Goal: Task Accomplishment & Management: Use online tool/utility

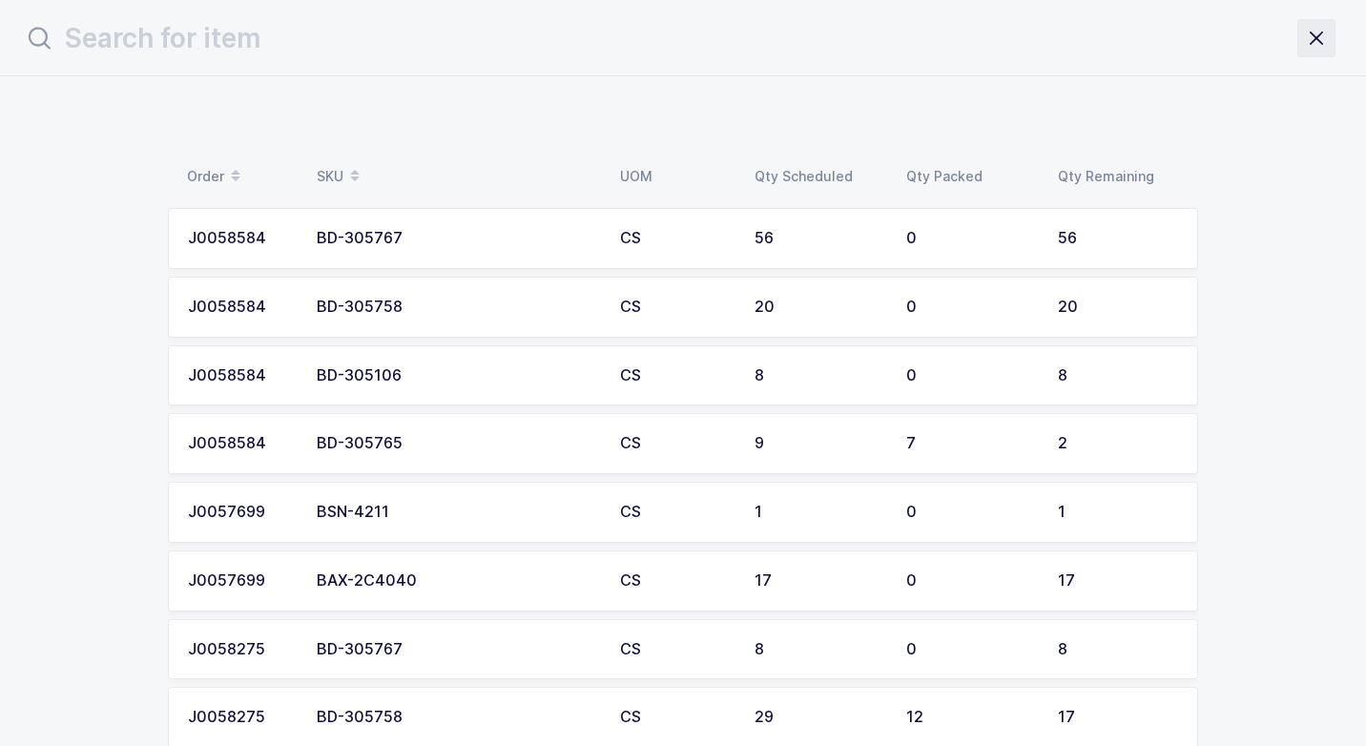
click at [1321, 35] on icon "close drawer" at bounding box center [1316, 38] width 27 height 27
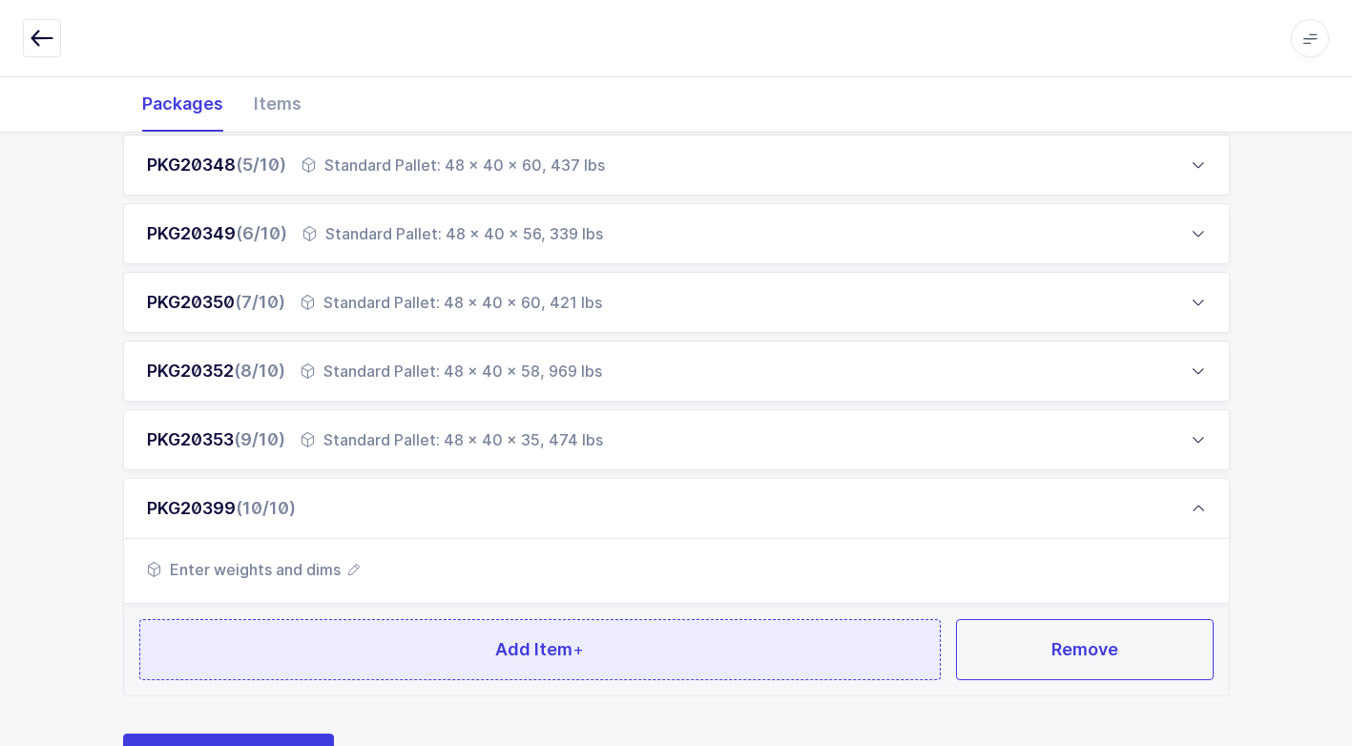
scroll to position [650, 0]
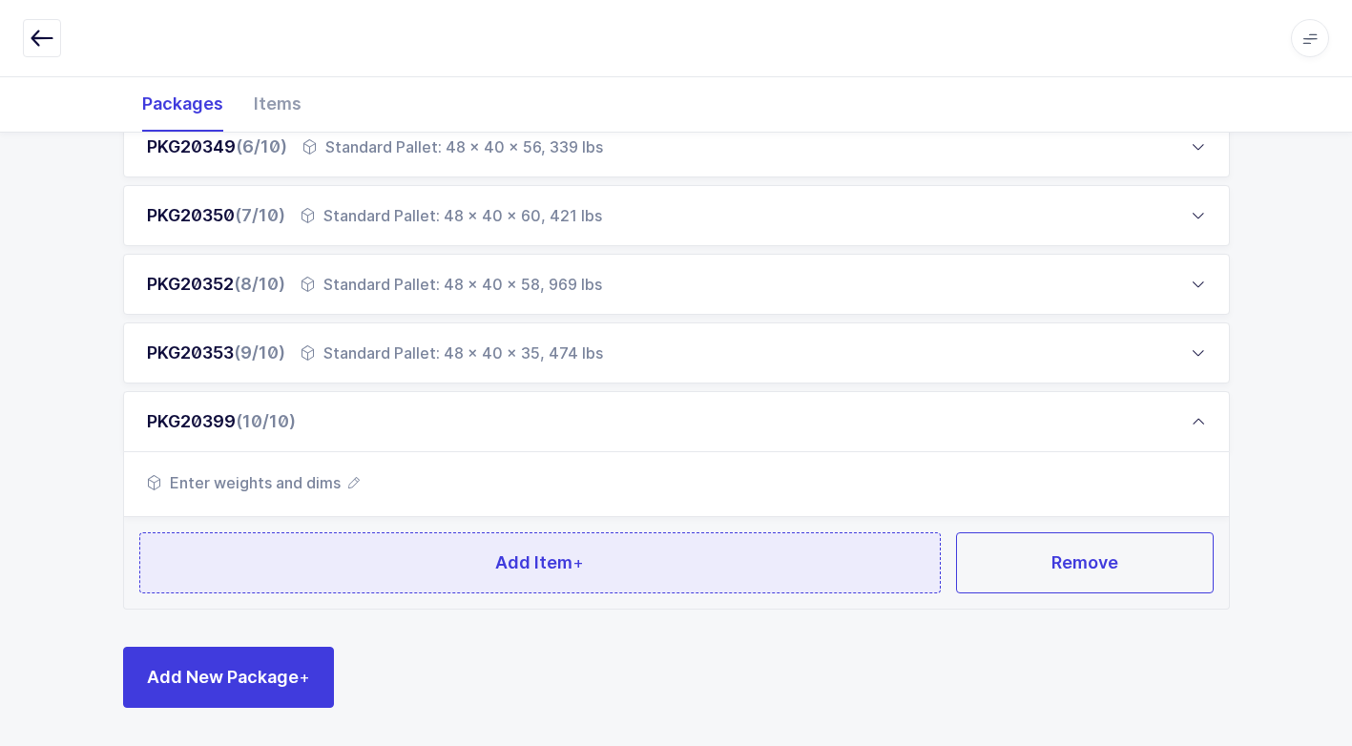
click at [404, 572] on button "Add Item +" at bounding box center [540, 562] width 802 height 61
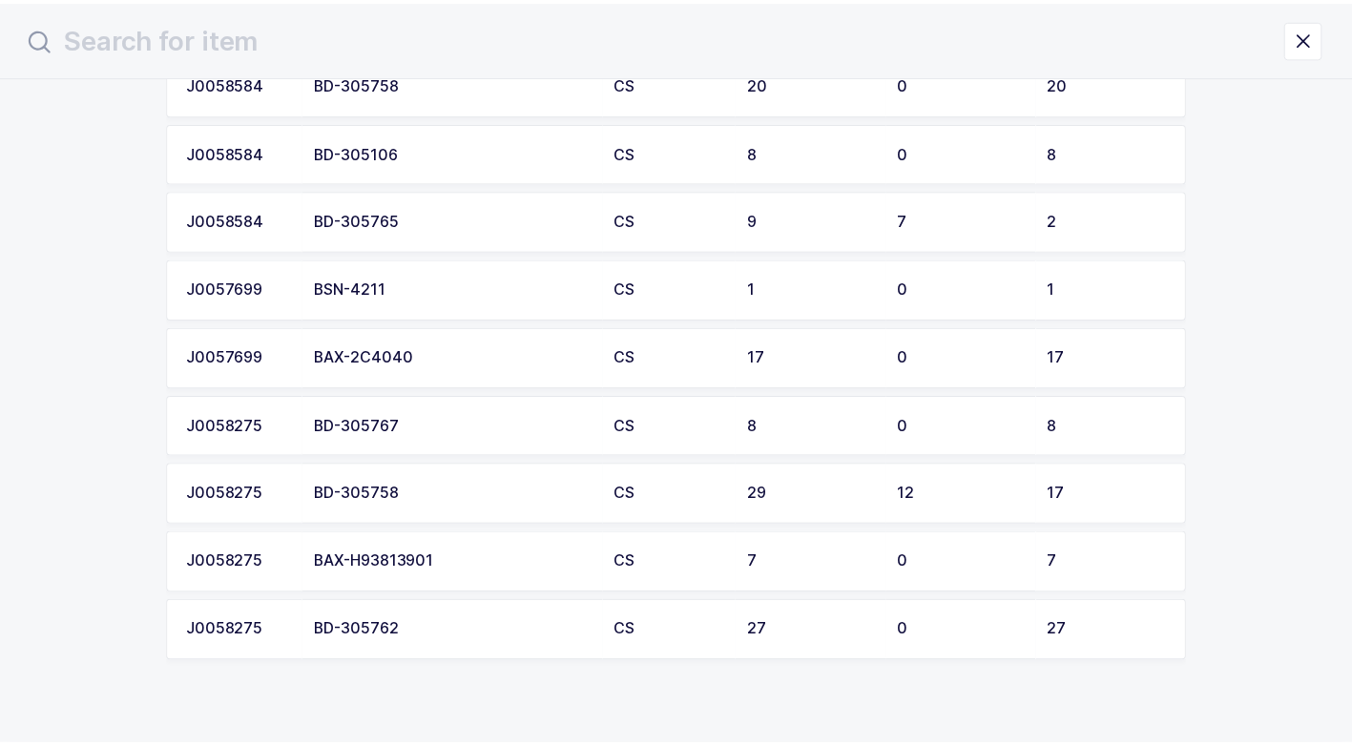
scroll to position [254, 0]
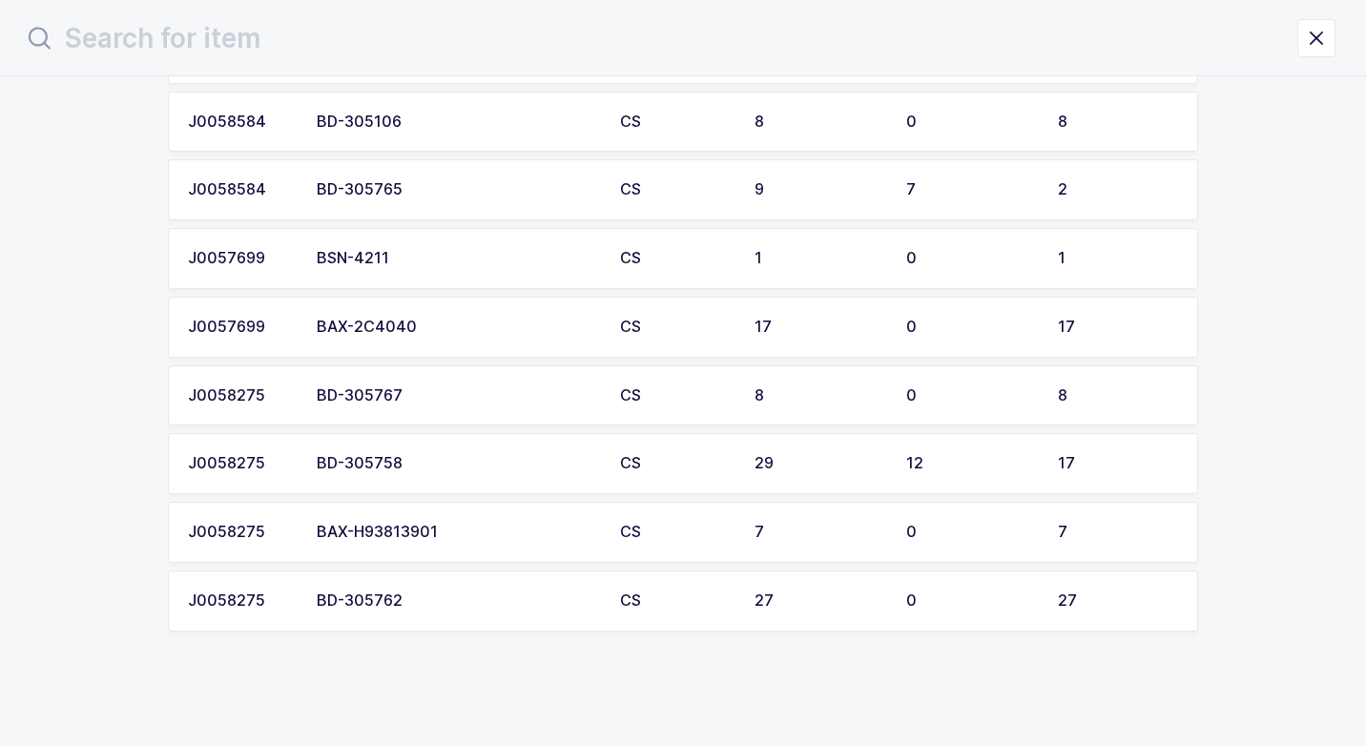
click at [426, 601] on div "BD-305762" at bounding box center [457, 600] width 280 height 17
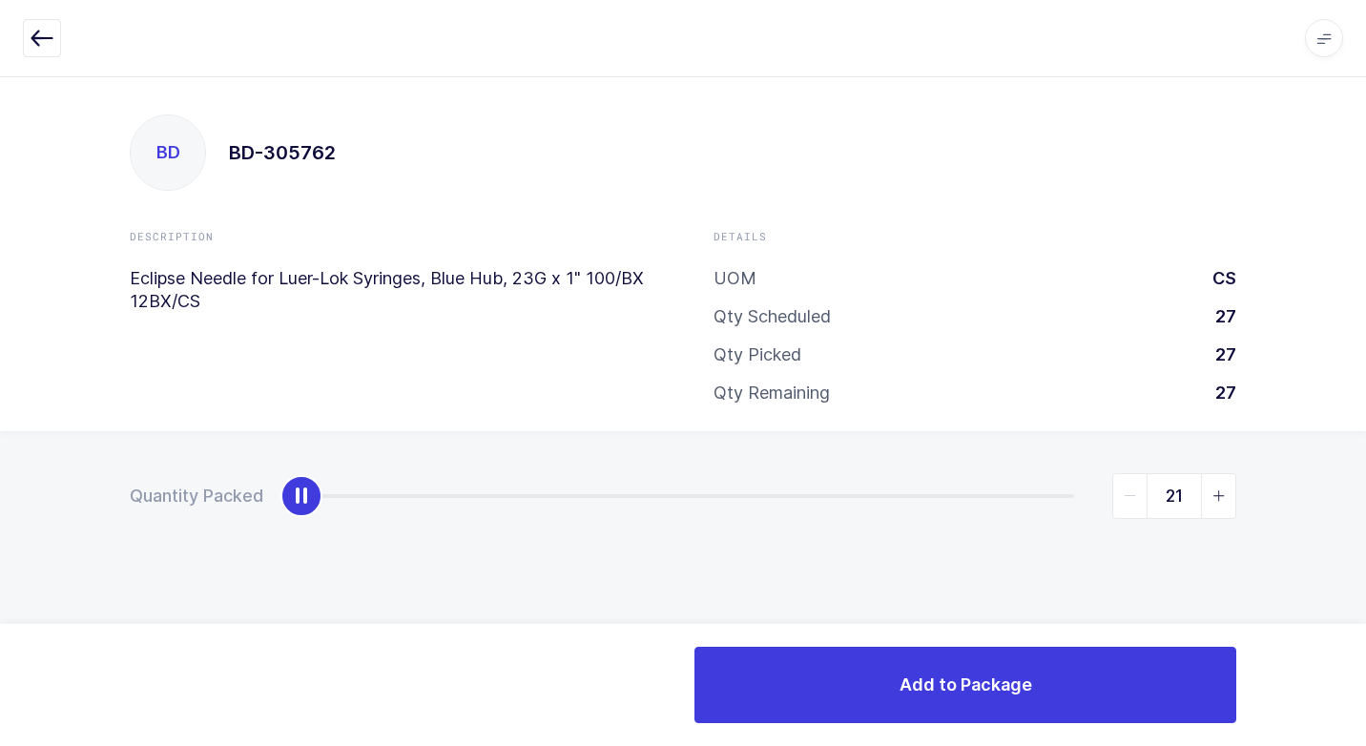
type input "27"
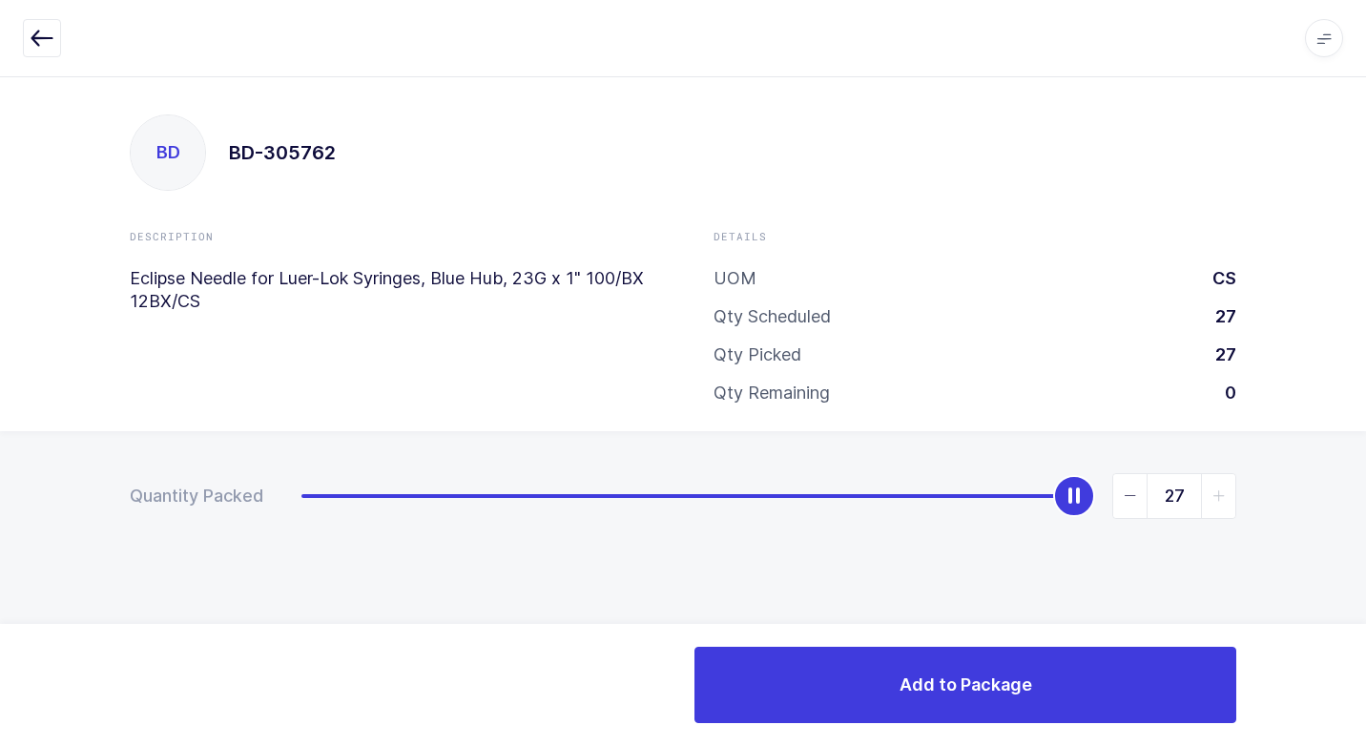
drag, startPoint x: 297, startPoint y: 498, endPoint x: 1025, endPoint y: 554, distance: 730.0
click at [1314, 467] on div "Quantity Packed 27" at bounding box center [683, 562] width 1366 height 263
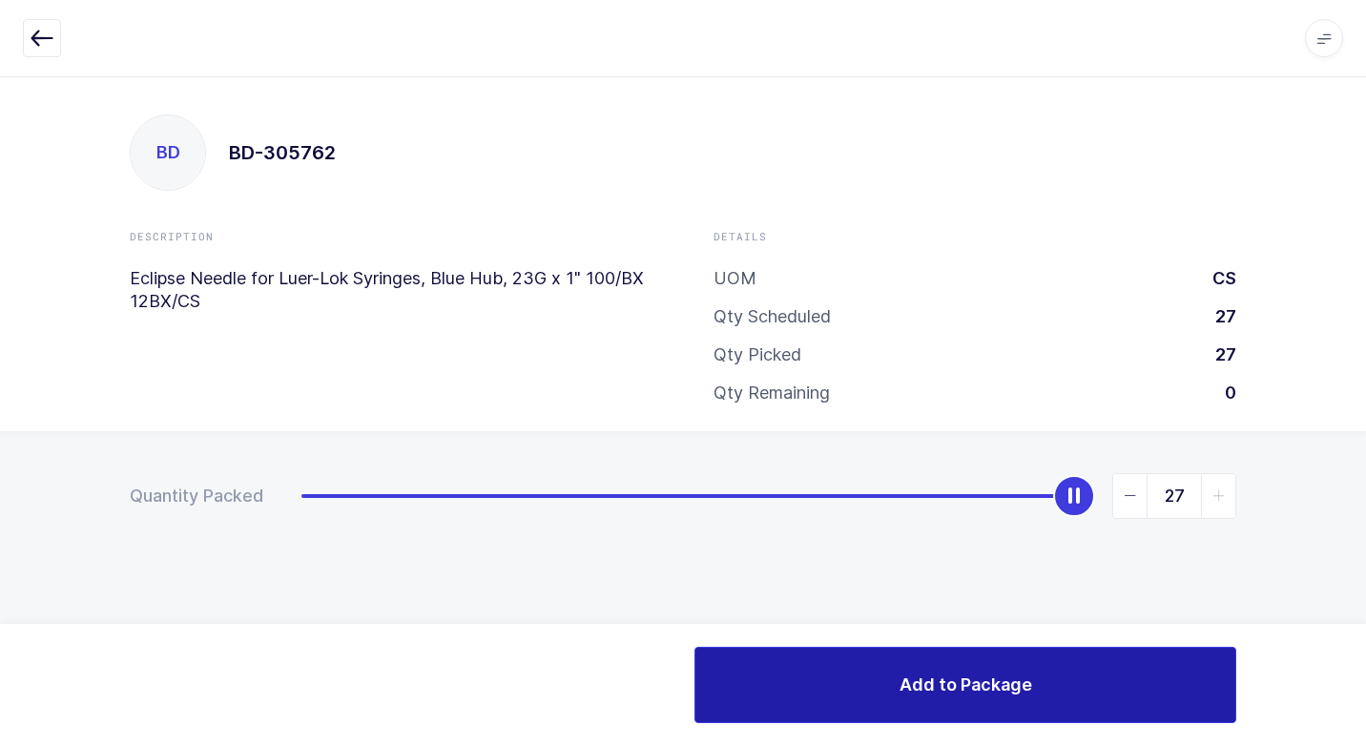
click at [748, 697] on button "Add to Package" at bounding box center [965, 685] width 542 height 76
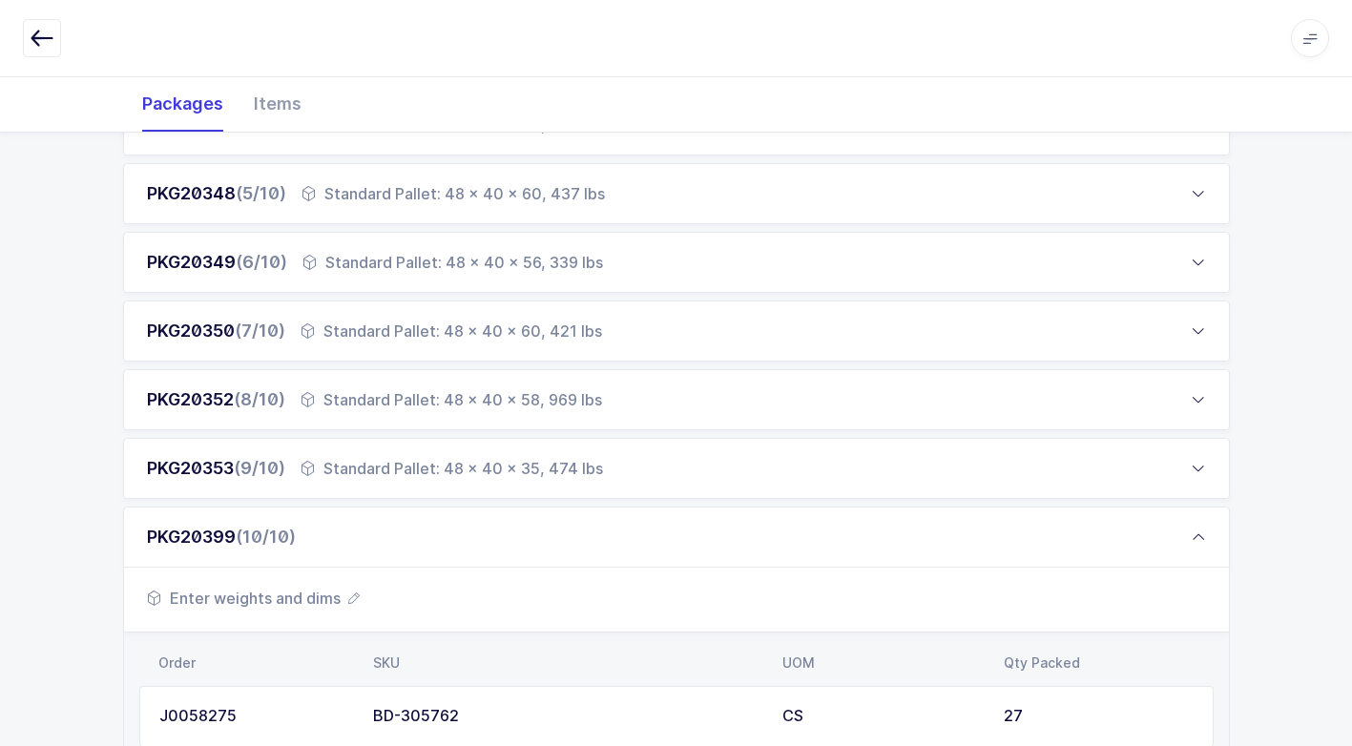
scroll to position [764, 0]
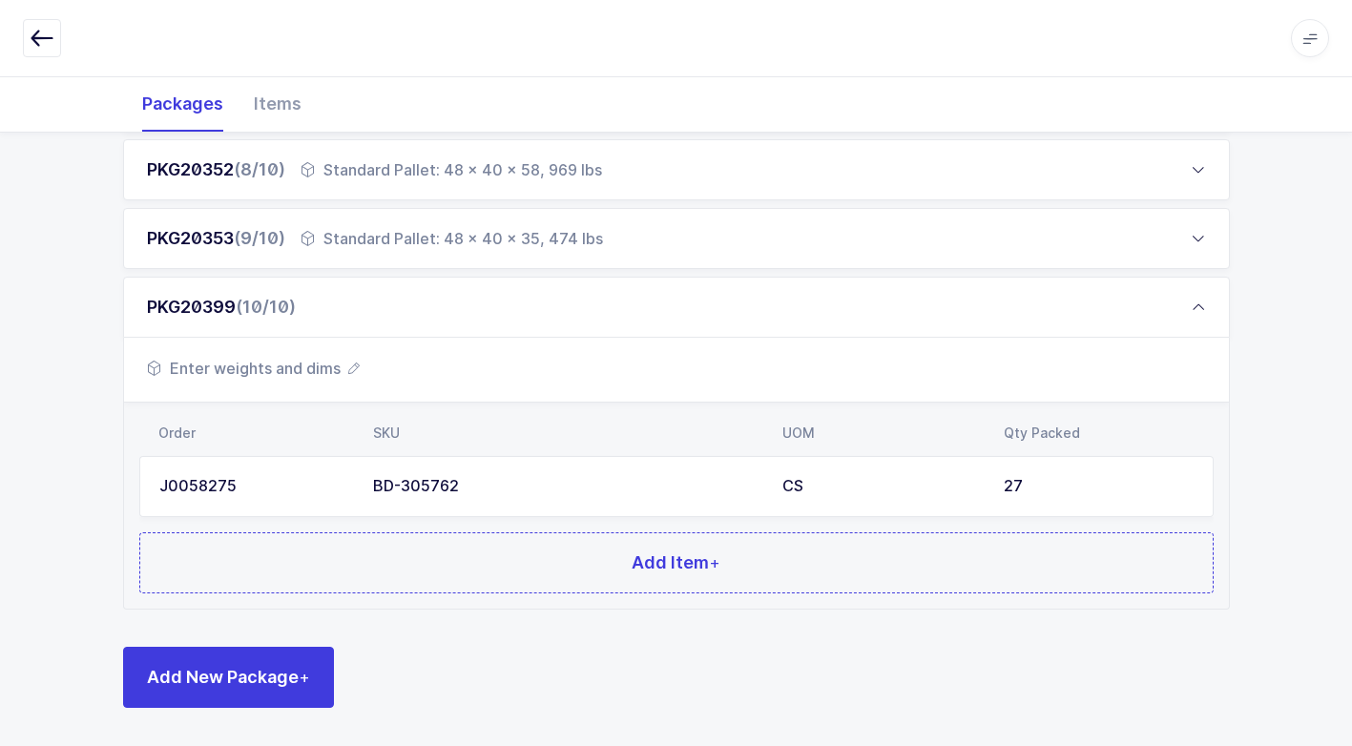
click at [301, 375] on span "Enter weights and dims" at bounding box center [253, 368] width 213 height 23
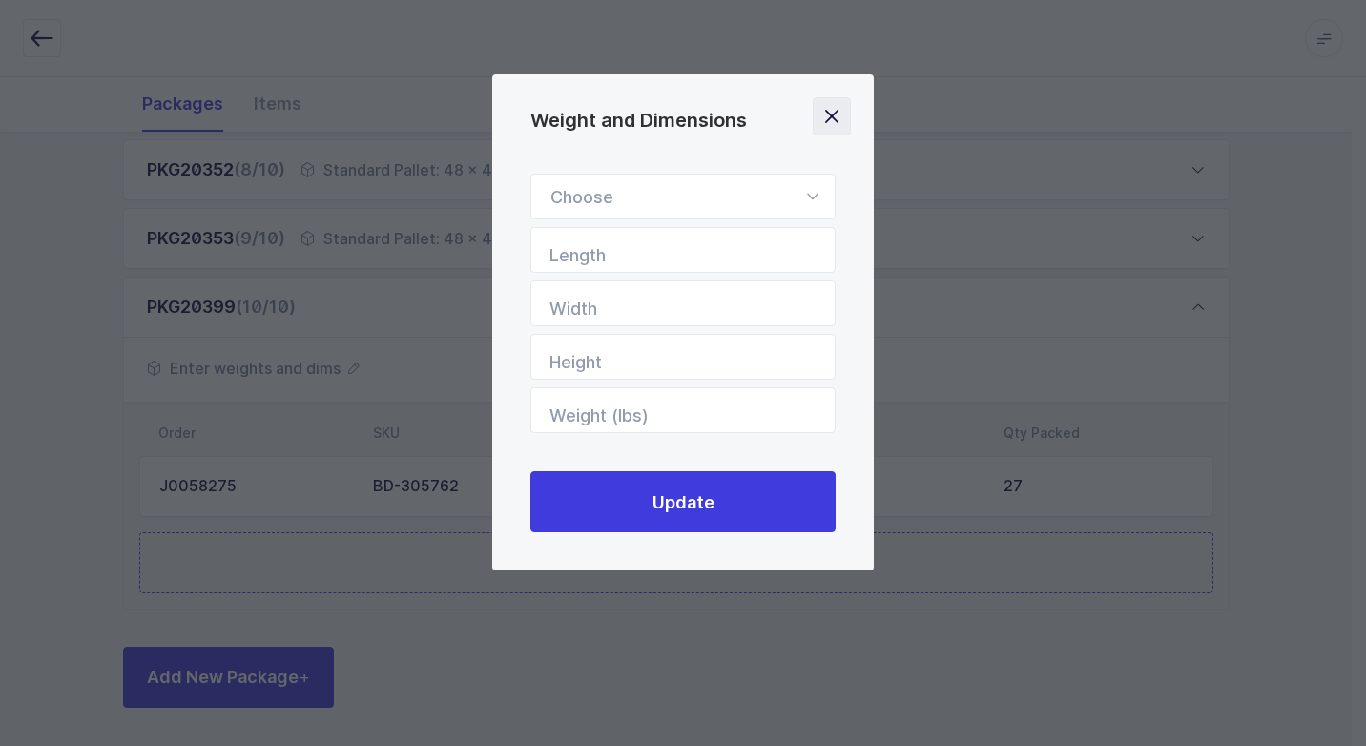
drag, startPoint x: 835, startPoint y: 110, endPoint x: 755, endPoint y: 141, distance: 86.1
click at [817, 115] on button "Close" at bounding box center [832, 116] width 38 height 38
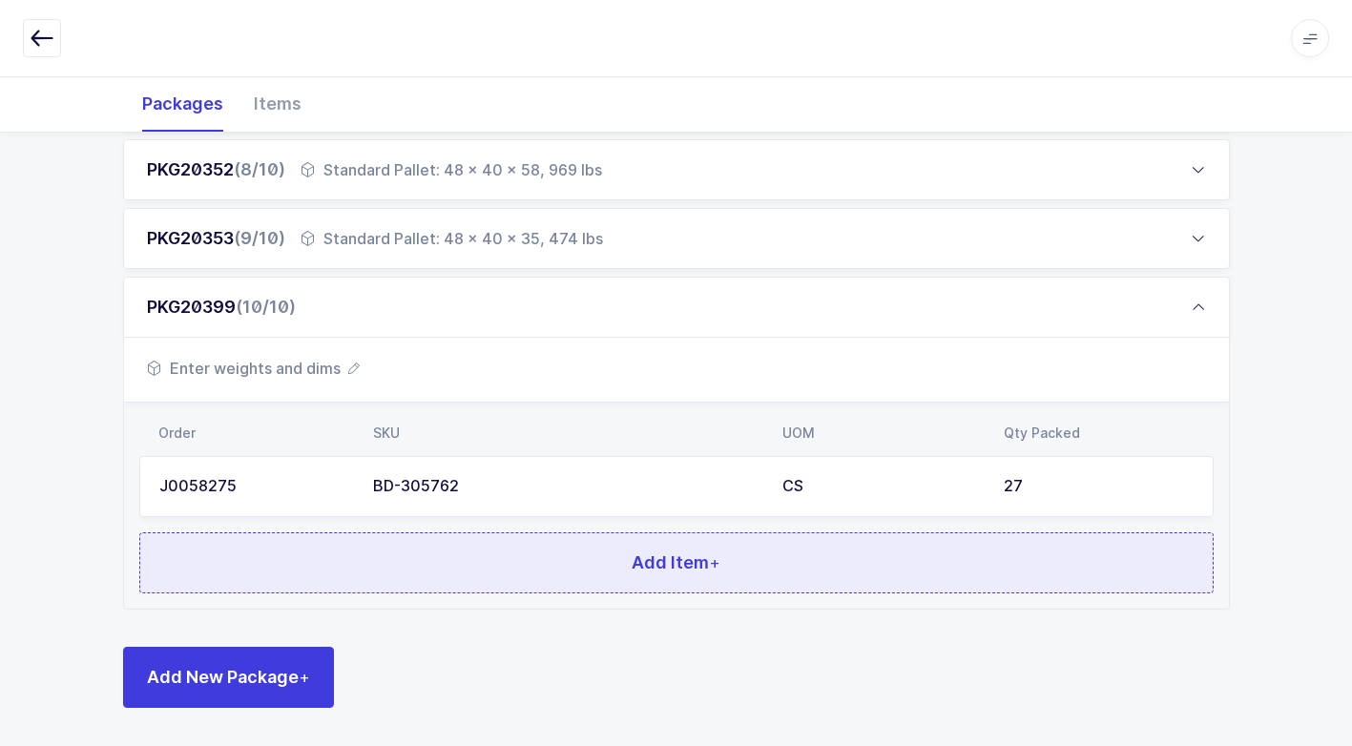
click at [475, 563] on button "Add Item +" at bounding box center [676, 562] width 1074 height 61
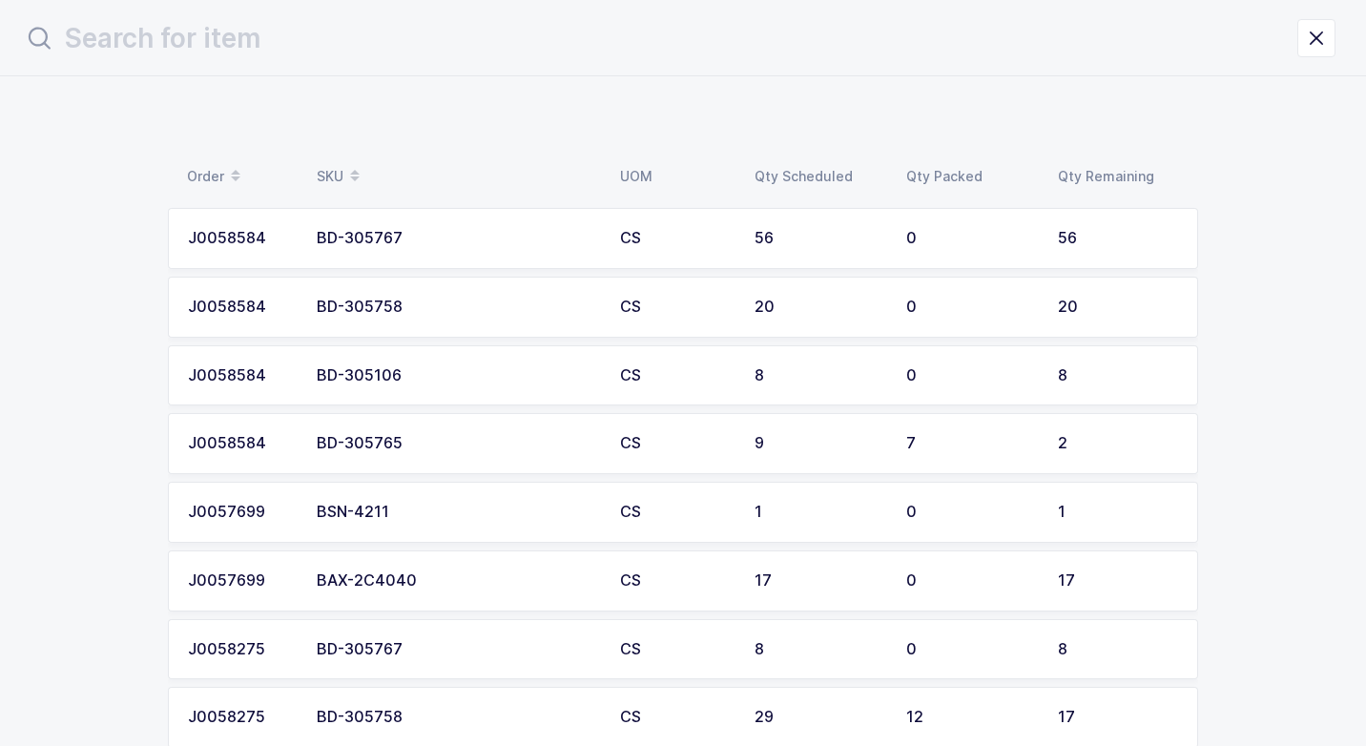
click at [409, 236] on div "BD-305767" at bounding box center [457, 238] width 280 height 17
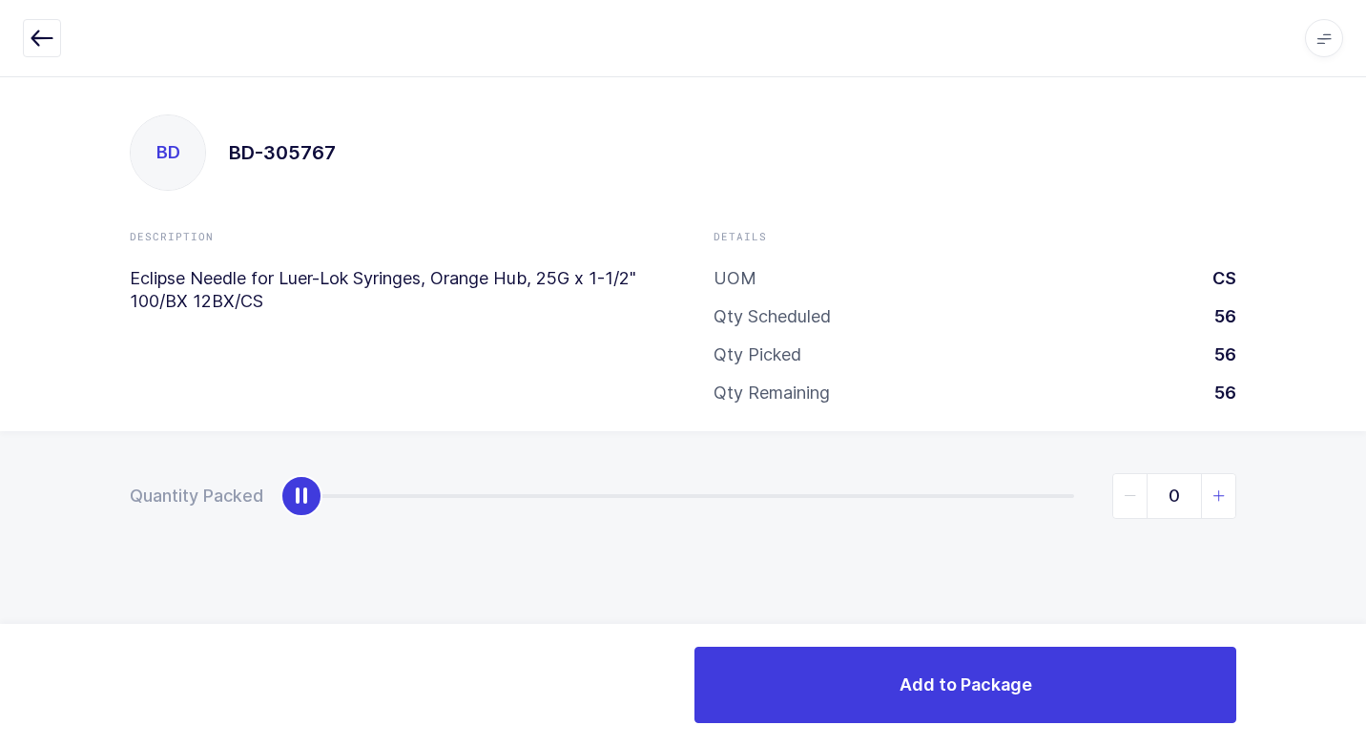
click at [1218, 489] on icon "slider between 0 and 56" at bounding box center [1218, 495] width 13 height 13
type input "1"
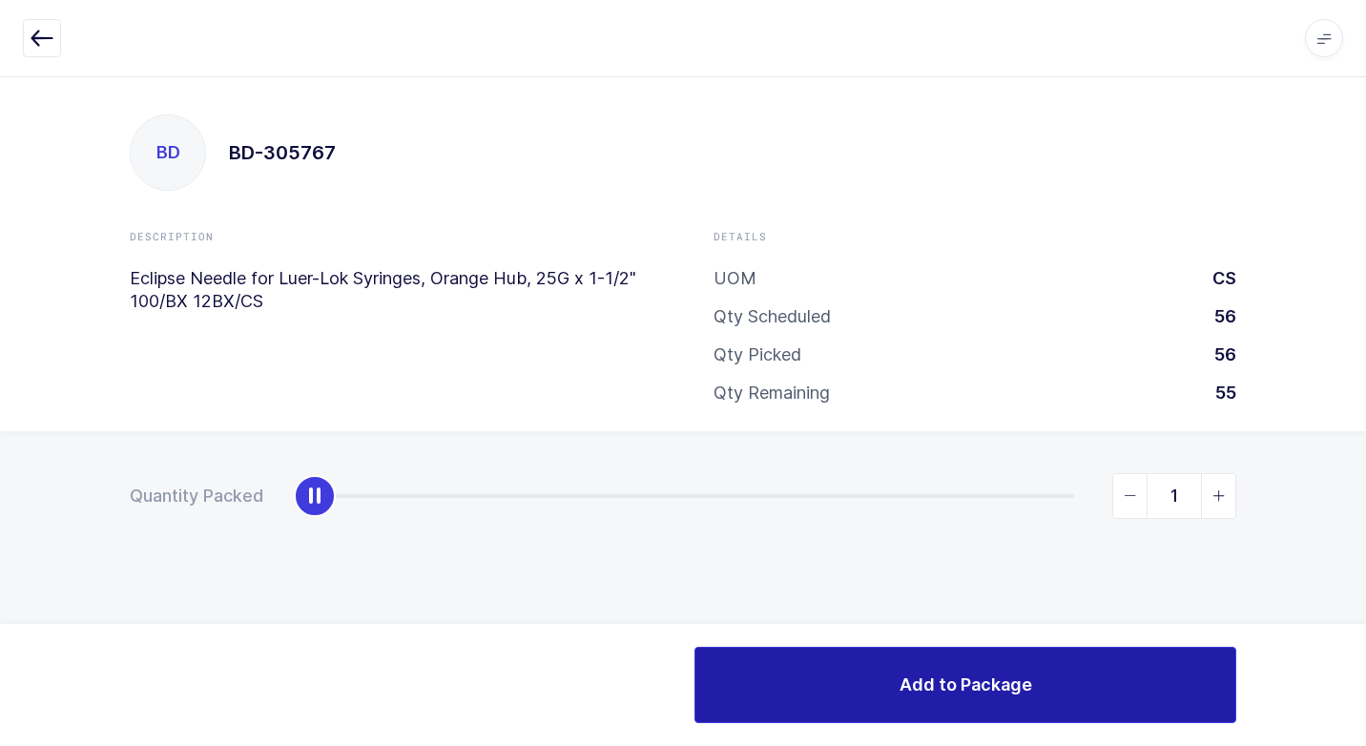
click at [983, 694] on span "Add to Package" at bounding box center [966, 685] width 133 height 24
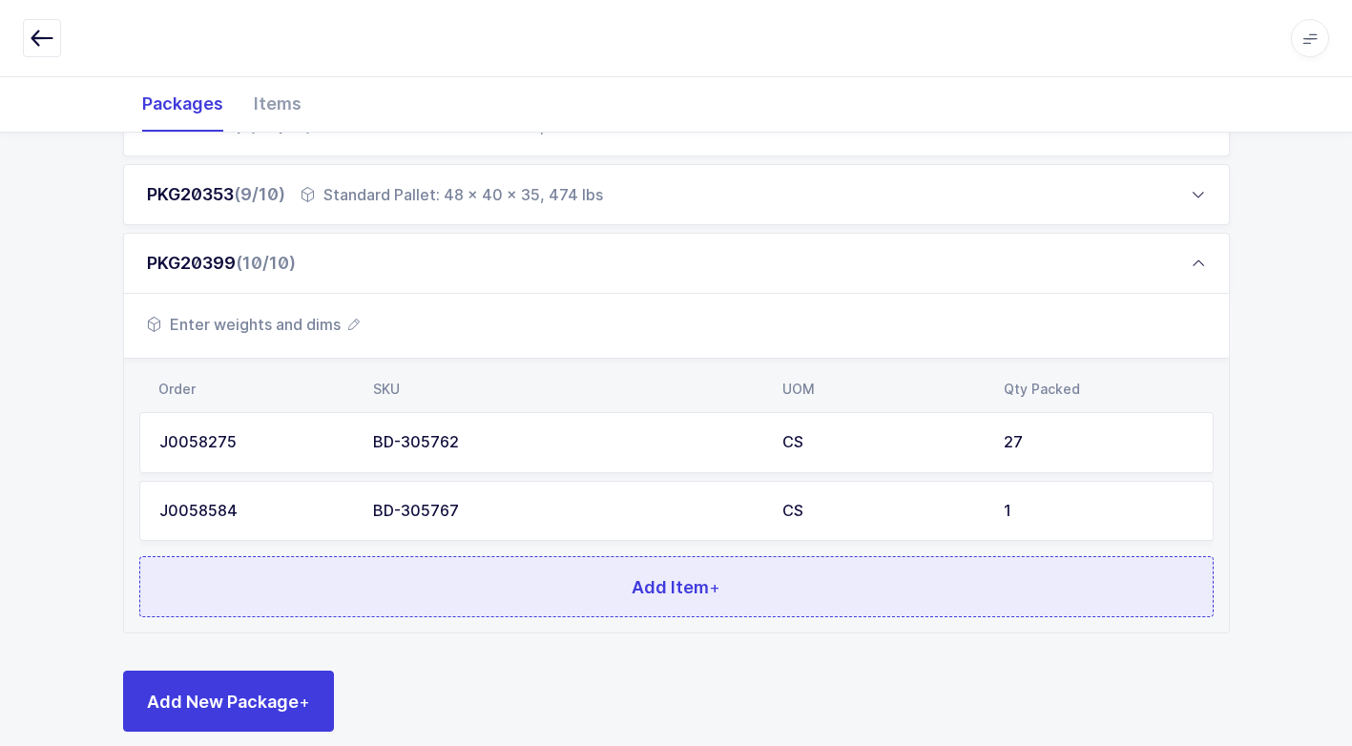
scroll to position [832, 0]
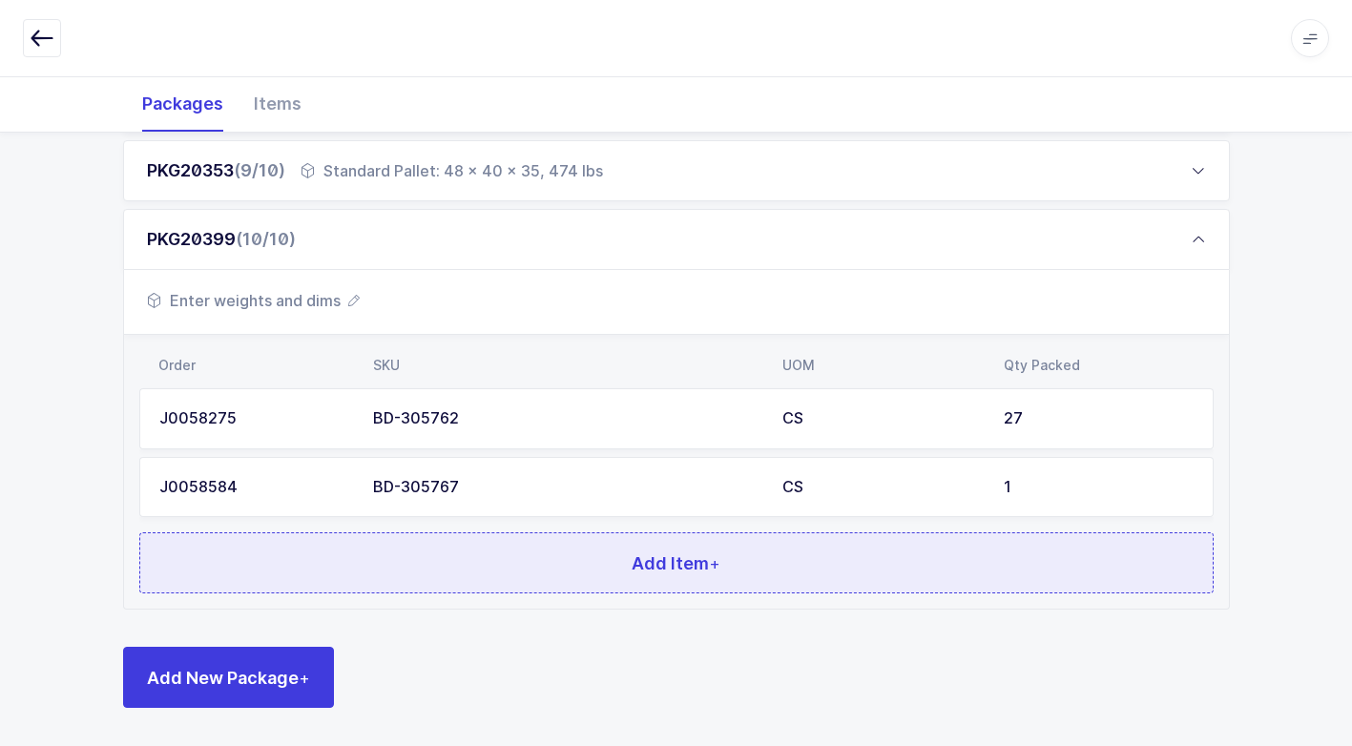
click at [526, 569] on button "Add Item +" at bounding box center [676, 562] width 1074 height 61
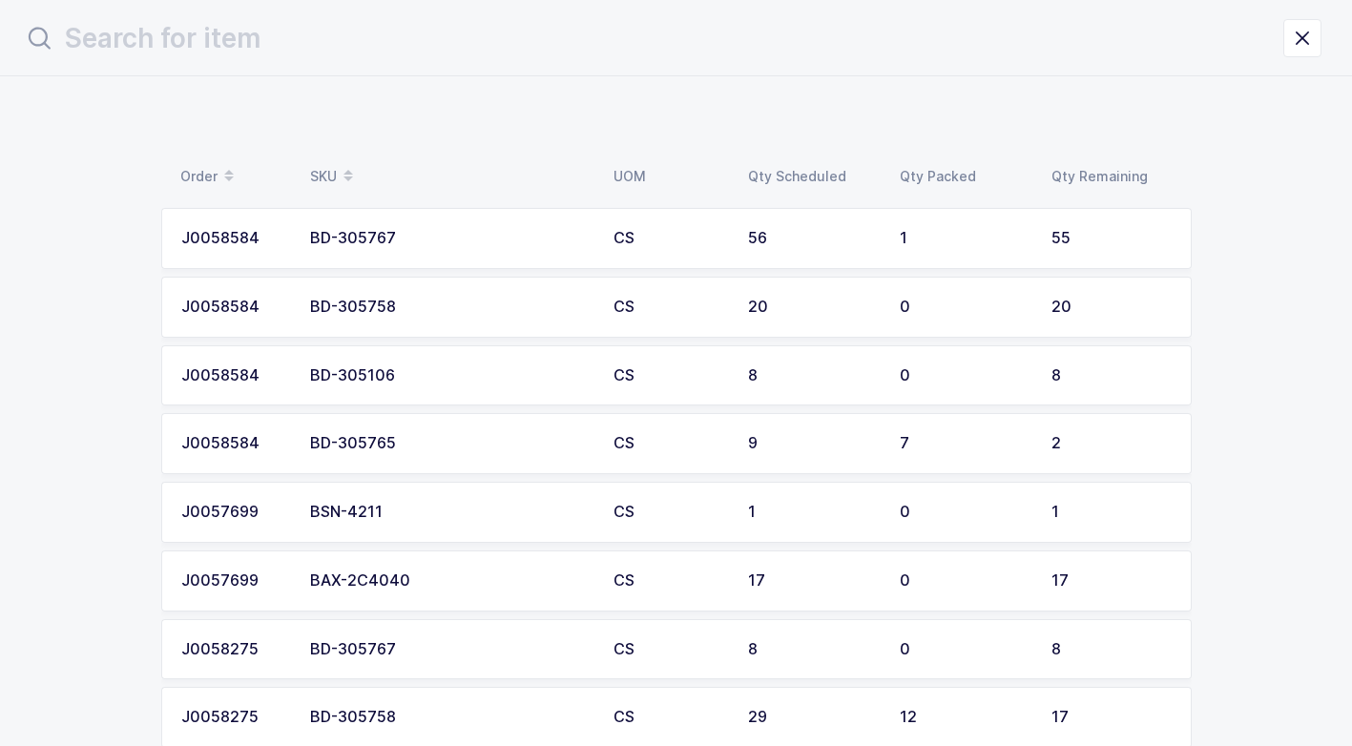
scroll to position [0, 0]
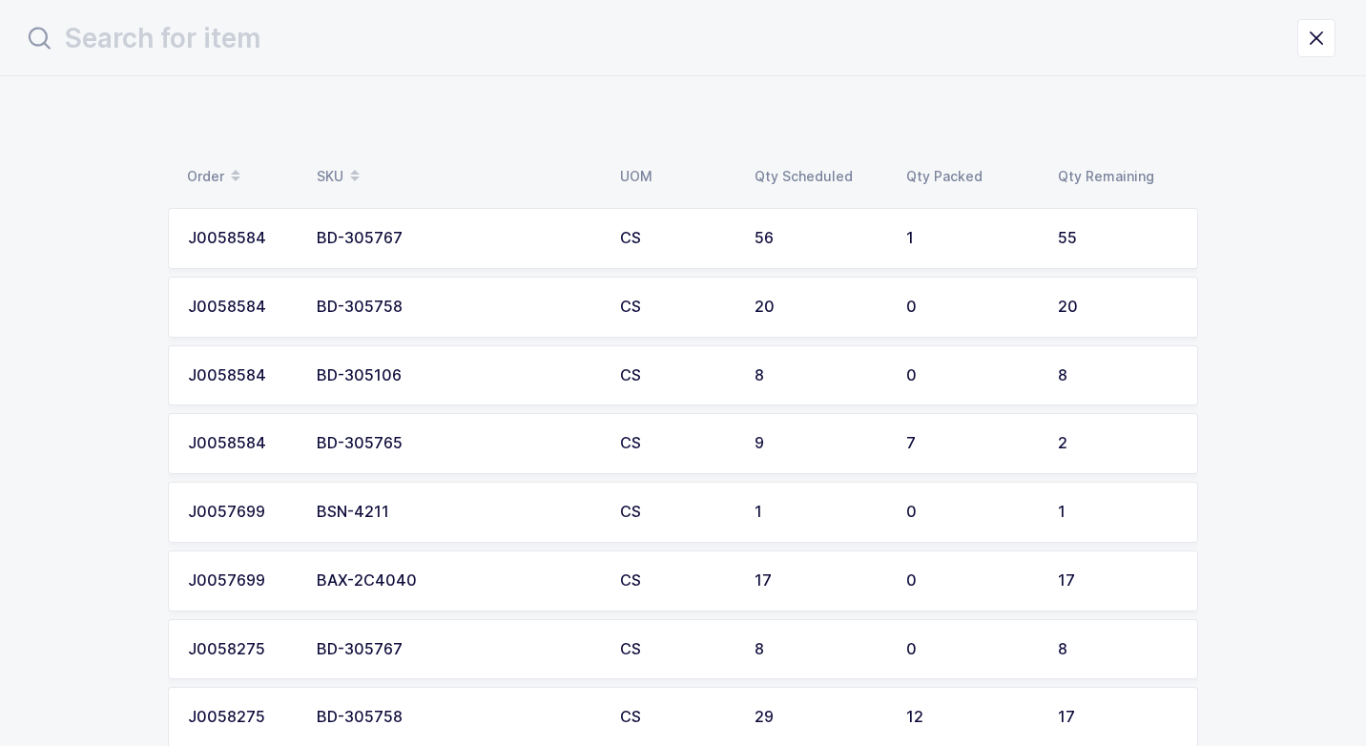
click at [423, 370] on div "BD-305106" at bounding box center [457, 375] width 280 height 17
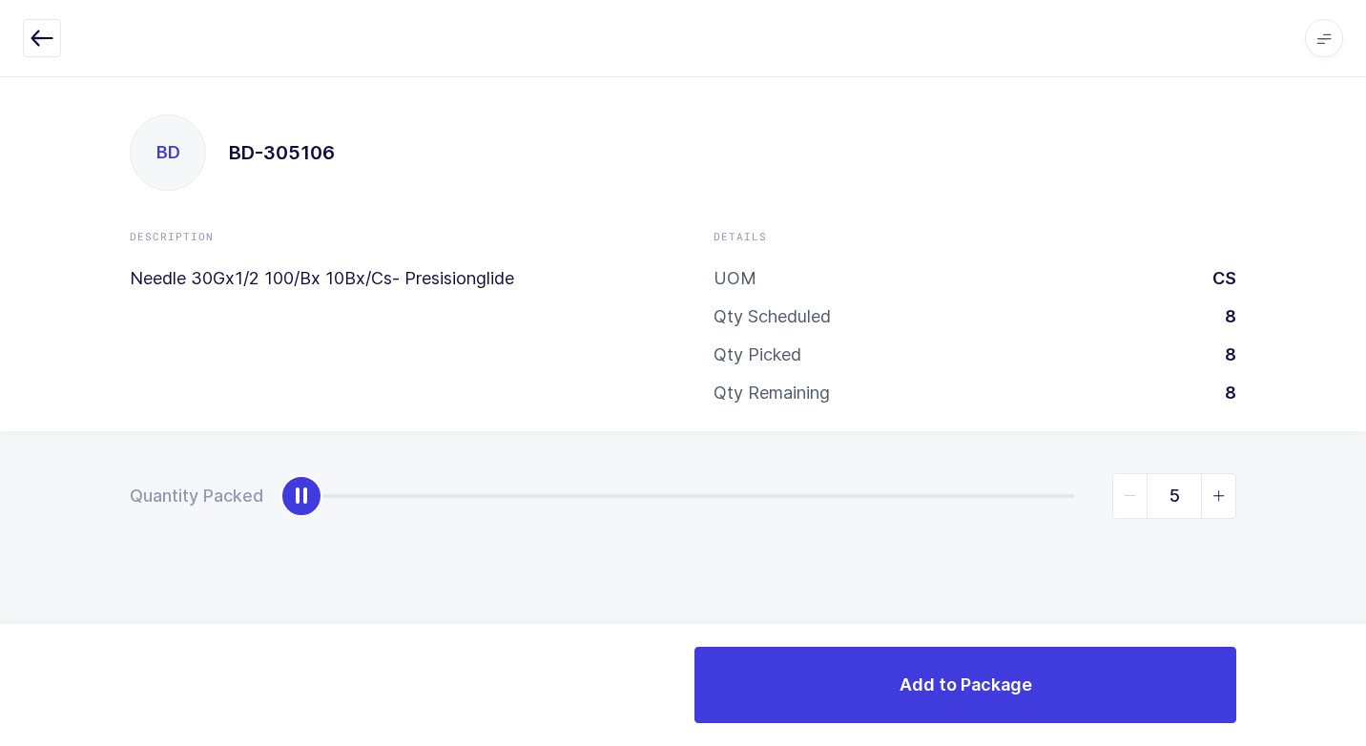
type input "8"
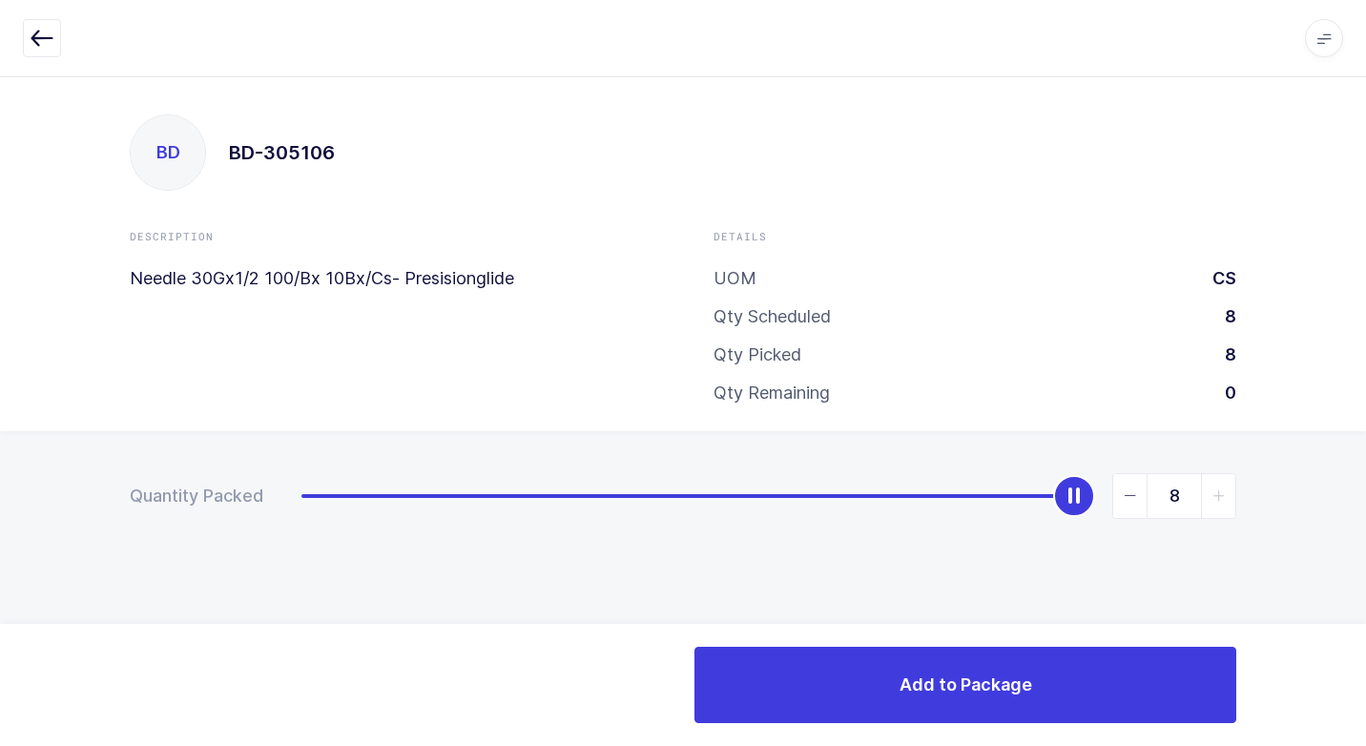
drag, startPoint x: 311, startPoint y: 495, endPoint x: 1213, endPoint y: 462, distance: 903.0
click at [1361, 373] on div "BD BD-305106 Description Needle 30Gx1/2 100/Bx 10Bx/Cs- Presisionglide Details …" at bounding box center [683, 411] width 1366 height 670
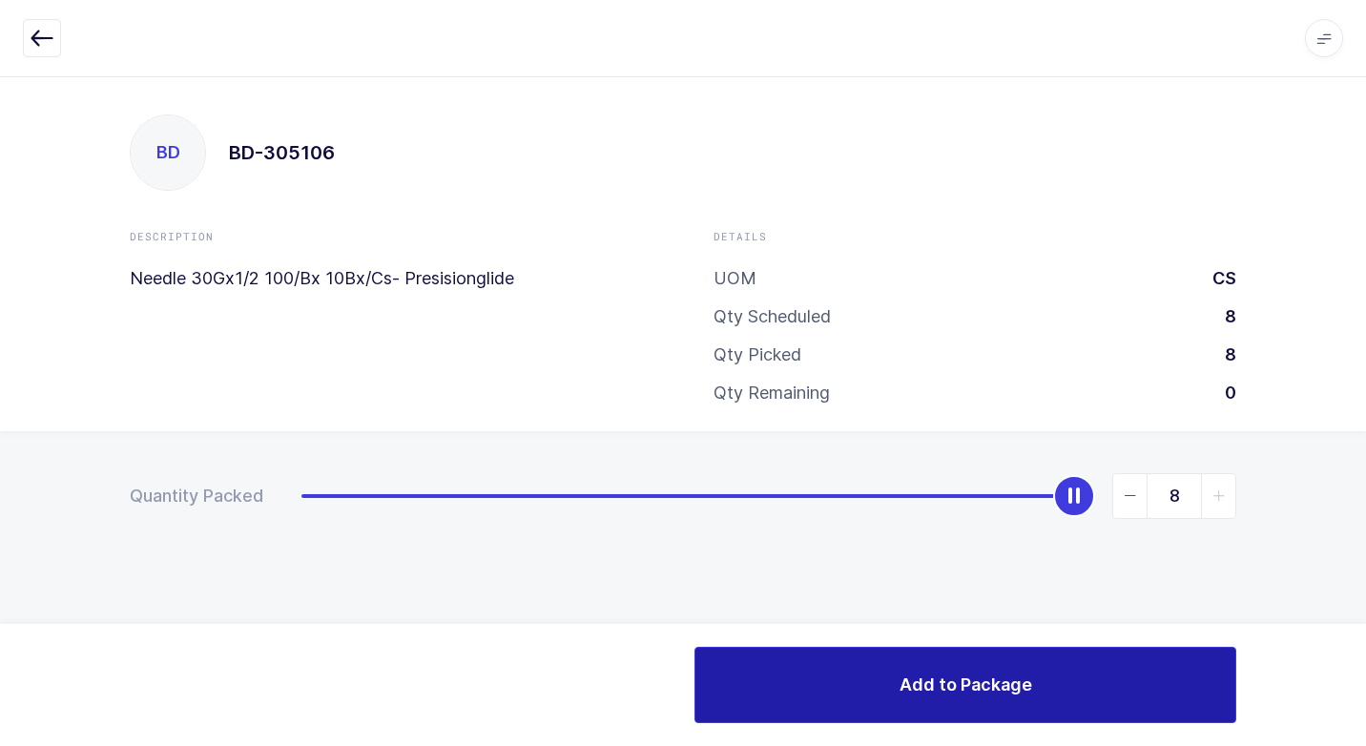
drag, startPoint x: 896, startPoint y: 699, endPoint x: 880, endPoint y: 691, distance: 18.3
click at [884, 693] on button "Add to Package" at bounding box center [965, 685] width 542 height 76
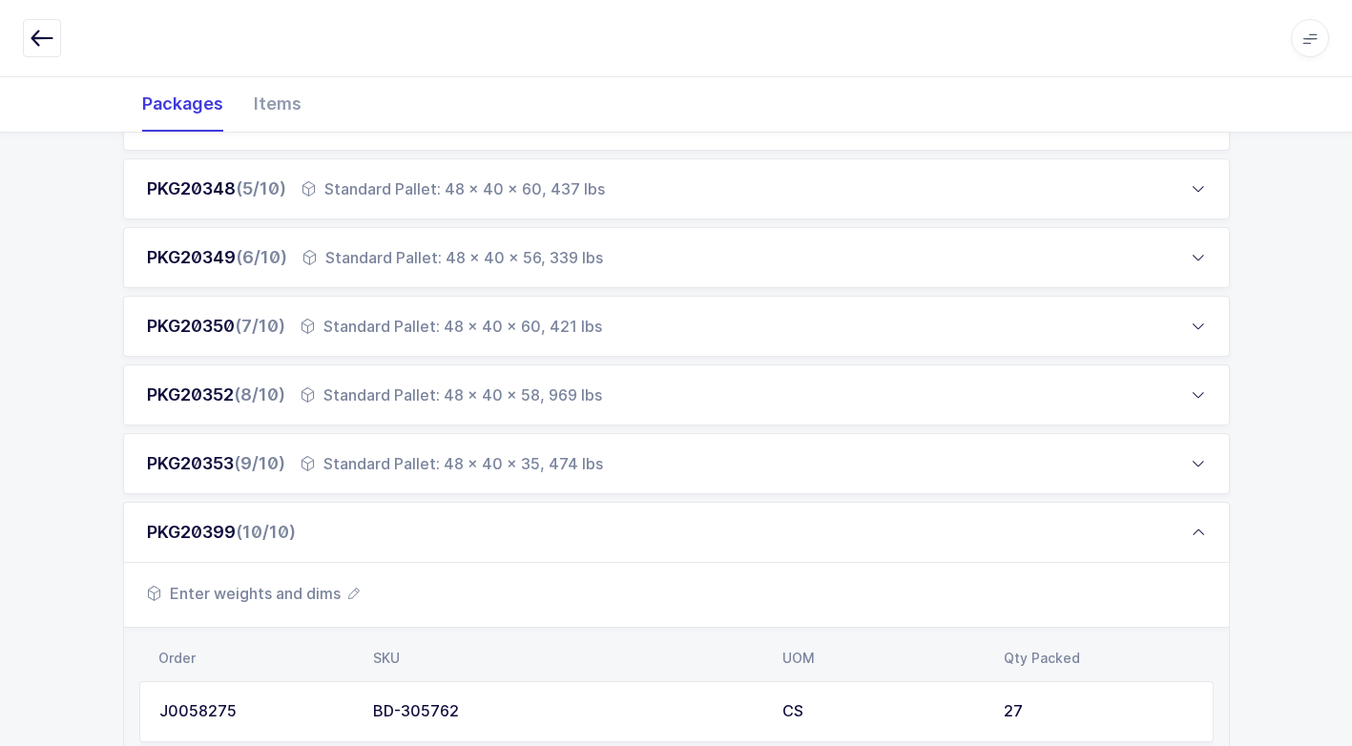
scroll to position [572, 0]
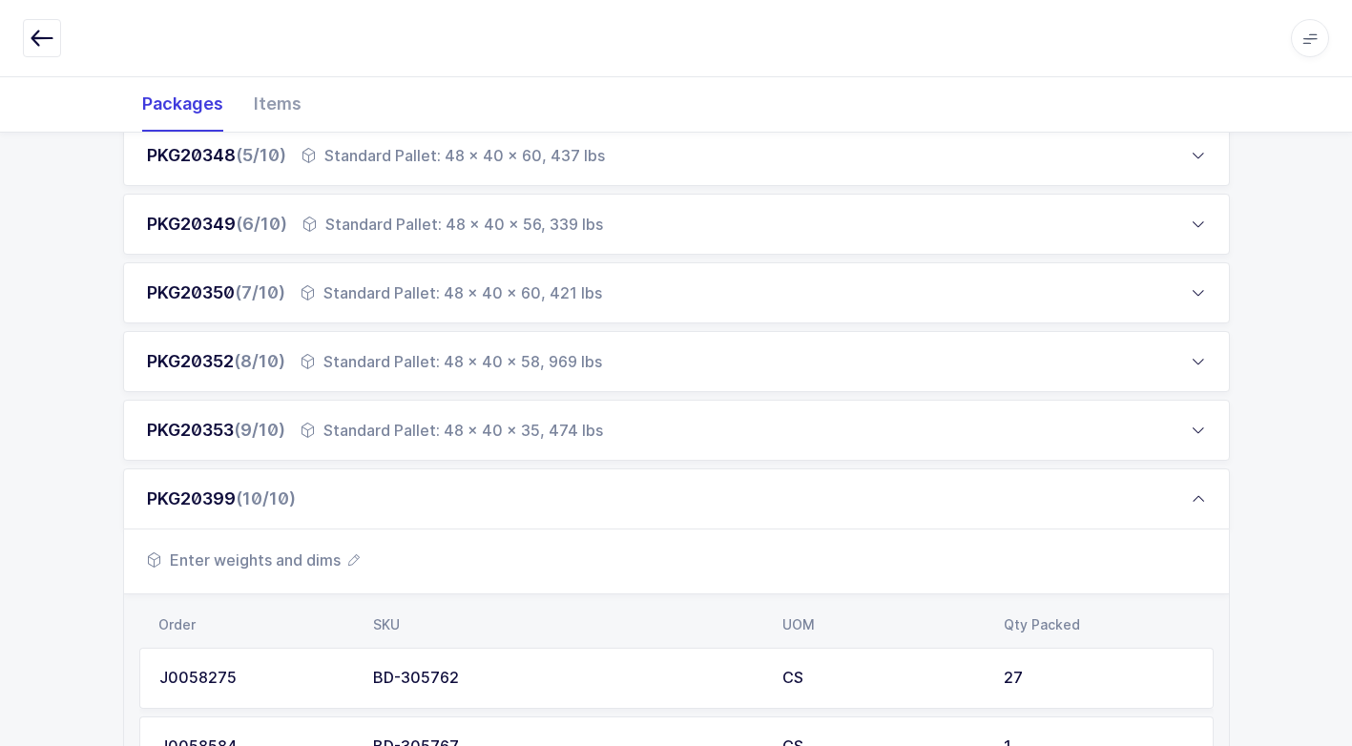
click at [294, 561] on span "Enter weights and dims" at bounding box center [253, 560] width 213 height 23
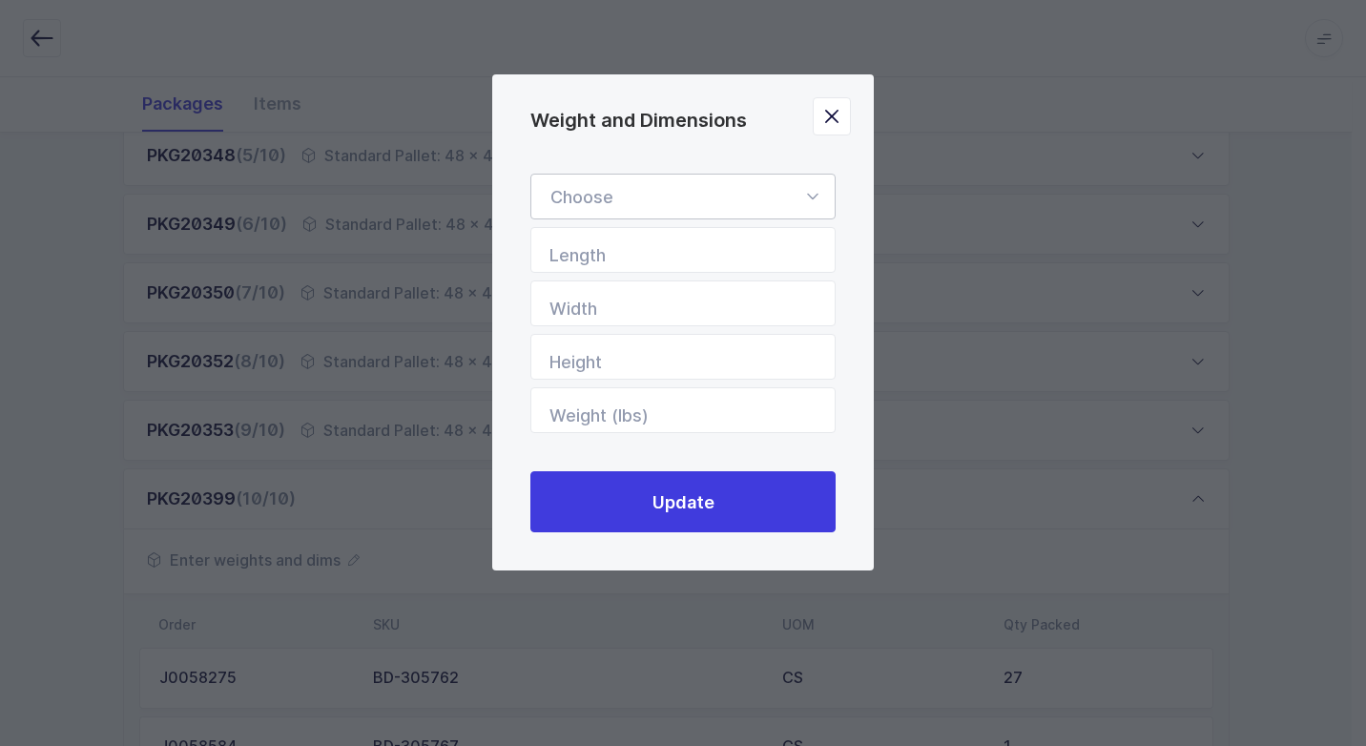
click at [806, 189] on icon "Weight and Dimensions" at bounding box center [812, 197] width 24 height 46
click at [694, 256] on li "Standard Pallet" at bounding box center [690, 252] width 302 height 36
type input "Standard Pallet"
type input "48"
type input "40"
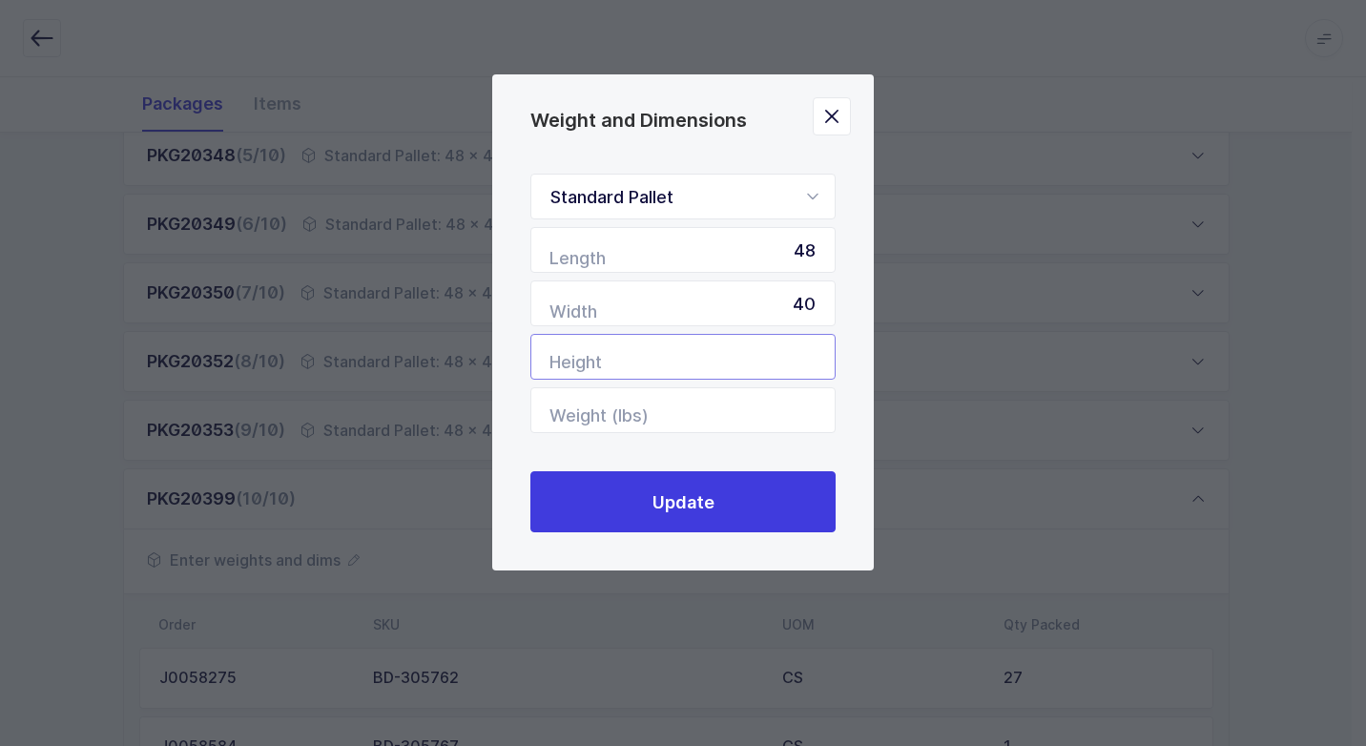
click at [810, 355] on input "Height" at bounding box center [682, 357] width 305 height 46
type input "58"
click at [786, 405] on input "Weight (lbs)" at bounding box center [682, 410] width 305 height 46
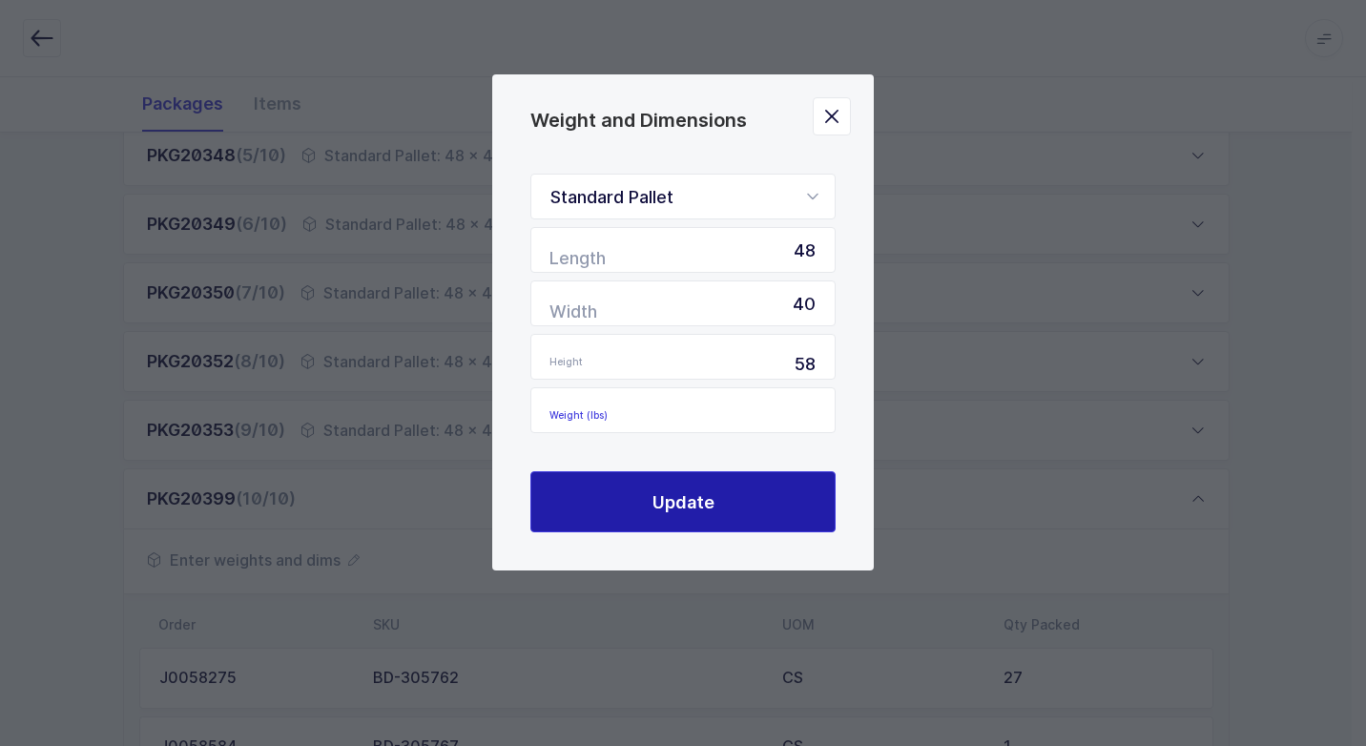
click at [714, 517] on button "Update" at bounding box center [682, 501] width 305 height 61
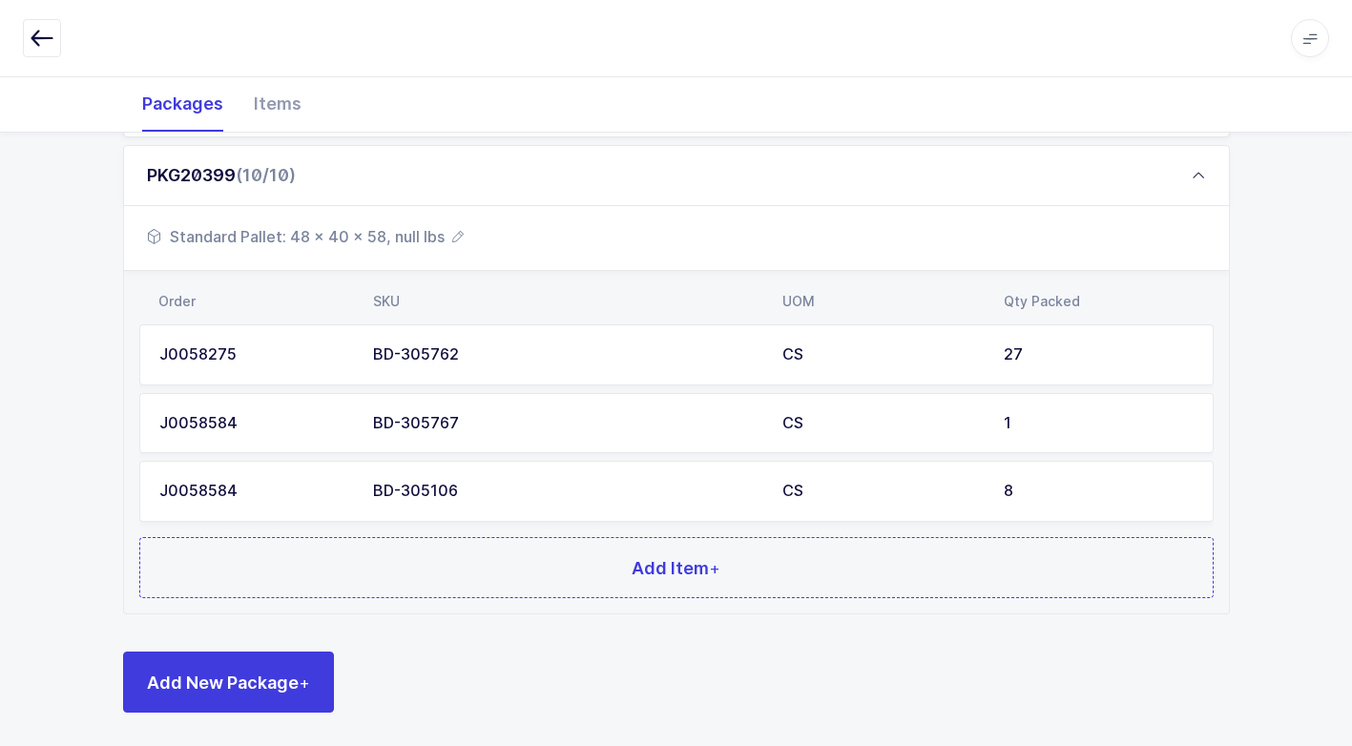
scroll to position [901, 0]
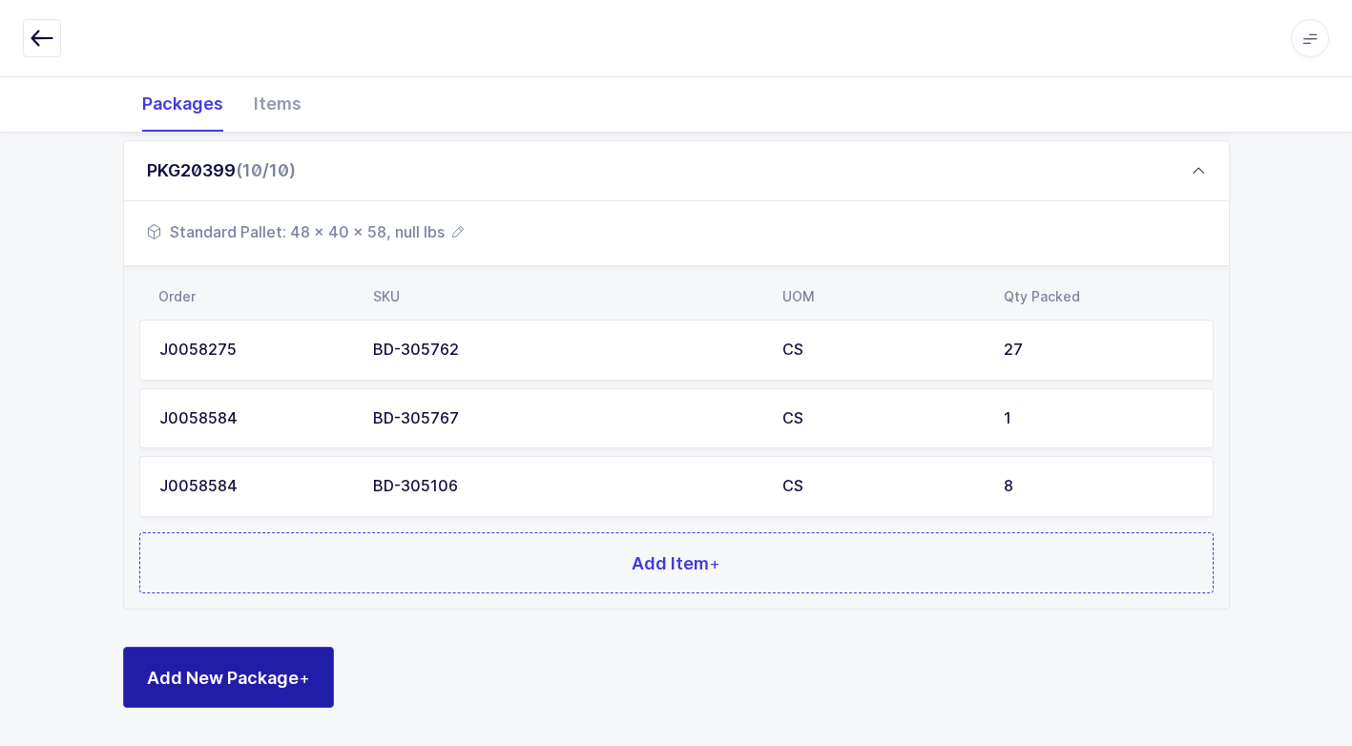
drag, startPoint x: 259, startPoint y: 675, endPoint x: 274, endPoint y: 628, distance: 50.1
click at [276, 640] on div "PKG20344 (1/10) Standard Pallet: 48 x 40 x 55, 394 lbs Standard Pallet: 48 x 40…" at bounding box center [676, 115] width 1107 height 1186
click at [291, 641] on div "PKG20344 (1/10) Standard Pallet: 48 x 40 x 55, 394 lbs Standard Pallet: 48 x 40…" at bounding box center [676, 115] width 1107 height 1186
click at [293, 666] on span "Add New Package +" at bounding box center [228, 678] width 163 height 24
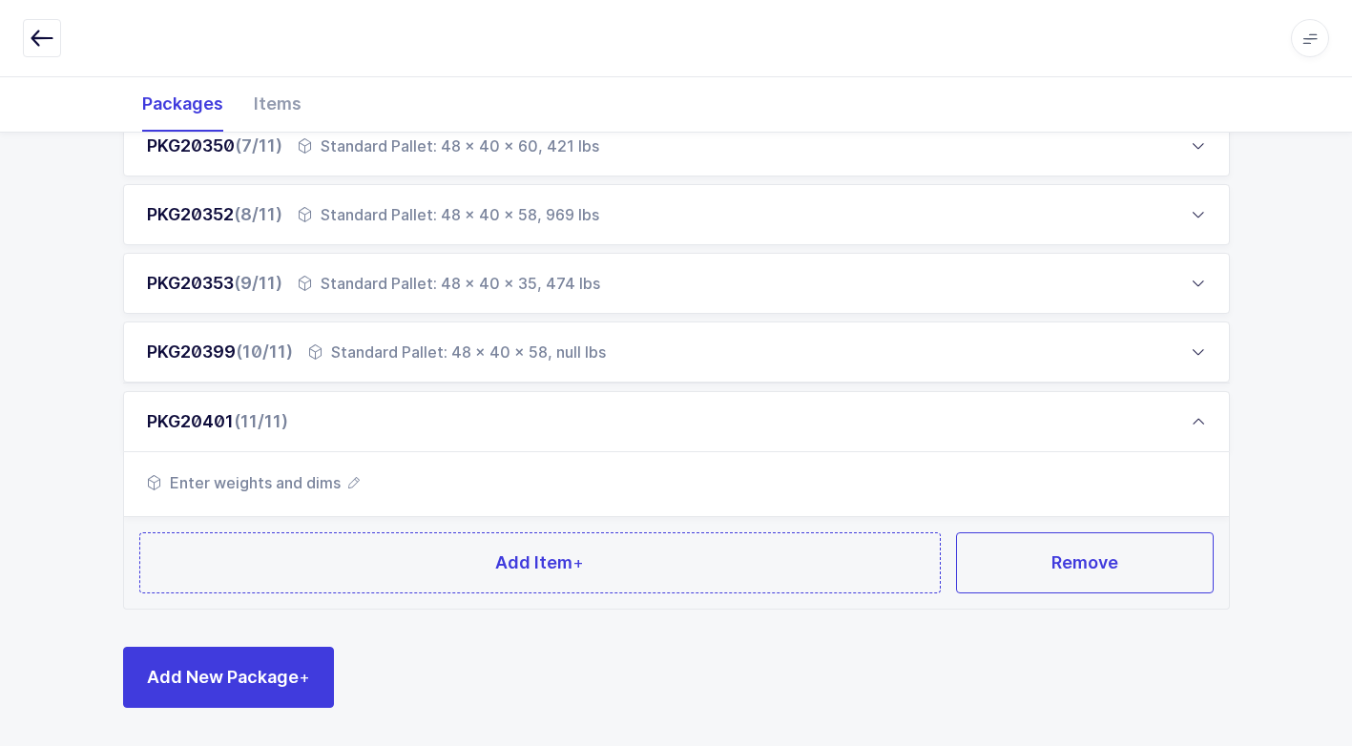
scroll to position [718, 0]
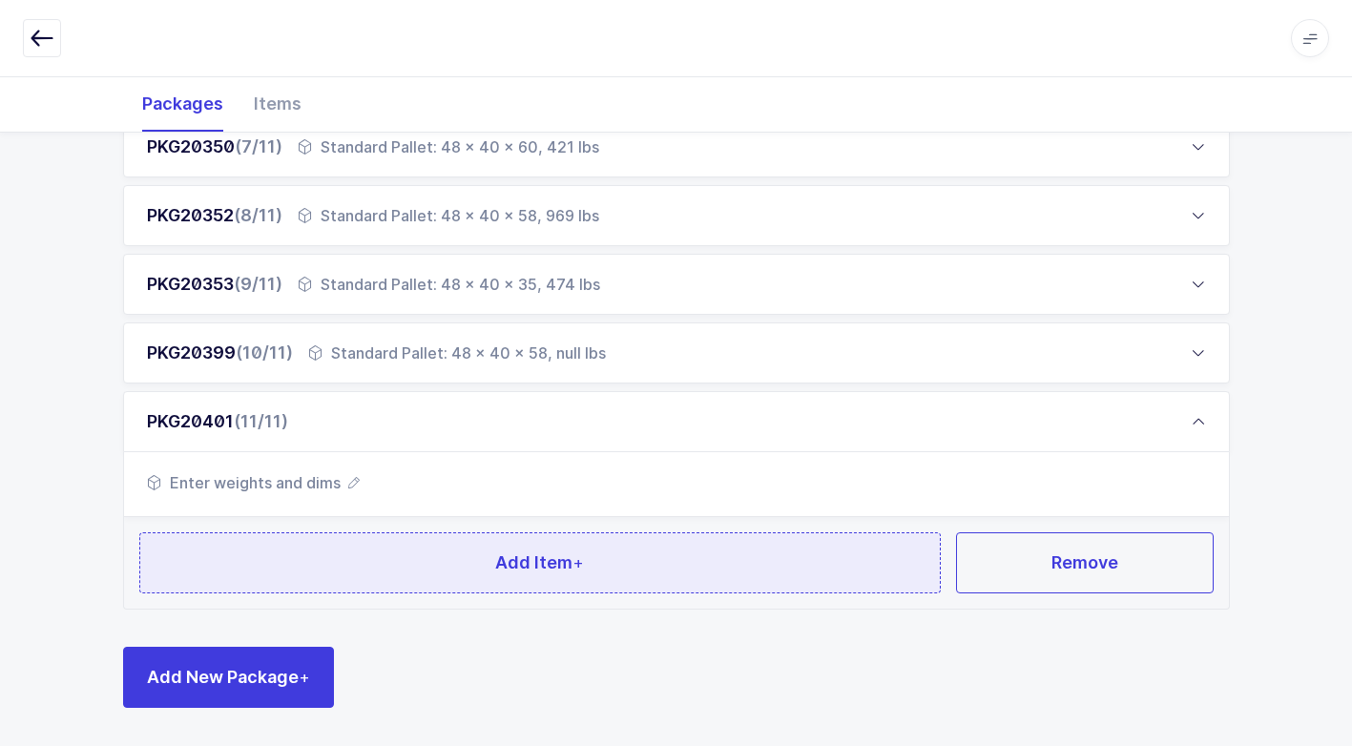
click at [417, 568] on button "Add Item +" at bounding box center [540, 562] width 802 height 61
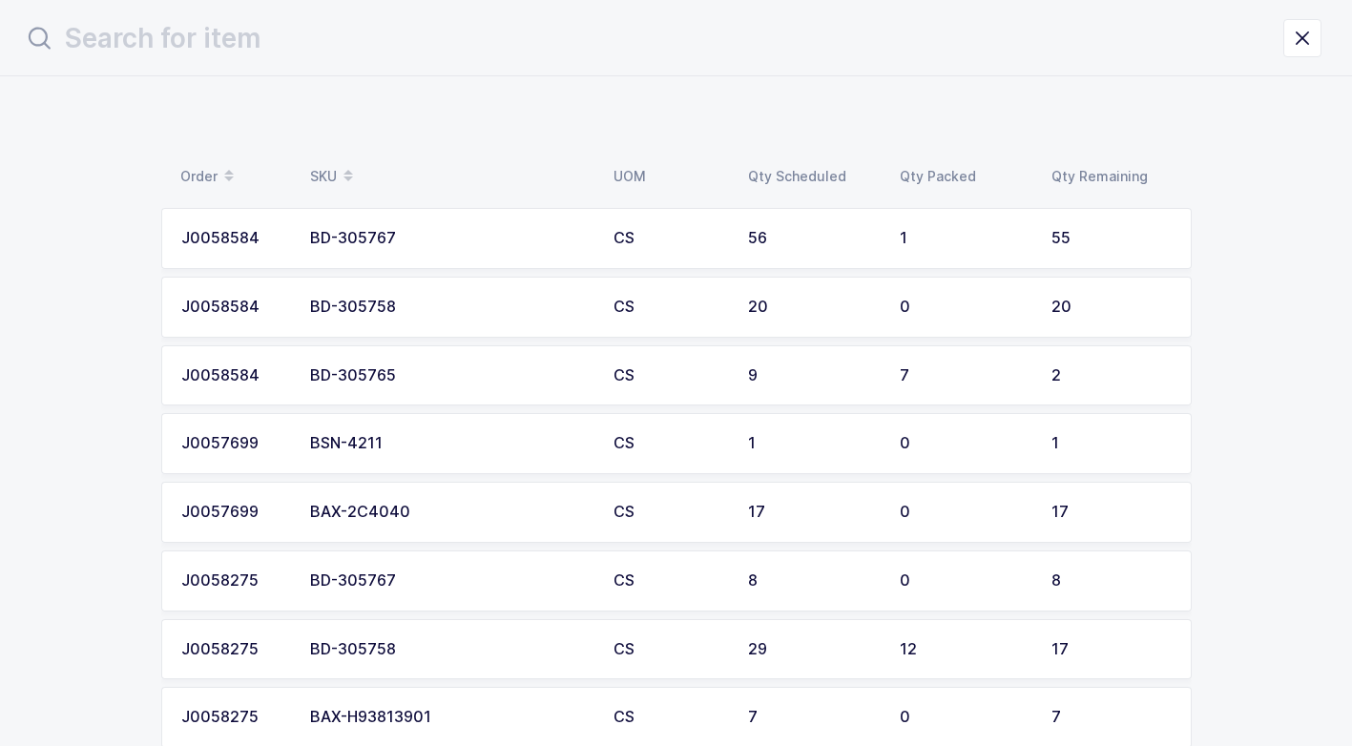
scroll to position [0, 0]
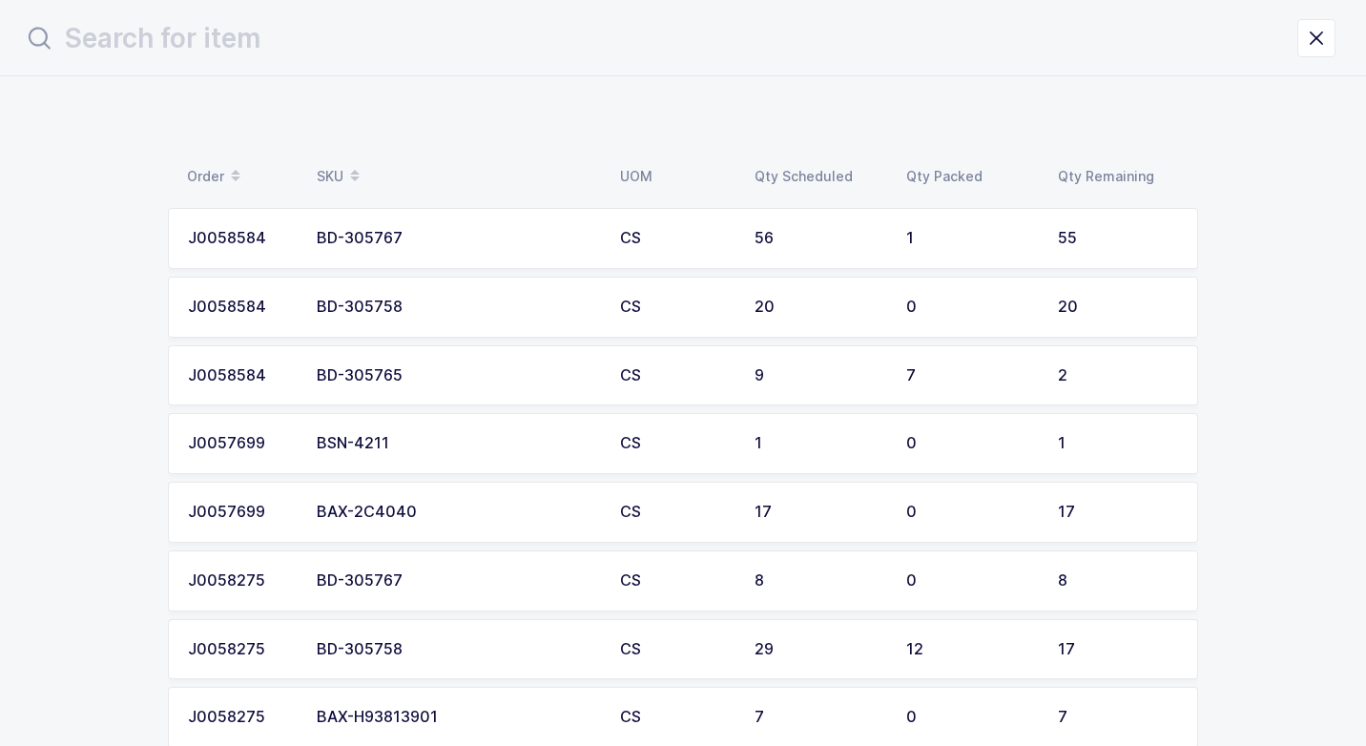
click at [427, 300] on div "BD-305758" at bounding box center [457, 307] width 280 height 17
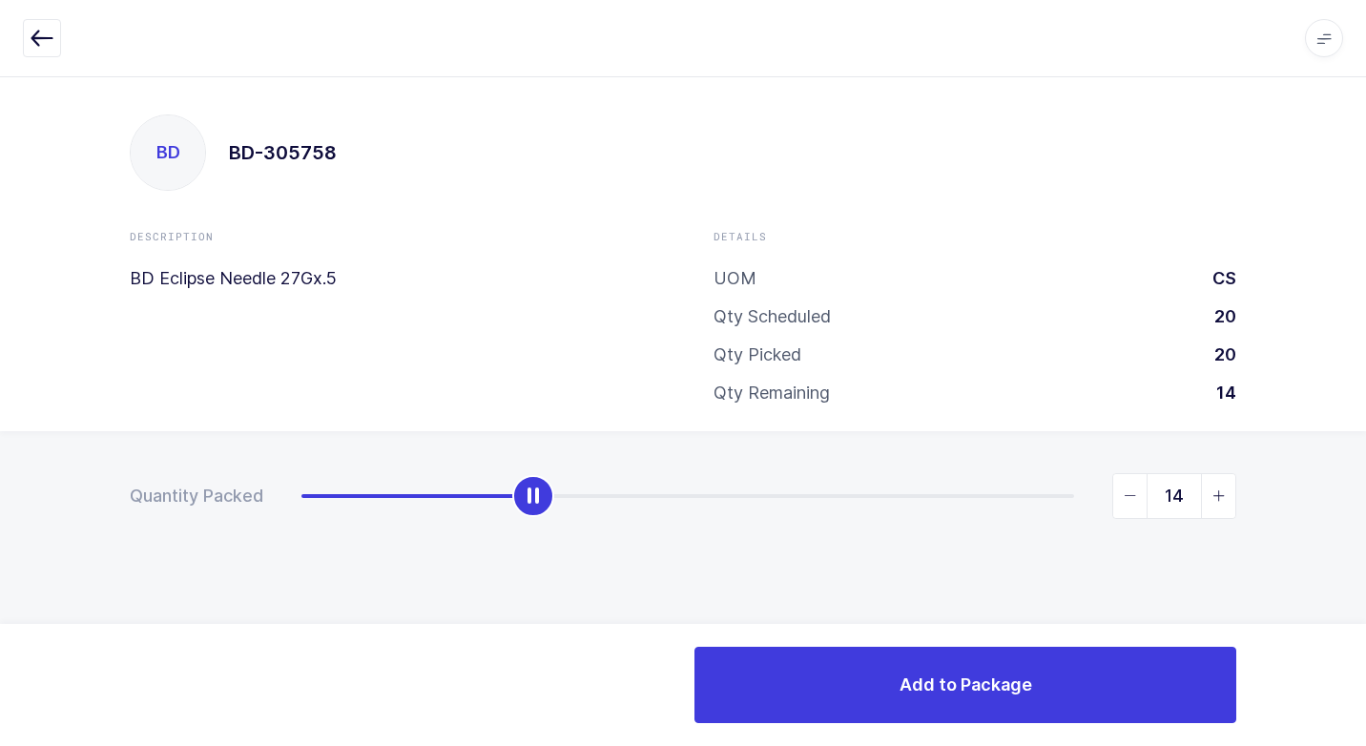
type input "20"
drag, startPoint x: 300, startPoint y: 513, endPoint x: 1296, endPoint y: 503, distance: 996.0
click at [1365, 447] on html "Apps Core [GEOGRAPHIC_DATA] Admin Mission Control Purchasing [PERSON_NAME] Logo…" at bounding box center [683, 373] width 1366 height 746
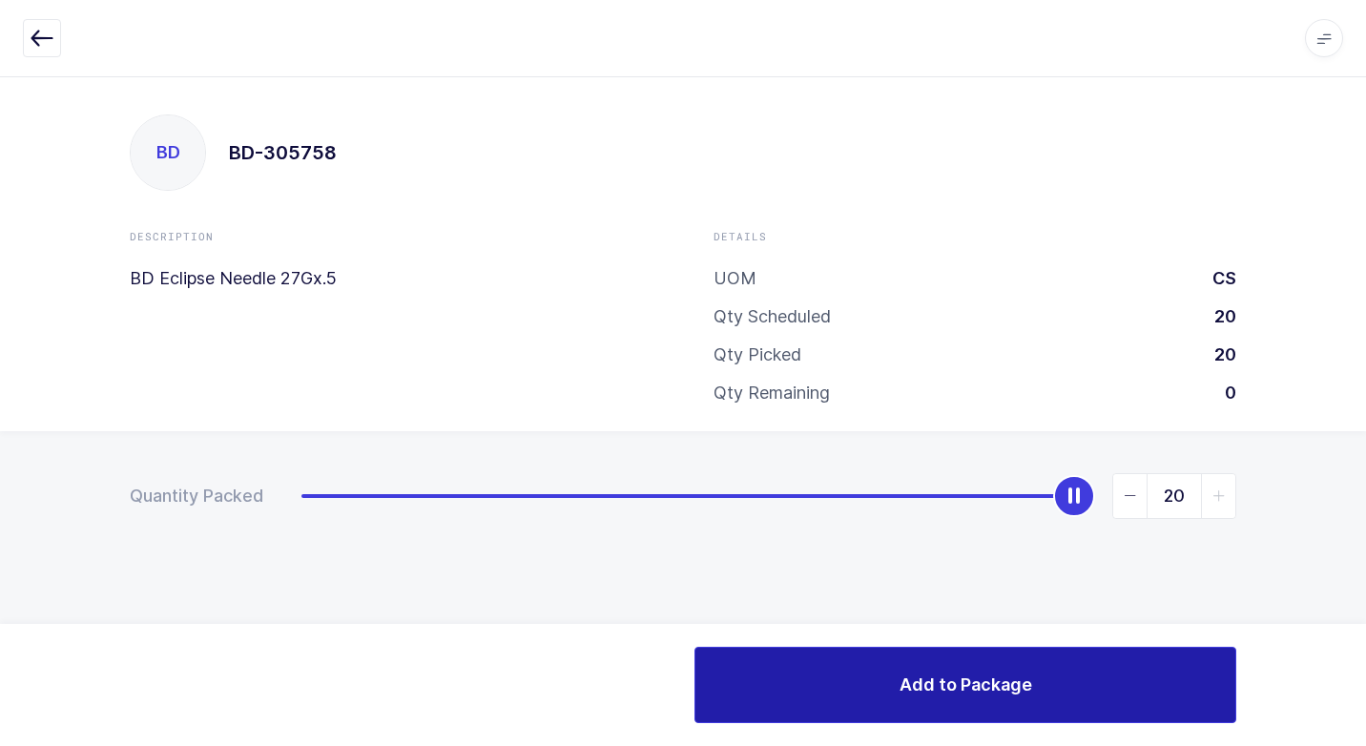
drag, startPoint x: 859, startPoint y: 681, endPoint x: 837, endPoint y: 675, distance: 22.7
click at [858, 681] on button "Add to Package" at bounding box center [965, 685] width 542 height 76
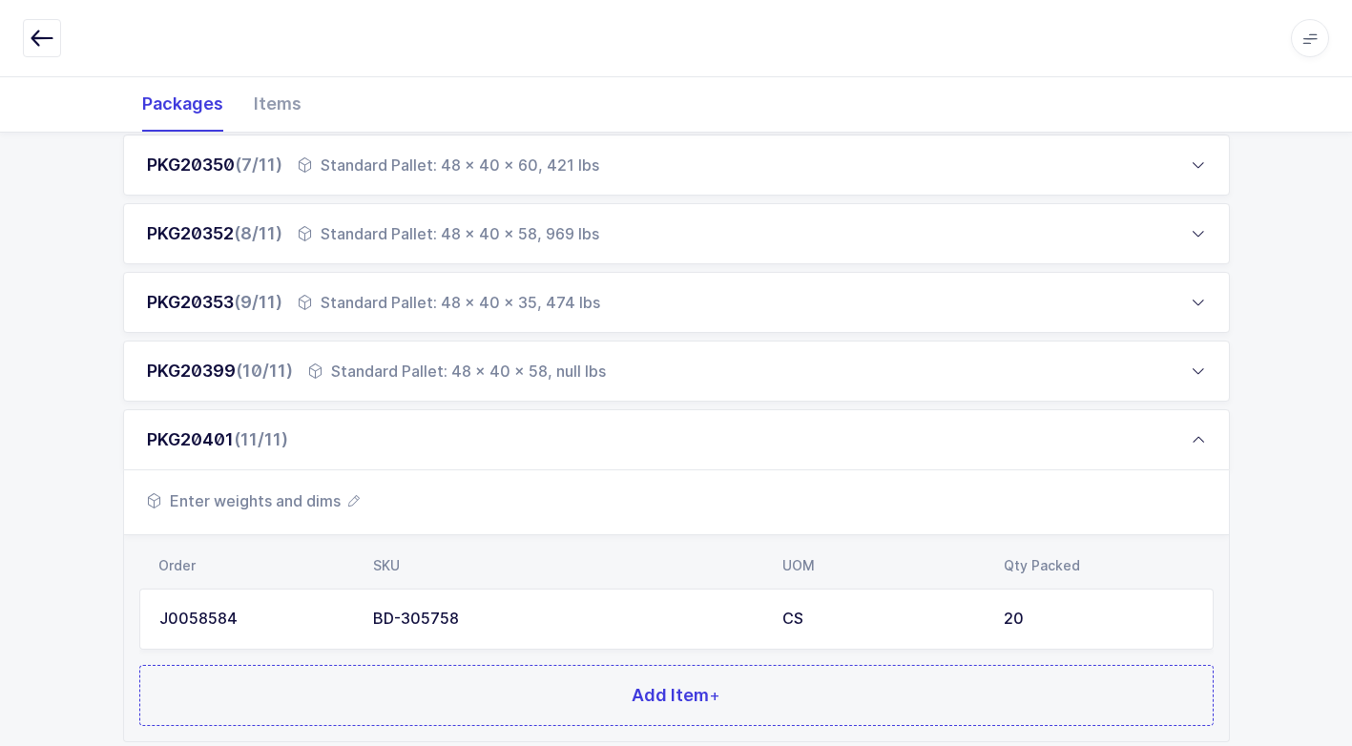
scroll to position [833, 0]
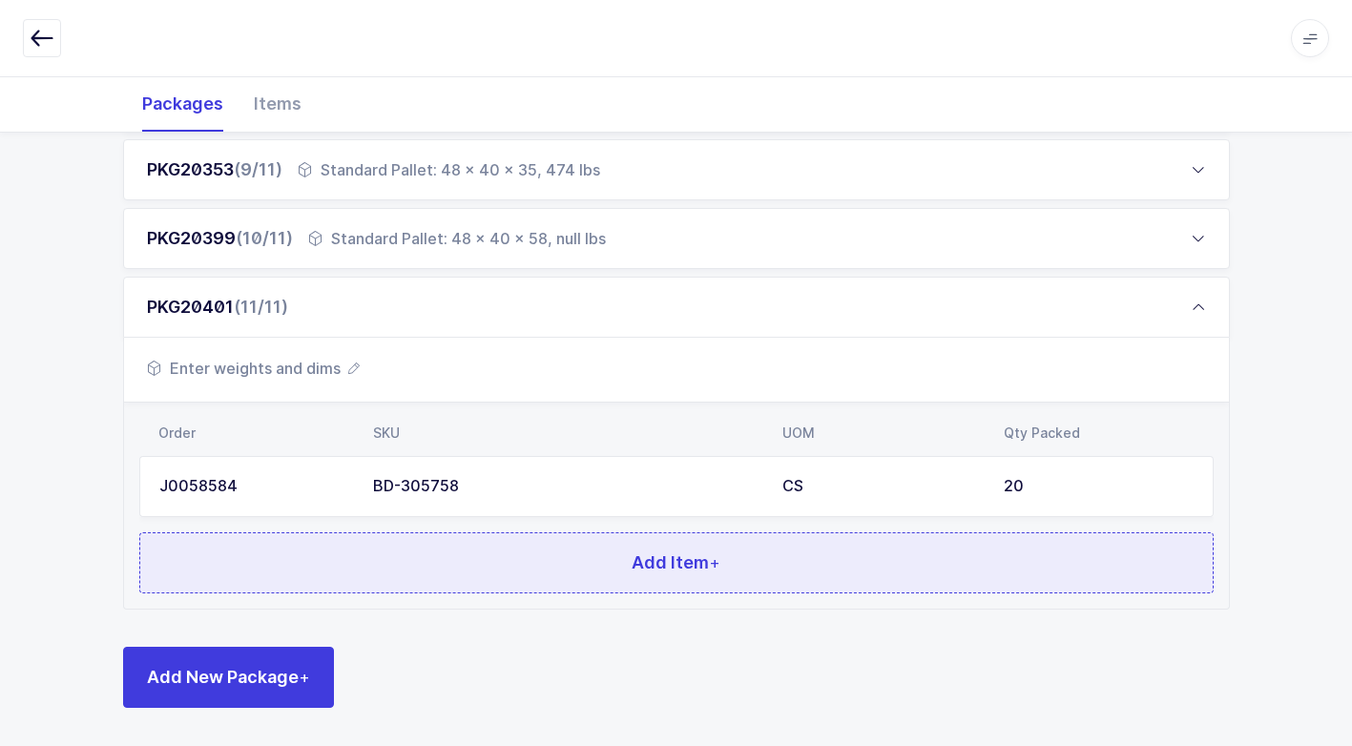
click at [437, 562] on button "Add Item +" at bounding box center [676, 562] width 1074 height 61
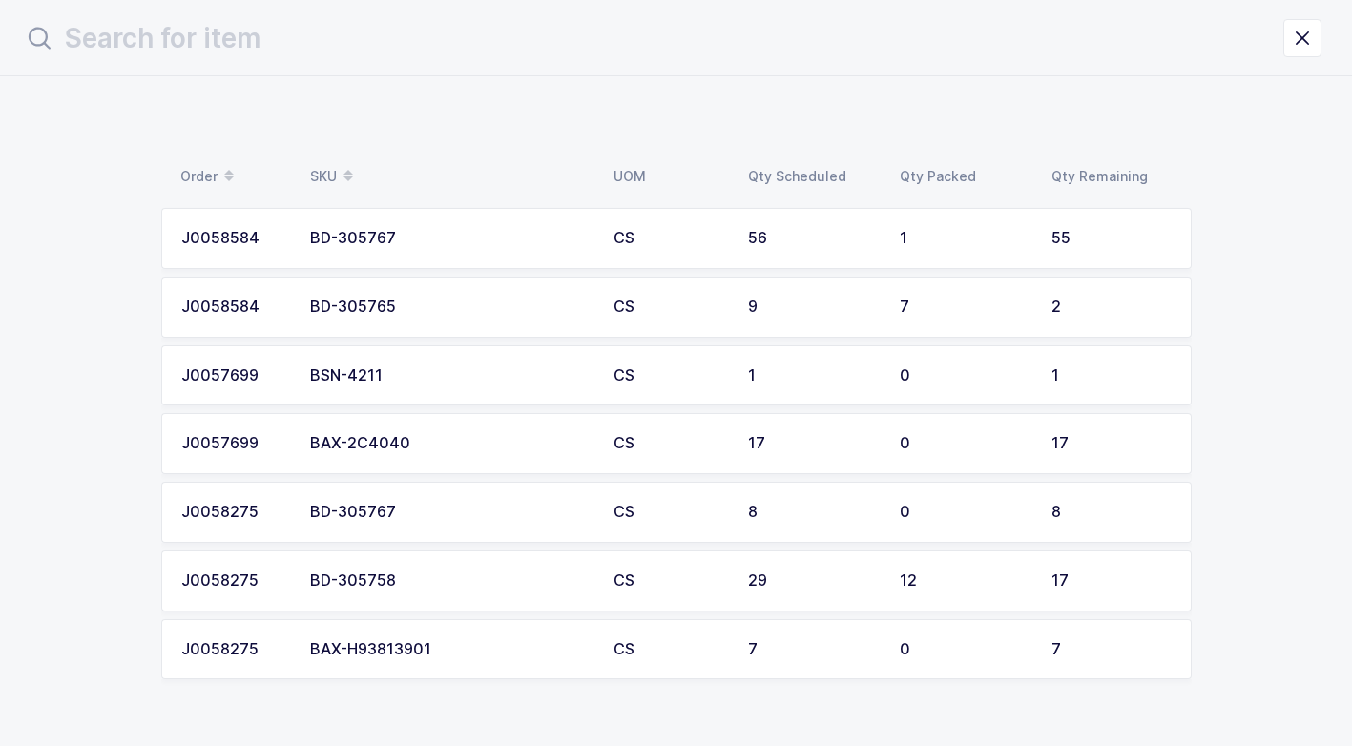
scroll to position [0, 0]
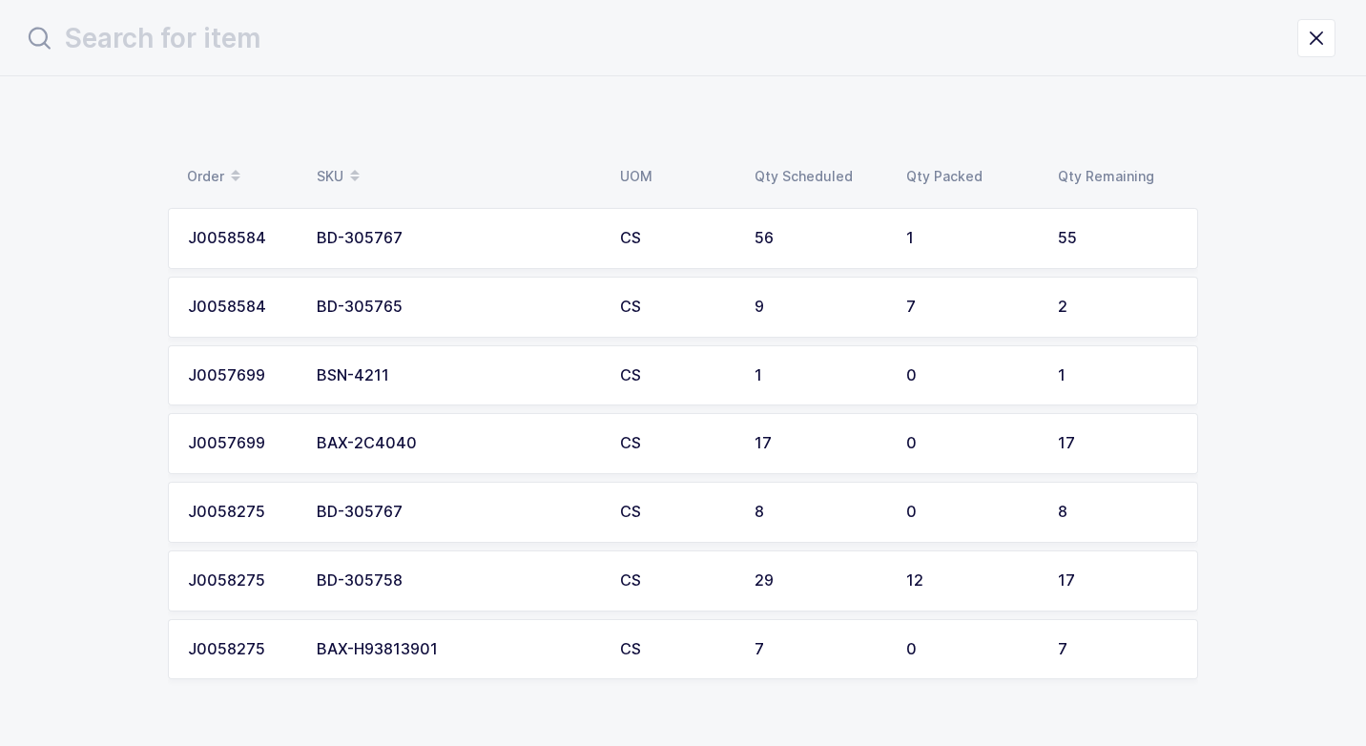
click at [400, 247] on td "BD-305767" at bounding box center [456, 238] width 303 height 61
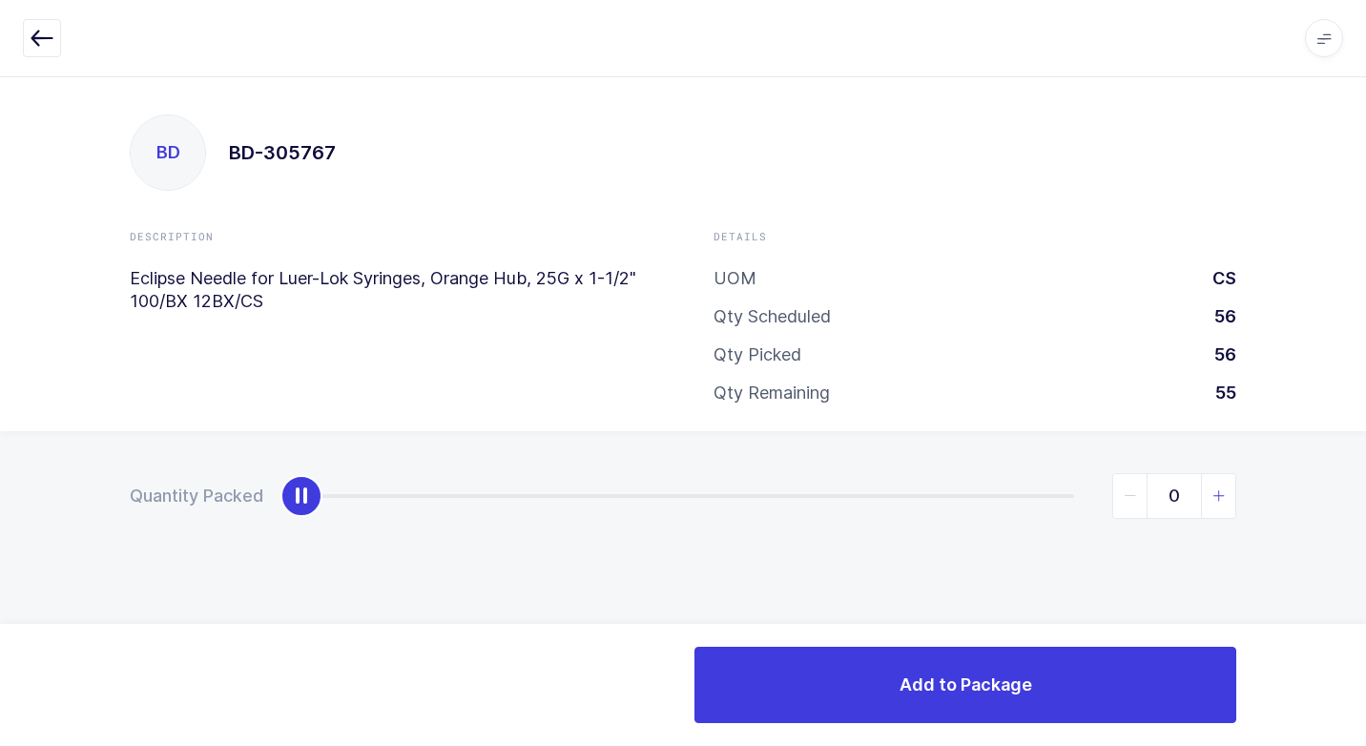
click at [1214, 495] on icon "slider between 0 and 55" at bounding box center [1218, 495] width 13 height 13
click at [1215, 495] on icon "slider between 0 and 55" at bounding box center [1218, 495] width 13 height 13
click at [1217, 493] on icon "slider between 0 and 55" at bounding box center [1218, 495] width 13 height 13
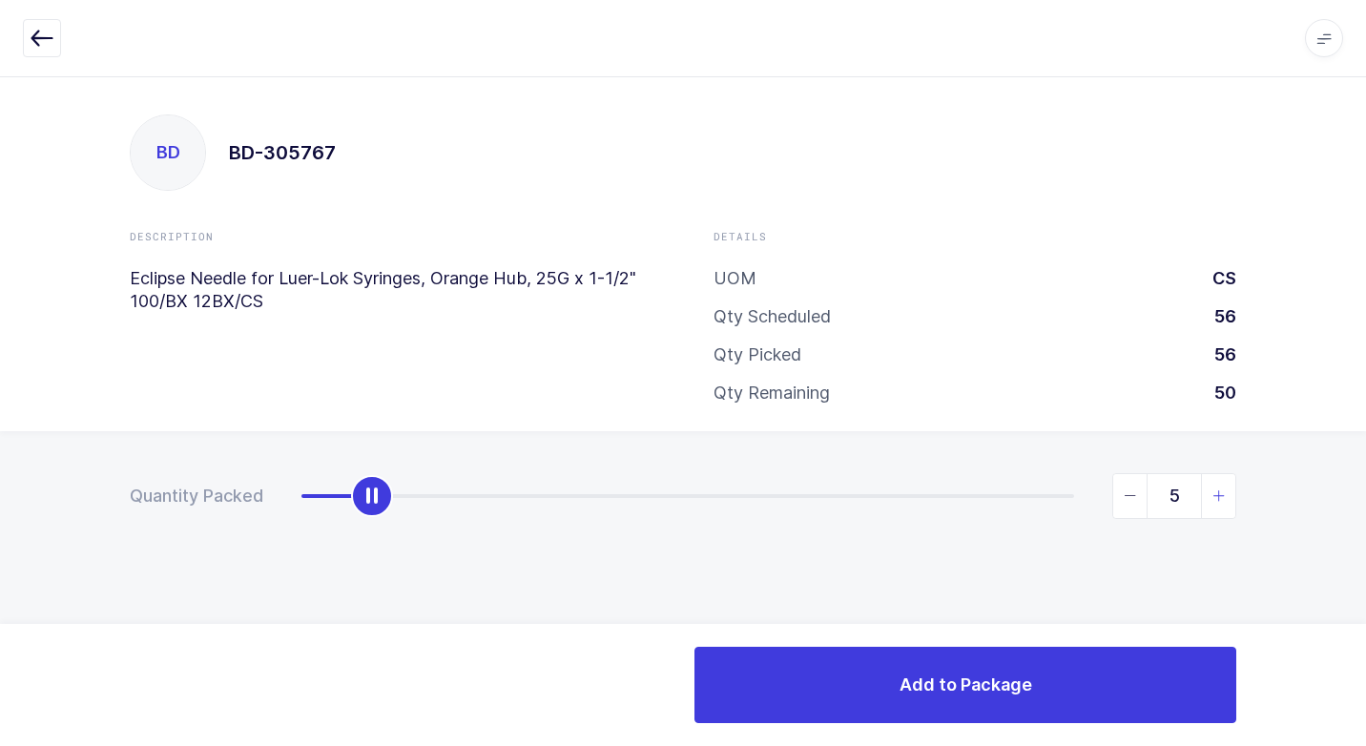
click at [1217, 493] on icon "slider between 0 and 55" at bounding box center [1218, 495] width 13 height 13
type input "7"
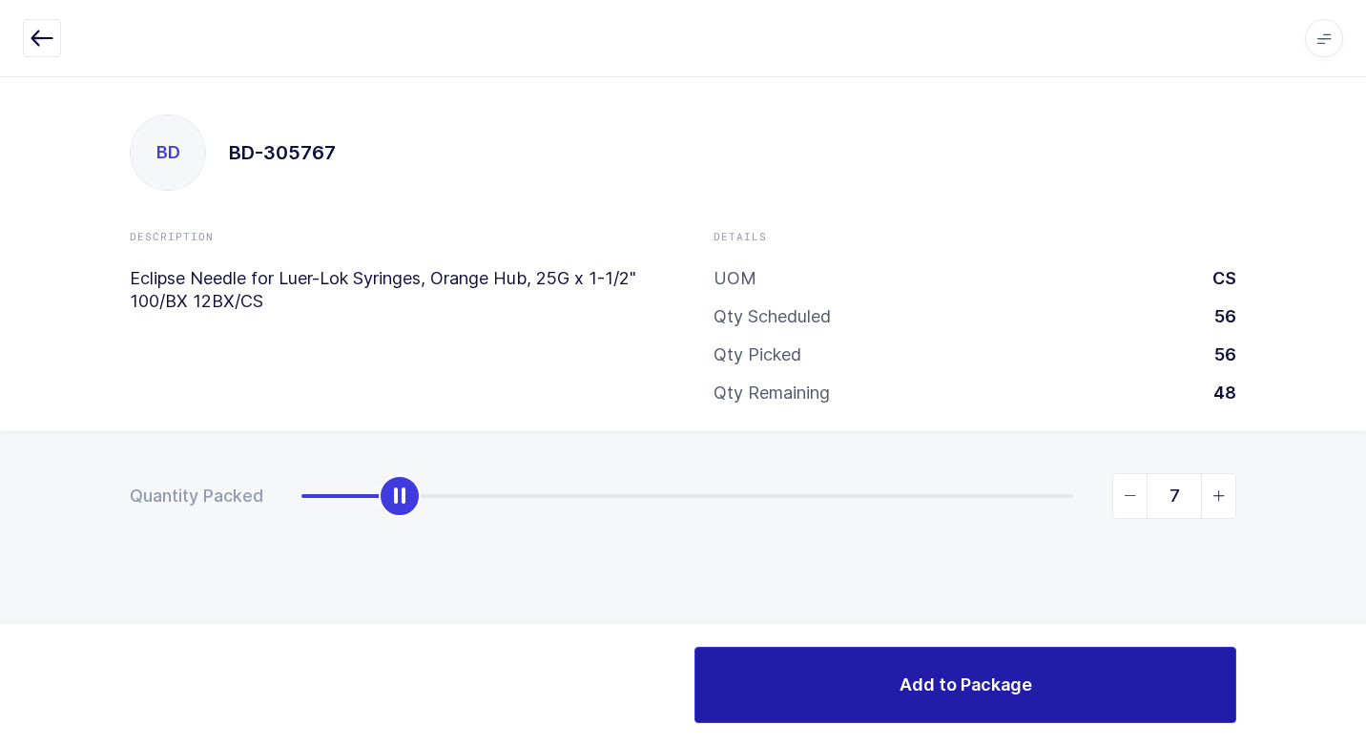
click at [909, 676] on span "Add to Package" at bounding box center [966, 685] width 133 height 24
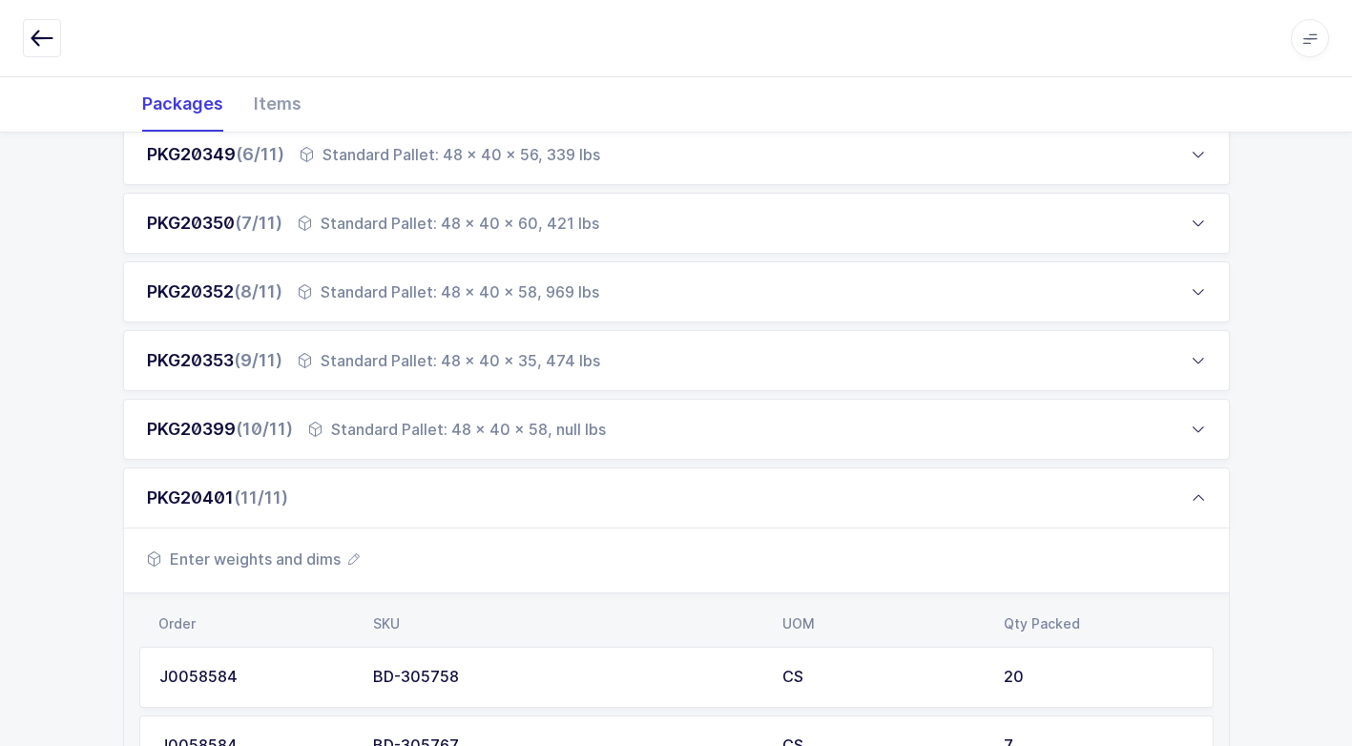
scroll to position [901, 0]
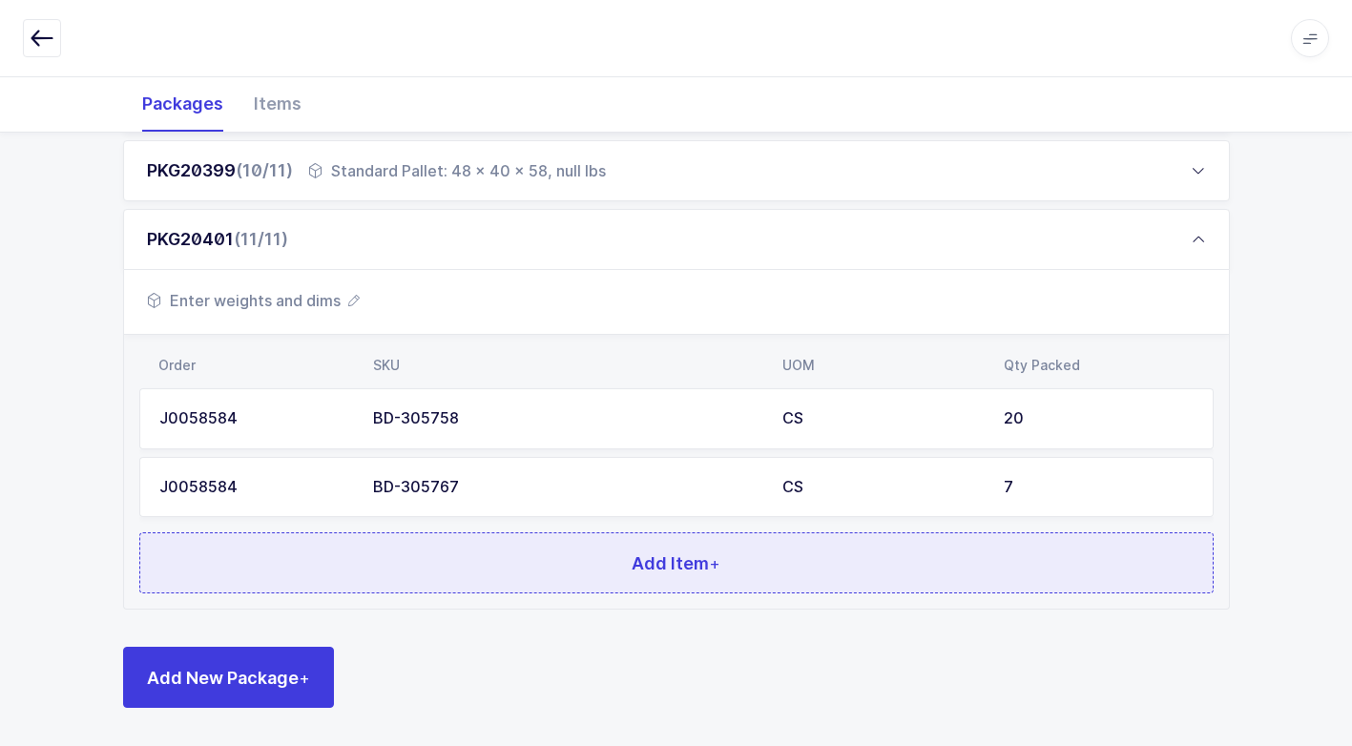
click at [576, 569] on button "Add Item +" at bounding box center [676, 562] width 1074 height 61
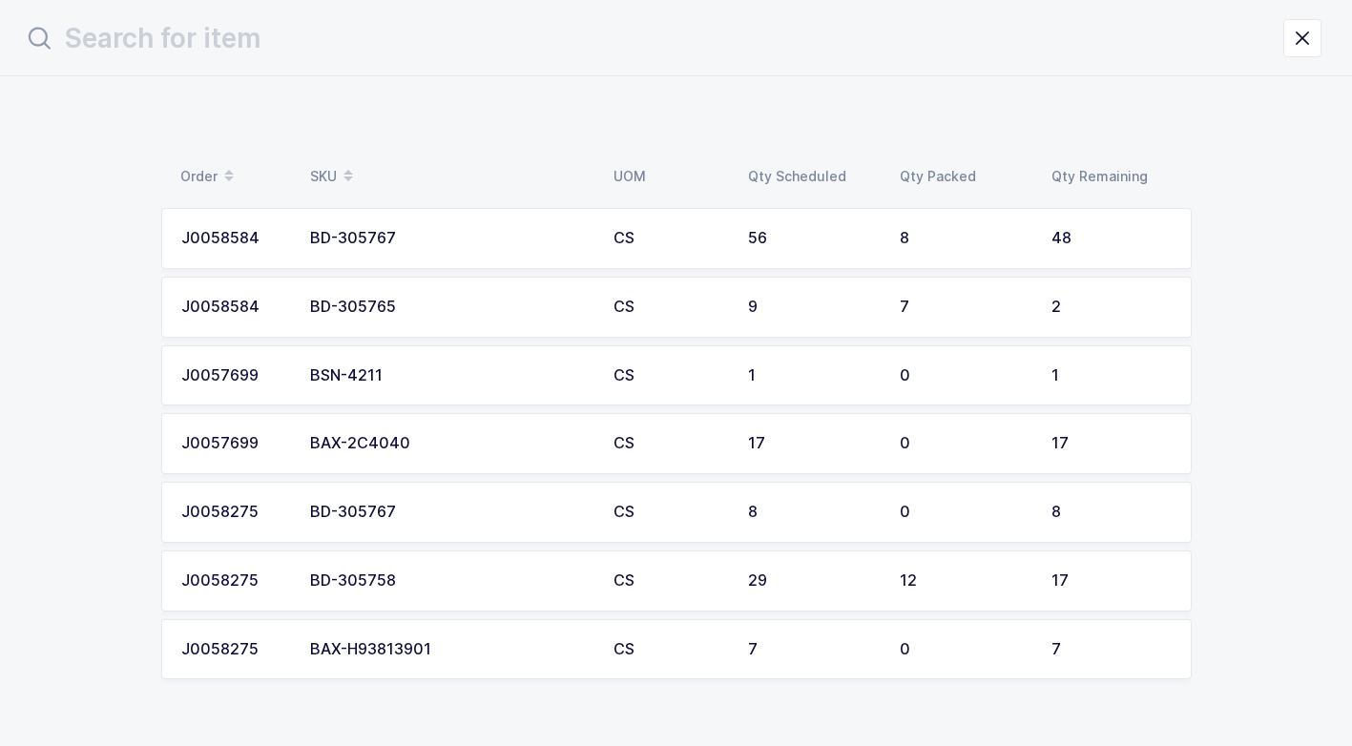
scroll to position [0, 0]
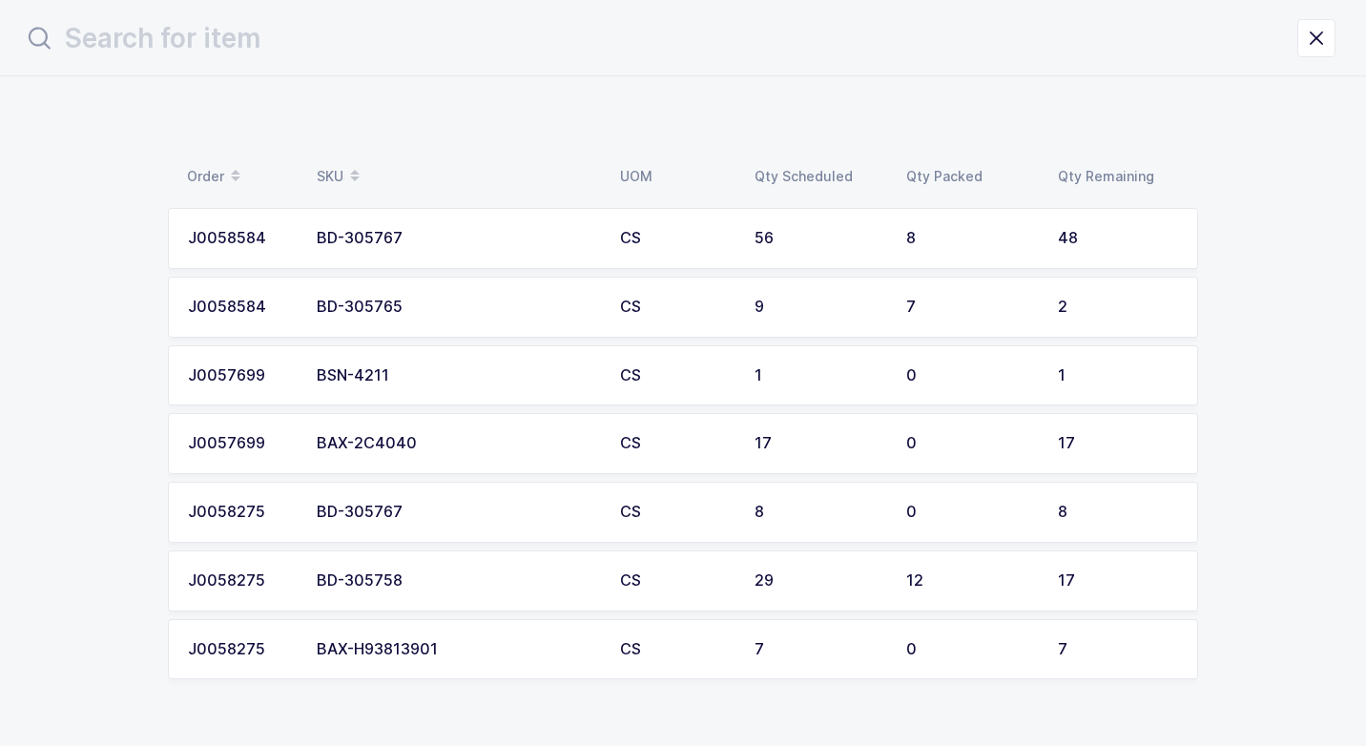
click at [511, 585] on div "BD-305758" at bounding box center [457, 580] width 280 height 17
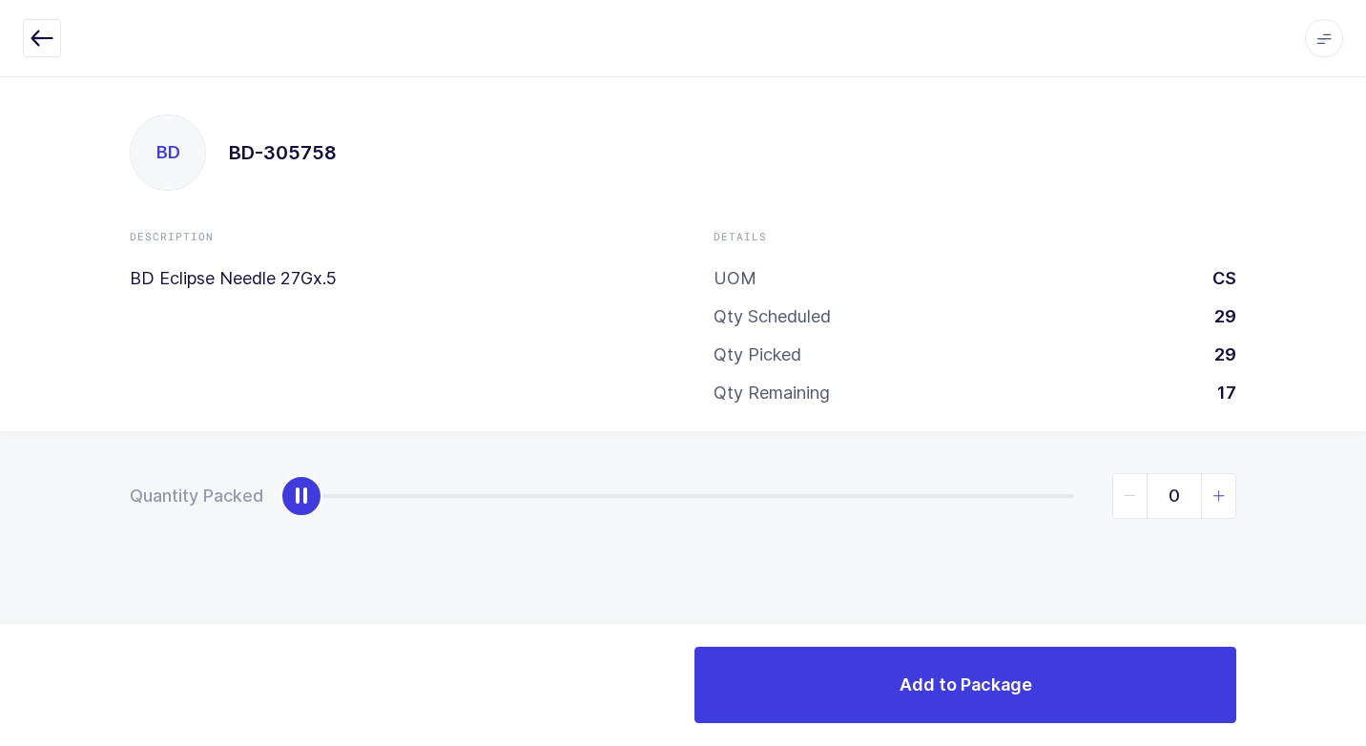
click at [1216, 492] on icon "slider between 0 and 17" at bounding box center [1218, 495] width 13 height 13
type input "3"
click at [1216, 492] on icon "slider between 0 and 17" at bounding box center [1218, 495] width 13 height 13
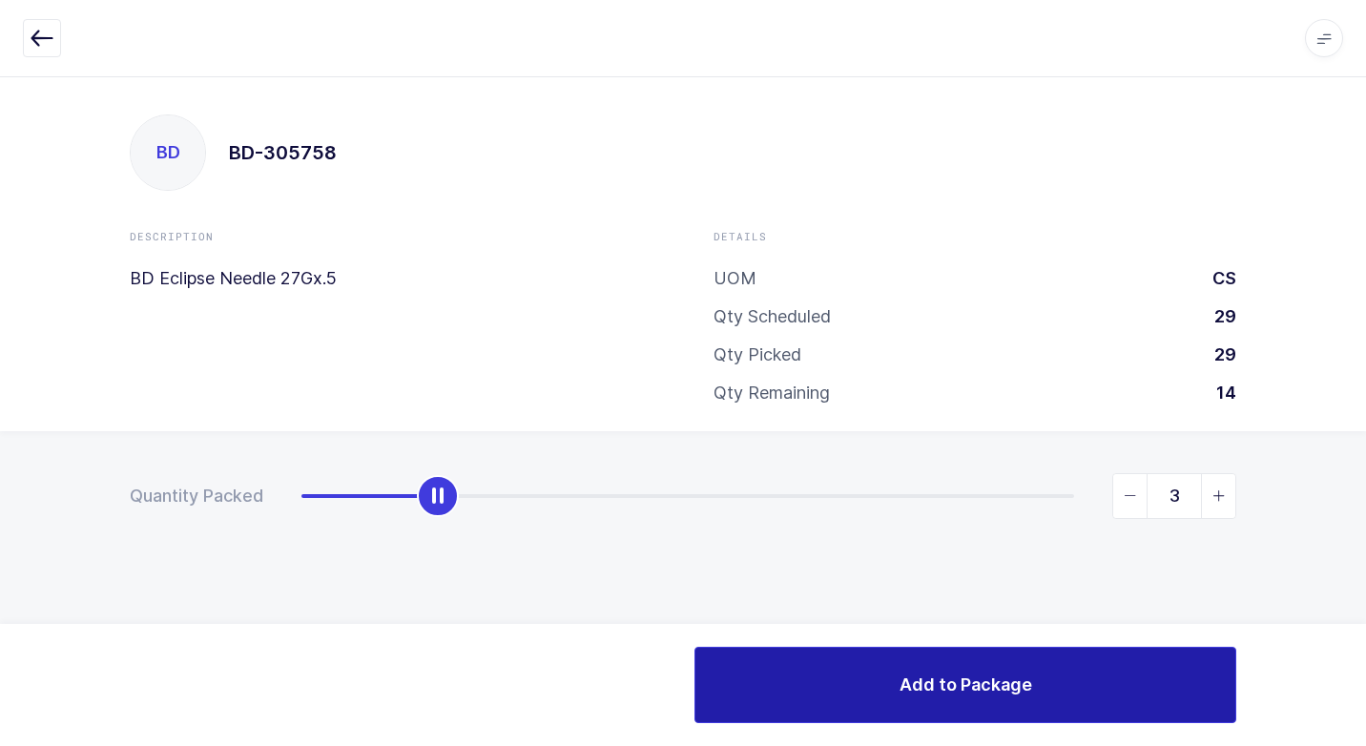
drag, startPoint x: 1036, startPoint y: 676, endPoint x: 1025, endPoint y: 678, distance: 11.6
click at [1032, 676] on button "Add to Package" at bounding box center [965, 685] width 542 height 76
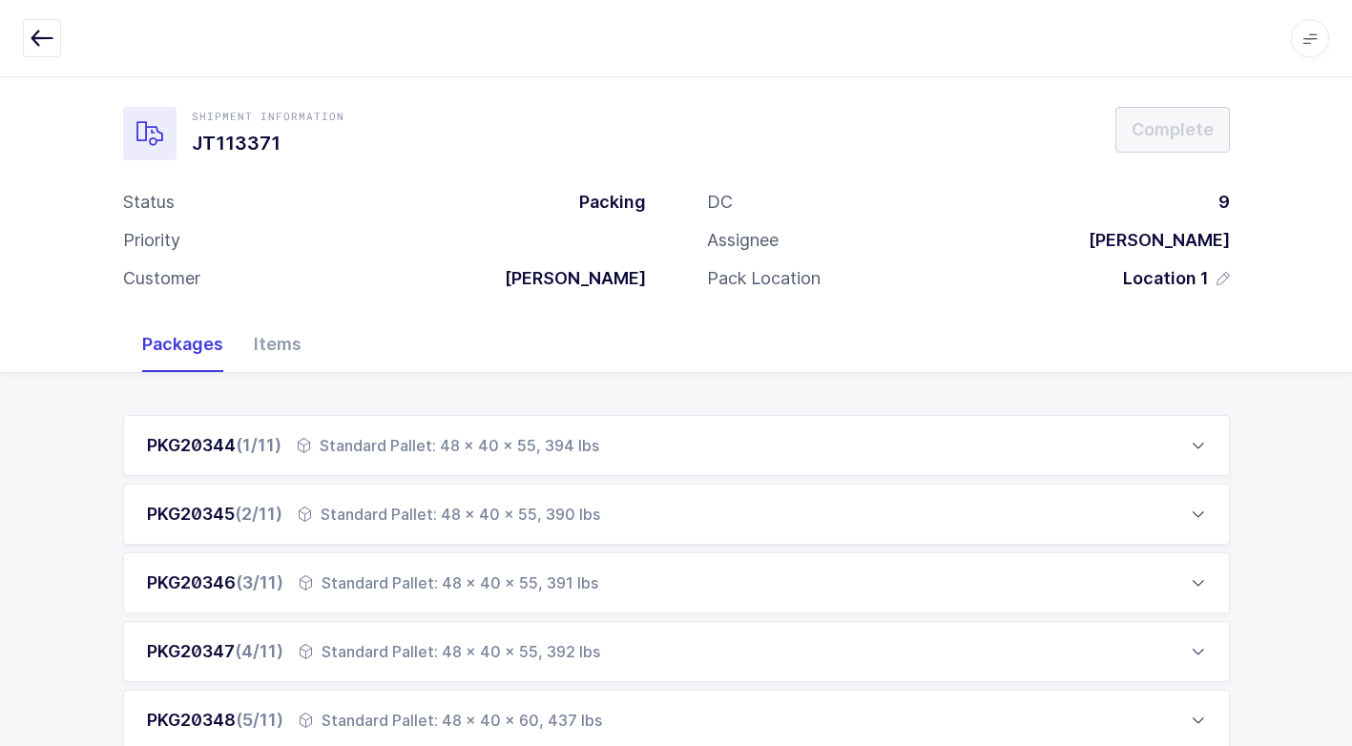
scroll to position [572, 0]
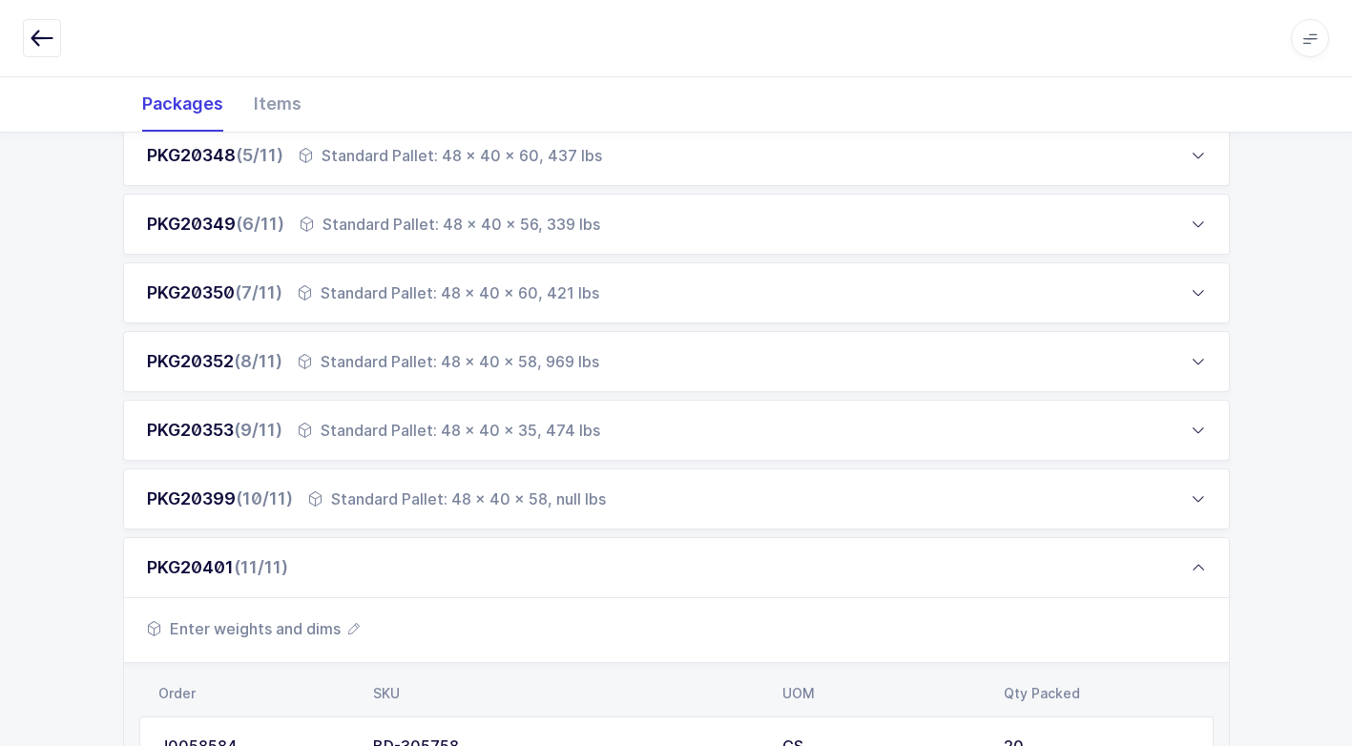
click at [313, 631] on span "Enter weights and dims" at bounding box center [253, 628] width 213 height 23
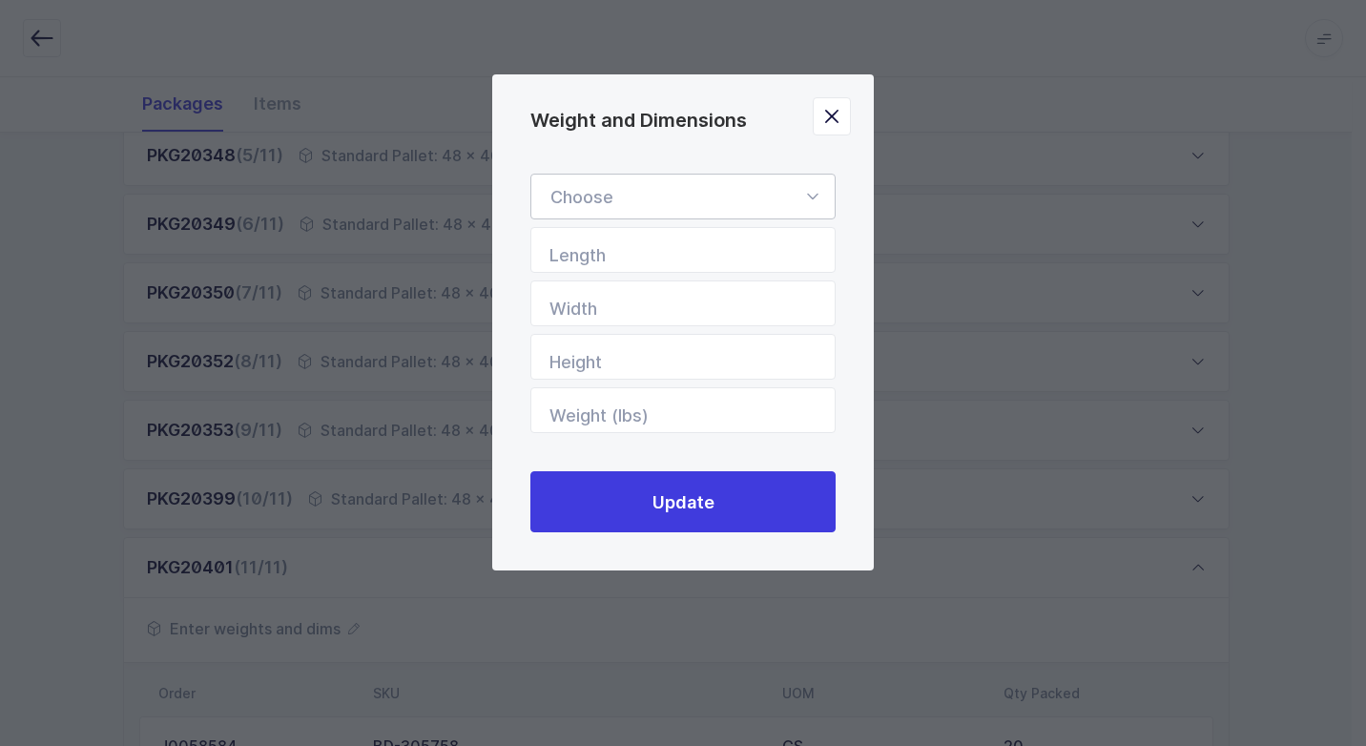
click at [808, 189] on icon "Weight and Dimensions" at bounding box center [812, 197] width 24 height 46
drag, startPoint x: 694, startPoint y: 253, endPoint x: 745, endPoint y: 341, distance: 101.3
click at [694, 253] on li "Standard Pallet" at bounding box center [690, 252] width 302 height 36
type input "Standard Pallet"
type input "48"
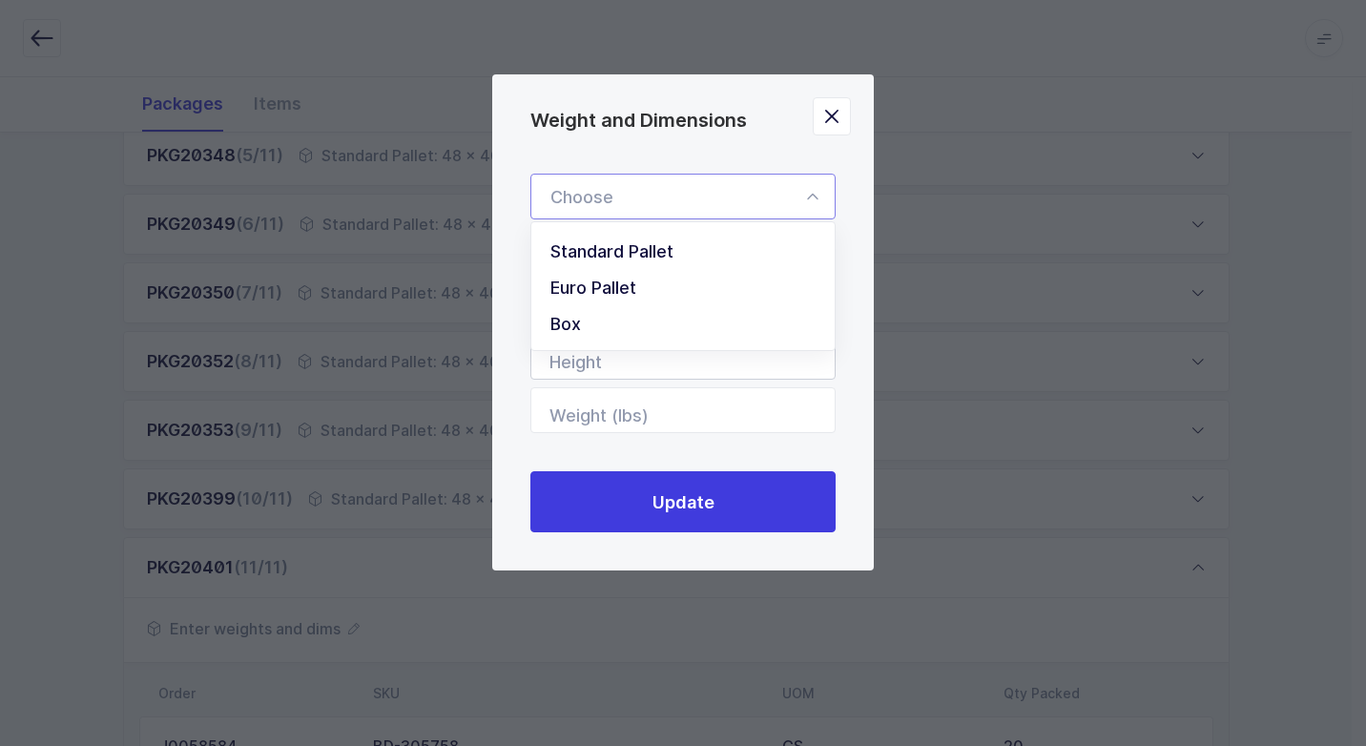
type input "40"
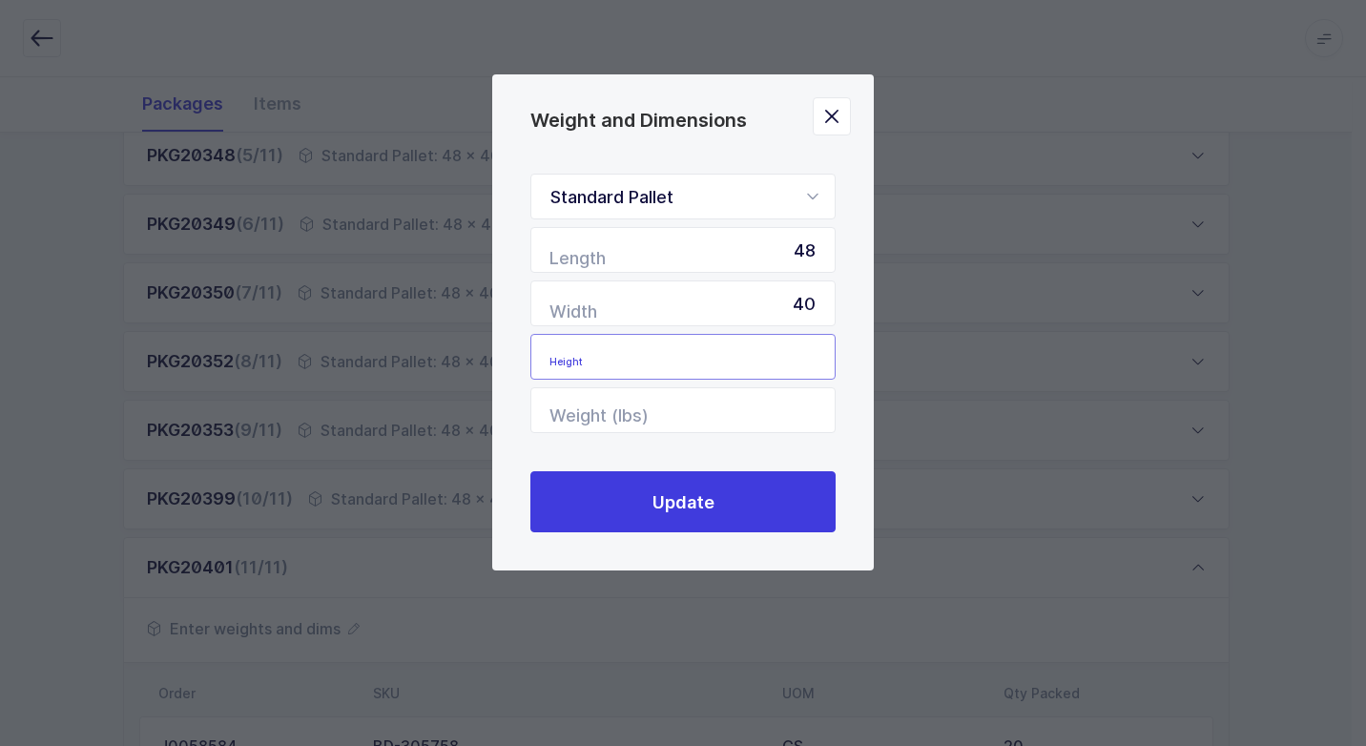
click at [776, 361] on input "Height" at bounding box center [682, 357] width 305 height 46
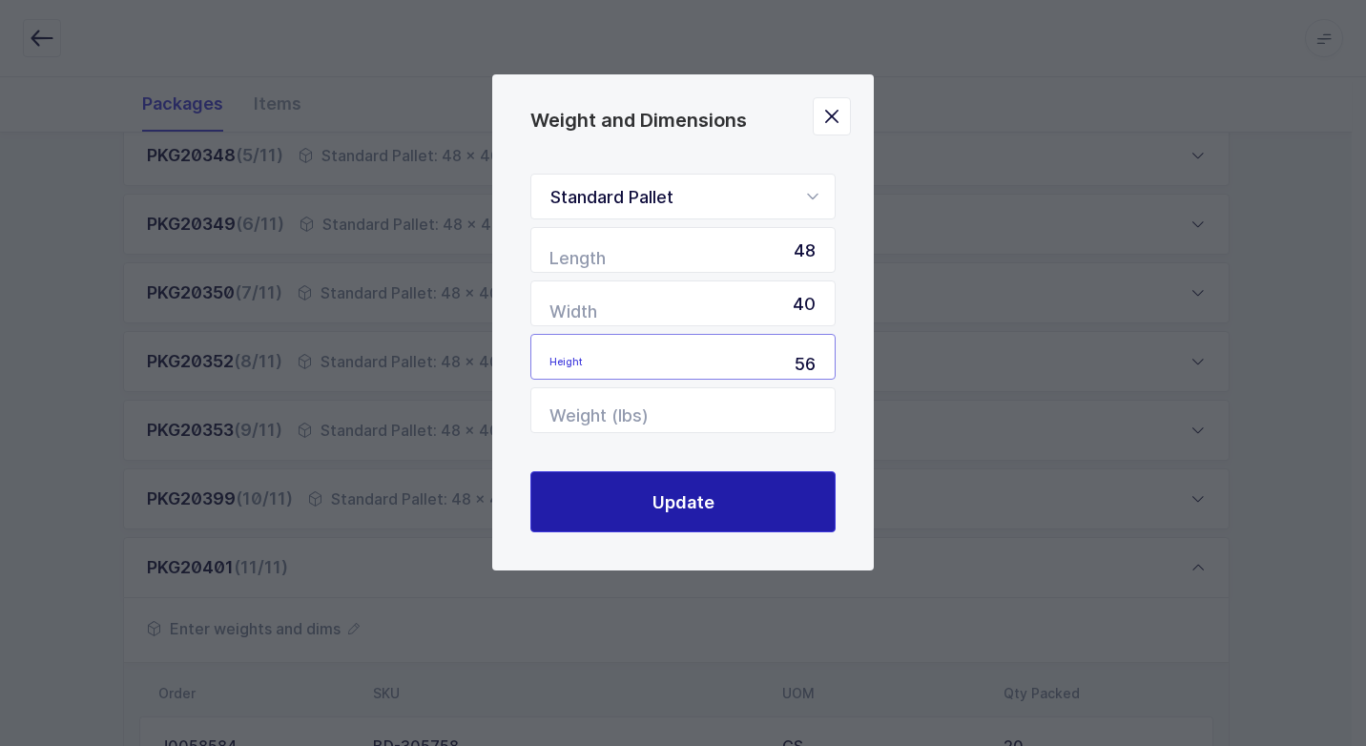
type input "56"
click at [749, 507] on button "Update" at bounding box center [682, 501] width 305 height 61
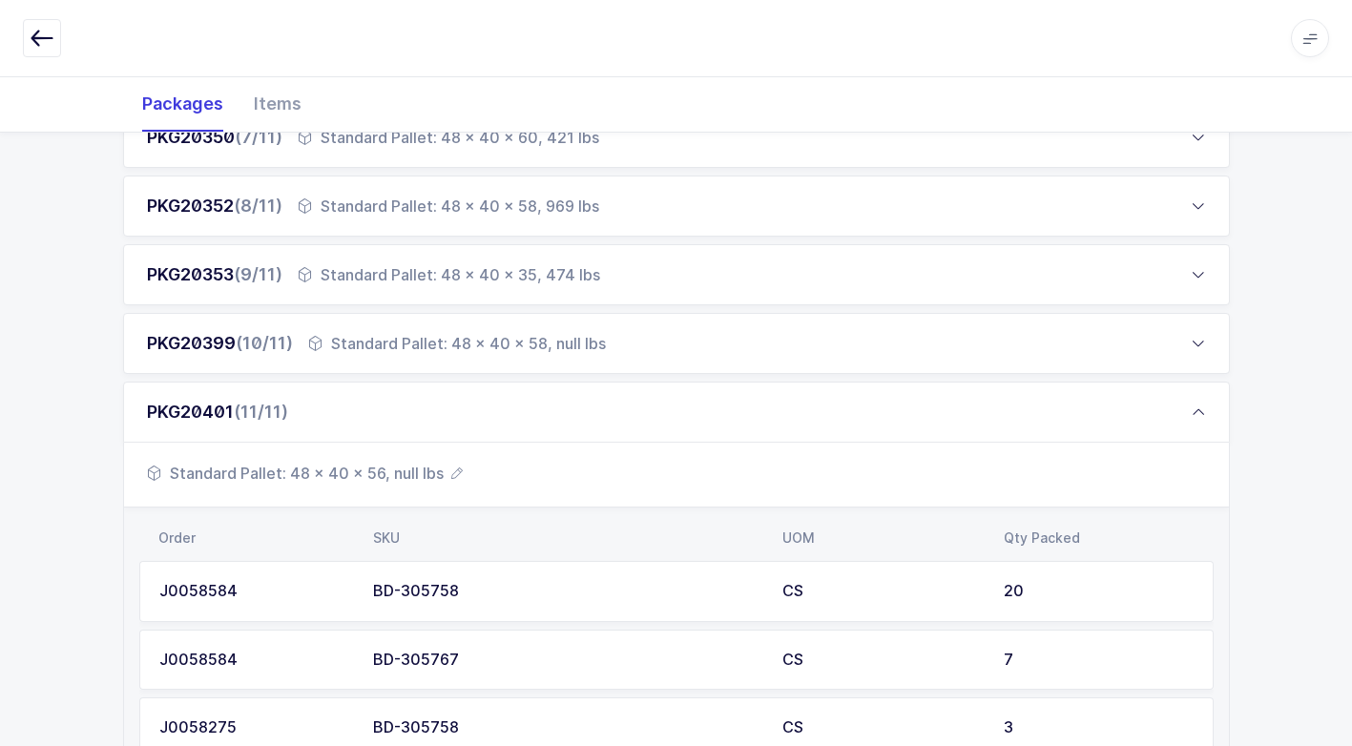
scroll to position [969, 0]
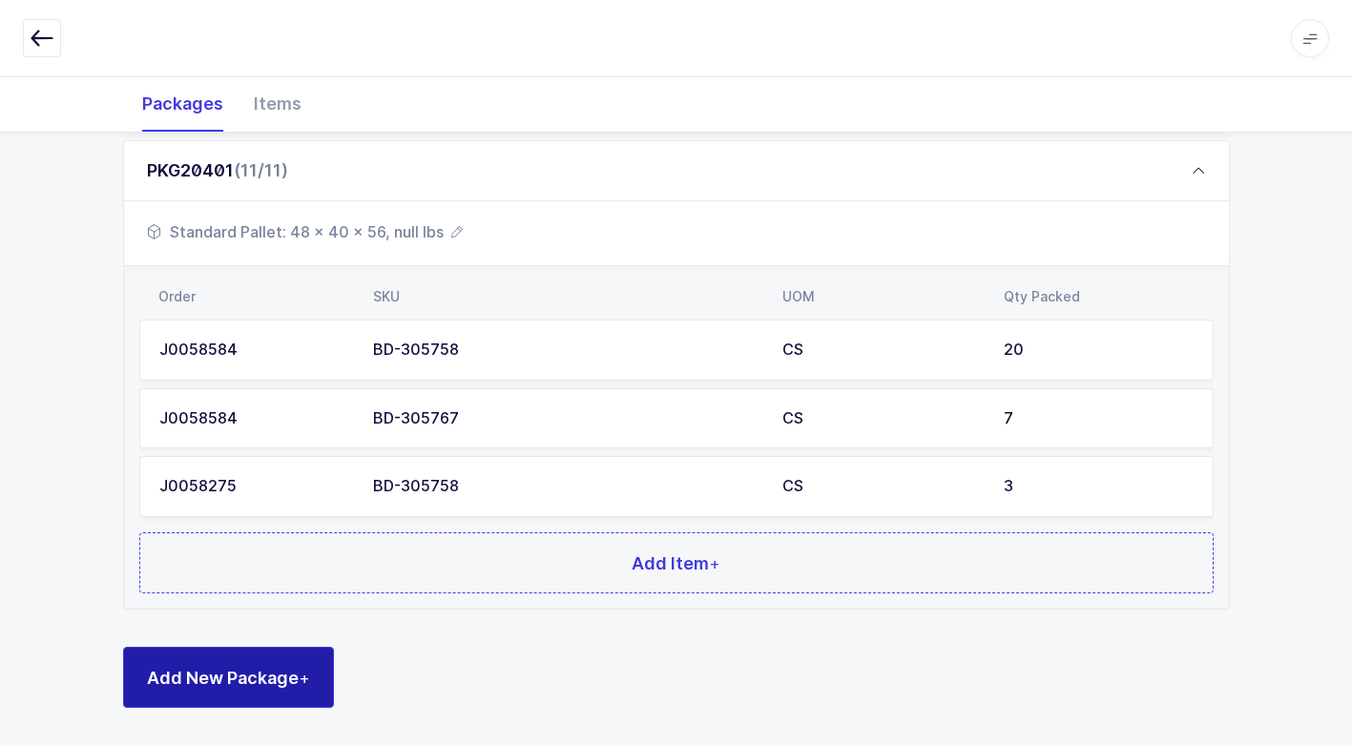
drag, startPoint x: 282, startPoint y: 682, endPoint x: 306, endPoint y: 648, distance: 41.8
click at [282, 675] on span "Add New Package +" at bounding box center [228, 678] width 163 height 24
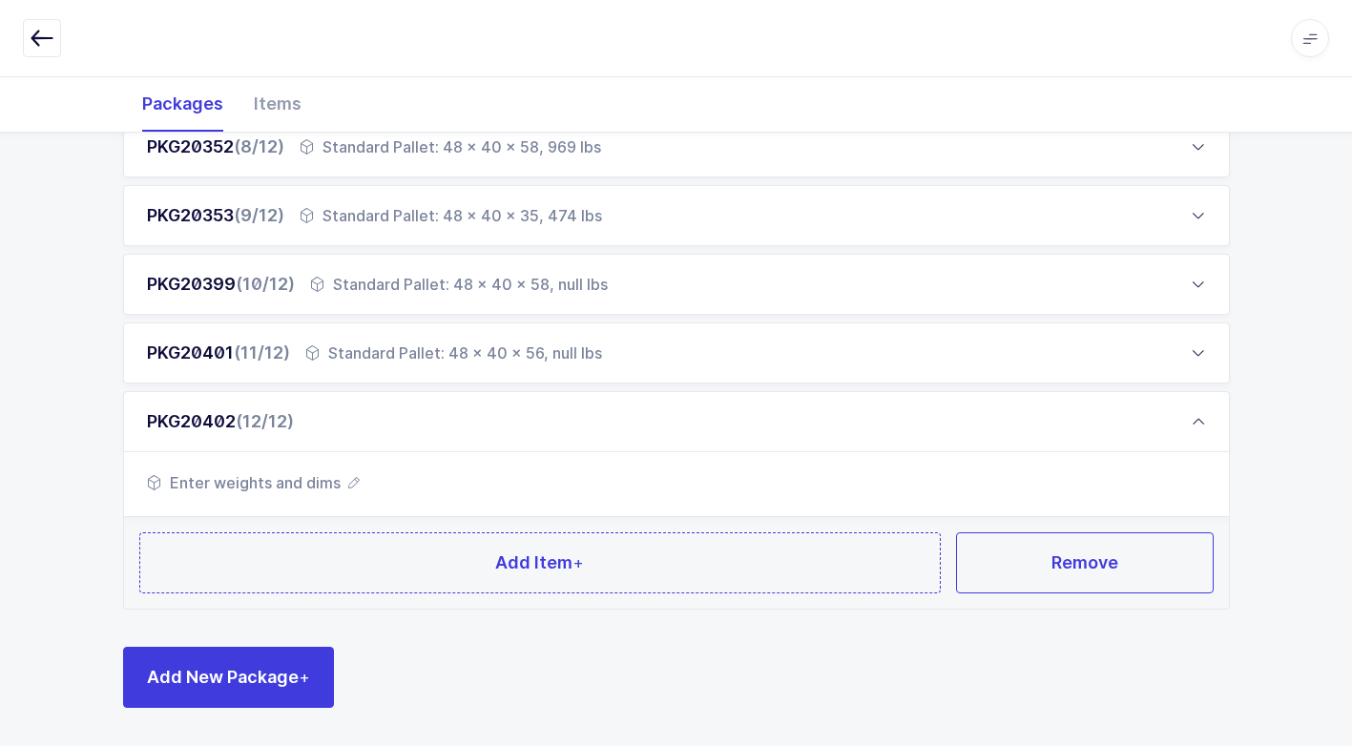
scroll to position [787, 0]
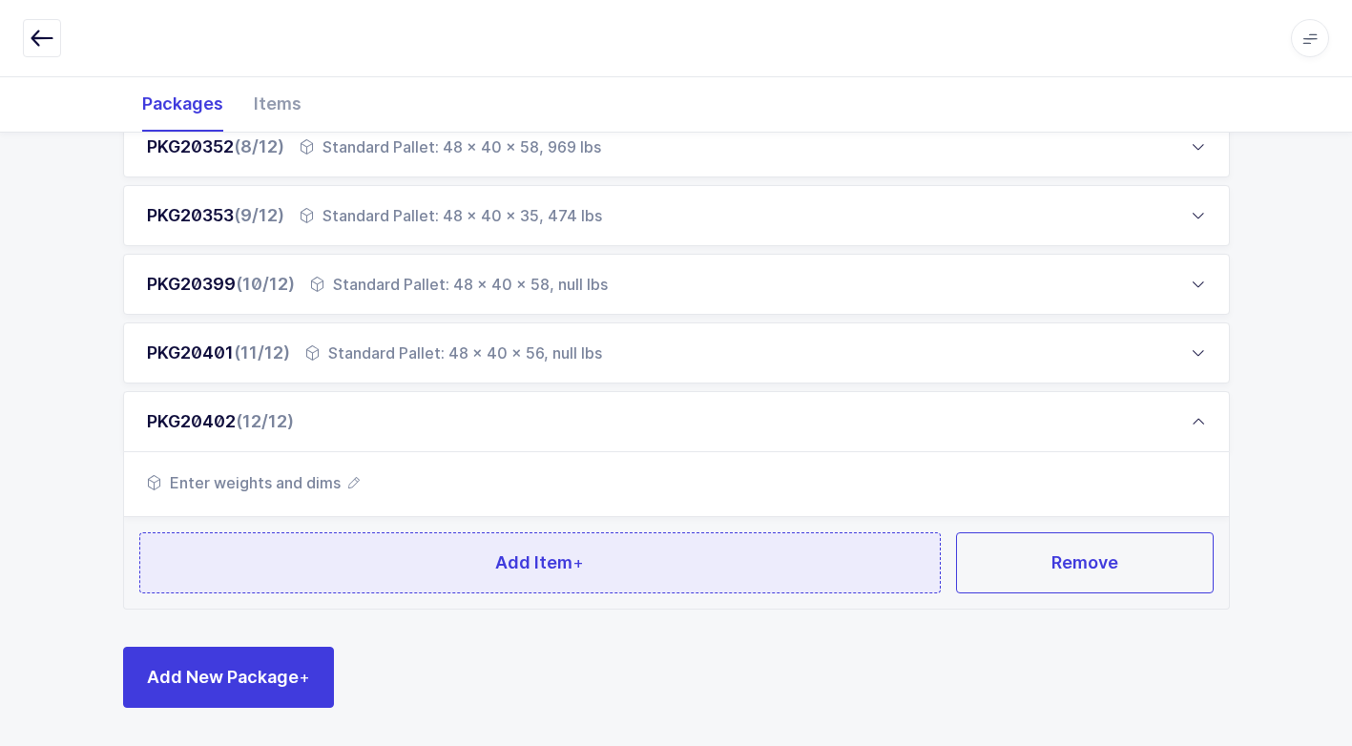
click at [353, 575] on button "Add Item +" at bounding box center [540, 562] width 802 height 61
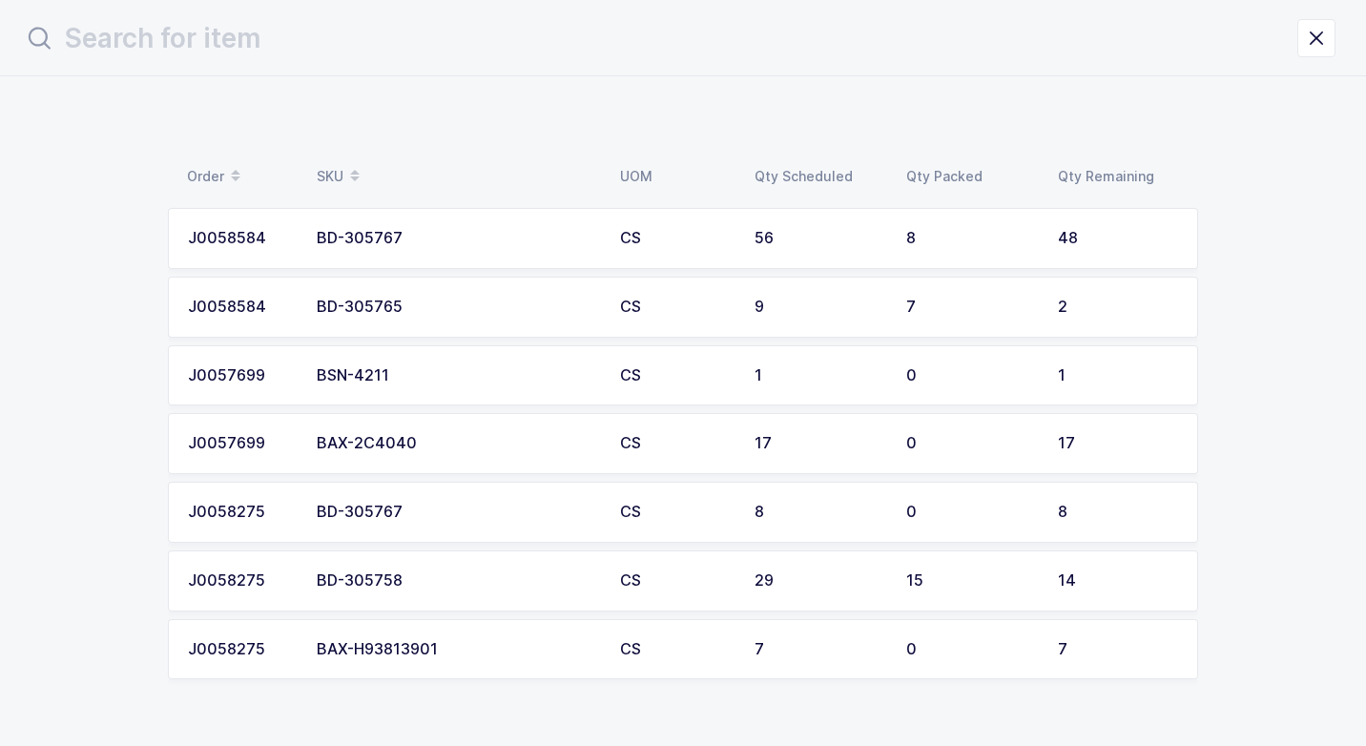
click at [424, 441] on div "BAX-2C4040" at bounding box center [457, 443] width 280 height 17
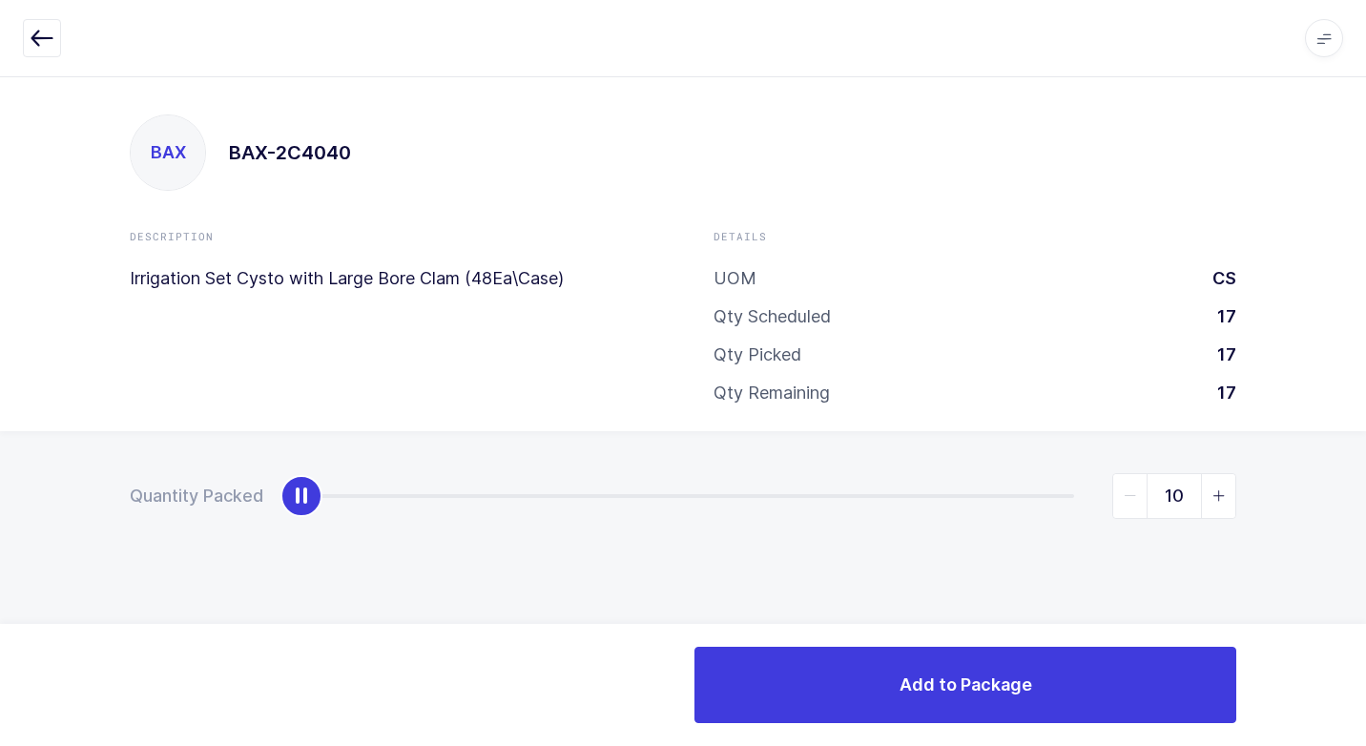
type input "17"
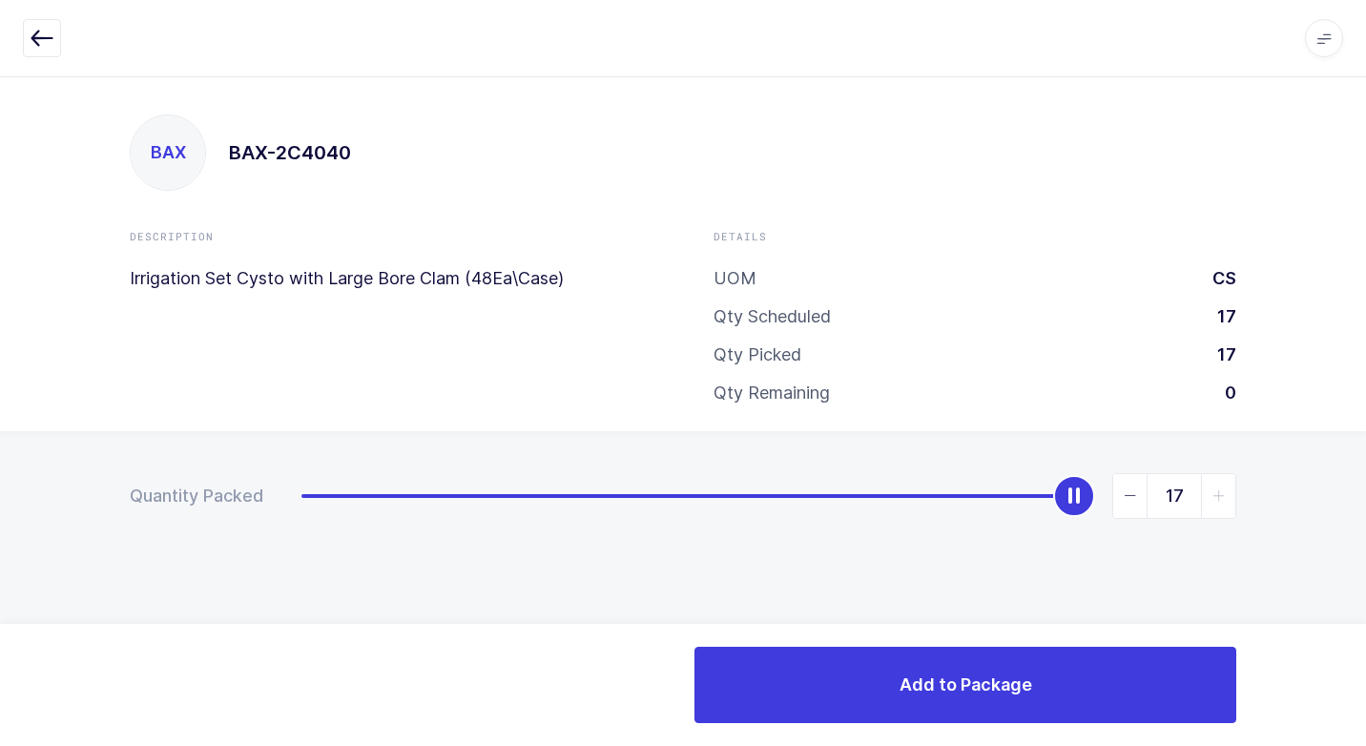
drag, startPoint x: 297, startPoint y: 487, endPoint x: 1369, endPoint y: 556, distance: 1074.4
click at [1365, 556] on html "Apps Core [GEOGRAPHIC_DATA] Admin Mission Control Purchasing [PERSON_NAME] Logo…" at bounding box center [683, 373] width 1366 height 746
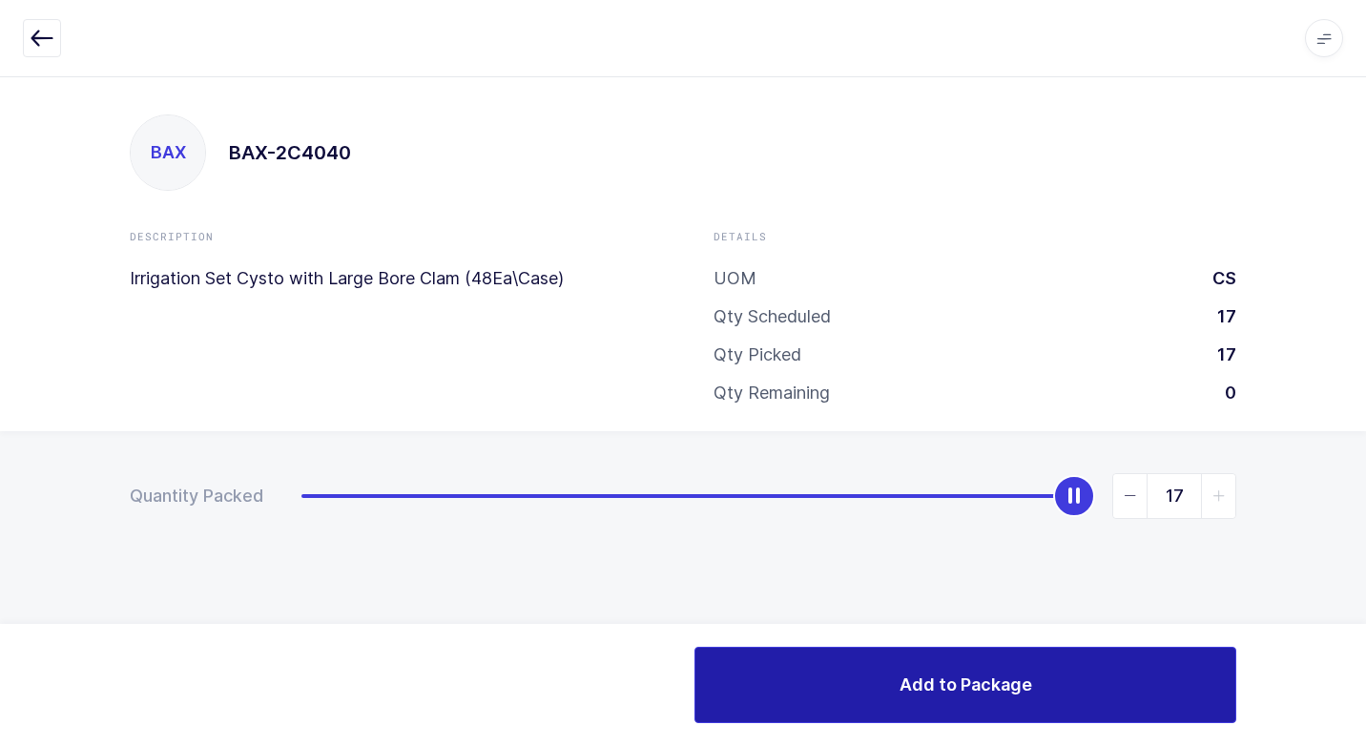
drag, startPoint x: 932, startPoint y: 675, endPoint x: 913, endPoint y: 675, distance: 19.1
click at [913, 675] on span "Add to Package" at bounding box center [966, 685] width 133 height 24
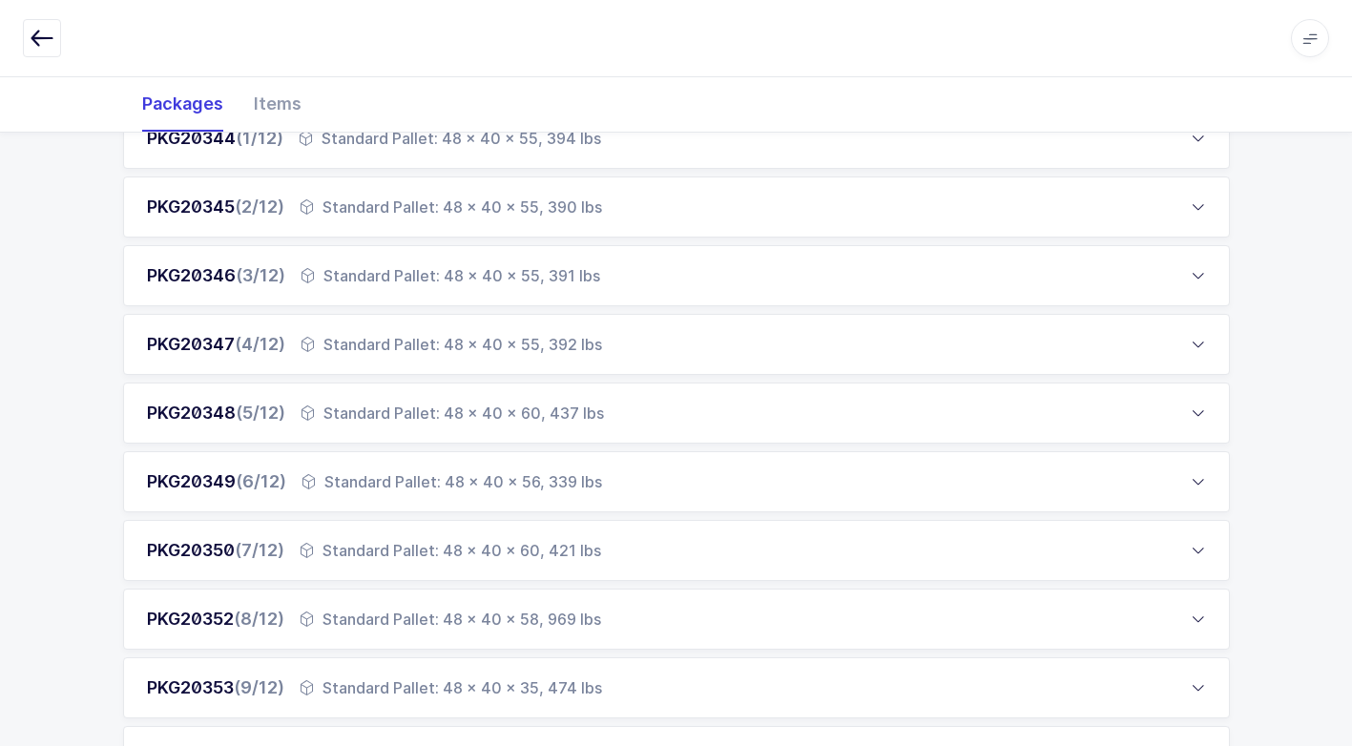
scroll to position [901, 0]
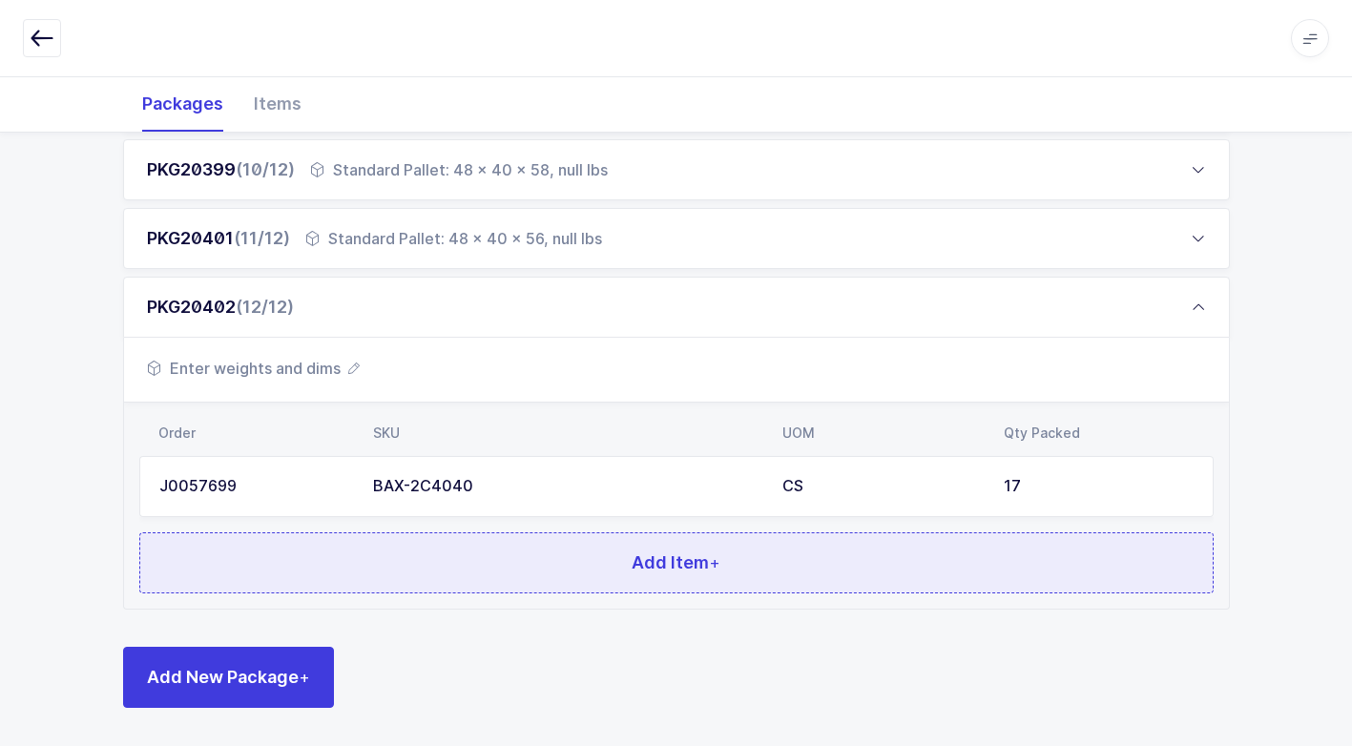
click at [411, 570] on button "Add Item +" at bounding box center [676, 562] width 1074 height 61
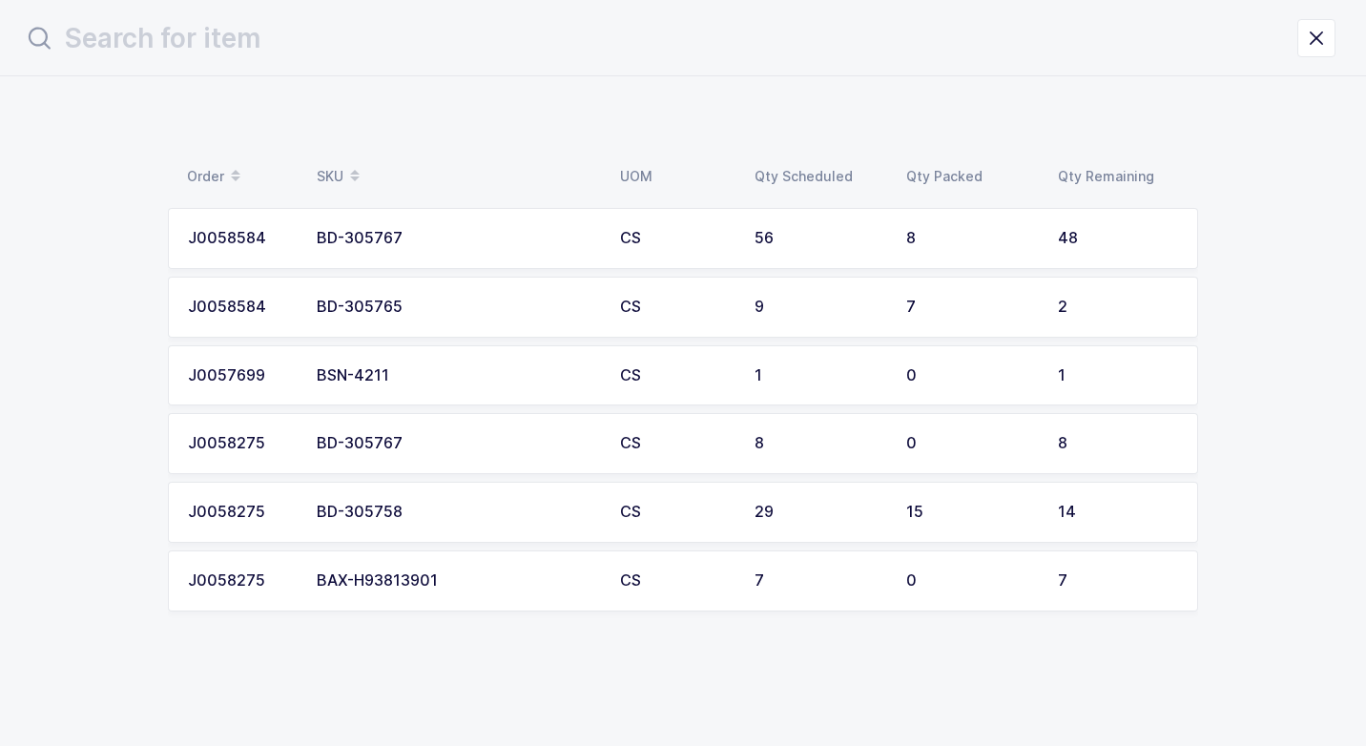
click at [405, 582] on div "BAX-H93813901" at bounding box center [457, 580] width 280 height 17
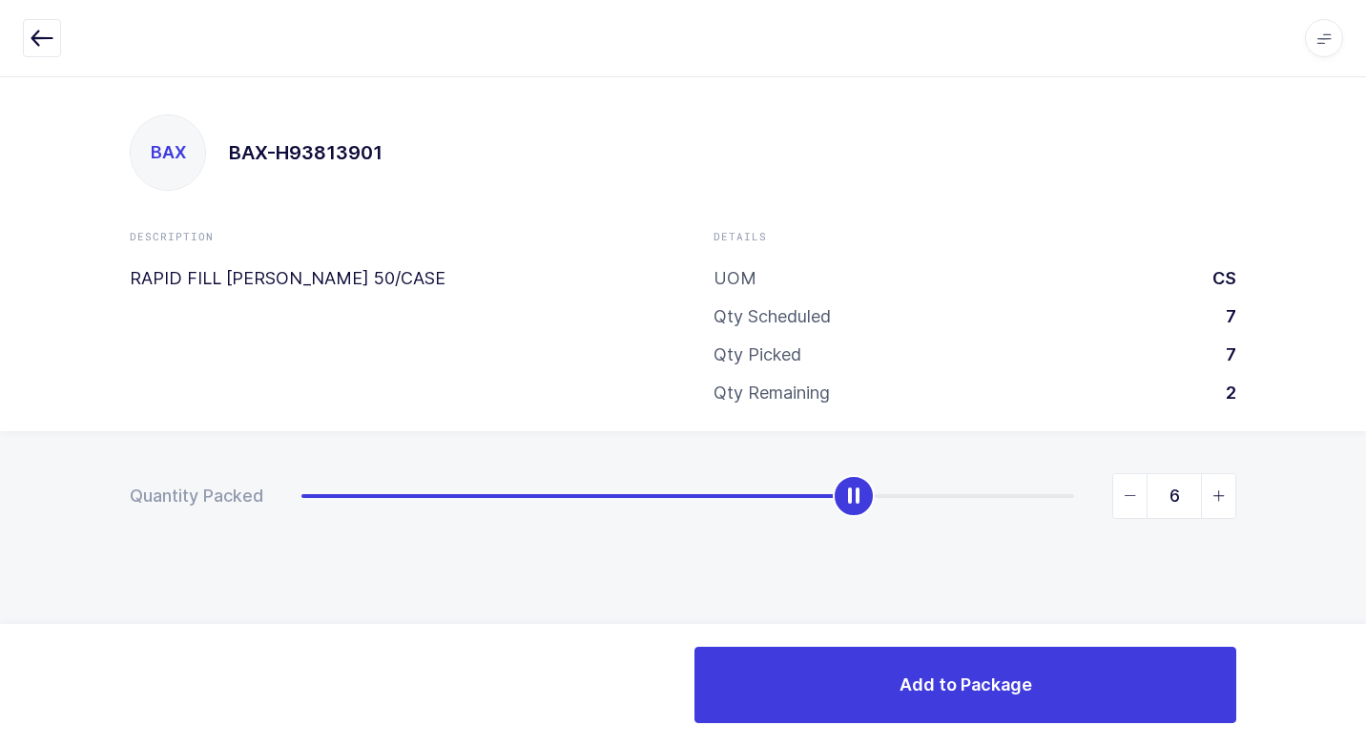
type input "7"
drag, startPoint x: 299, startPoint y: 503, endPoint x: 1369, endPoint y: 519, distance: 1070.4
click at [1365, 519] on html "Apps Core [GEOGRAPHIC_DATA] Admin Mission Control Purchasing [PERSON_NAME] Logo…" at bounding box center [683, 373] width 1366 height 746
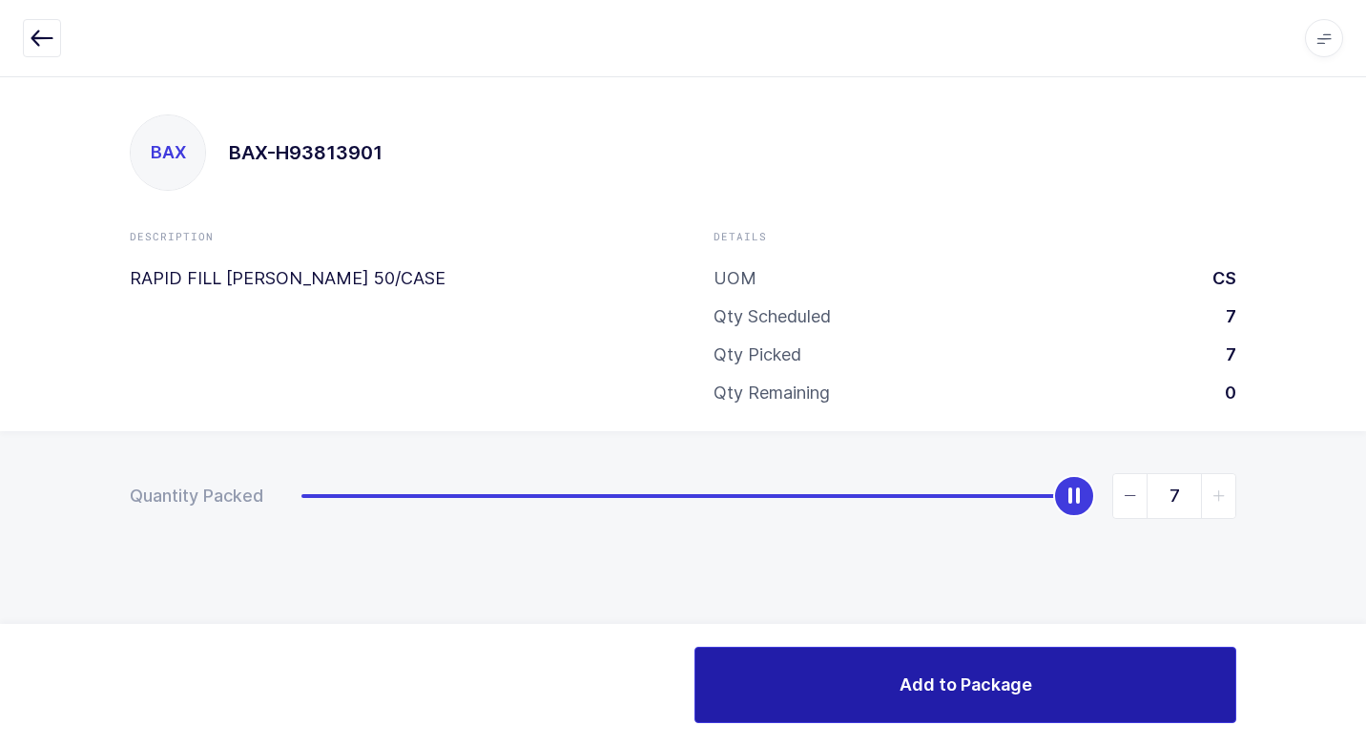
drag, startPoint x: 928, startPoint y: 678, endPoint x: 915, endPoint y: 685, distance: 14.9
click at [921, 679] on span "Add to Package" at bounding box center [966, 685] width 133 height 24
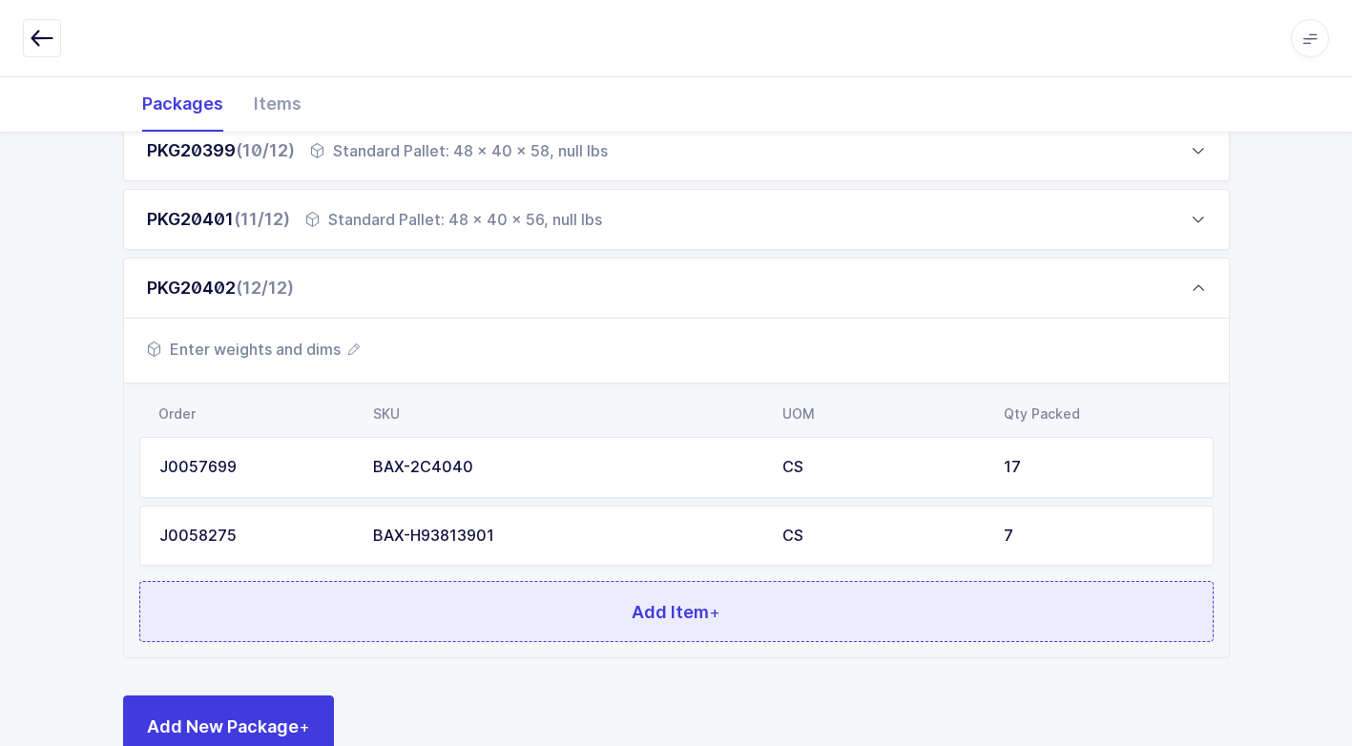
scroll to position [969, 0]
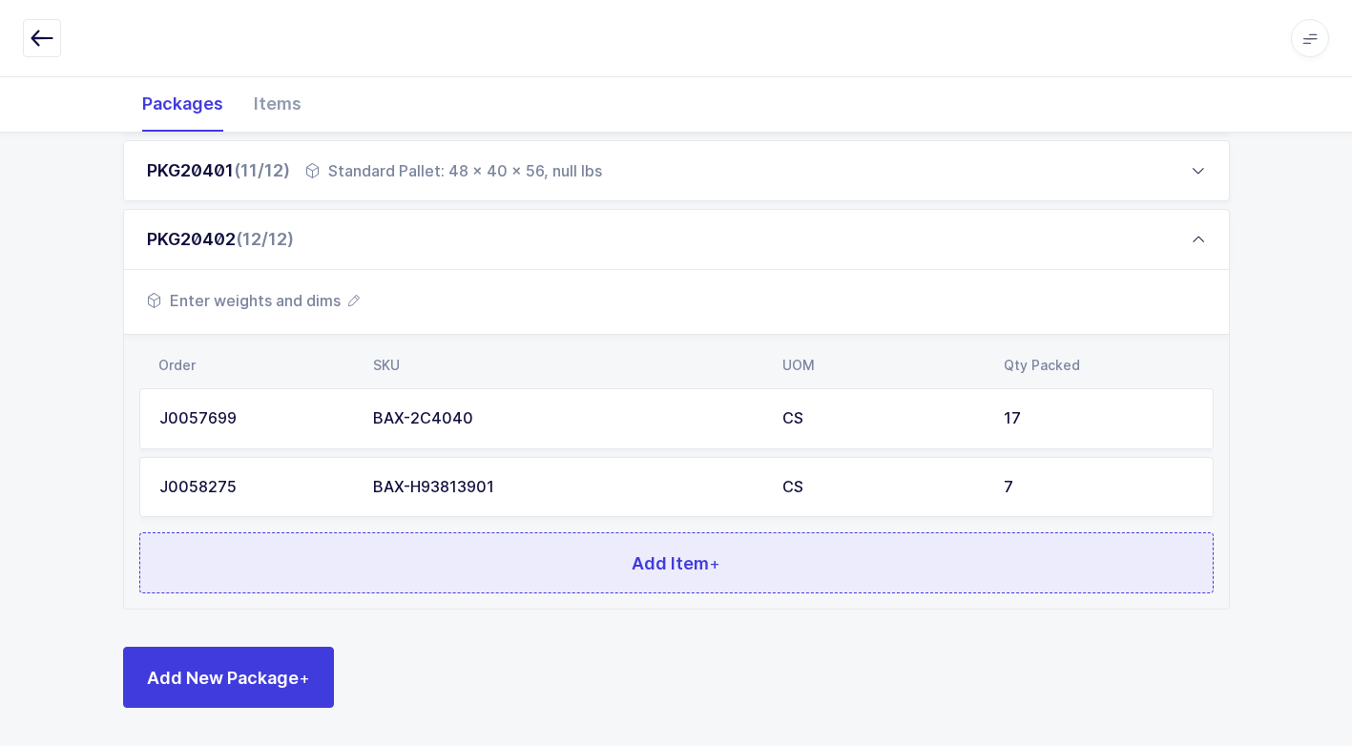
click at [486, 565] on button "Add Item +" at bounding box center [676, 562] width 1074 height 61
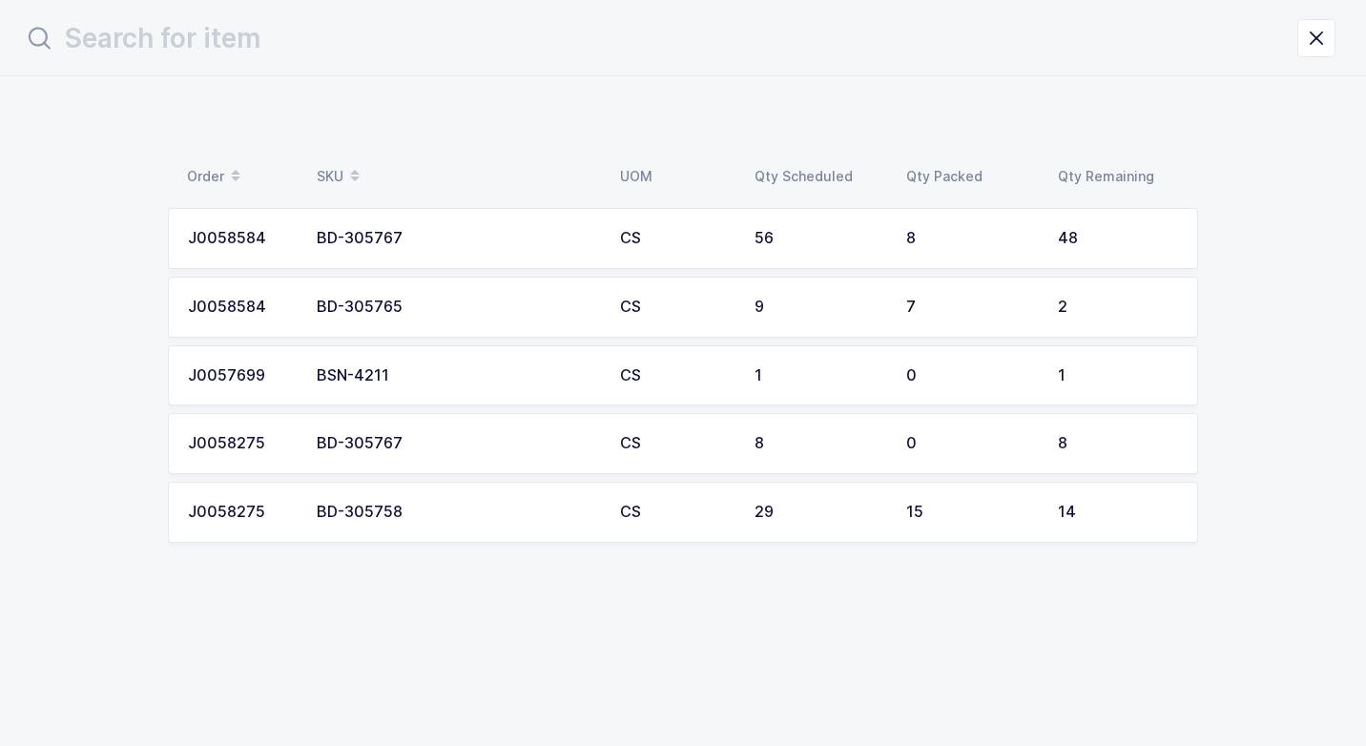
click at [447, 378] on div "BSN-4211" at bounding box center [457, 375] width 280 height 17
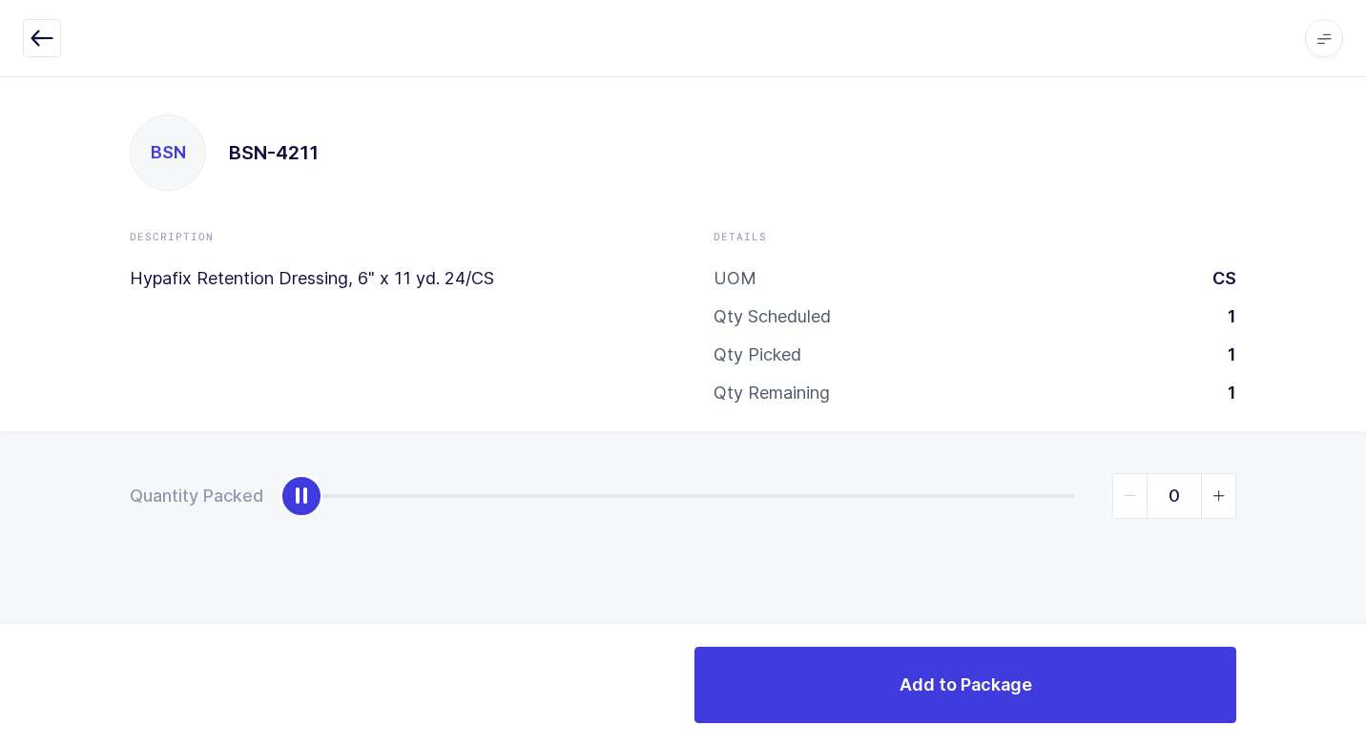
type input "1"
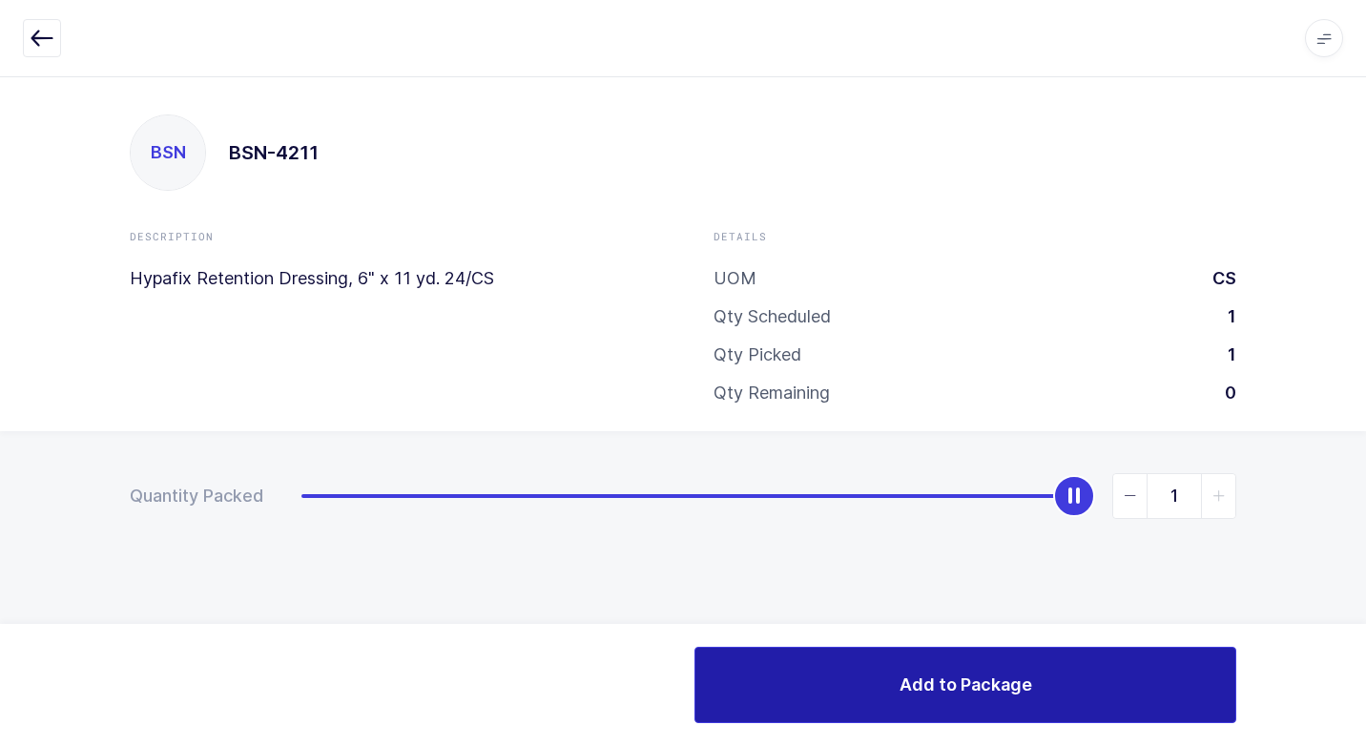
drag, startPoint x: 305, startPoint y: 493, endPoint x: 975, endPoint y: 664, distance: 691.1
click at [1364, 463] on div "Quantity Packed 1" at bounding box center [683, 562] width 1366 height 263
click at [882, 686] on button "Add to Package" at bounding box center [965, 685] width 542 height 76
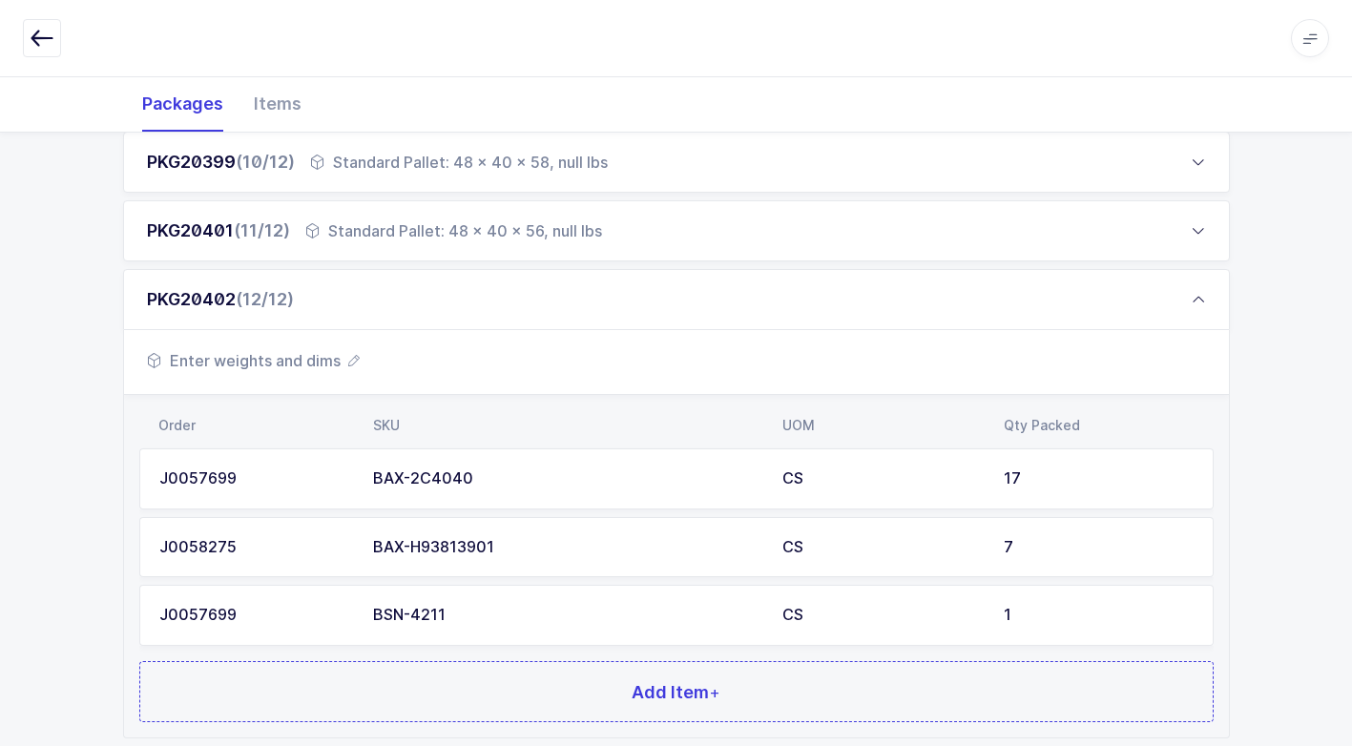
scroll to position [1038, 0]
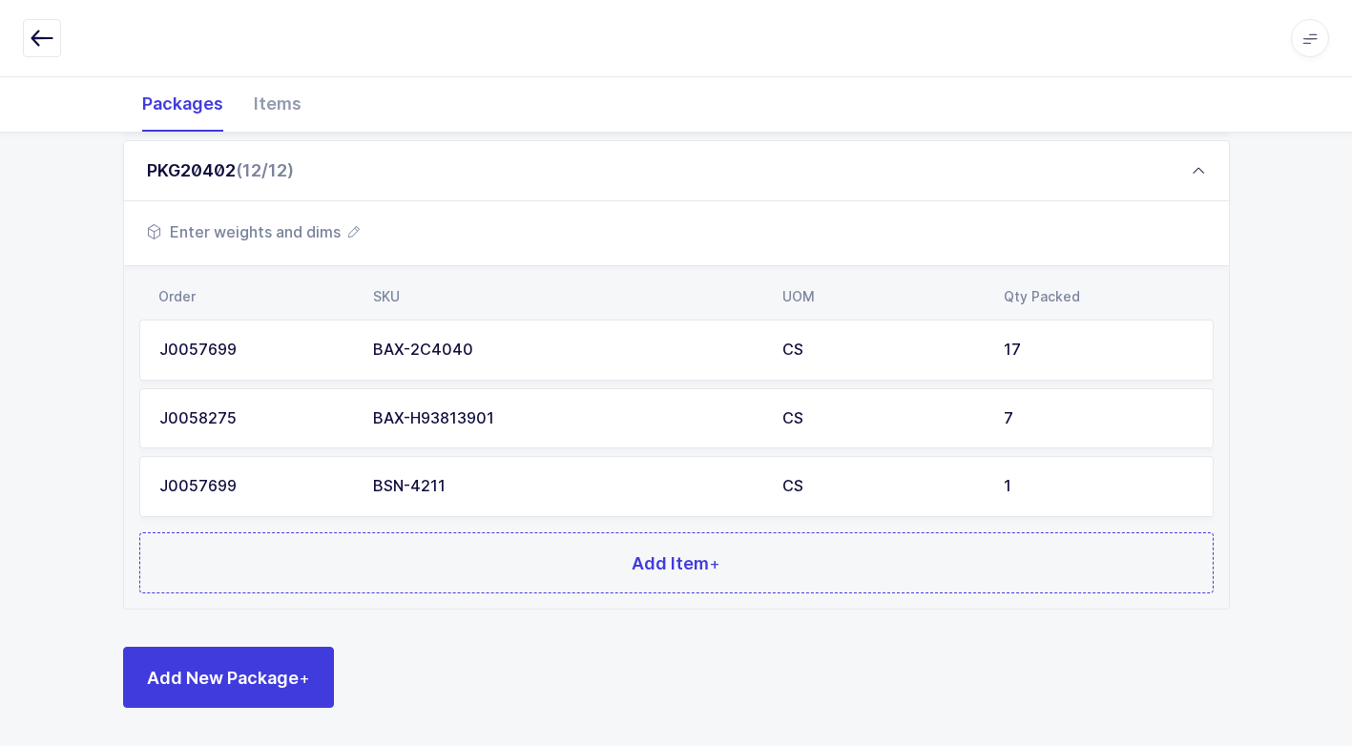
click at [293, 236] on span "Enter weights and dims" at bounding box center [253, 231] width 213 height 23
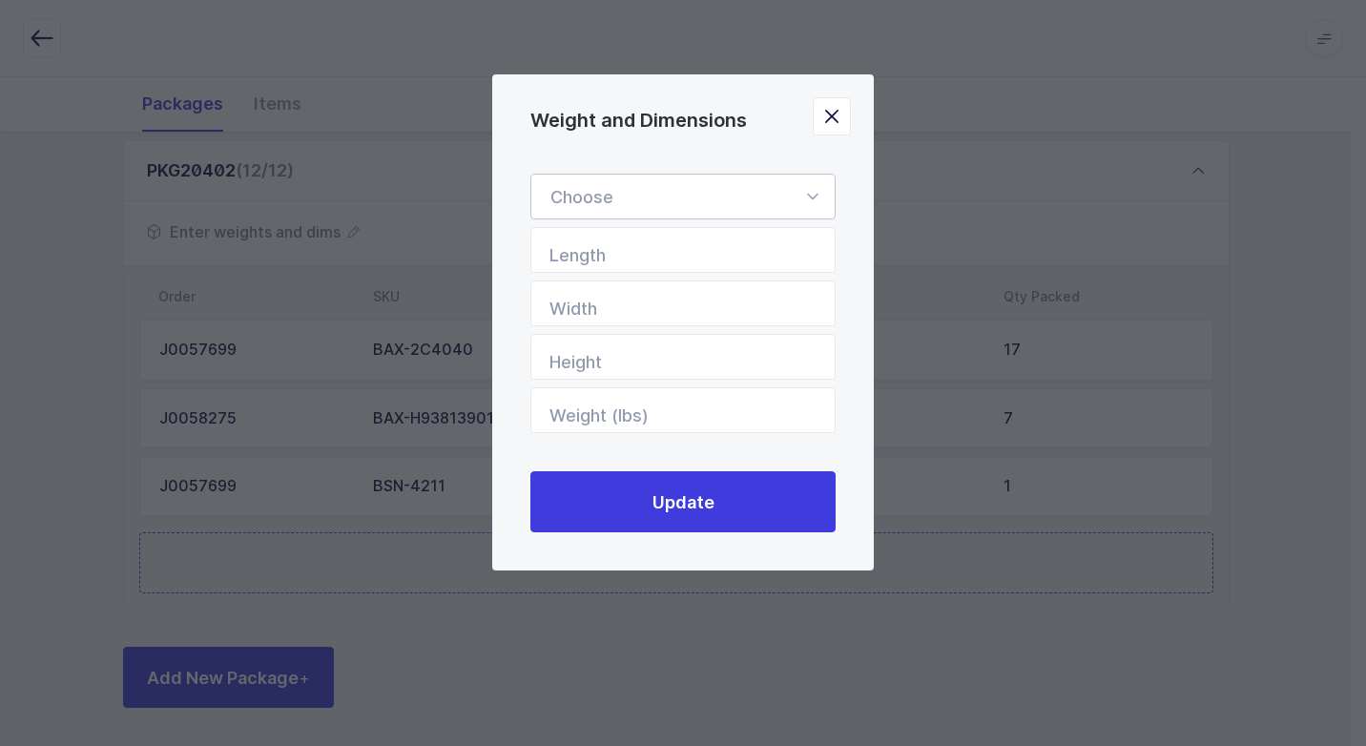
click at [813, 195] on icon "Weight and Dimensions" at bounding box center [812, 197] width 24 height 46
click at [683, 246] on li "Standard Pallet" at bounding box center [690, 252] width 302 height 36
type input "Standard Pallet"
type input "48"
type input "40"
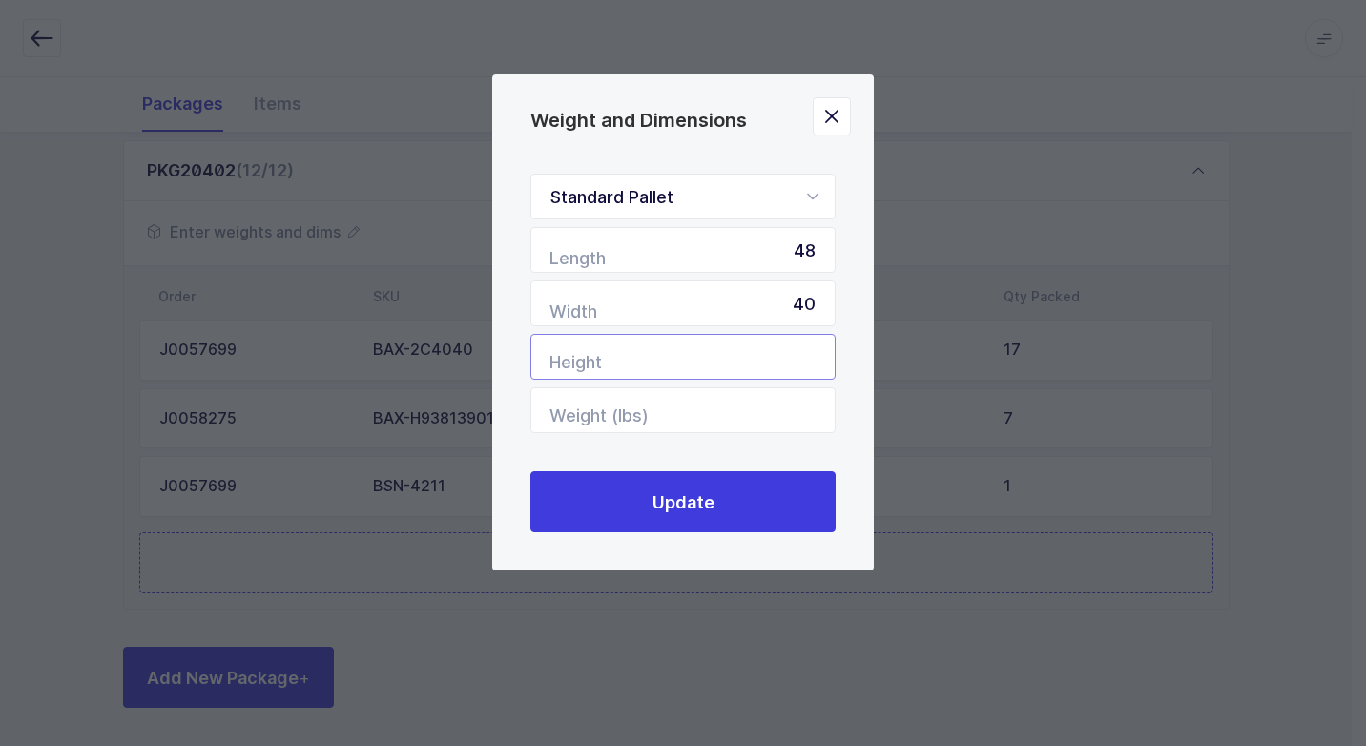
click at [795, 356] on input "Height" at bounding box center [682, 357] width 305 height 46
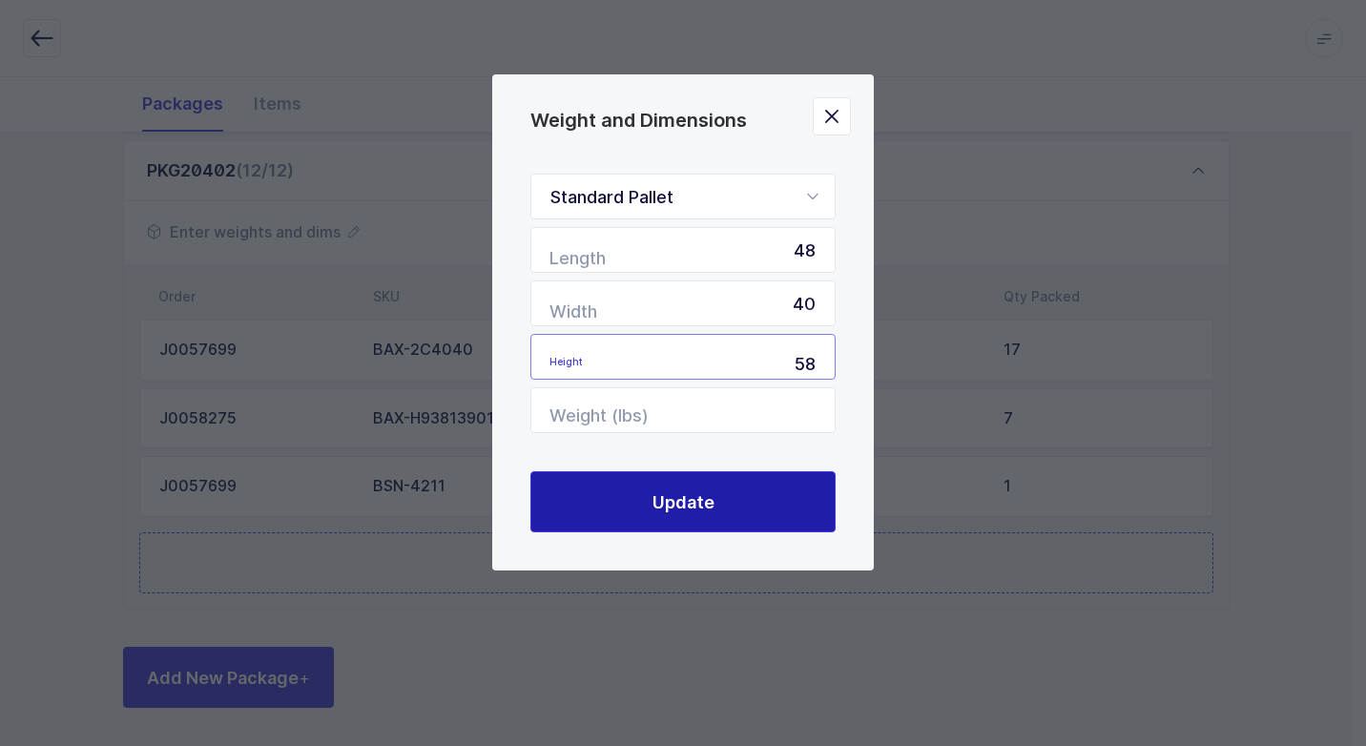
type input "58"
click at [775, 497] on button "Update" at bounding box center [682, 501] width 305 height 61
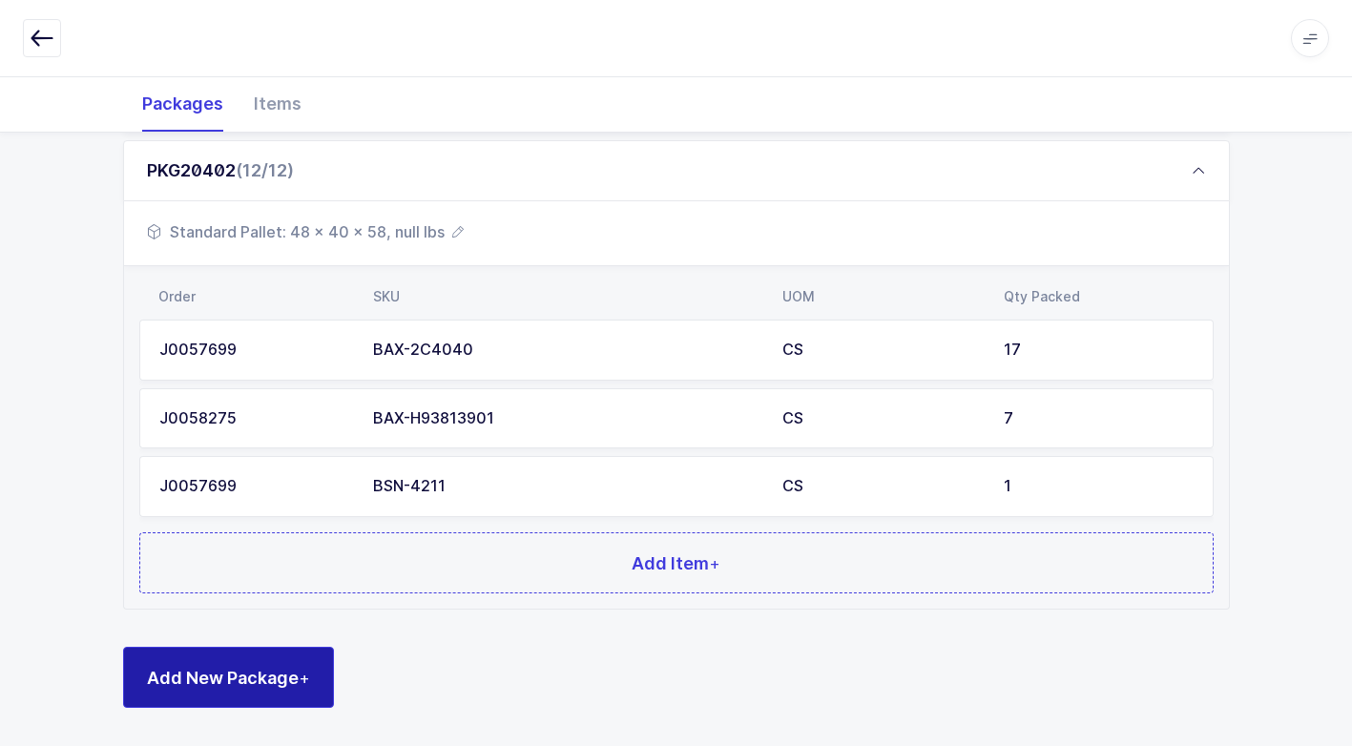
drag, startPoint x: 256, startPoint y: 669, endPoint x: 256, endPoint y: 657, distance: 11.4
click at [256, 657] on button "Add New Package +" at bounding box center [228, 677] width 211 height 61
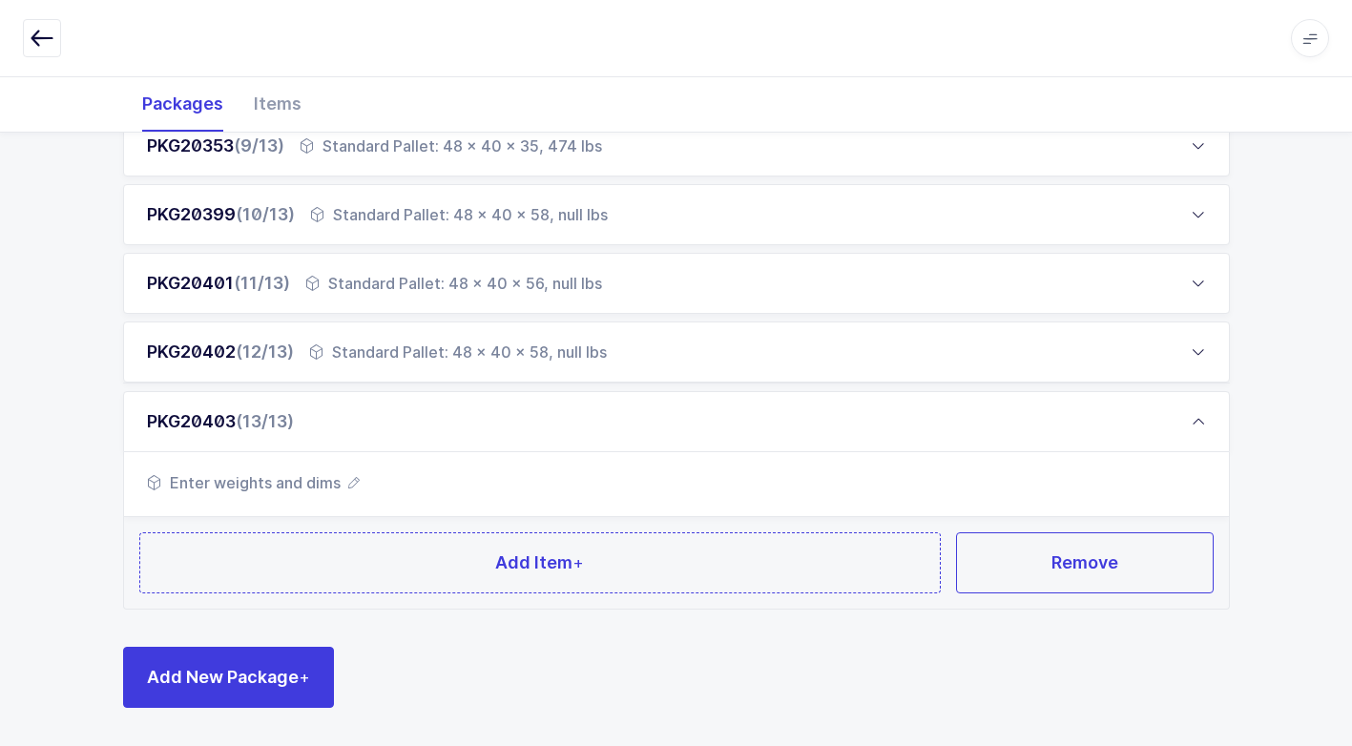
scroll to position [856, 0]
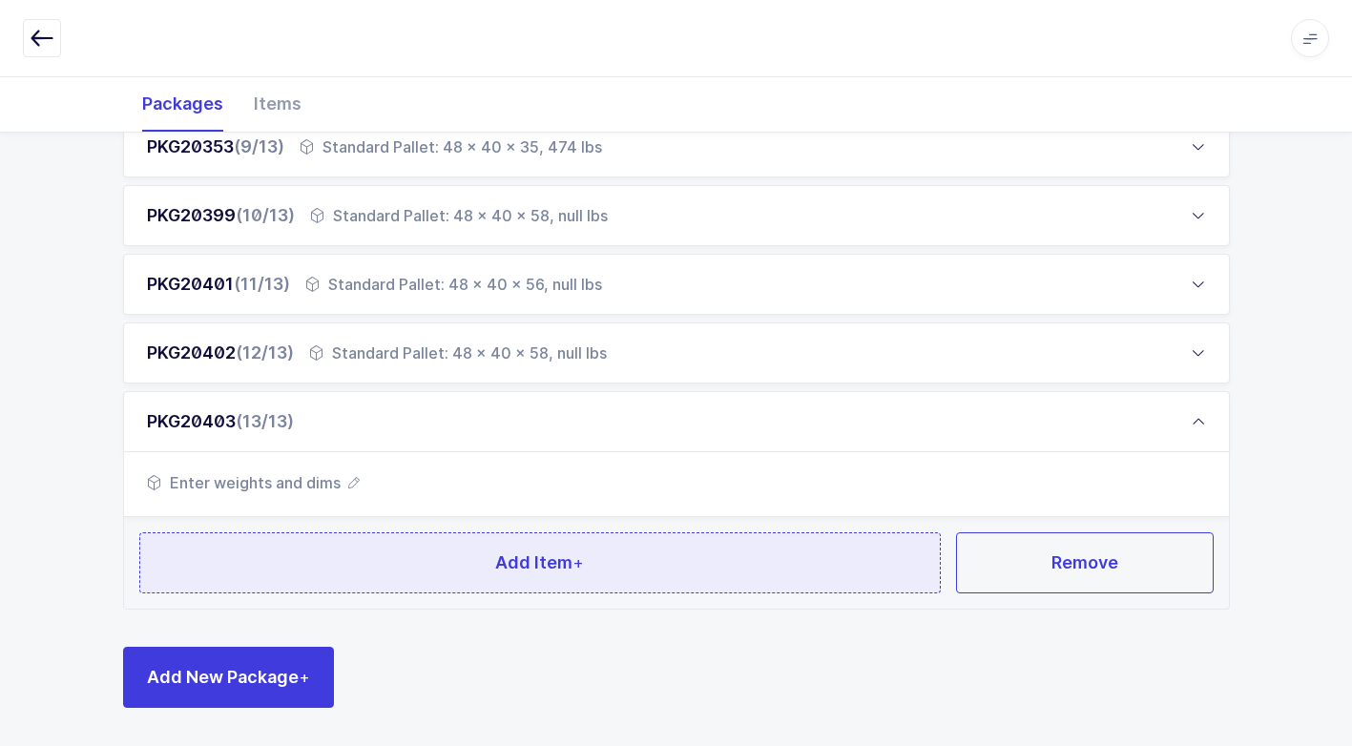
click at [430, 568] on button "Add Item +" at bounding box center [540, 562] width 802 height 61
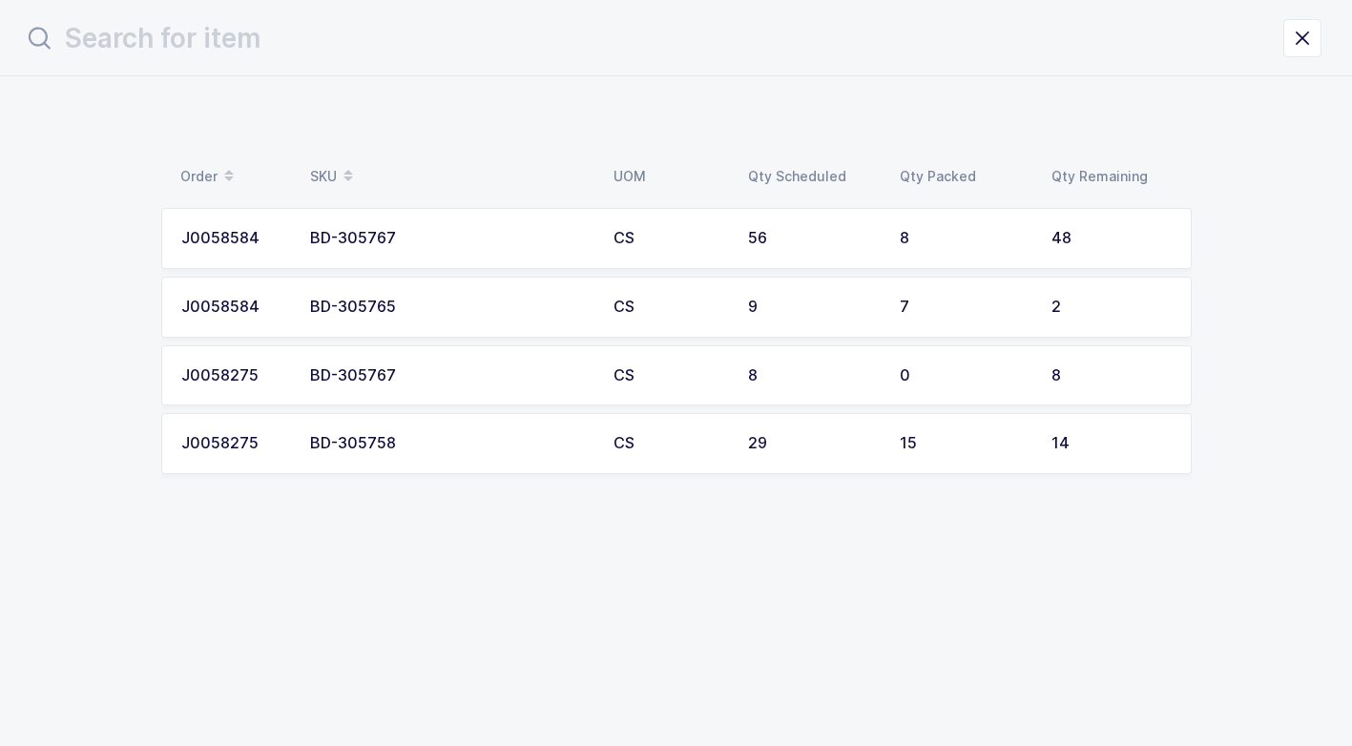
scroll to position [0, 0]
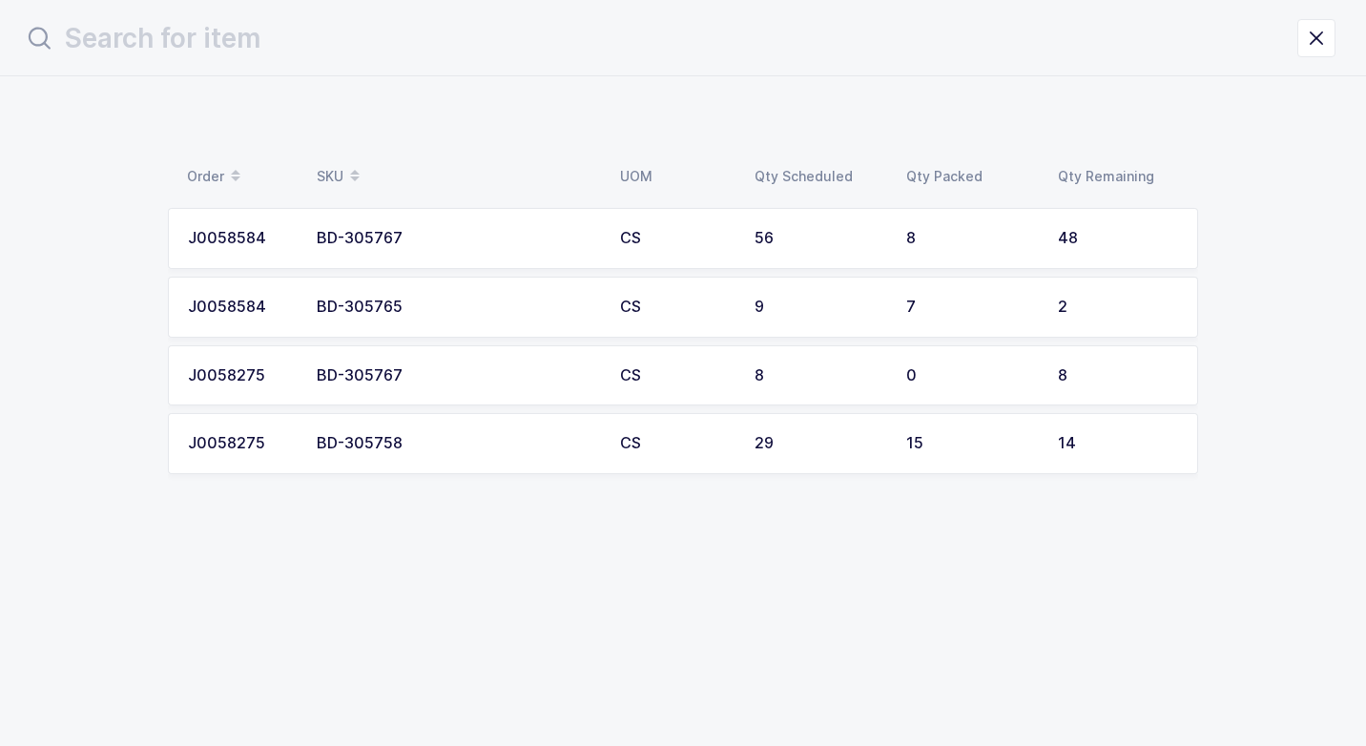
click at [514, 445] on div "BD-305758" at bounding box center [457, 443] width 280 height 17
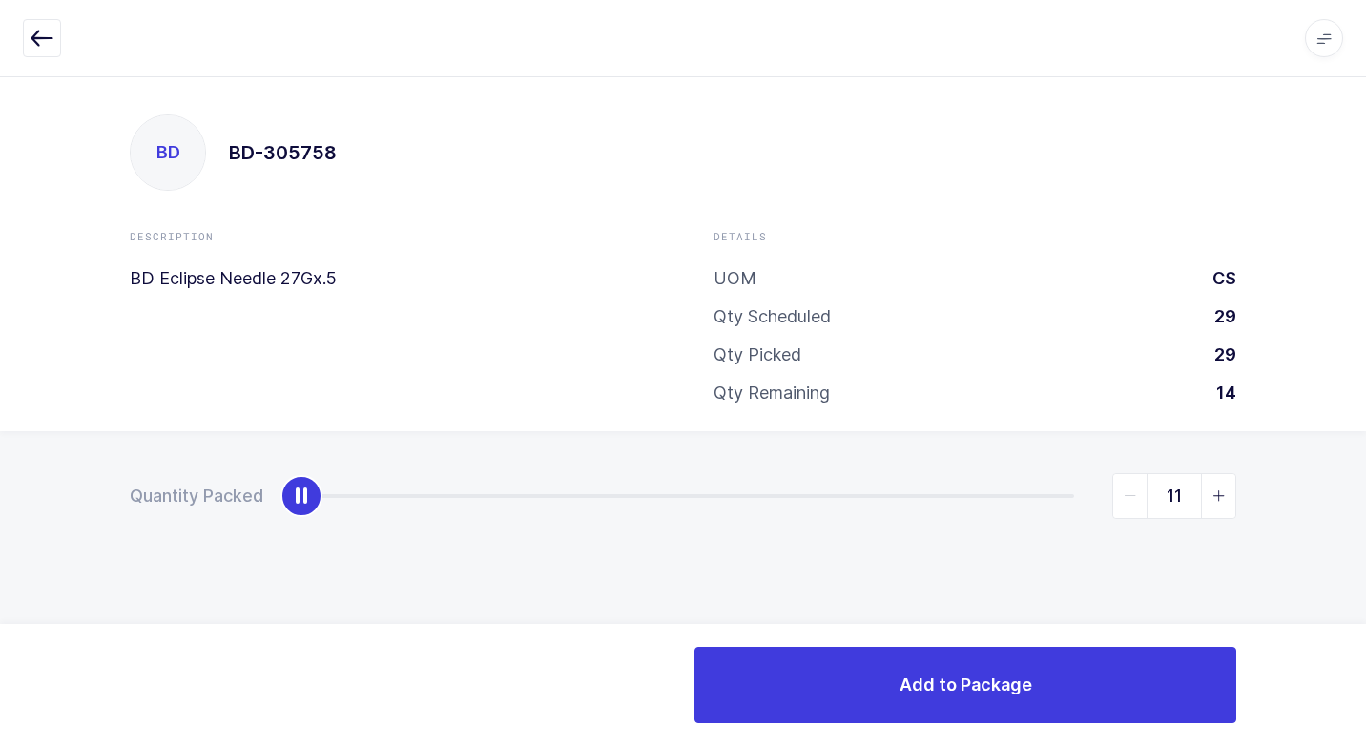
type input "14"
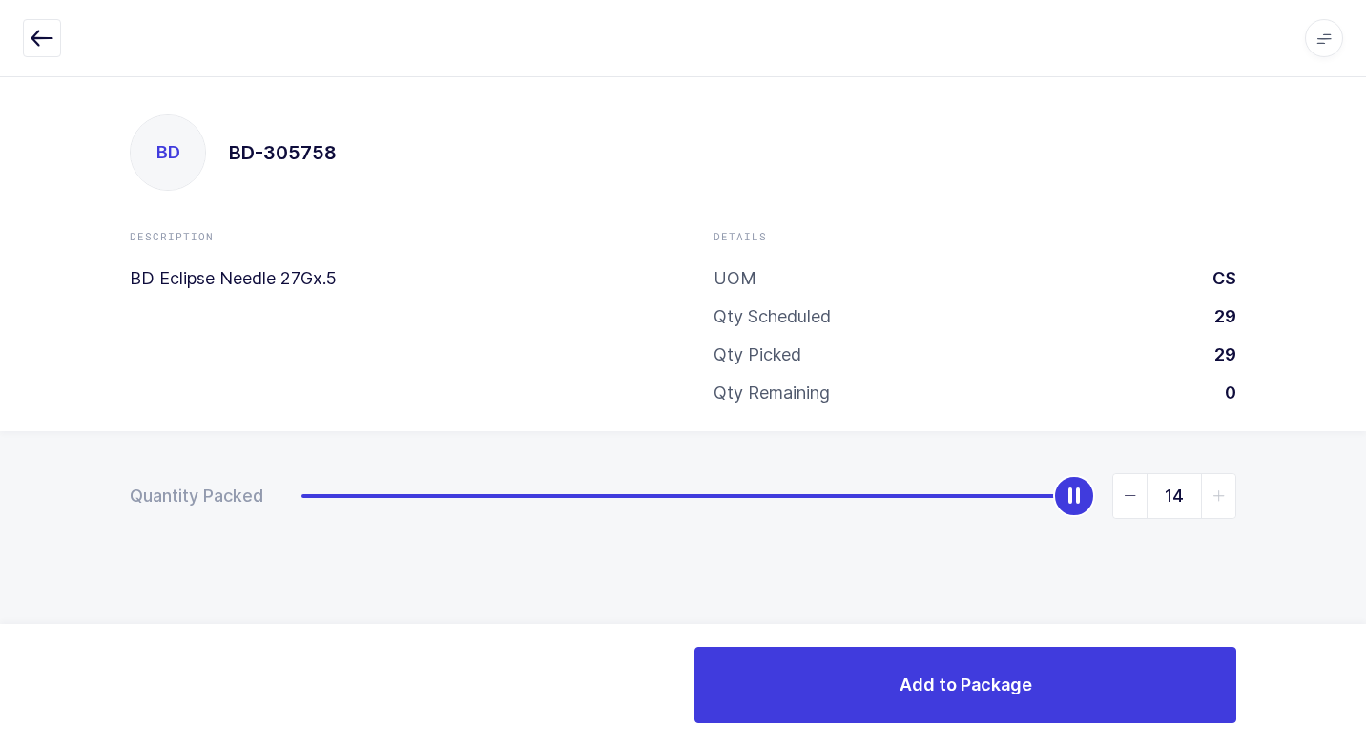
drag, startPoint x: 300, startPoint y: 495, endPoint x: 1253, endPoint y: 418, distance: 957.0
click at [1310, 366] on div "BD BD-305758 Description BD Eclipse Needle 27Gx.5 Details UOM CS Qty Scheduled …" at bounding box center [683, 411] width 1366 height 670
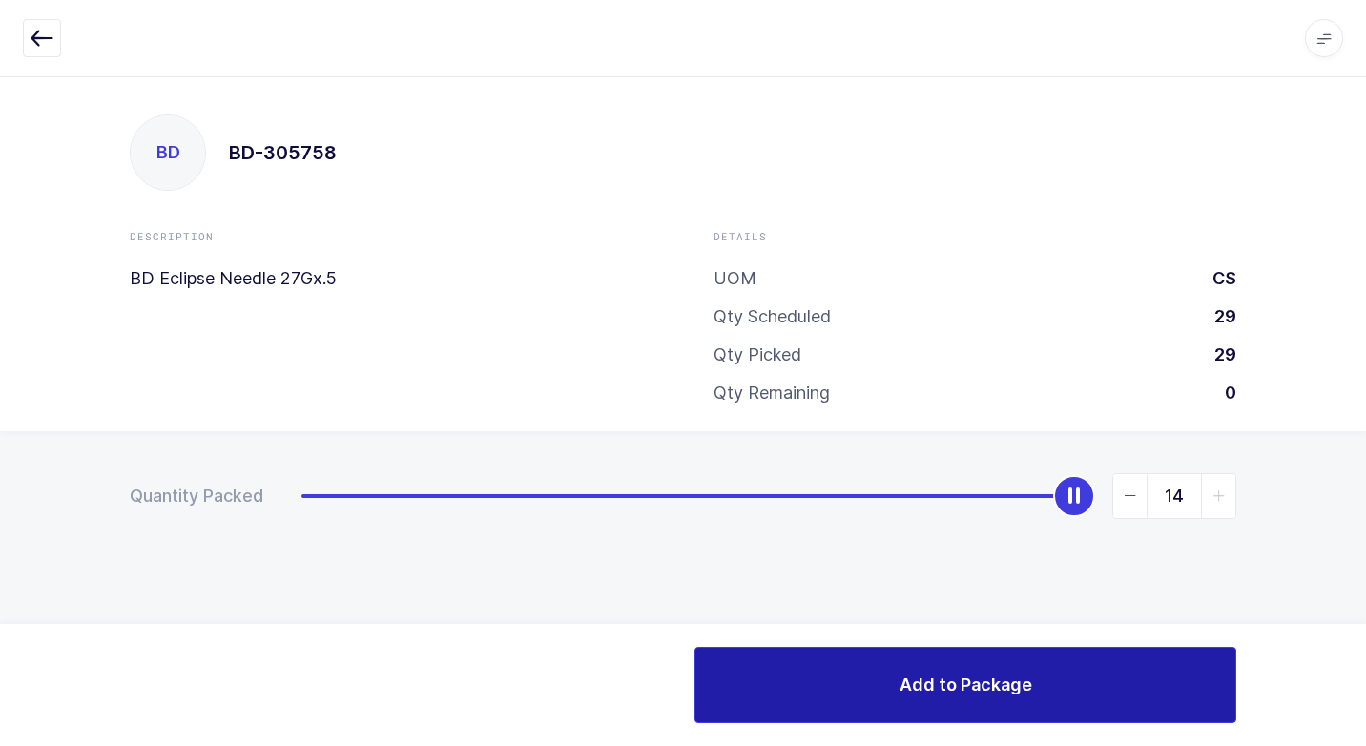
click at [827, 679] on button "Add to Package" at bounding box center [965, 685] width 542 height 76
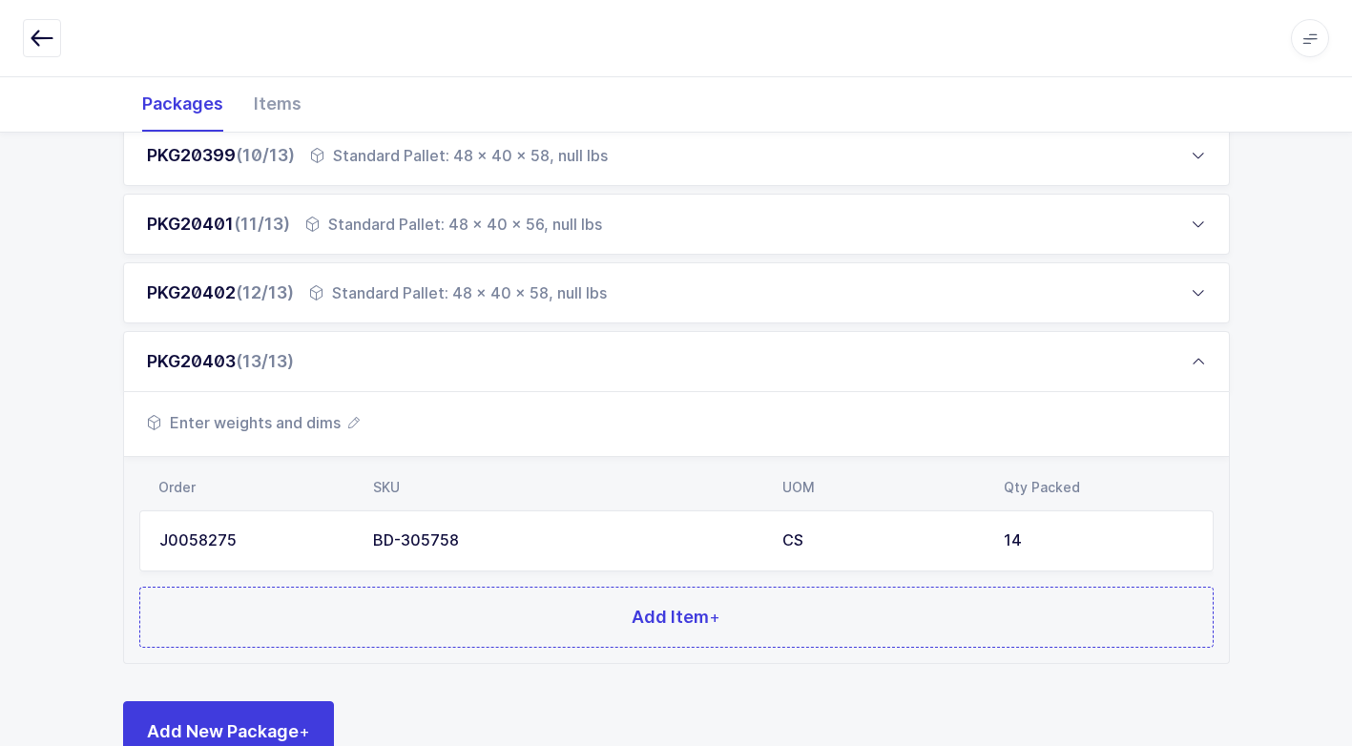
scroll to position [970, 0]
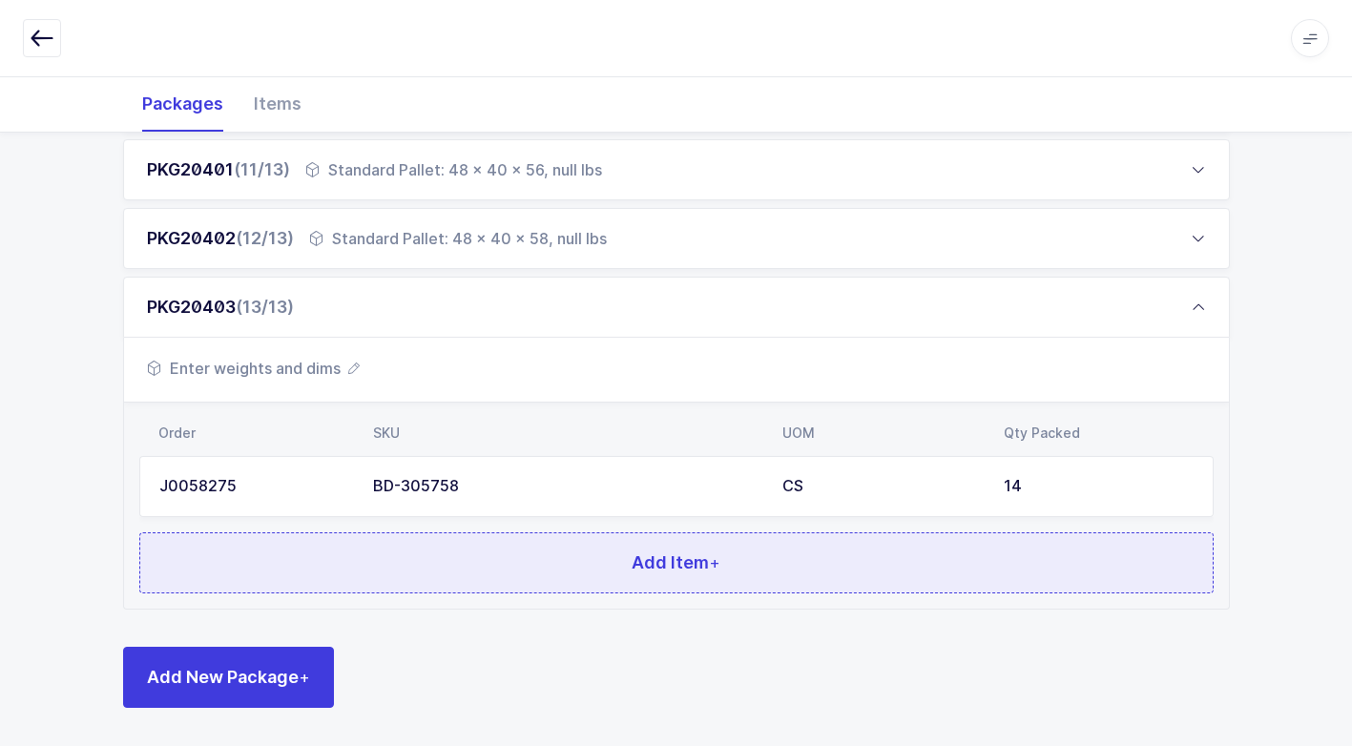
click at [537, 558] on button "Add Item +" at bounding box center [676, 562] width 1074 height 61
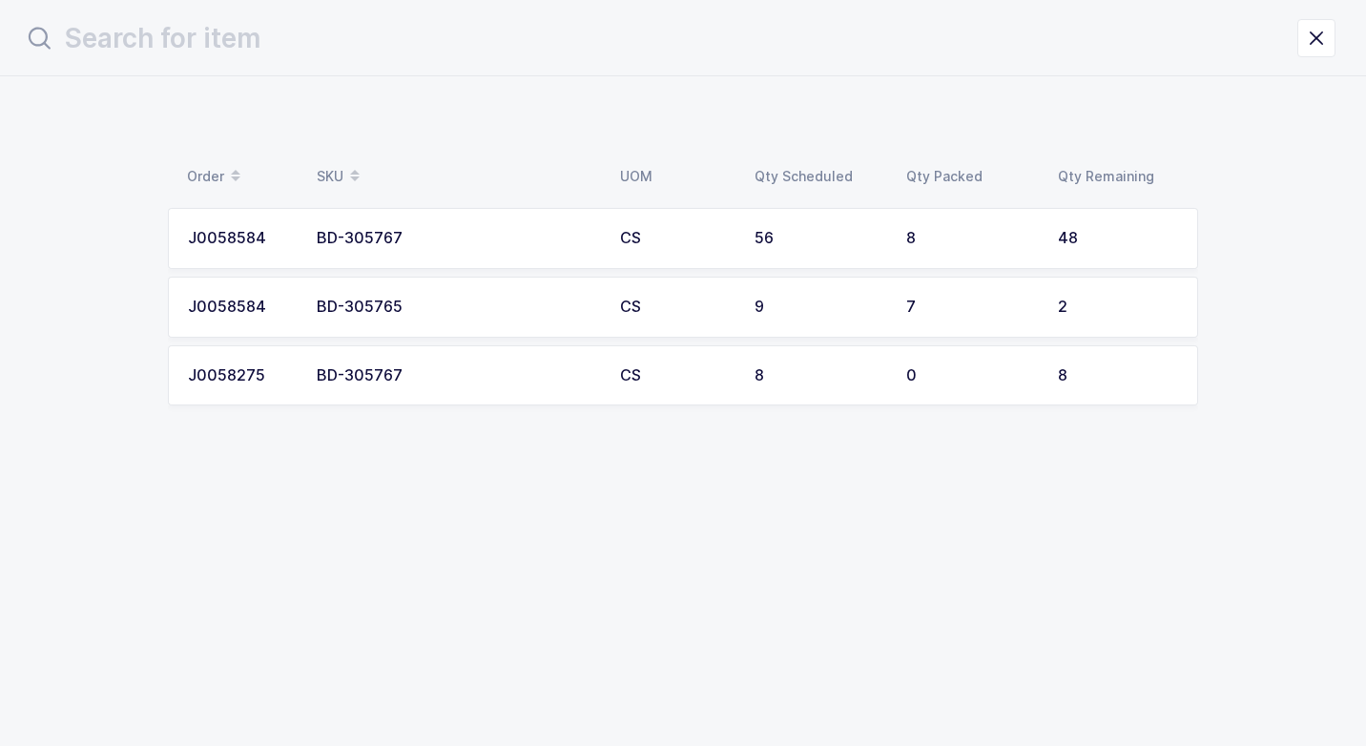
click at [500, 239] on div "BD-305767" at bounding box center [457, 238] width 280 height 17
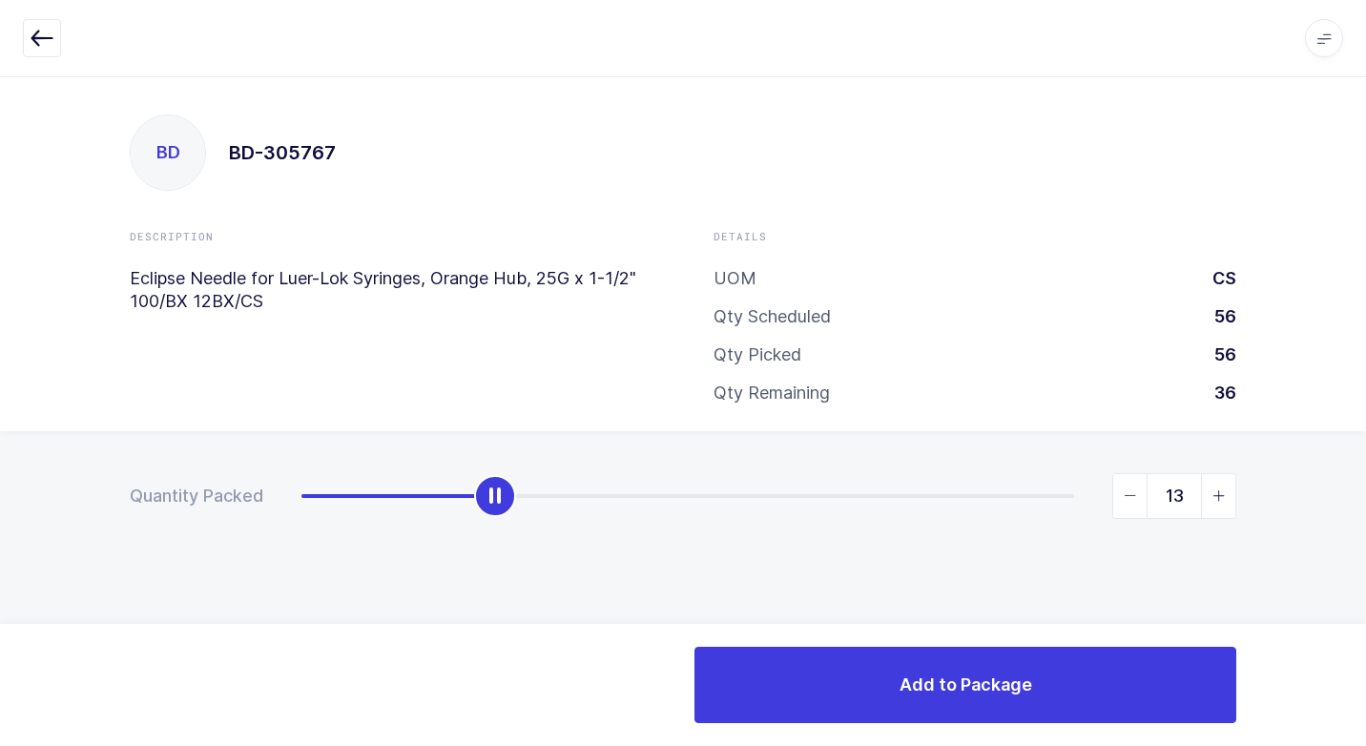
type input "14"
drag, startPoint x: 311, startPoint y: 506, endPoint x: 542, endPoint y: 497, distance: 231.0
click at [542, 497] on div "slider between 0 and 48" at bounding box center [527, 496] width 42 height 42
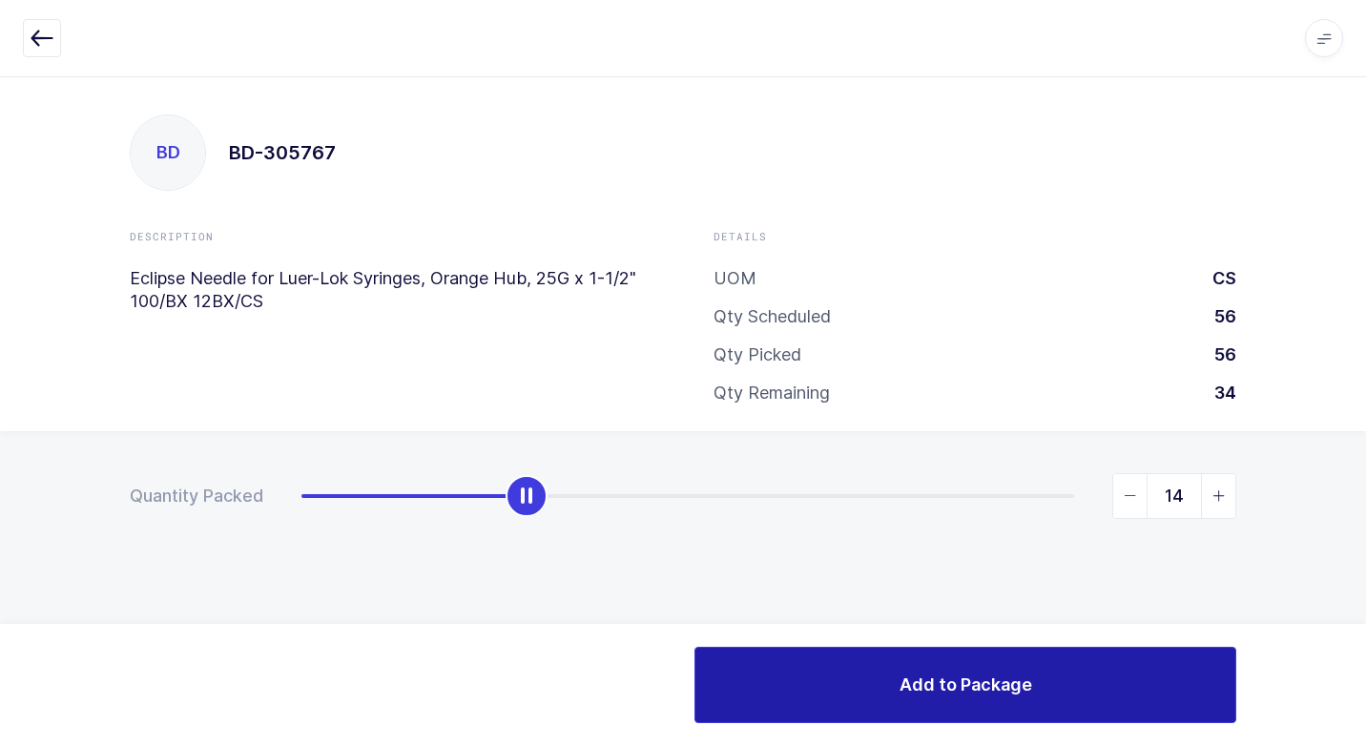
click at [1028, 714] on button "Add to Package" at bounding box center [965, 685] width 542 height 76
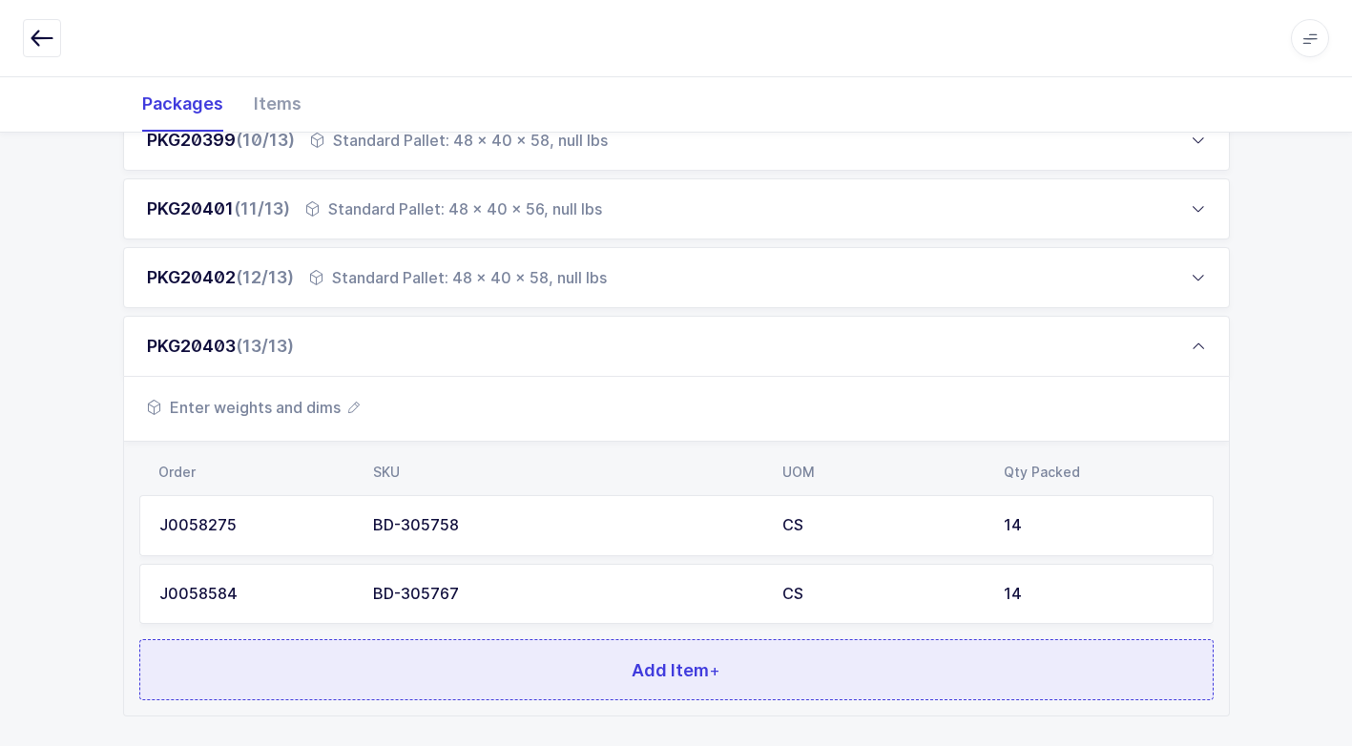
scroll to position [1038, 0]
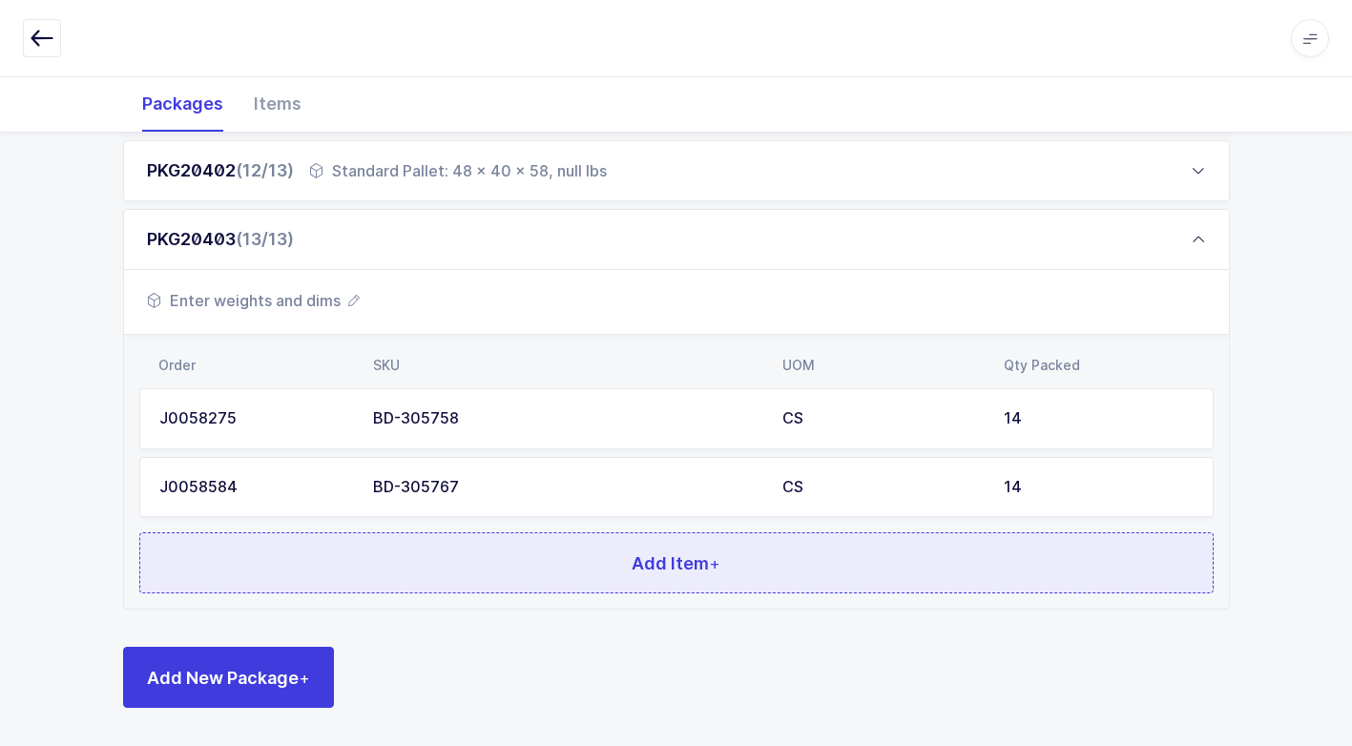
click at [504, 550] on button "Add Item +" at bounding box center [676, 562] width 1074 height 61
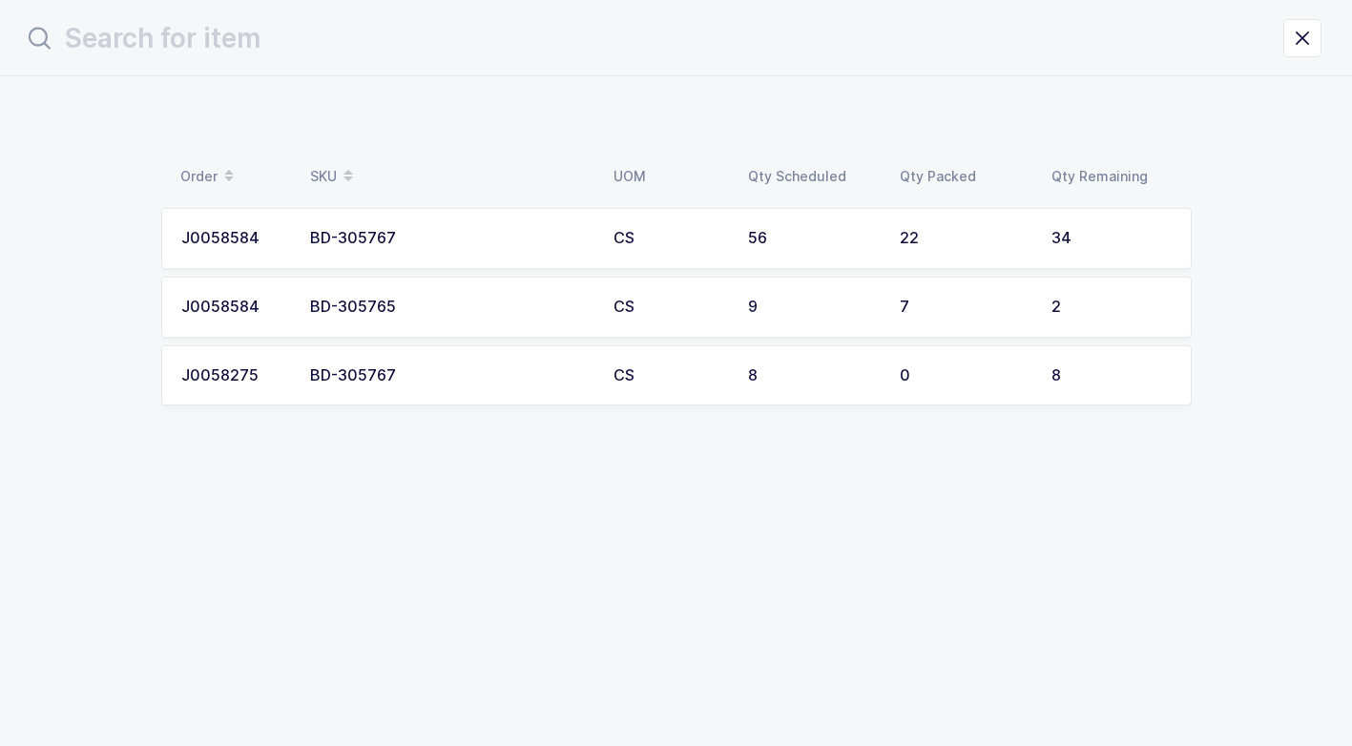
scroll to position [0, 0]
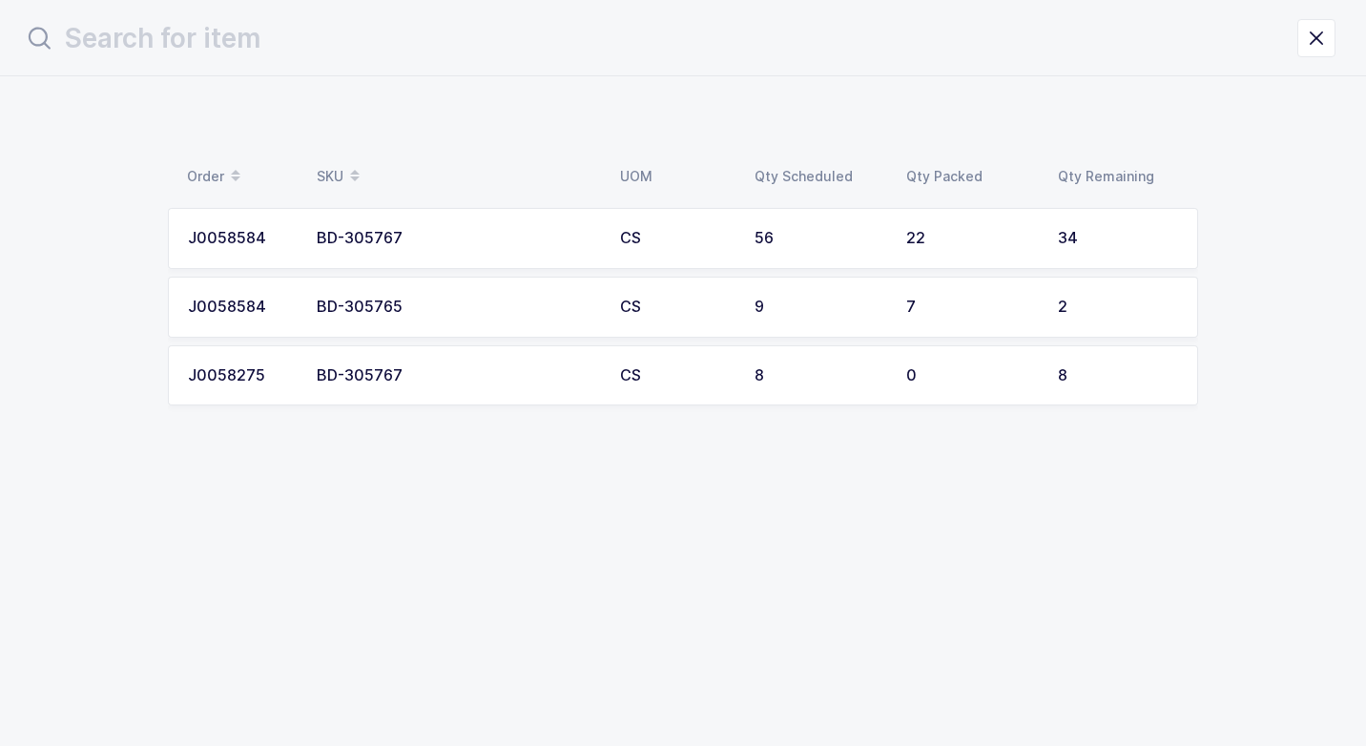
click at [513, 315] on div "BD-305765" at bounding box center [457, 307] width 280 height 17
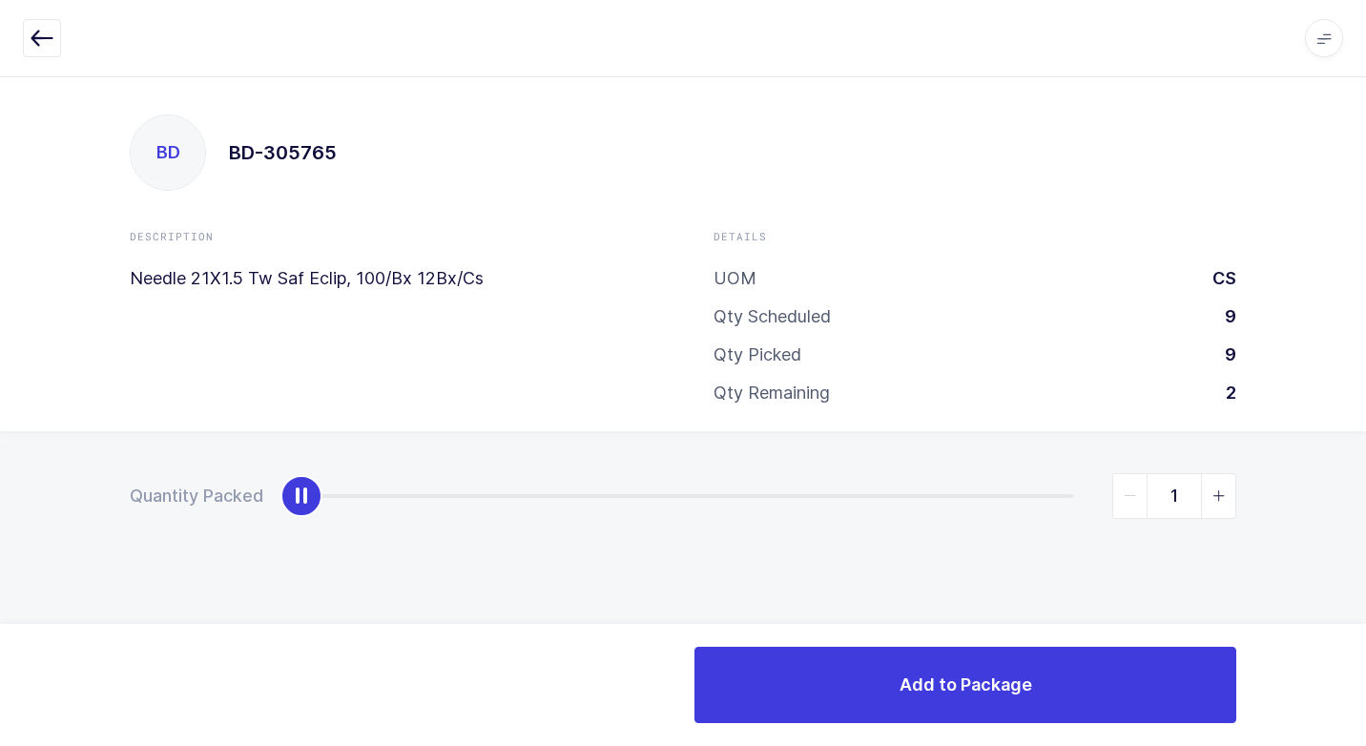
type input "2"
drag, startPoint x: 300, startPoint y: 507, endPoint x: 1331, endPoint y: 334, distance: 1045.5
click at [1356, 300] on div "BD BD-305765 Description Needle 21X1.5 Tw Saf Eclip, 100/Bx 12Bx/Cs Details UOM…" at bounding box center [683, 411] width 1366 height 670
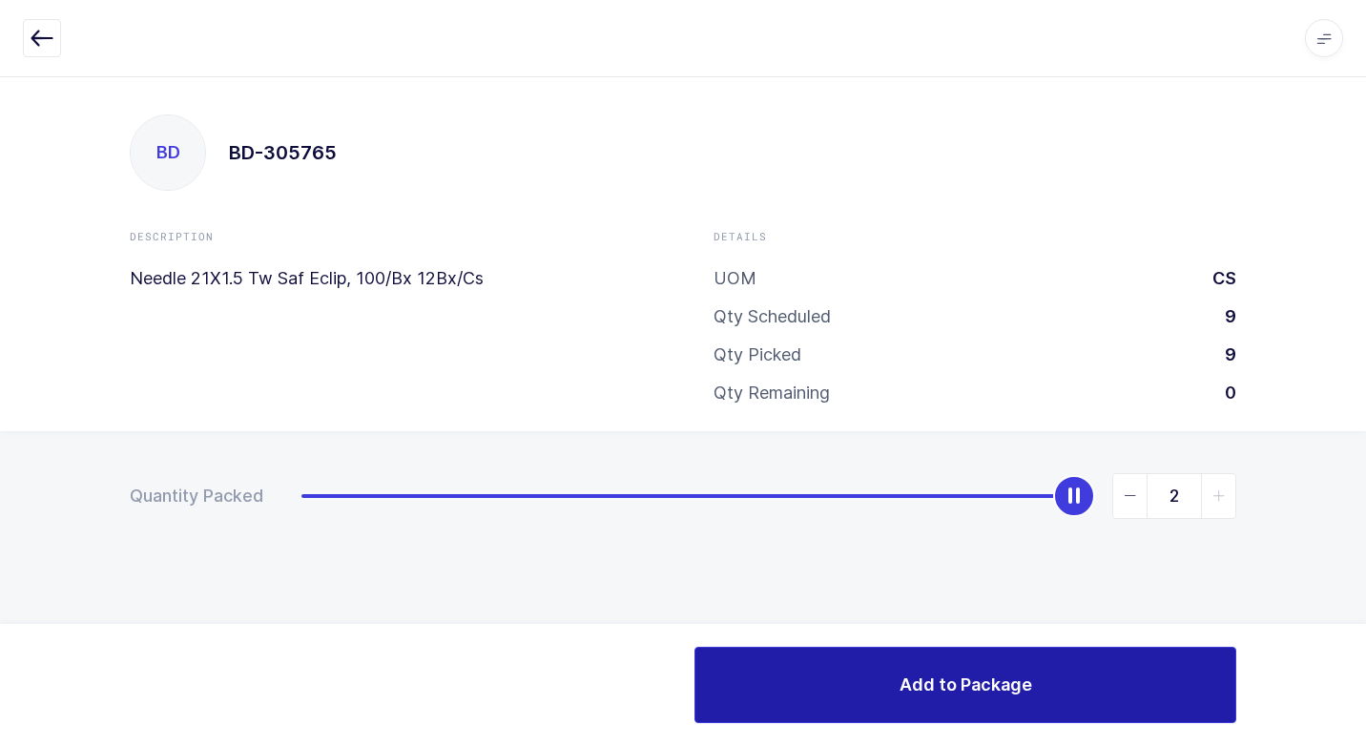
click at [850, 688] on button "Add to Package" at bounding box center [965, 685] width 542 height 76
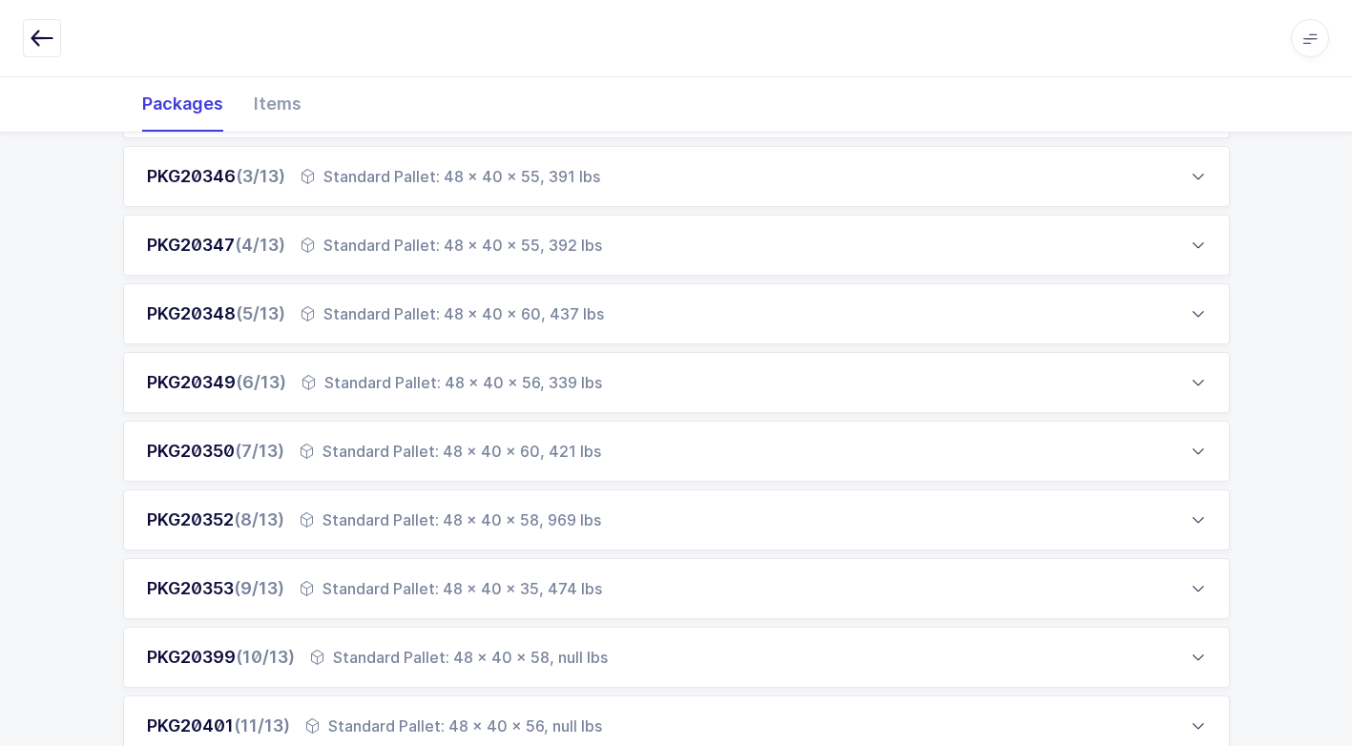
scroll to position [668, 0]
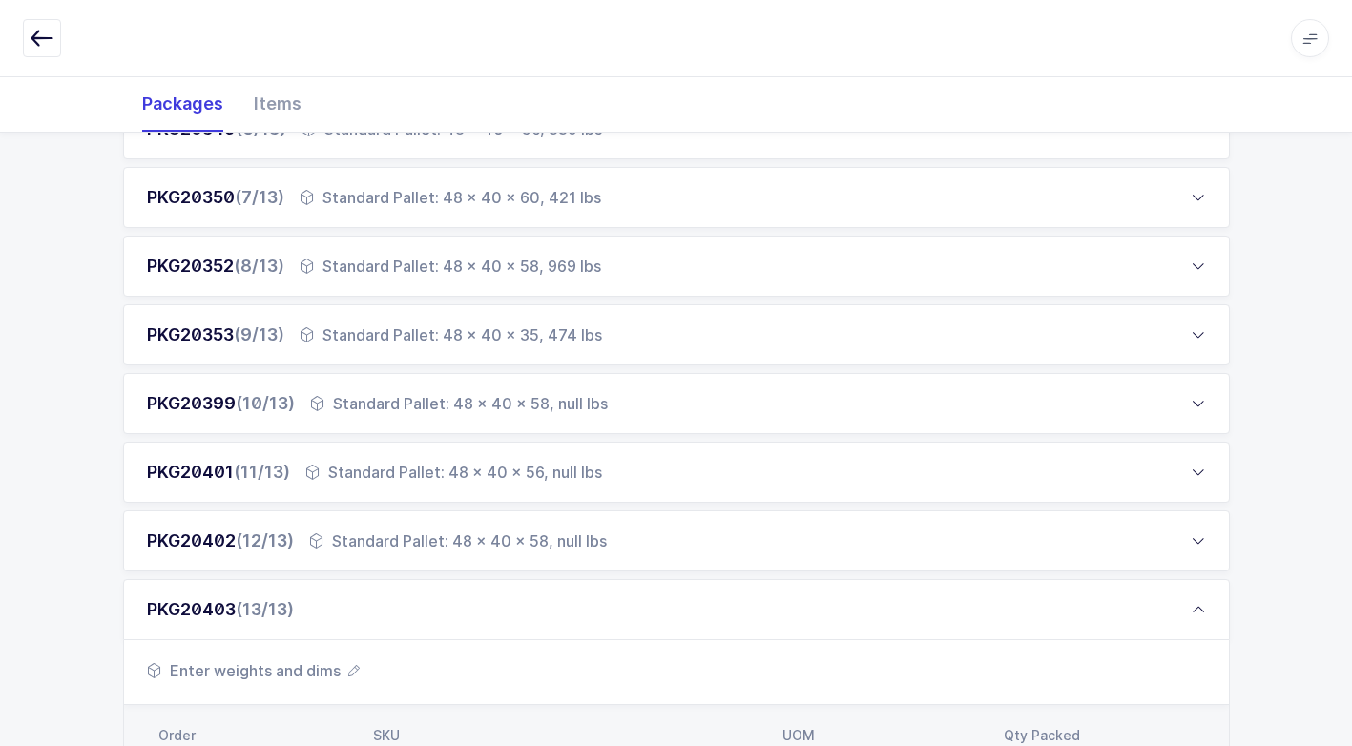
drag, startPoint x: 328, startPoint y: 662, endPoint x: 318, endPoint y: 667, distance: 11.5
click at [318, 667] on span "Enter weights and dims" at bounding box center [253, 670] width 213 height 23
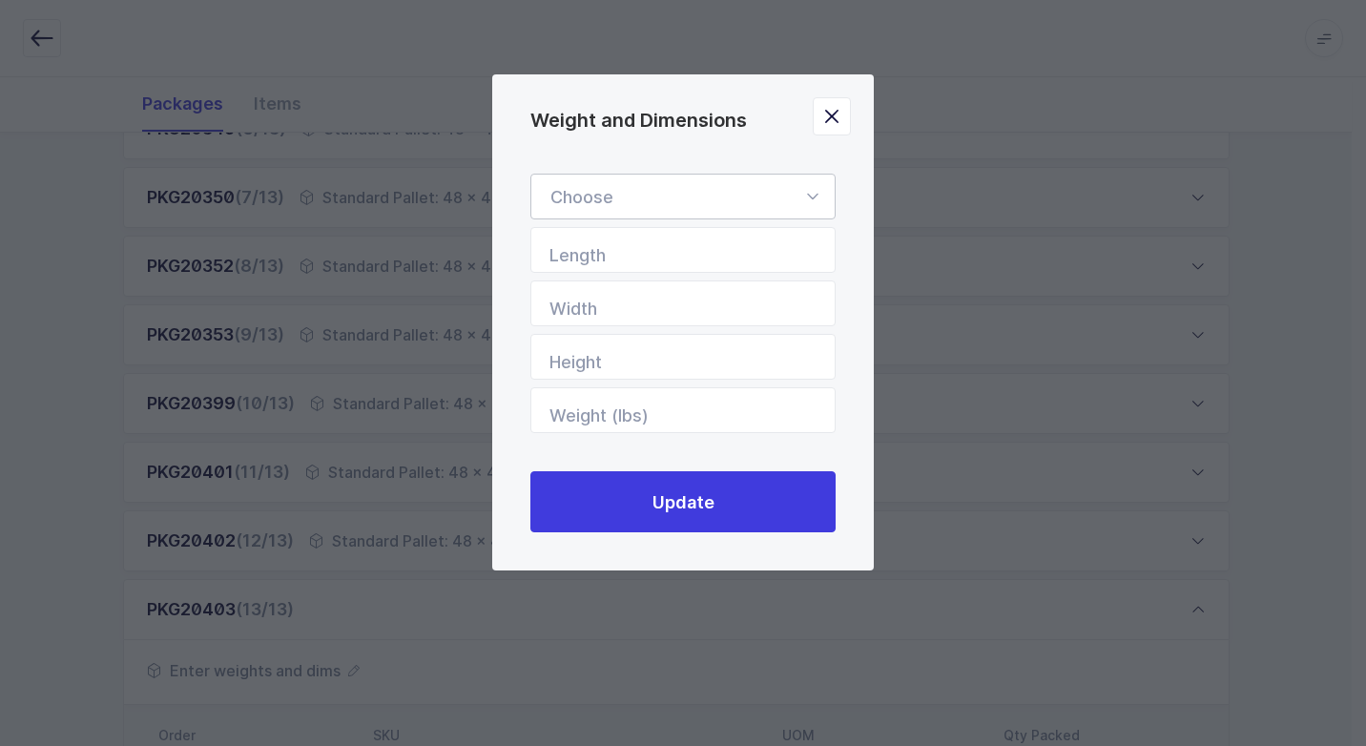
click at [809, 193] on icon "Weight and Dimensions" at bounding box center [812, 197] width 24 height 46
click at [726, 258] on li "Standard Pallet" at bounding box center [690, 252] width 302 height 36
type input "Standard Pallet"
type input "48"
type input "40"
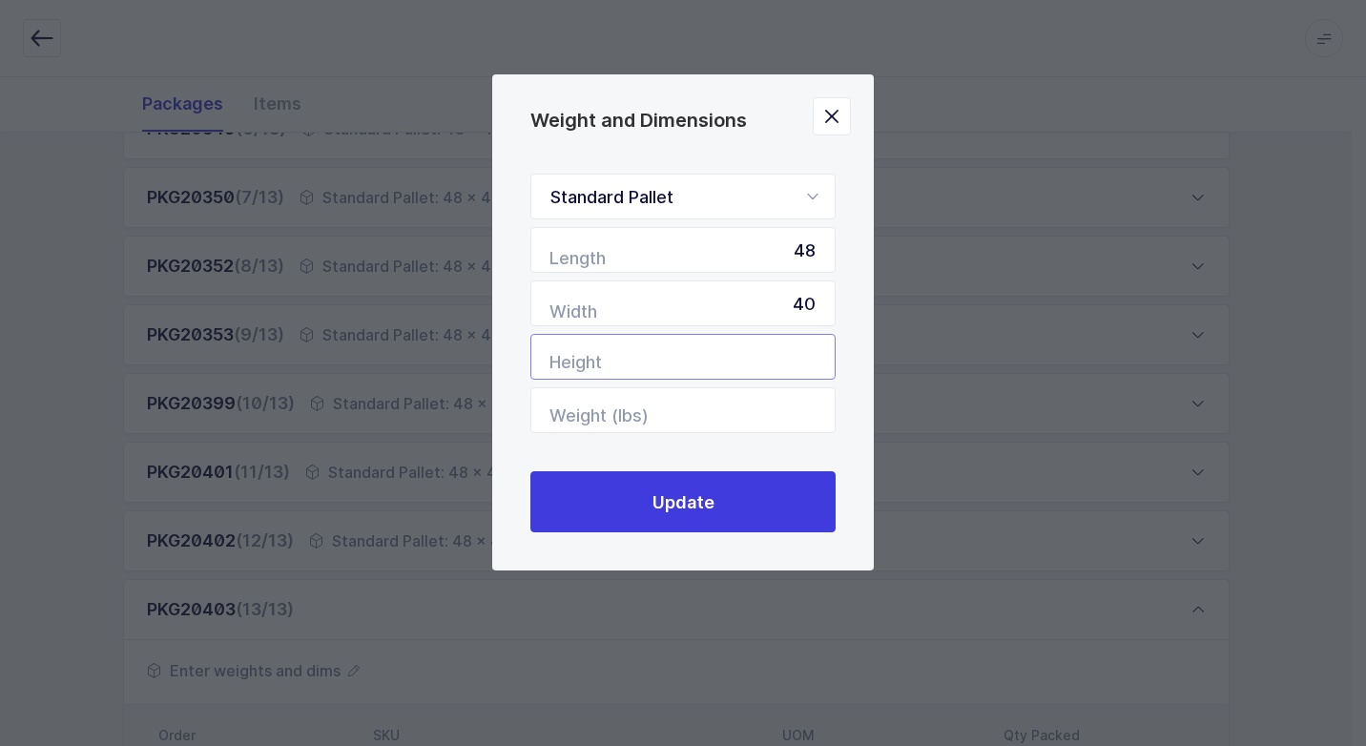
click at [775, 356] on input "Height" at bounding box center [682, 357] width 305 height 46
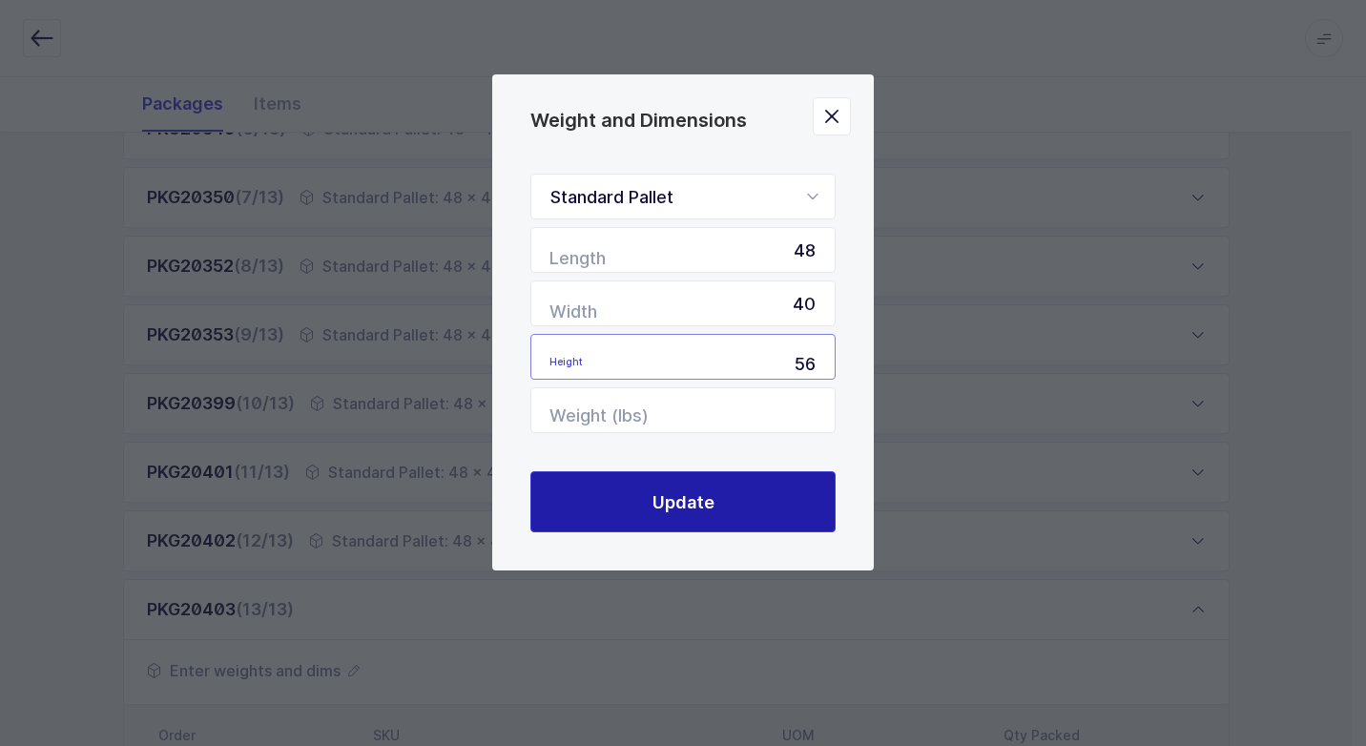
type input "56"
click at [707, 507] on span "Update" at bounding box center [683, 502] width 62 height 24
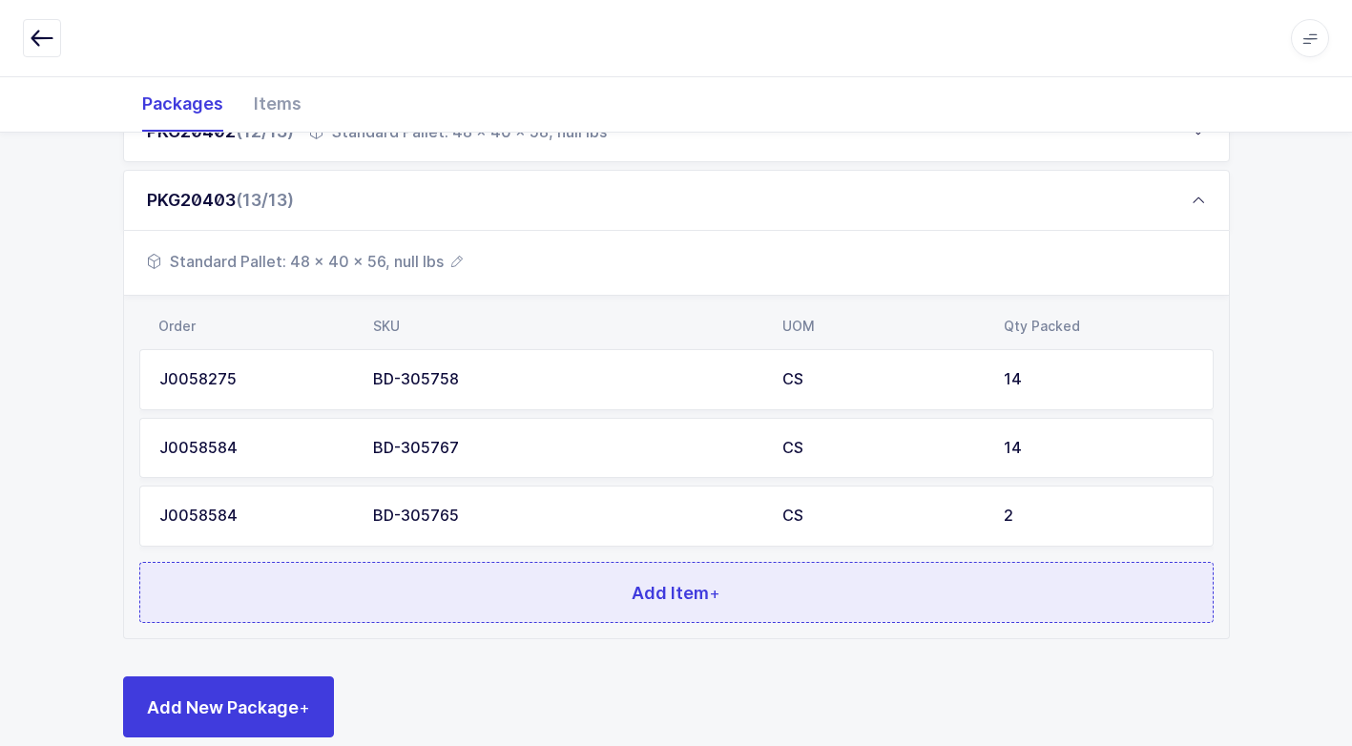
scroll to position [1107, 0]
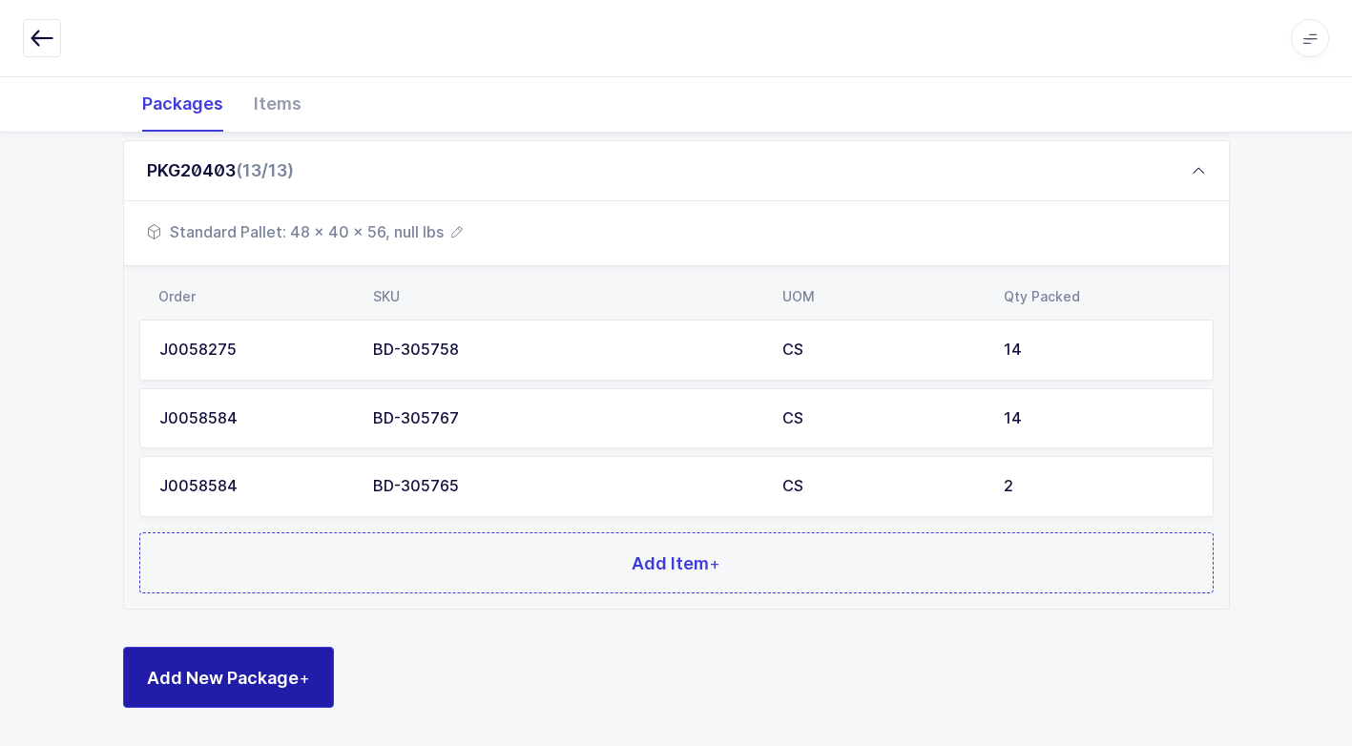
click at [274, 674] on span "Add New Package +" at bounding box center [228, 678] width 163 height 24
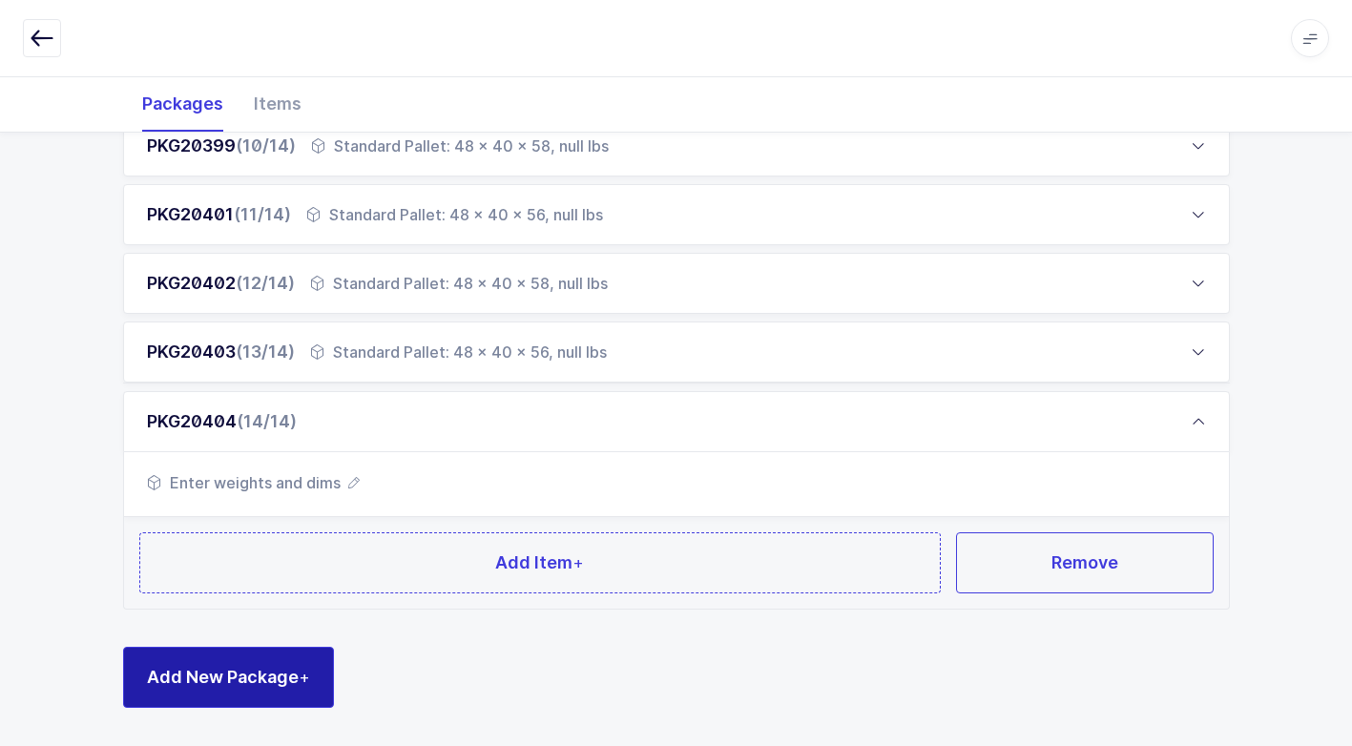
scroll to position [924, 0]
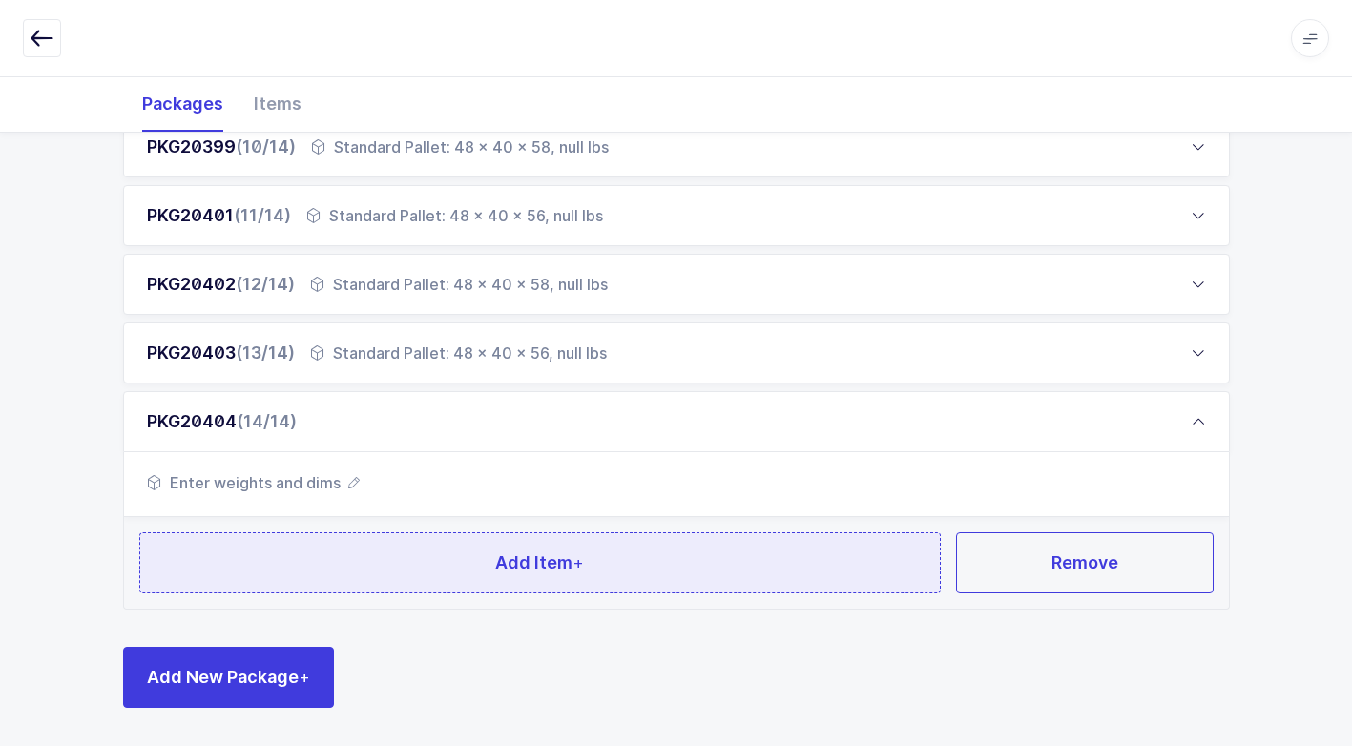
click at [362, 564] on button "Add Item +" at bounding box center [540, 562] width 802 height 61
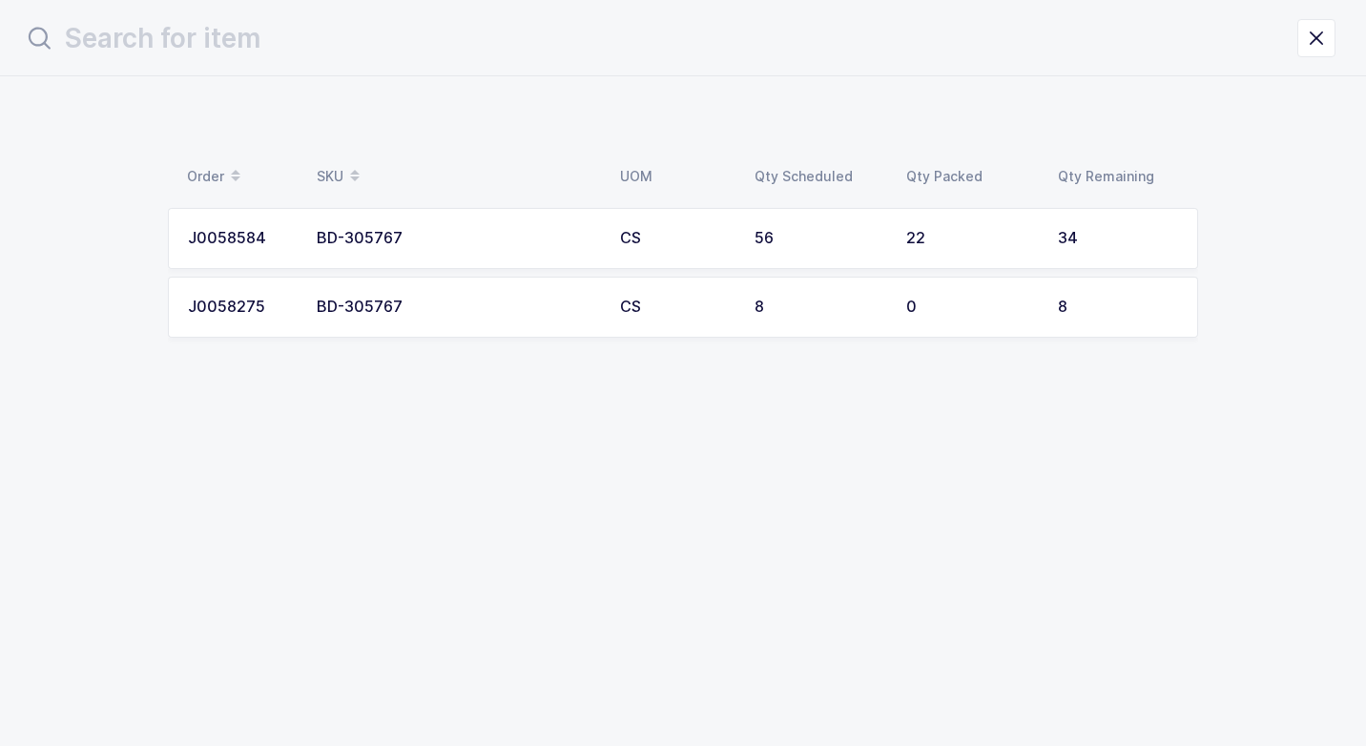
click at [365, 239] on div "BD-305767" at bounding box center [457, 238] width 280 height 17
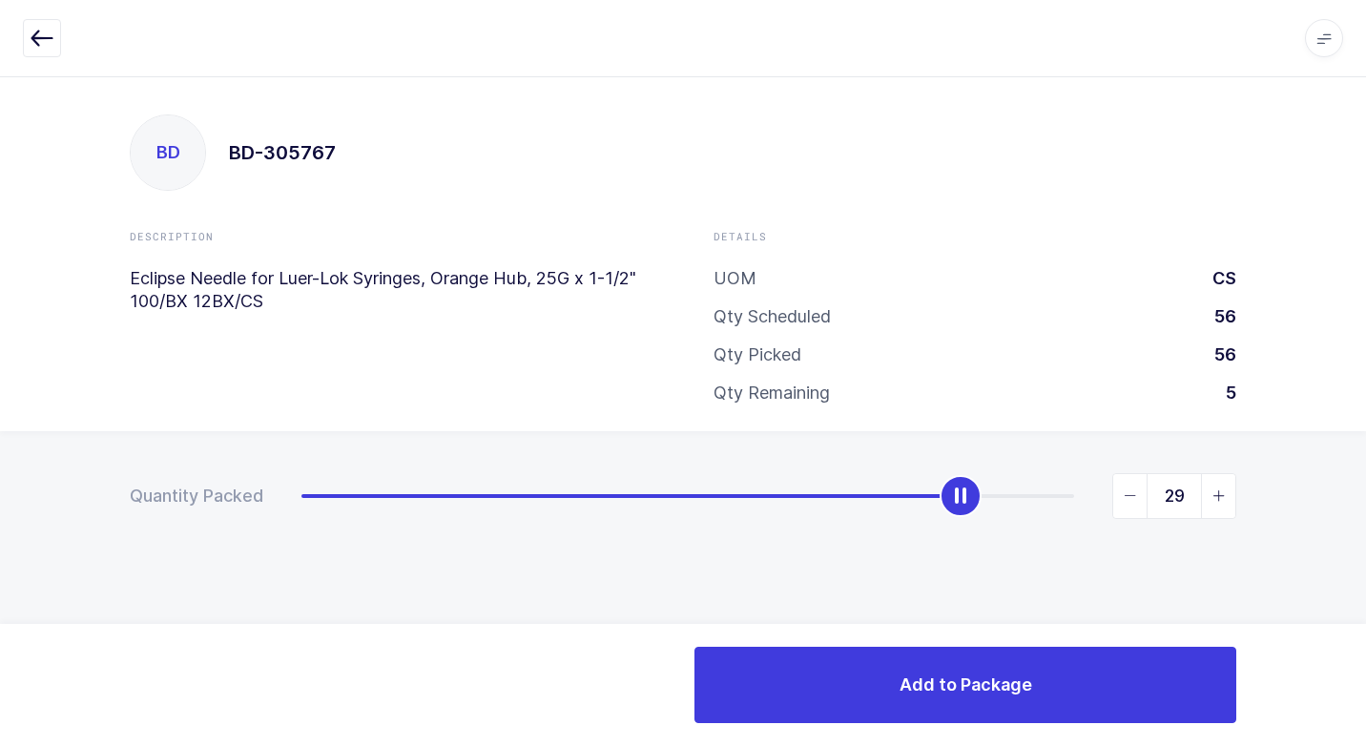
type input "30"
drag, startPoint x: 300, startPoint y: 504, endPoint x: 975, endPoint y: 558, distance: 676.6
click at [975, 558] on div "Quantity Packed 30" at bounding box center [683, 562] width 1366 height 263
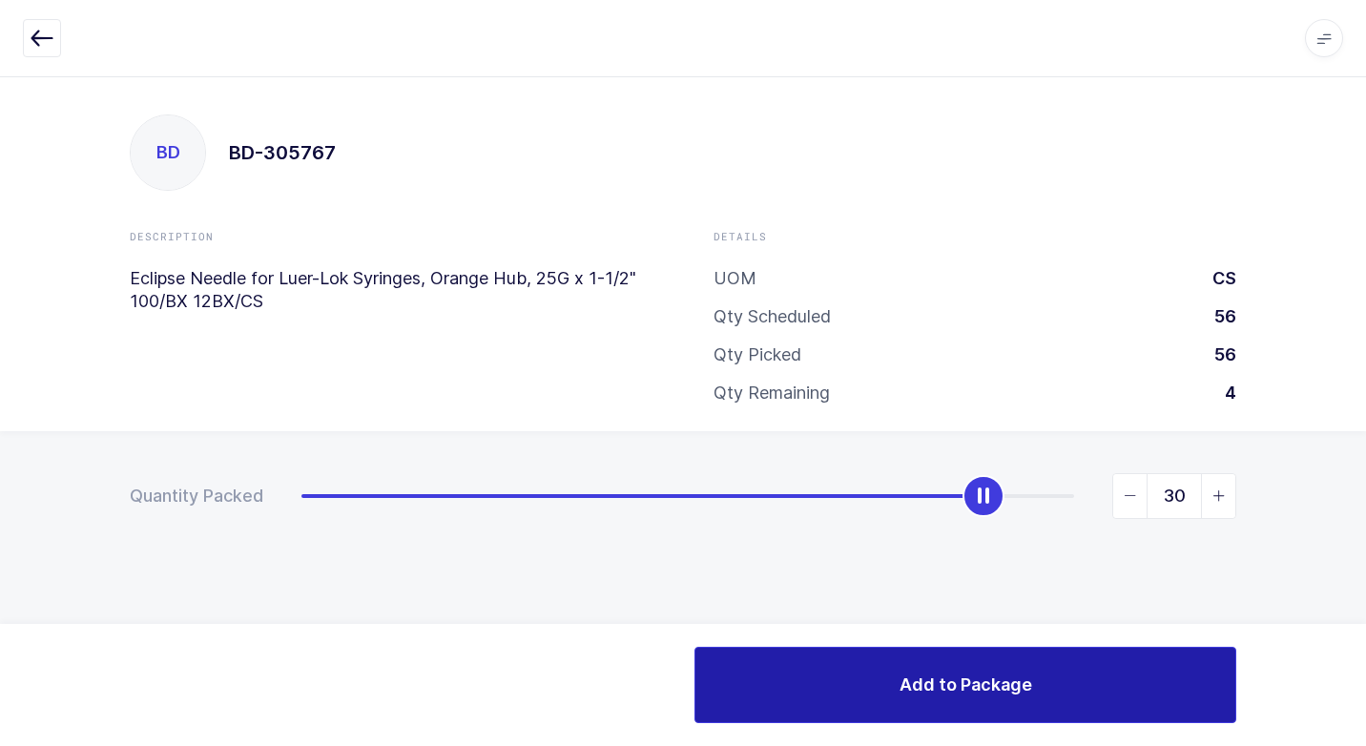
click at [966, 674] on span "Add to Package" at bounding box center [966, 685] width 133 height 24
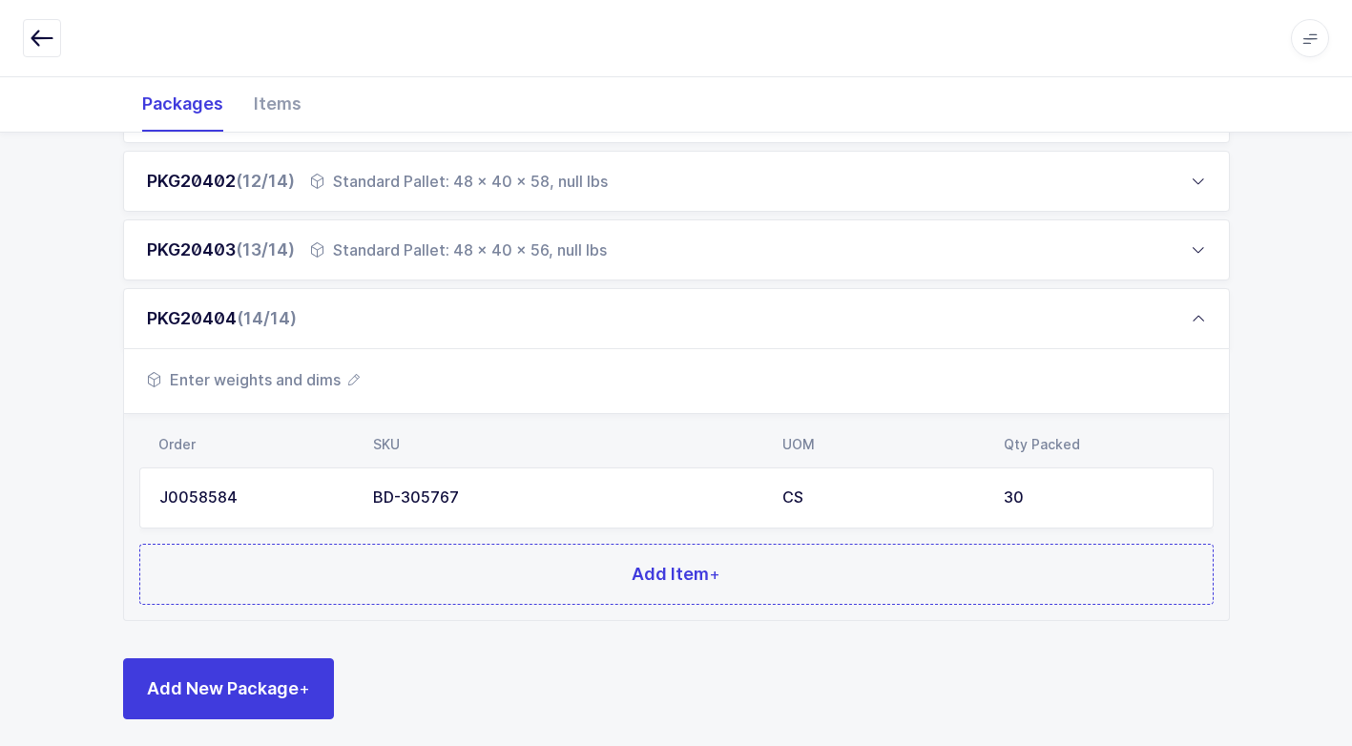
scroll to position [1039, 0]
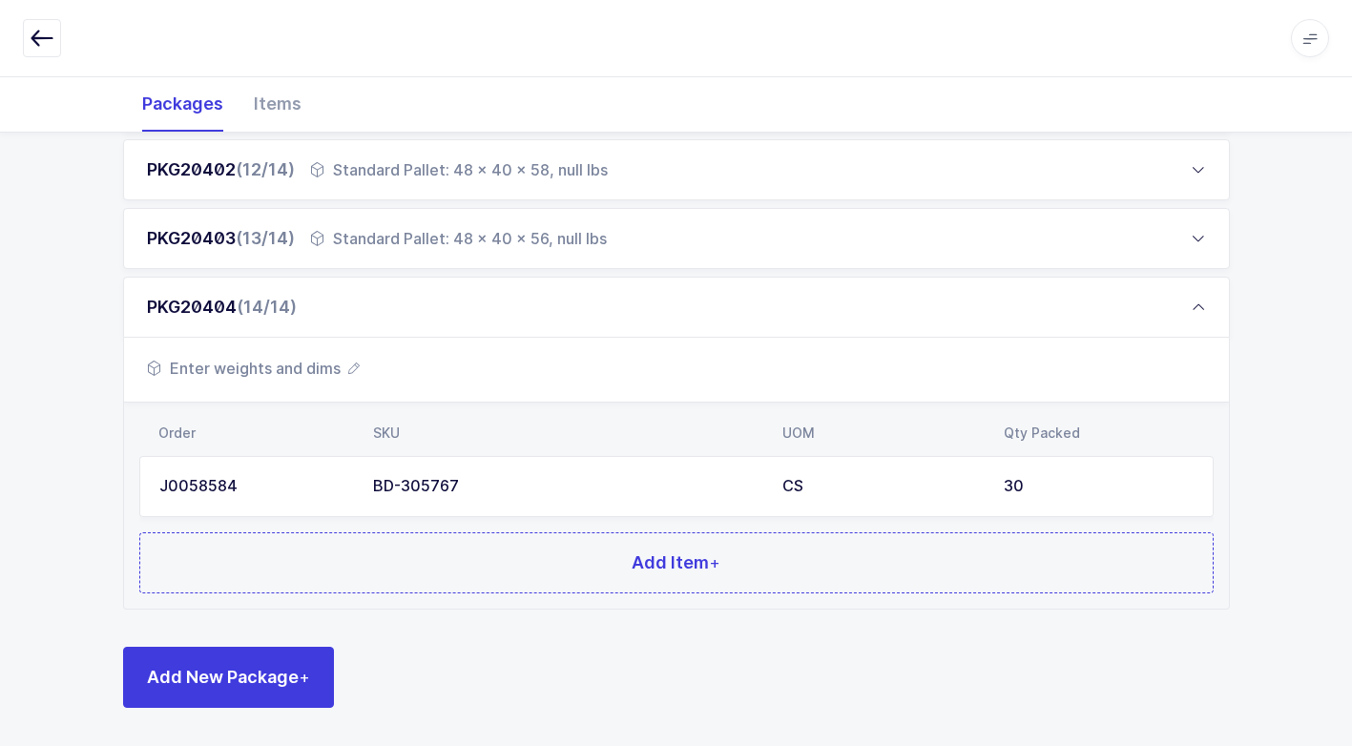
click at [315, 368] on span "Enter weights and dims" at bounding box center [253, 368] width 213 height 23
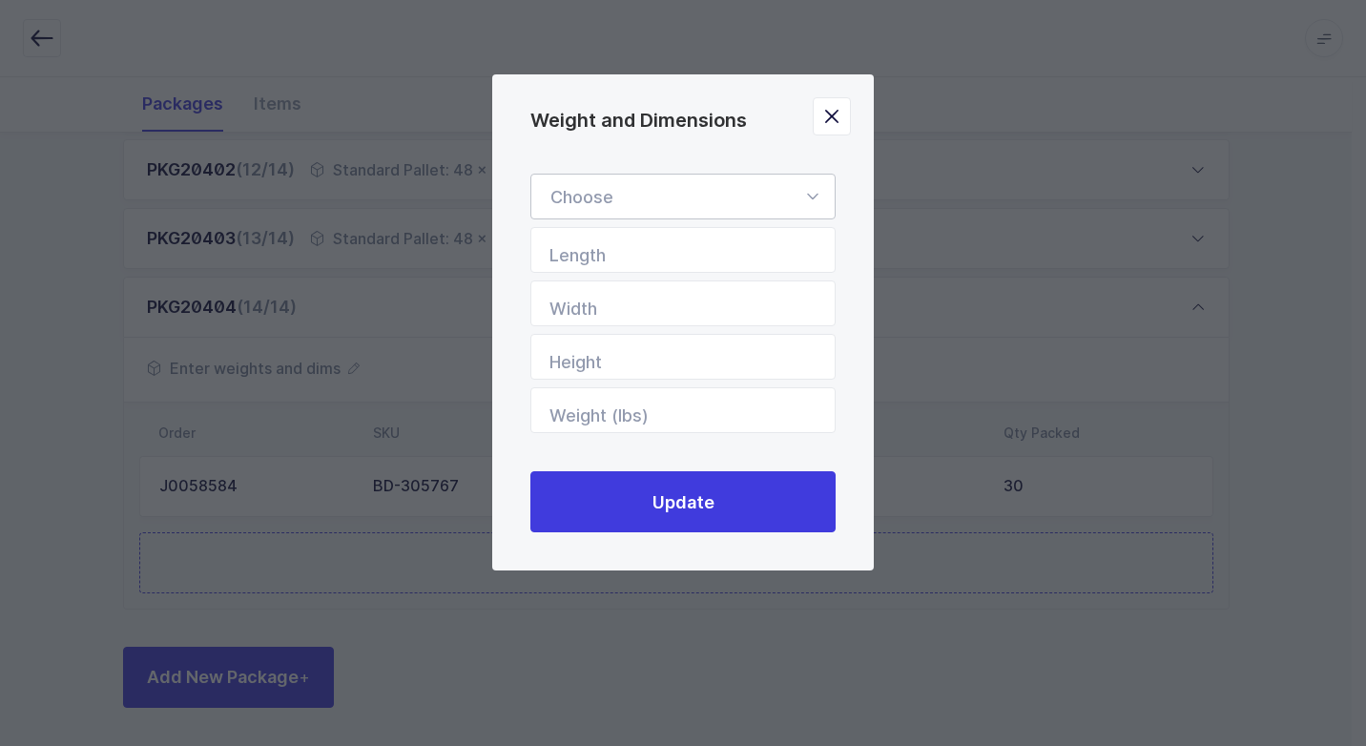
click at [804, 198] on icon "Weight and Dimensions" at bounding box center [812, 197] width 24 height 46
click at [667, 253] on span "Standard Pallet" at bounding box center [611, 251] width 123 height 20
type input "Standard Pallet"
type input "48"
type input "40"
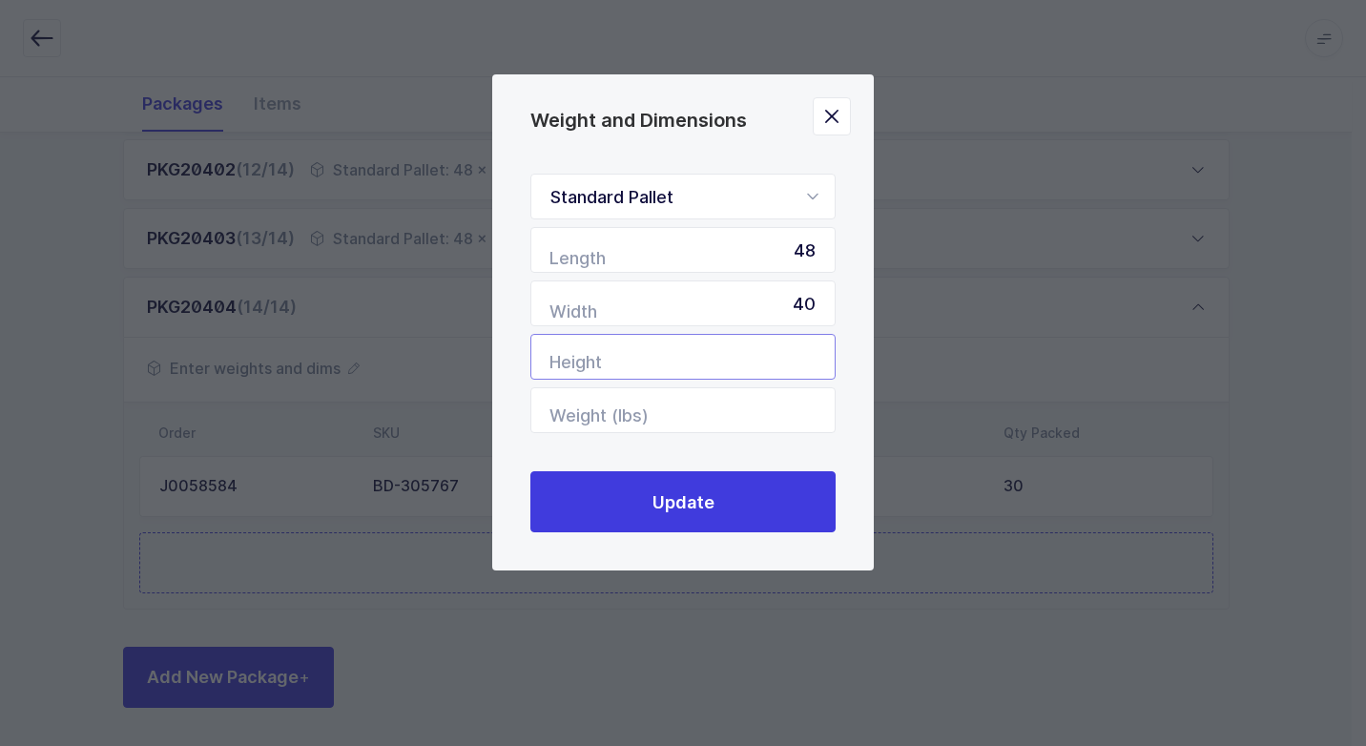
click at [759, 351] on input "Height" at bounding box center [682, 357] width 305 height 46
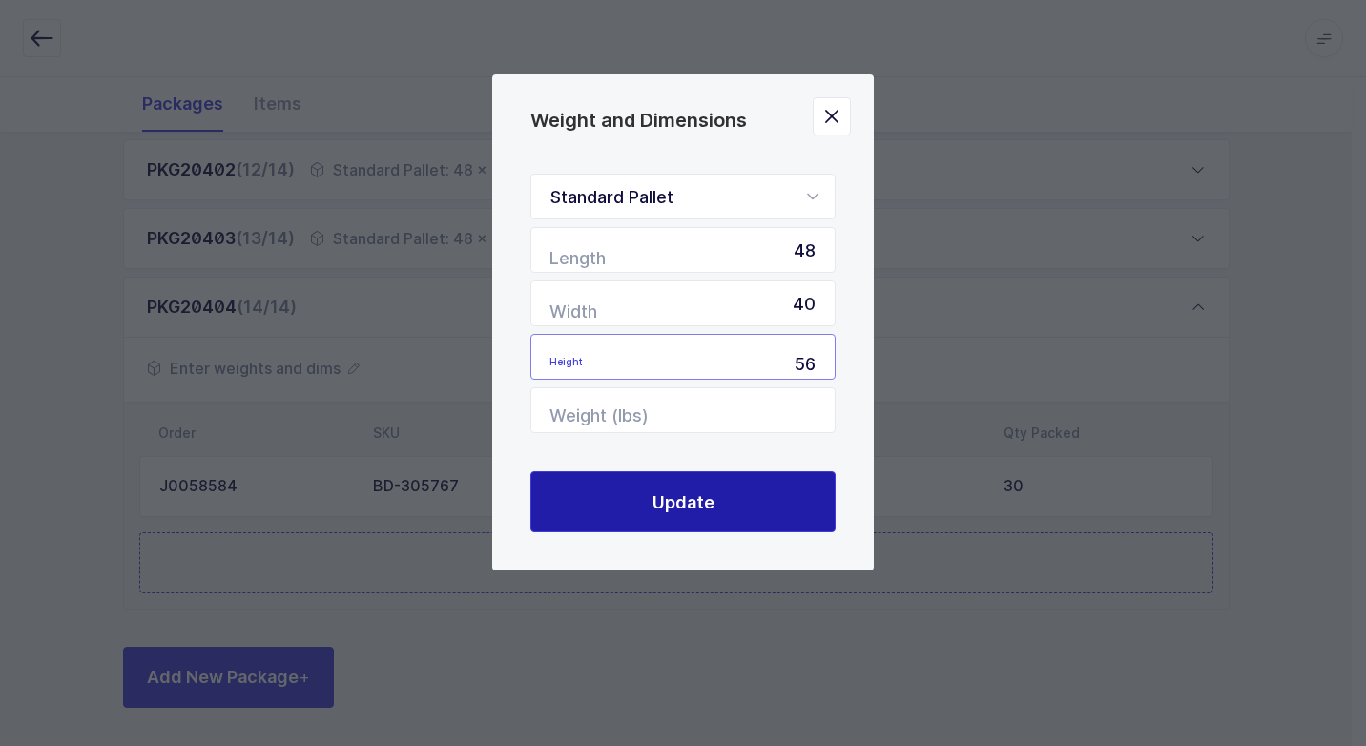
type input "56"
click at [677, 480] on button "Update" at bounding box center [682, 501] width 305 height 61
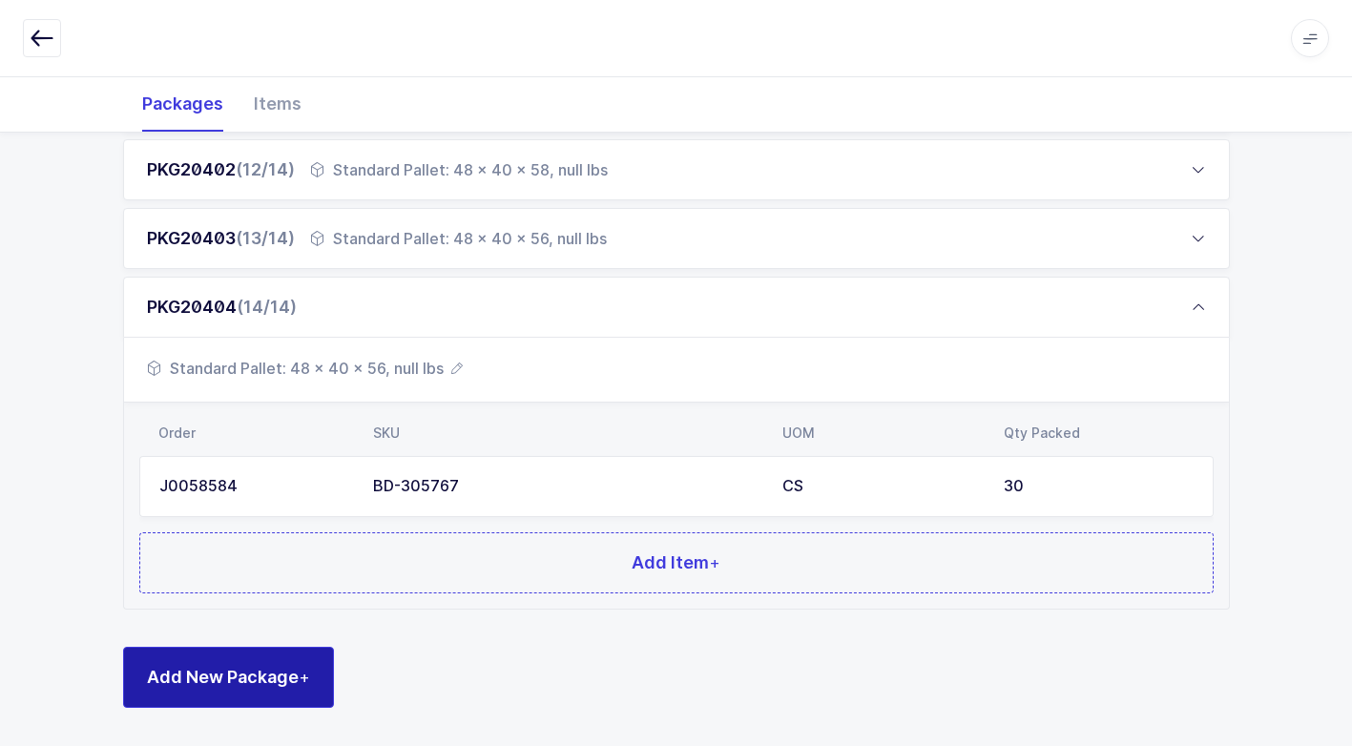
drag, startPoint x: 319, startPoint y: 680, endPoint x: 299, endPoint y: 671, distance: 22.2
click at [308, 676] on button "Add New Package +" at bounding box center [228, 677] width 211 height 61
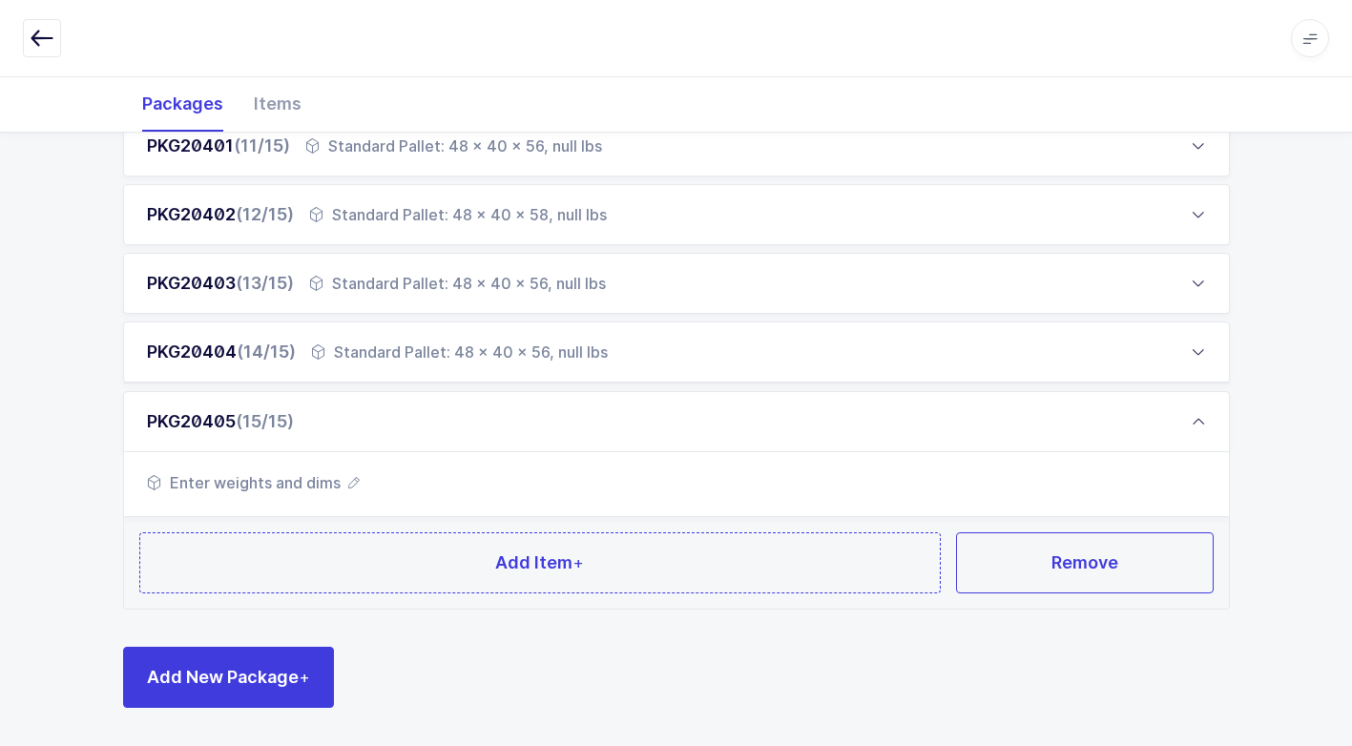
scroll to position [993, 0]
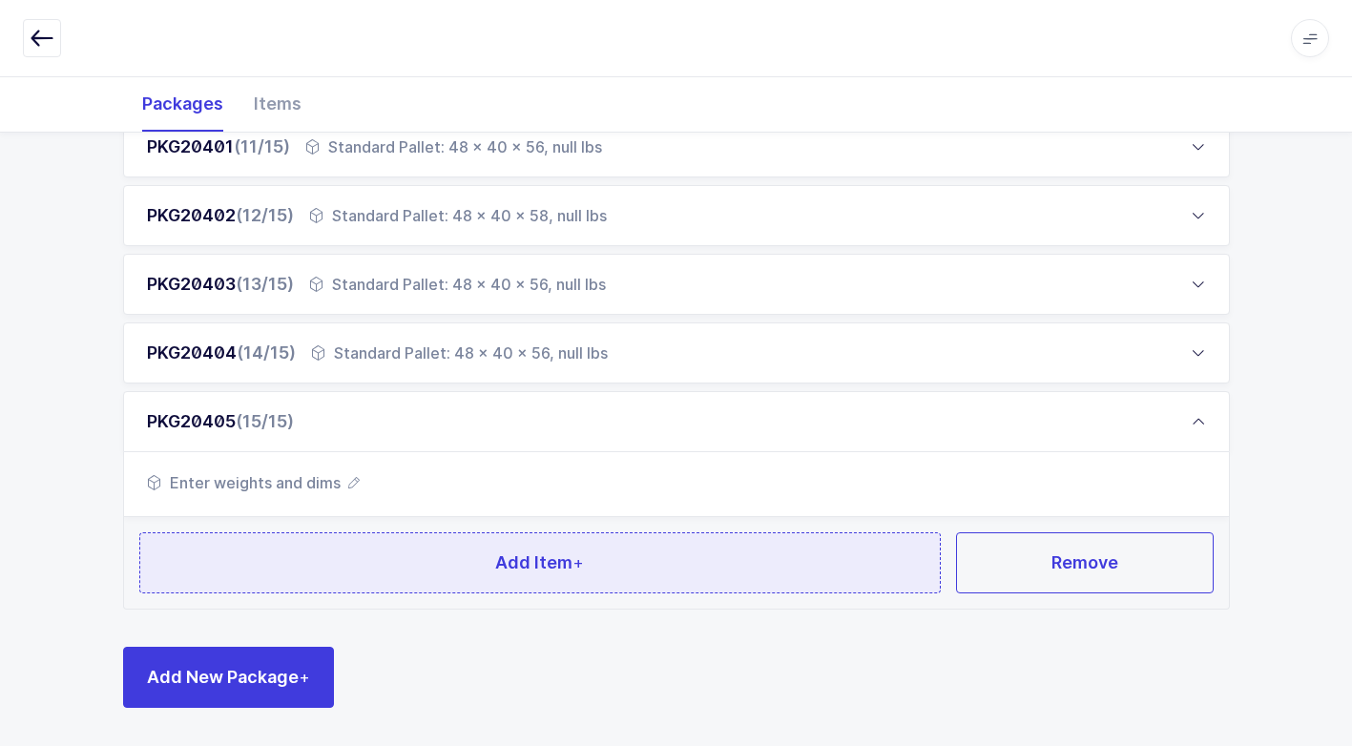
click at [425, 578] on button "Add Item +" at bounding box center [540, 562] width 802 height 61
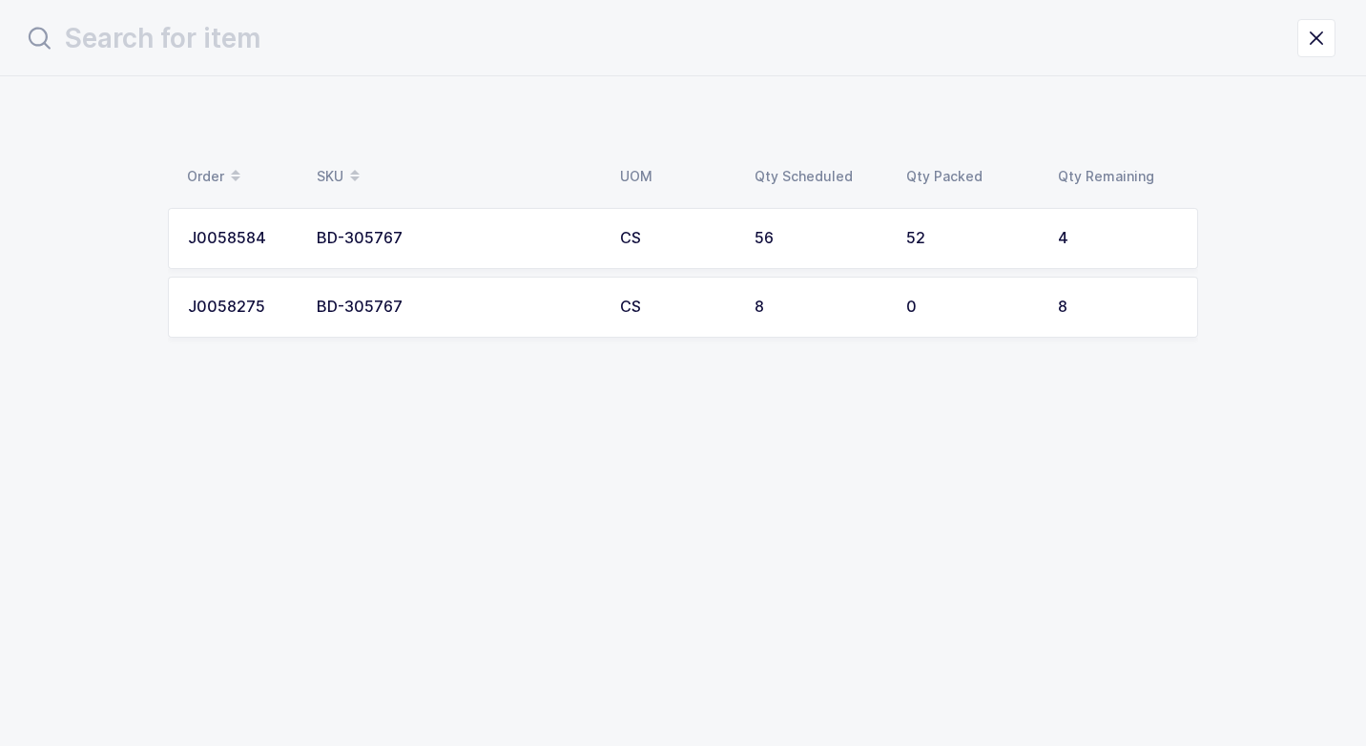
click at [616, 305] on td "CS" at bounding box center [676, 307] width 135 height 61
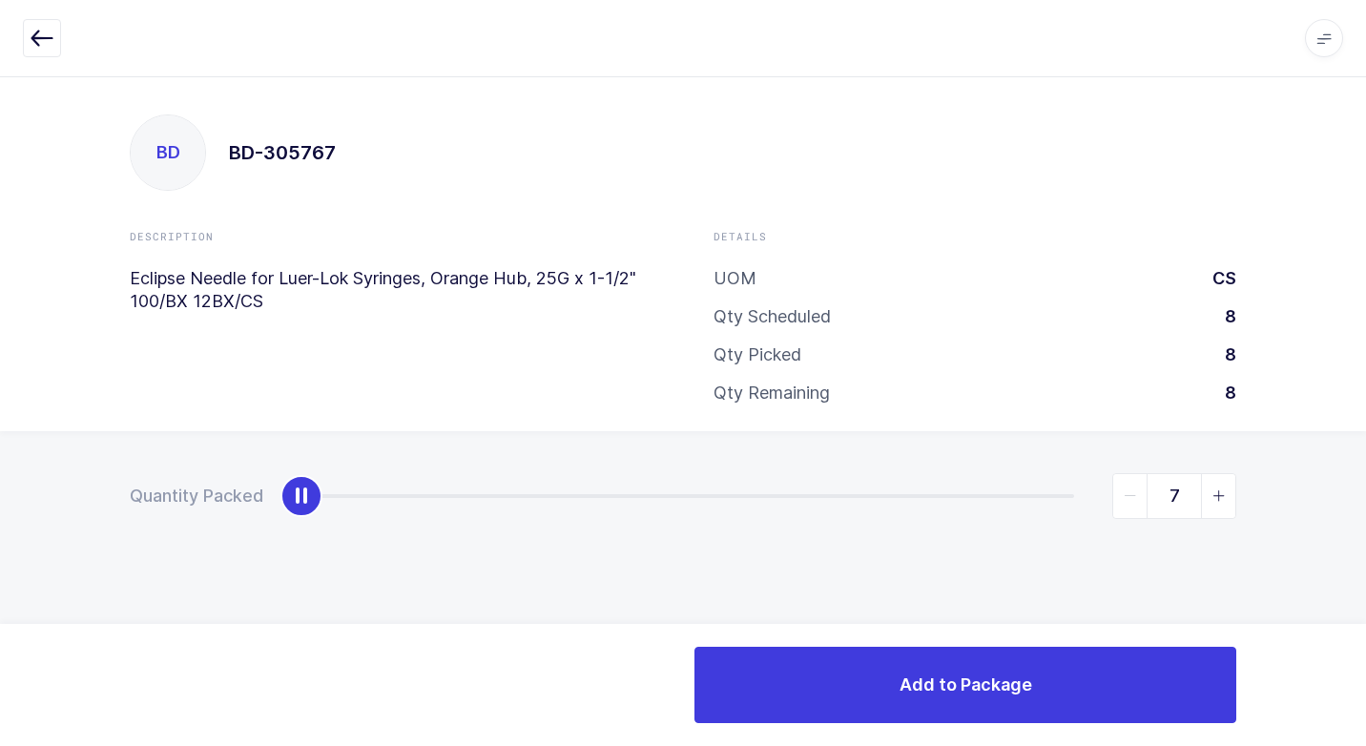
type input "8"
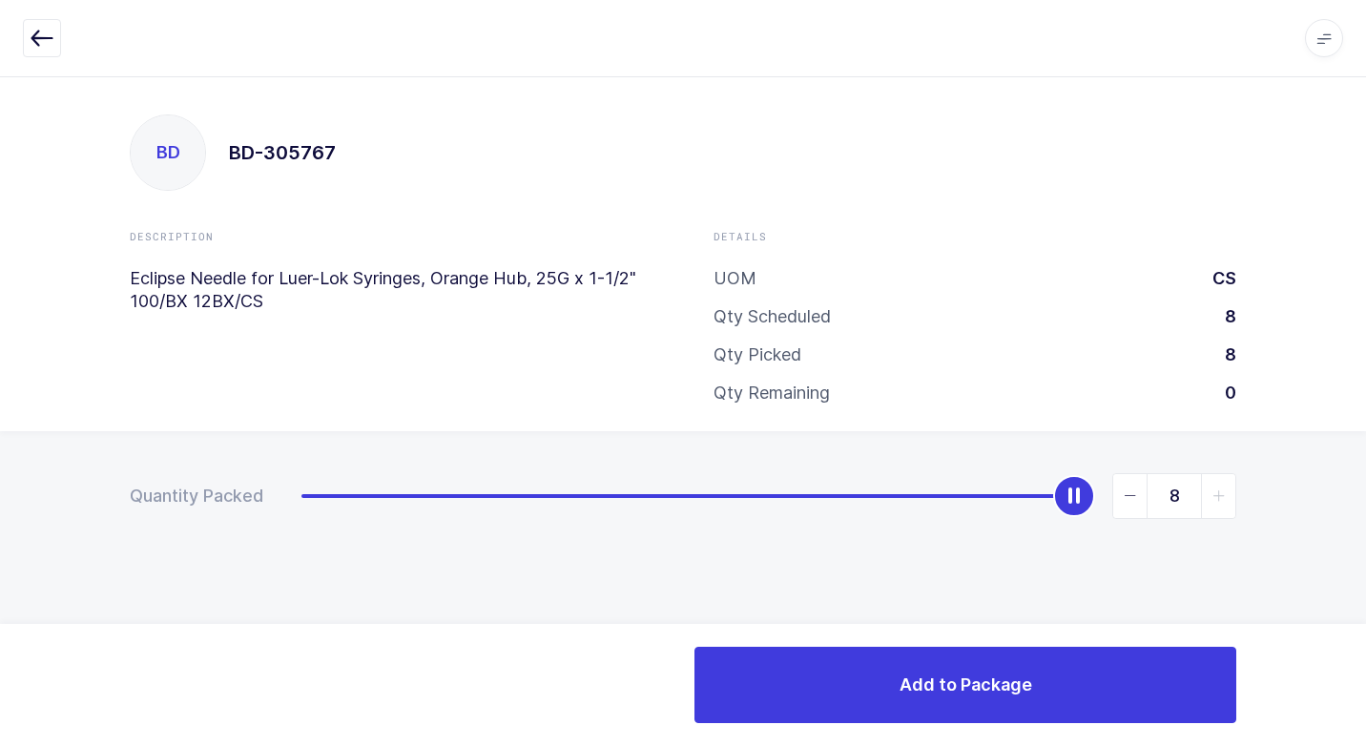
drag, startPoint x: 311, startPoint y: 496, endPoint x: 1369, endPoint y: 459, distance: 1058.6
click at [1365, 459] on html "Apps Core [GEOGRAPHIC_DATA] Admin Mission Control Purchasing [PERSON_NAME] Logo…" at bounding box center [683, 373] width 1366 height 746
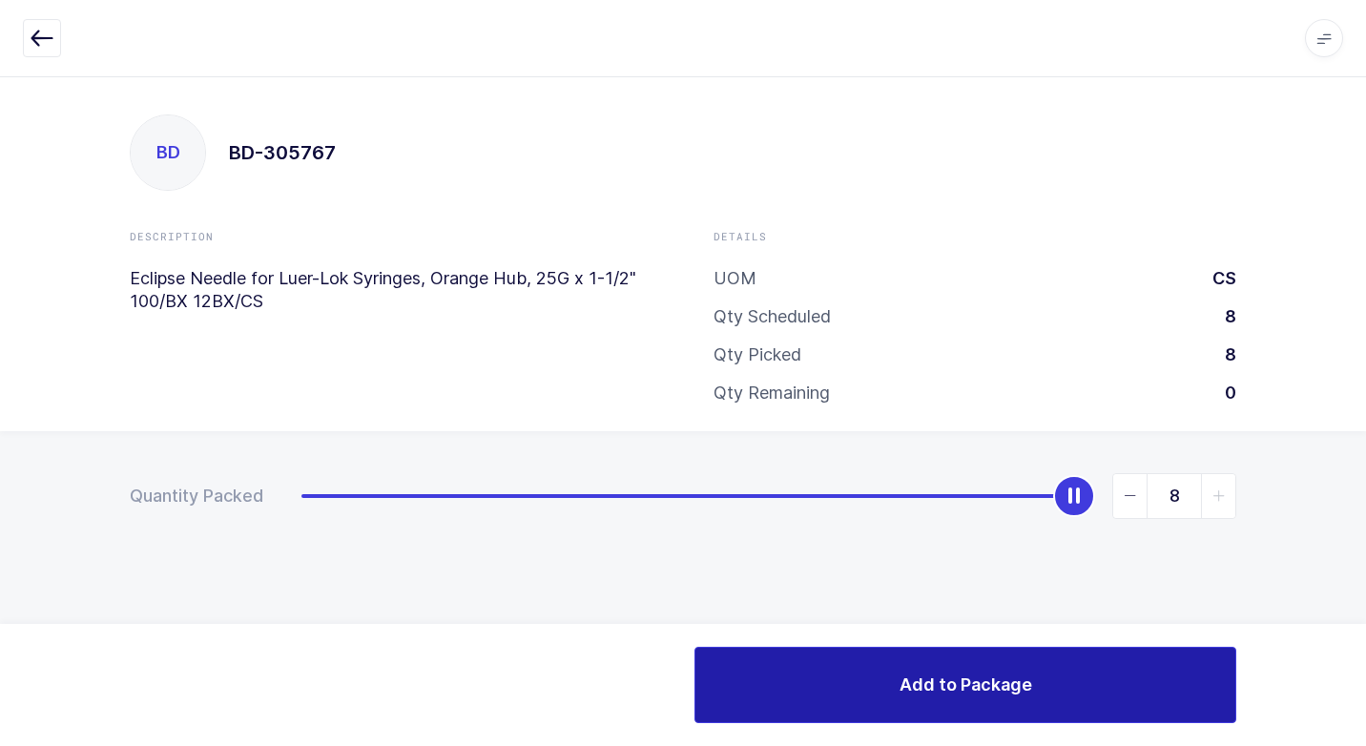
drag, startPoint x: 799, startPoint y: 711, endPoint x: 591, endPoint y: 667, distance: 212.5
click at [774, 697] on button "Add to Package" at bounding box center [965, 685] width 542 height 76
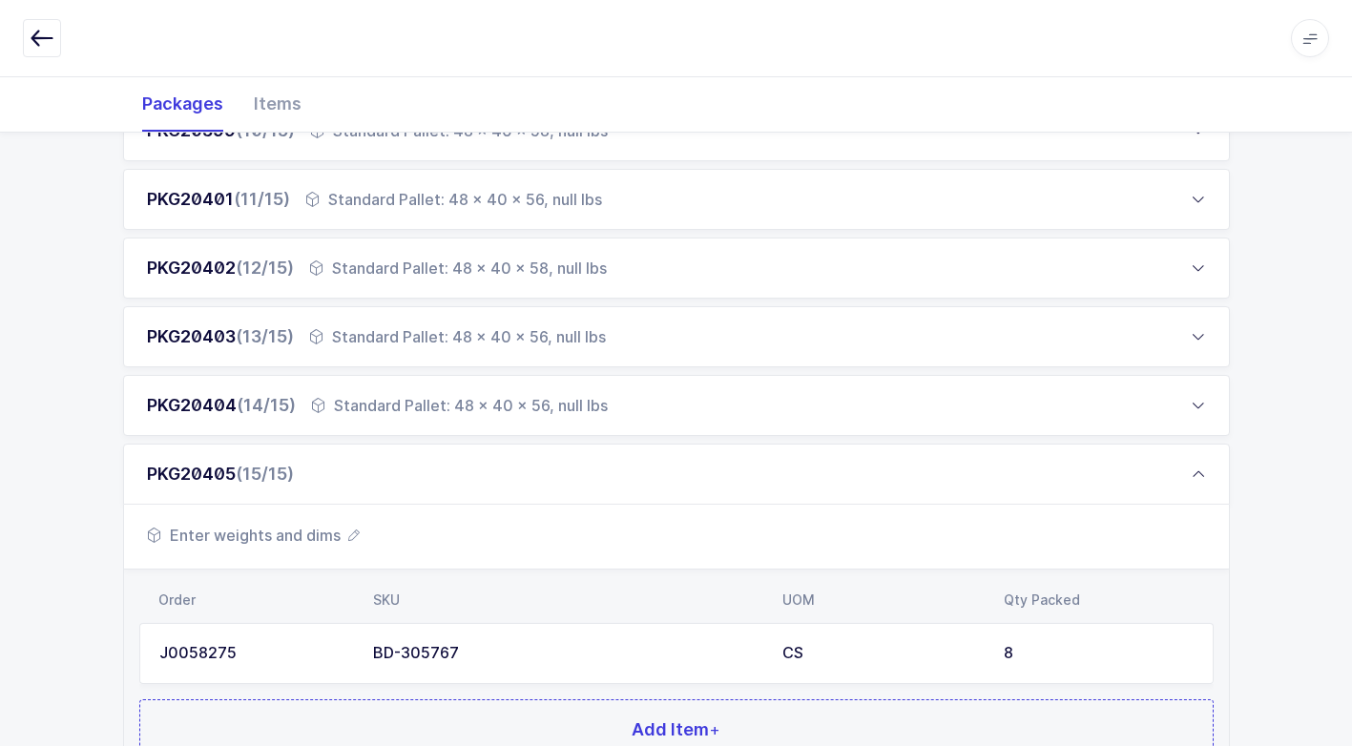
scroll to position [1108, 0]
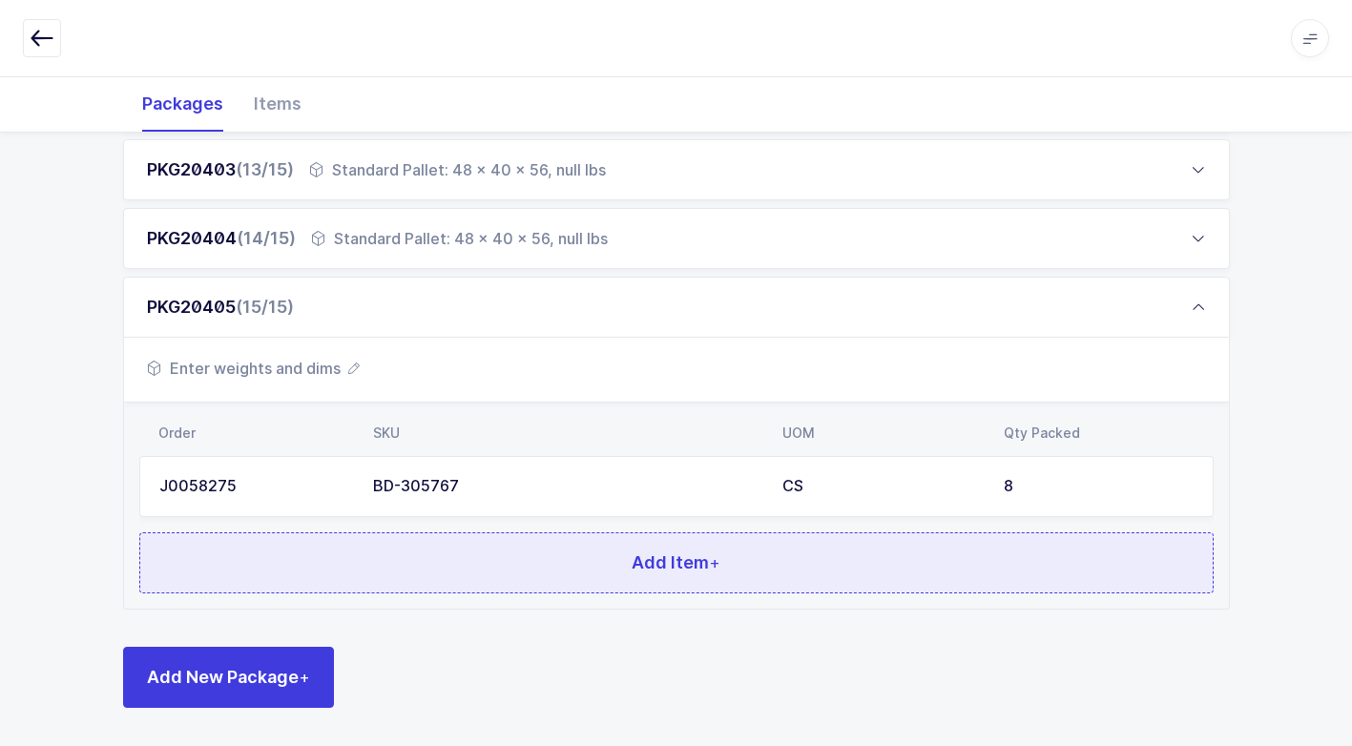
click at [451, 566] on button "Add Item +" at bounding box center [676, 562] width 1074 height 61
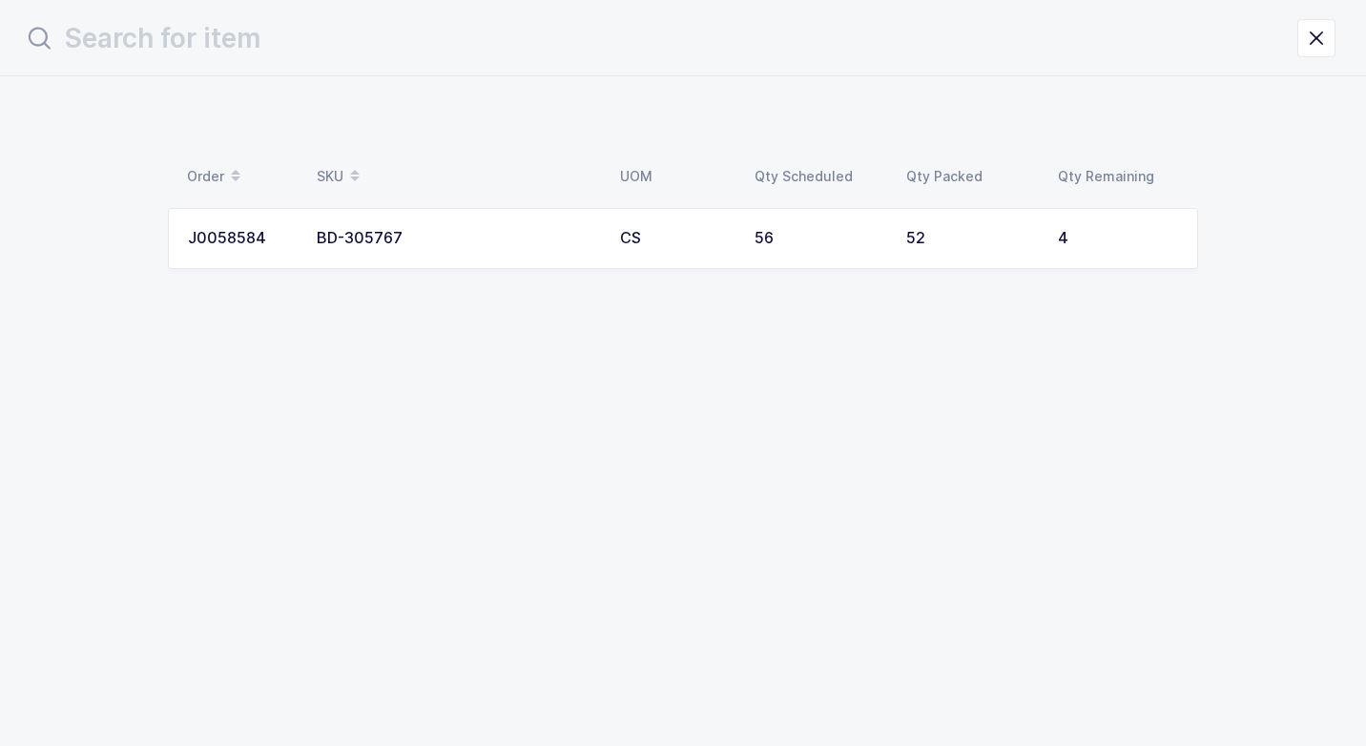
click at [438, 247] on td "BD-305767" at bounding box center [456, 238] width 303 height 61
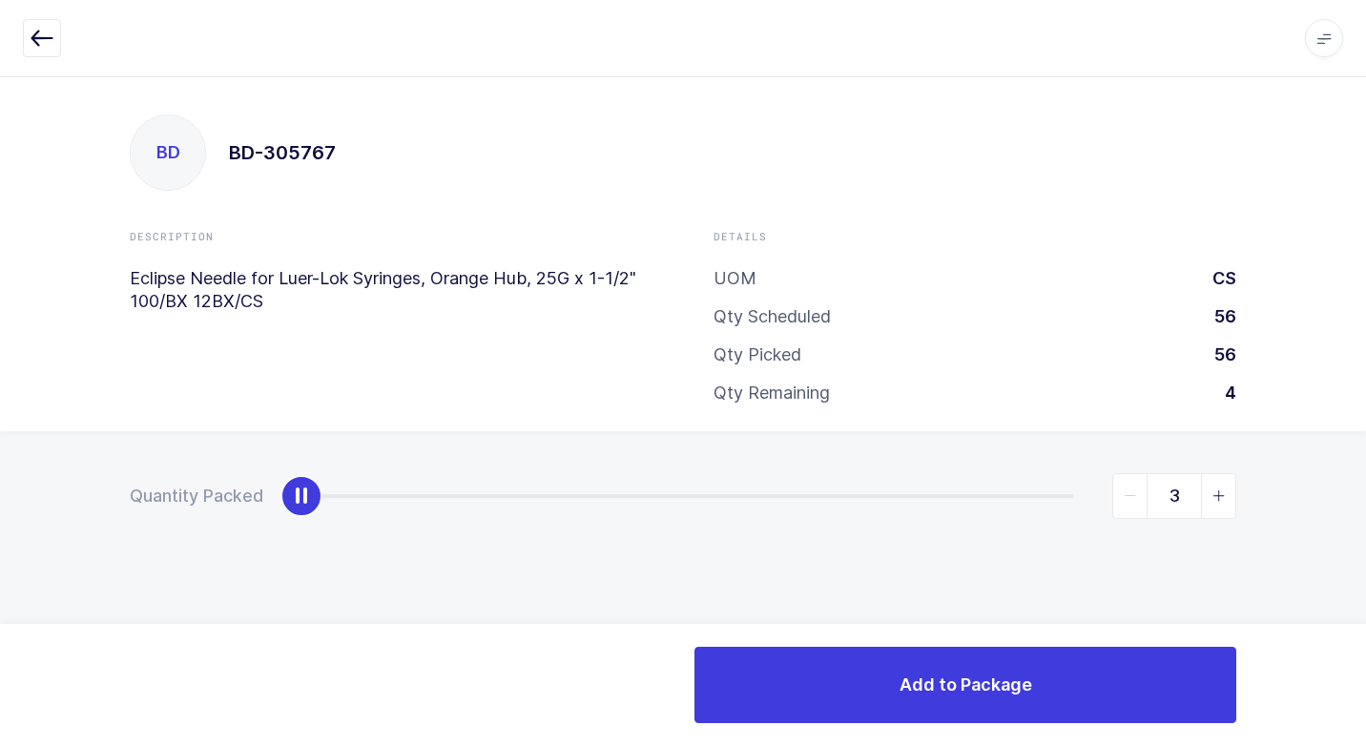
type input "4"
drag, startPoint x: 295, startPoint y: 495, endPoint x: 1318, endPoint y: 547, distance: 1024.9
click at [1365, 535] on div "Quantity Packed 4" at bounding box center [683, 562] width 1366 height 263
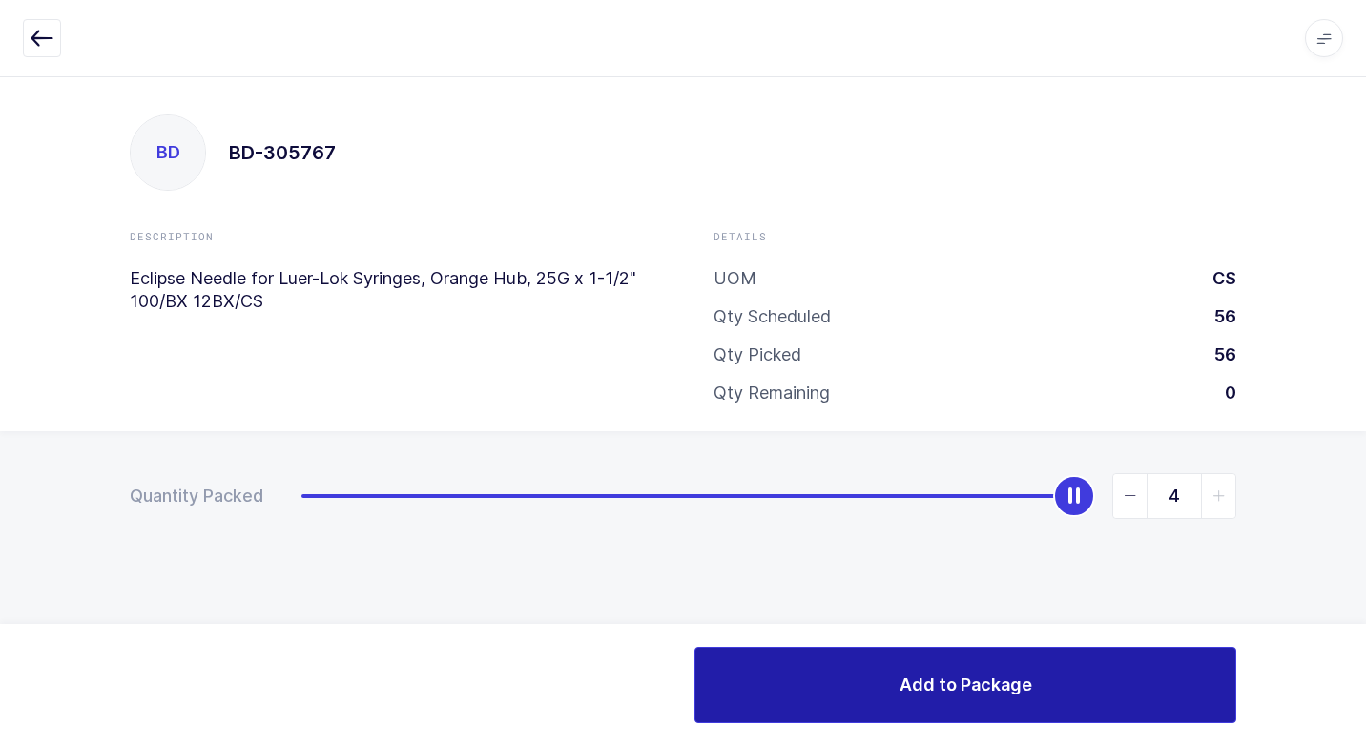
click at [843, 683] on button "Add to Package" at bounding box center [965, 685] width 542 height 76
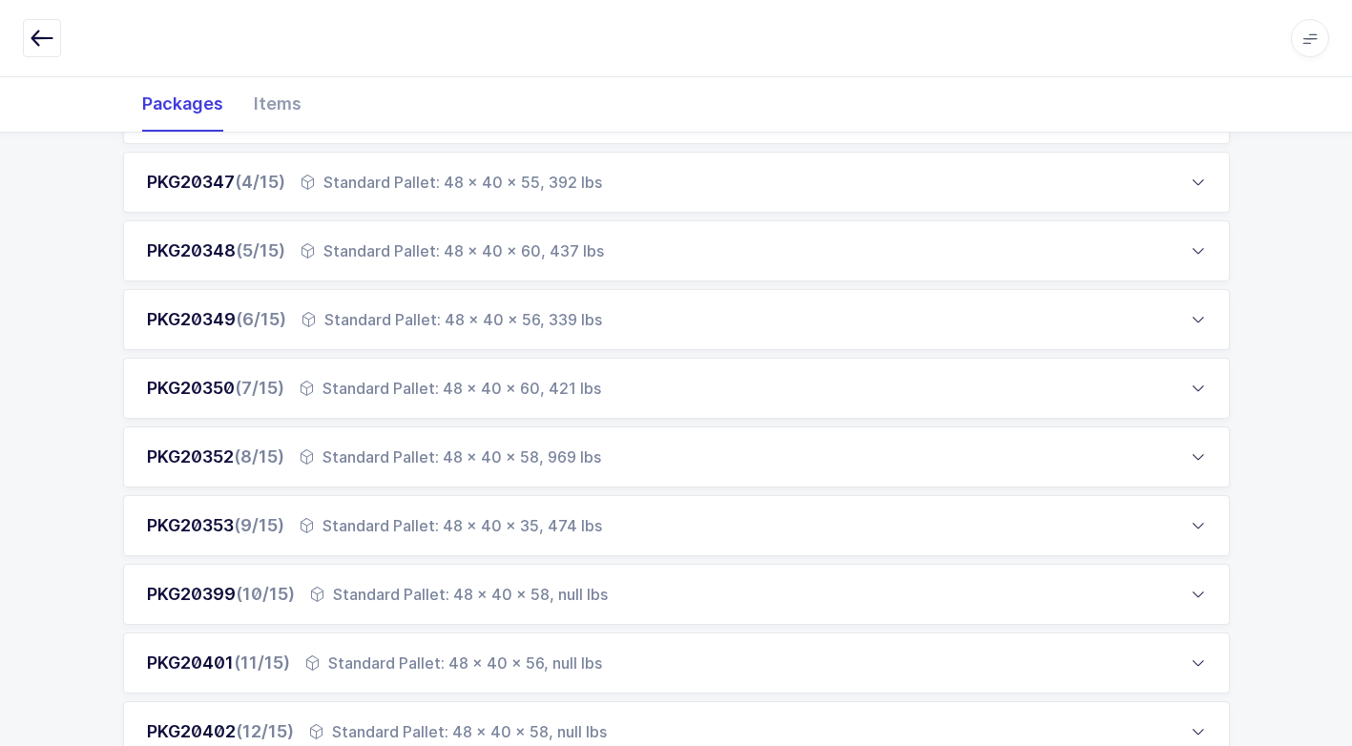
scroll to position [1053, 0]
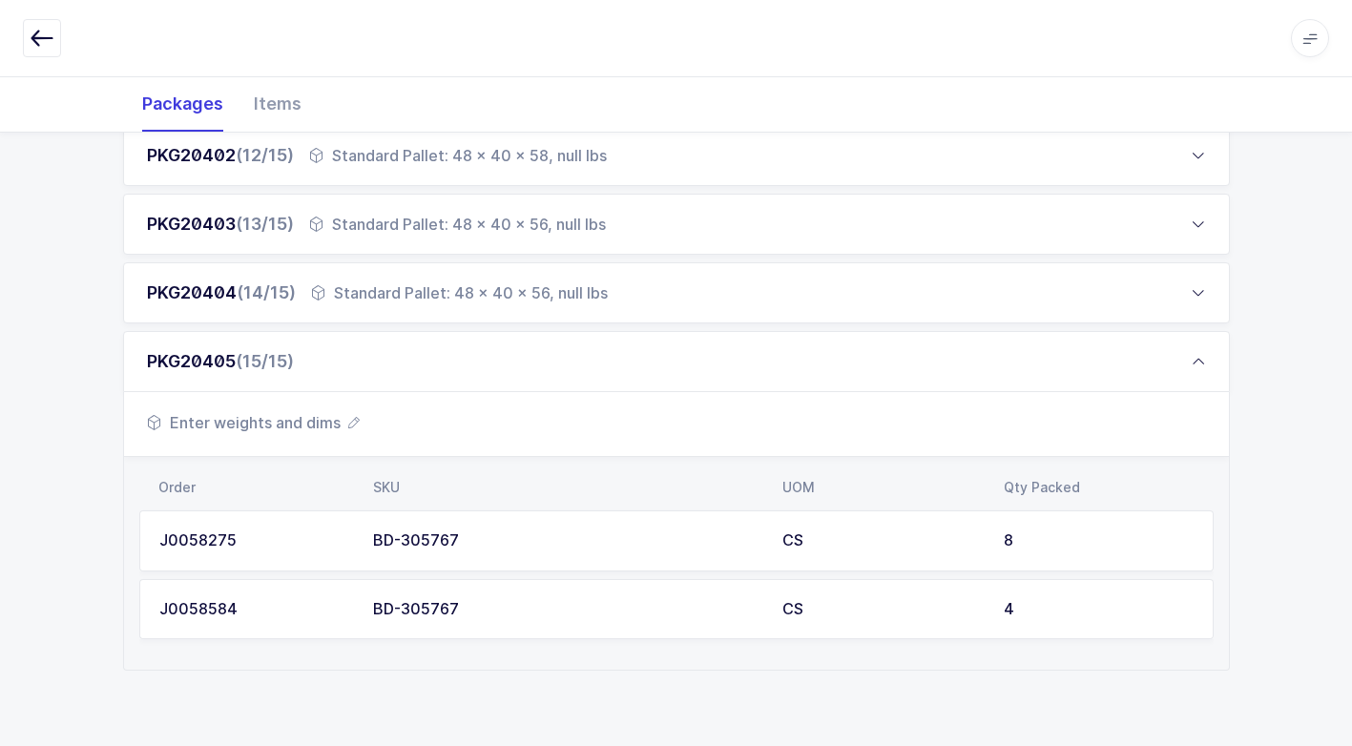
click at [291, 420] on span "Enter weights and dims" at bounding box center [253, 422] width 213 height 23
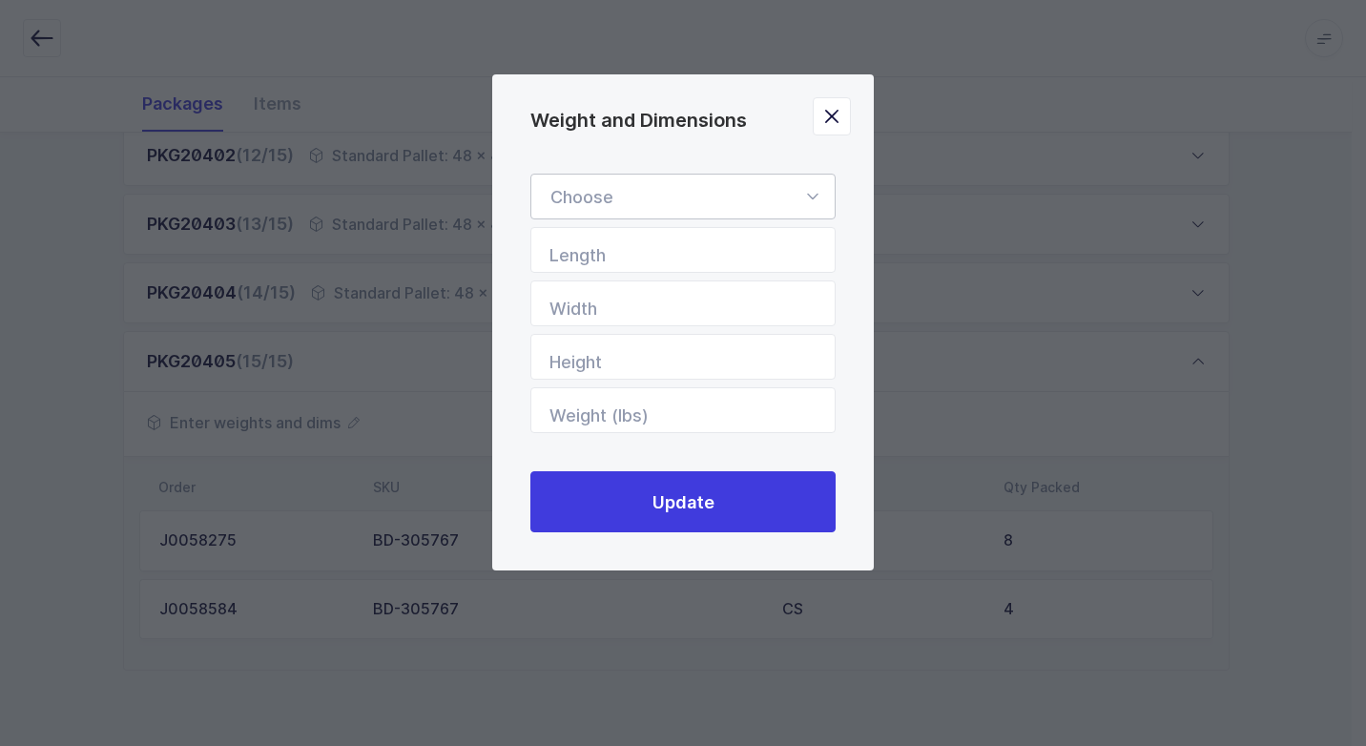
click at [803, 196] on icon "Weight and Dimensions" at bounding box center [812, 197] width 24 height 46
click at [613, 251] on span "Standard Pallet" at bounding box center [611, 251] width 123 height 20
type input "Standard Pallet"
type input "48"
type input "40"
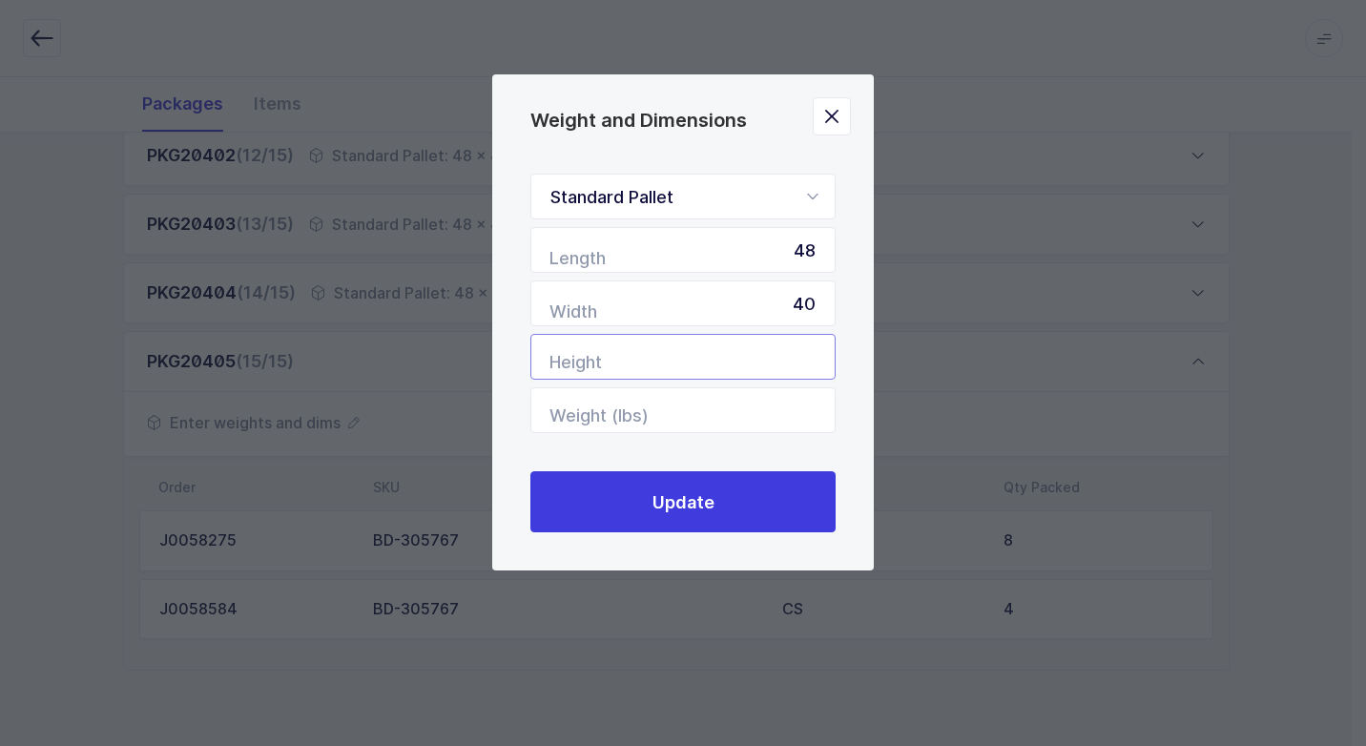
click at [757, 361] on input "Height" at bounding box center [682, 357] width 305 height 46
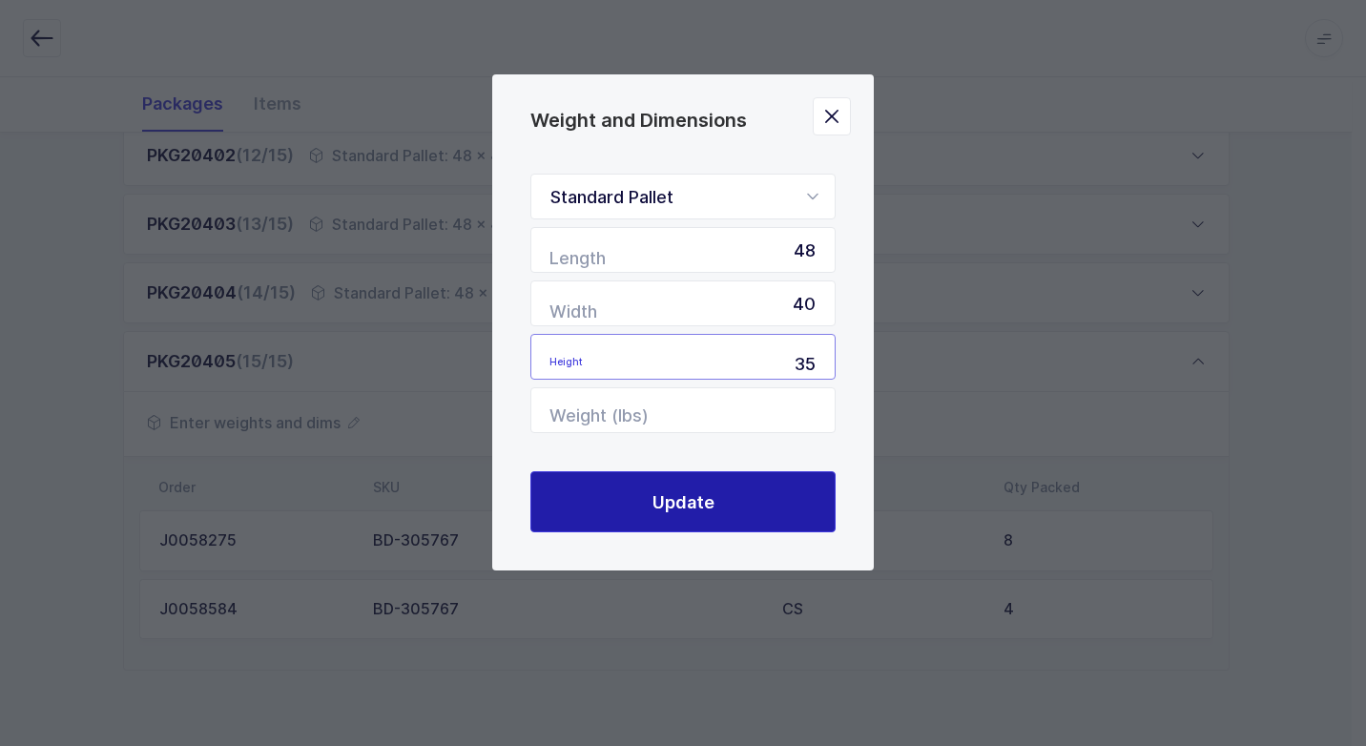
type input "35"
click at [705, 486] on button "Update" at bounding box center [682, 501] width 305 height 61
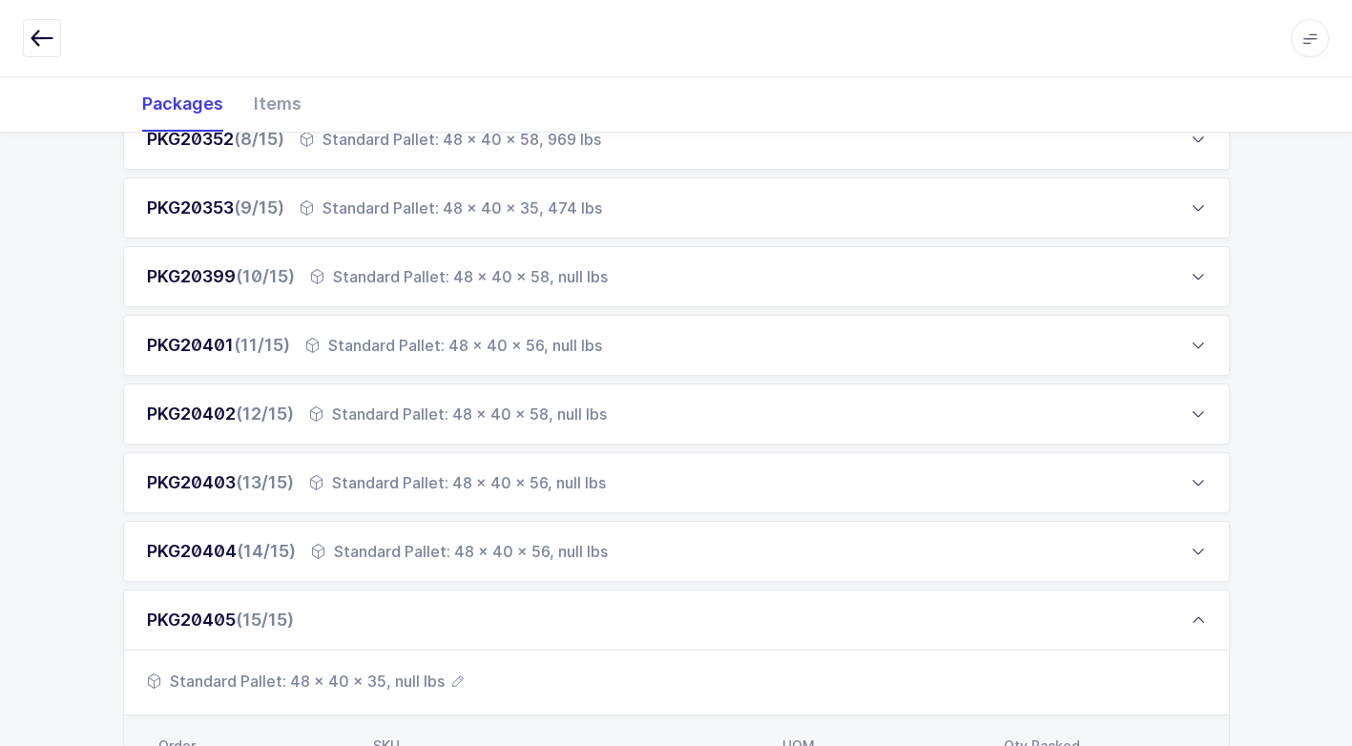
scroll to position [767, 0]
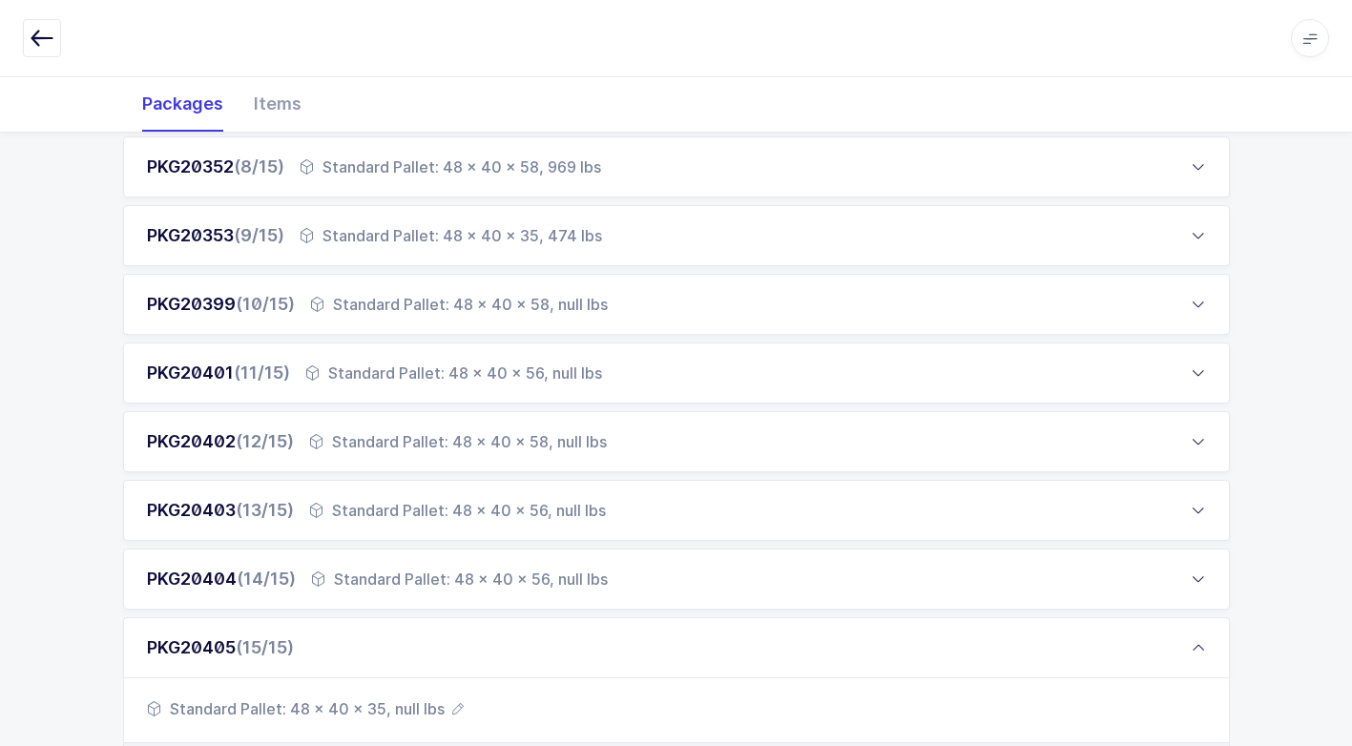
click at [522, 306] on div "Standard Pallet: 48 x 40 x 58, null lbs" at bounding box center [459, 304] width 298 height 23
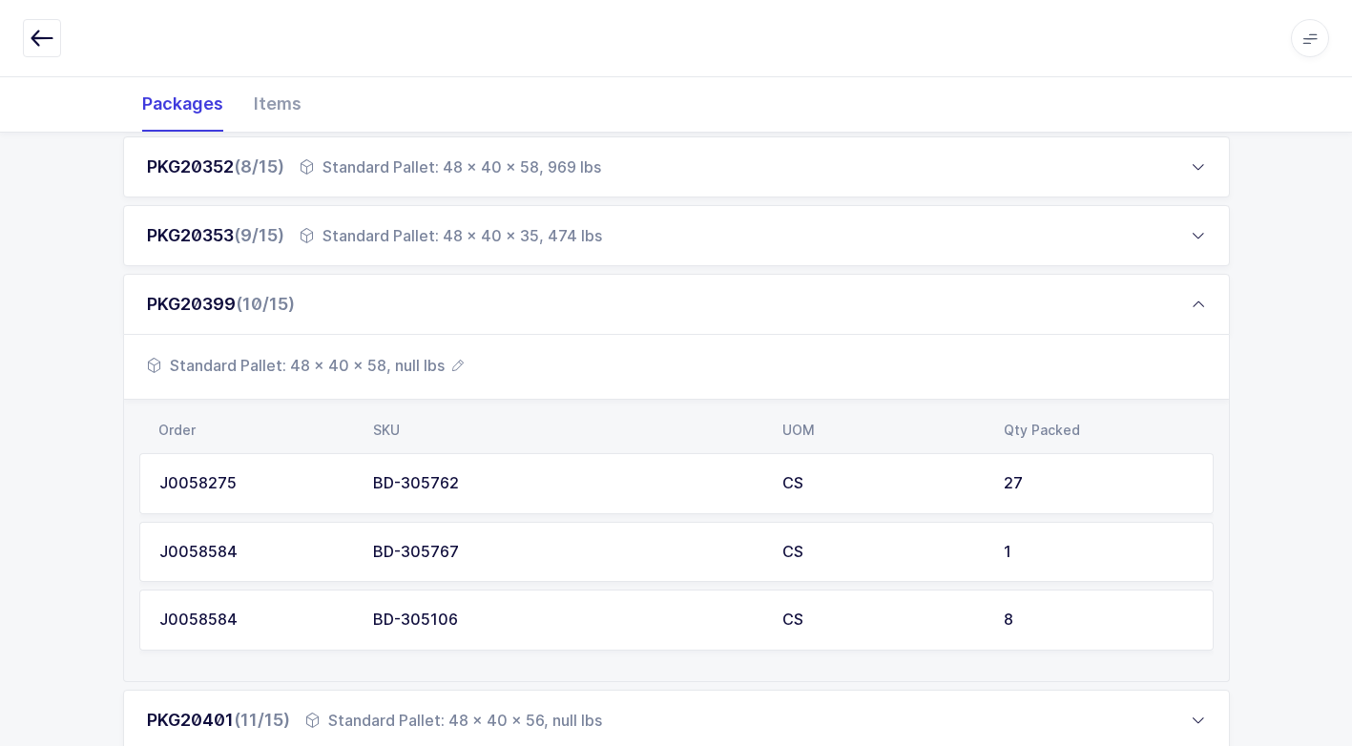
click at [406, 368] on span "Standard Pallet: 48 x 40 x 58, null lbs" at bounding box center [305, 365] width 317 height 23
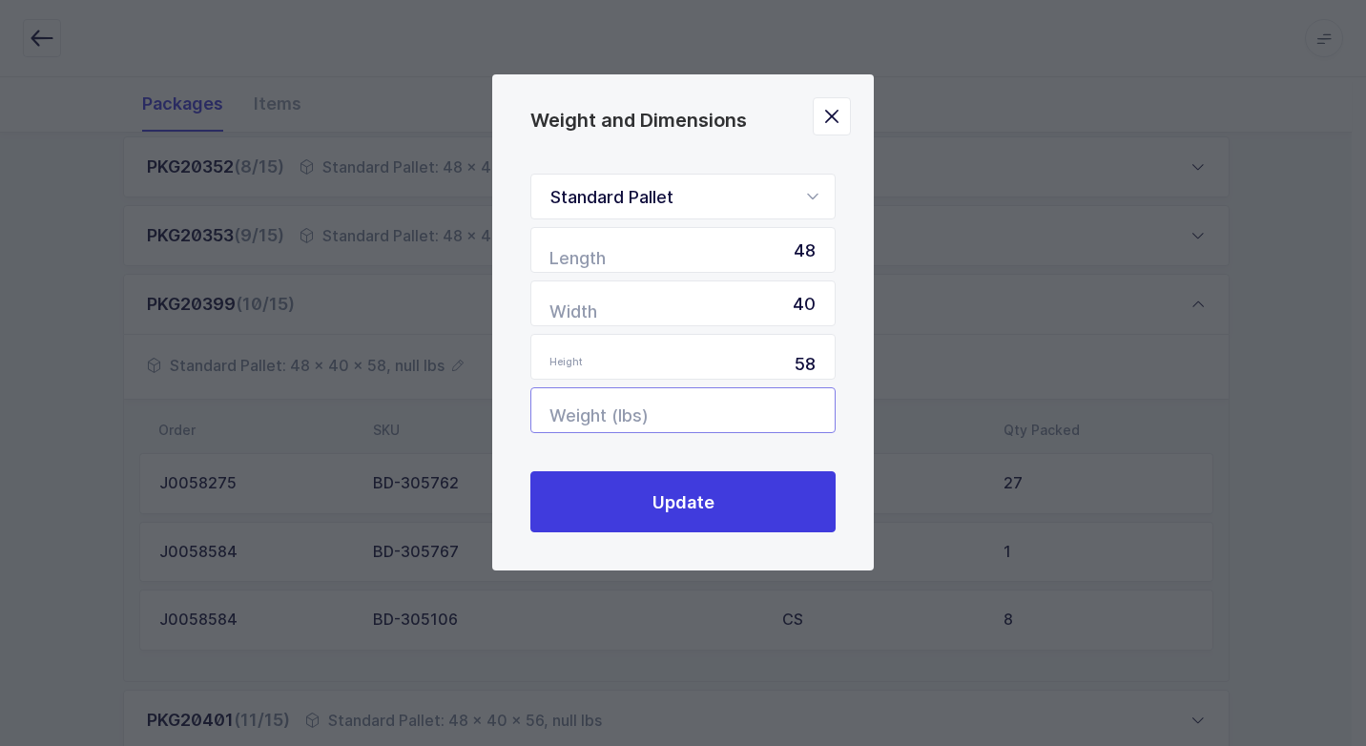
click at [746, 405] on input "Weight (lbs)" at bounding box center [682, 410] width 305 height 46
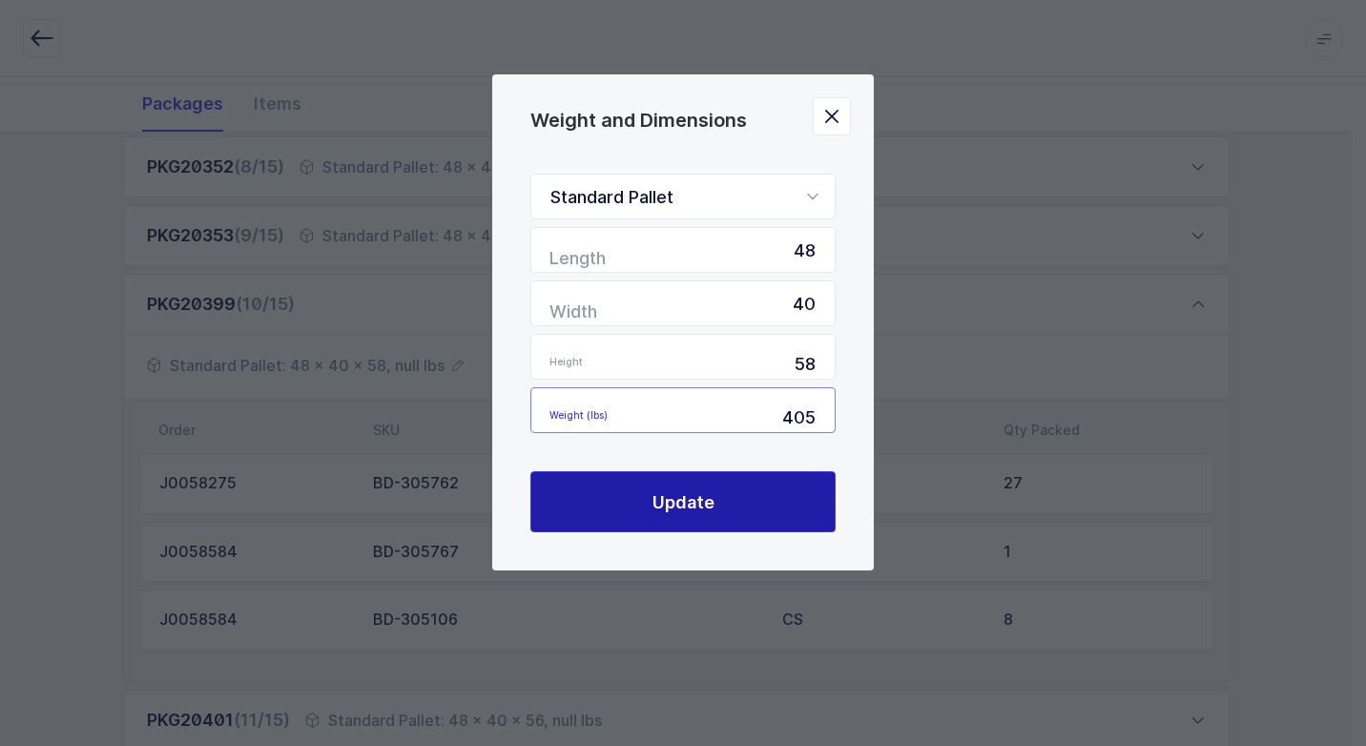
type input "405"
click at [703, 497] on span "Update" at bounding box center [683, 502] width 62 height 24
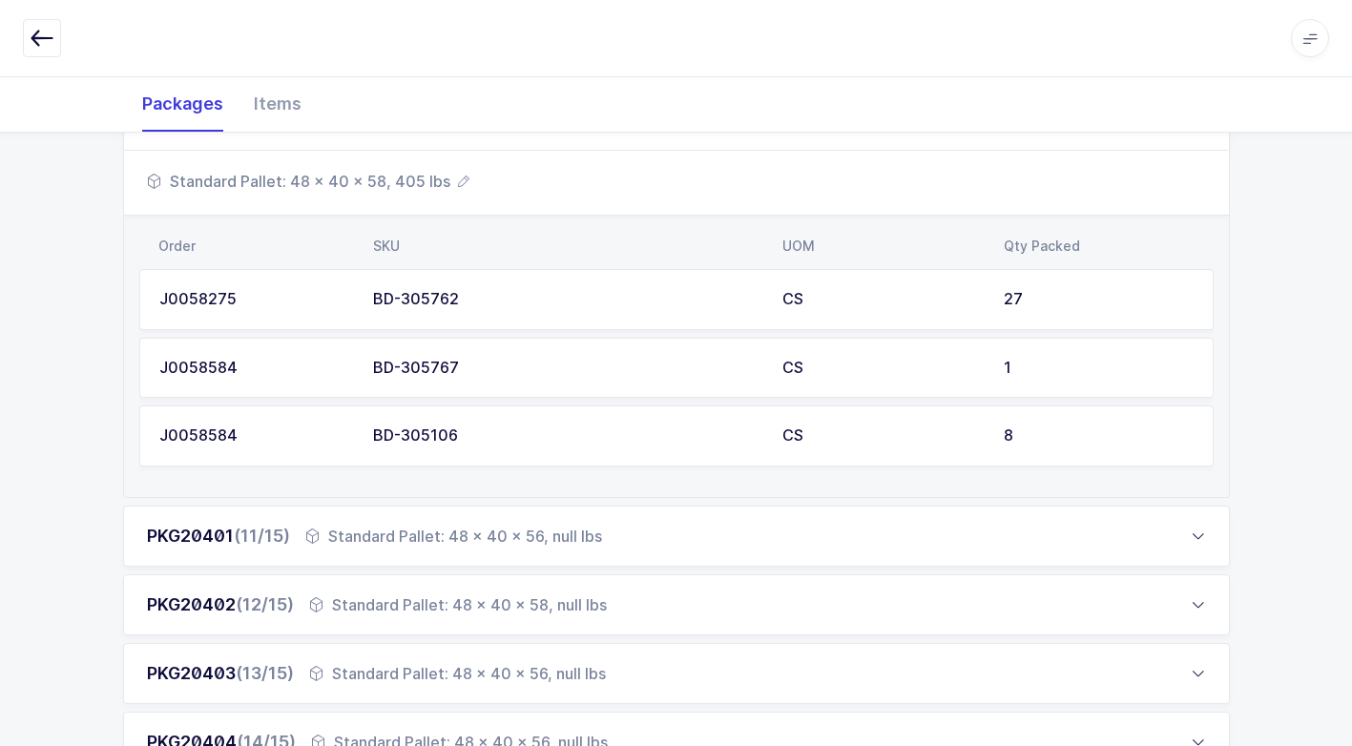
scroll to position [958, 0]
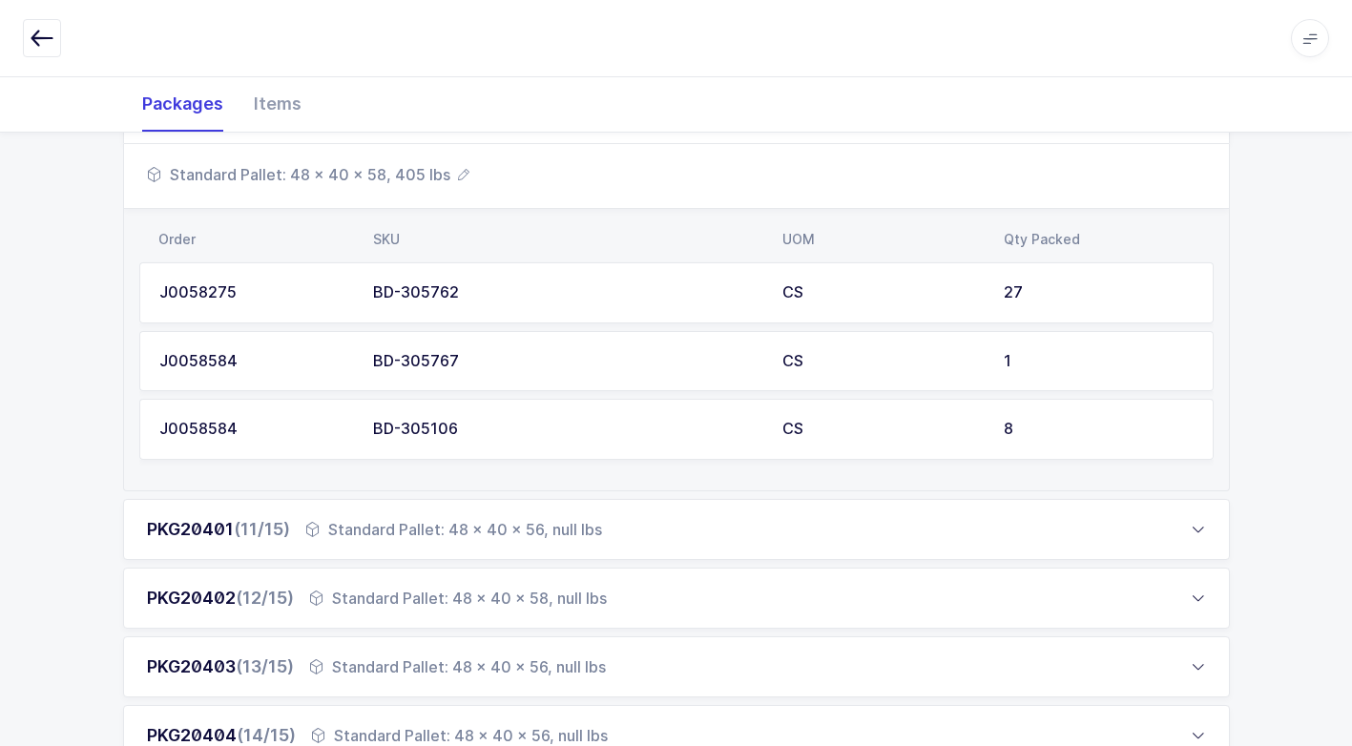
click at [415, 529] on div "Standard Pallet: 48 x 40 x 56, null lbs" at bounding box center [453, 529] width 297 height 23
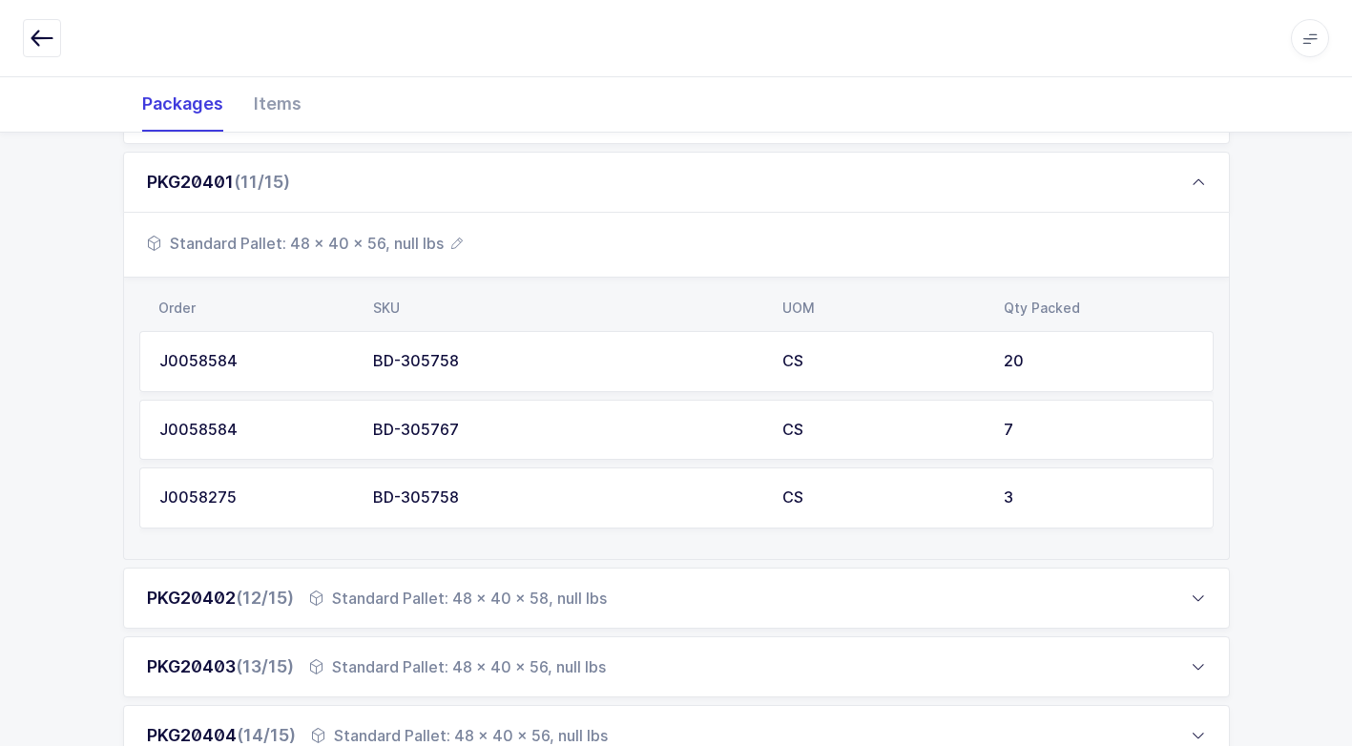
click at [385, 245] on span "Standard Pallet: 48 x 40 x 56, null lbs" at bounding box center [305, 243] width 316 height 23
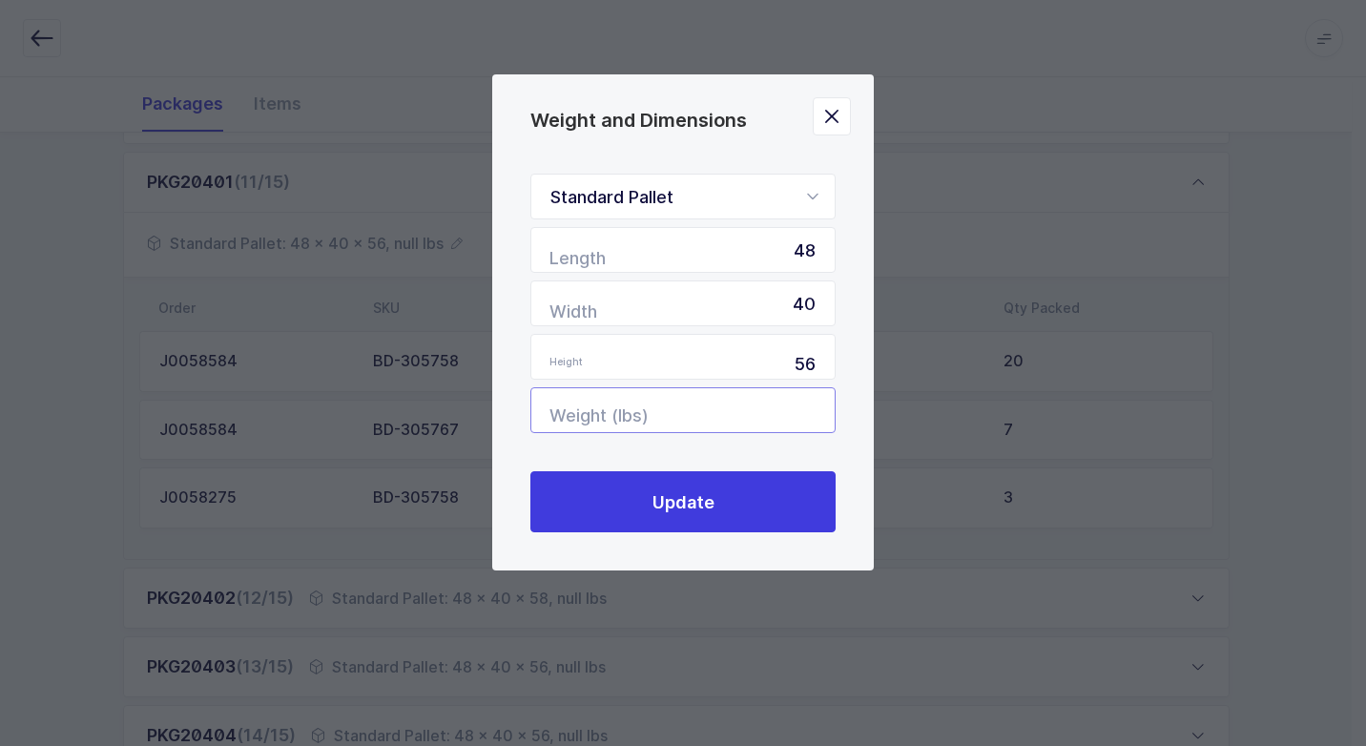
click at [759, 420] on input "Weight (lbs)" at bounding box center [682, 410] width 305 height 46
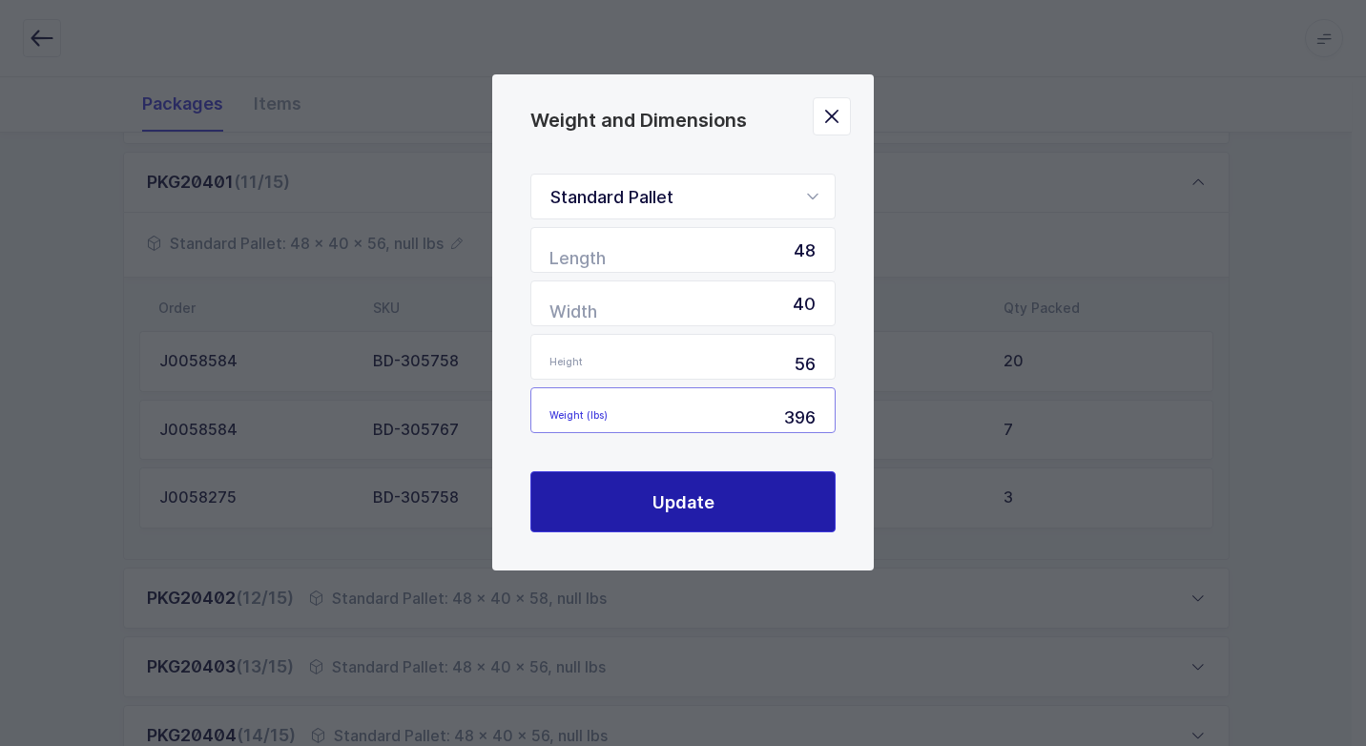
type input "396"
click at [701, 498] on span "Update" at bounding box center [683, 502] width 62 height 24
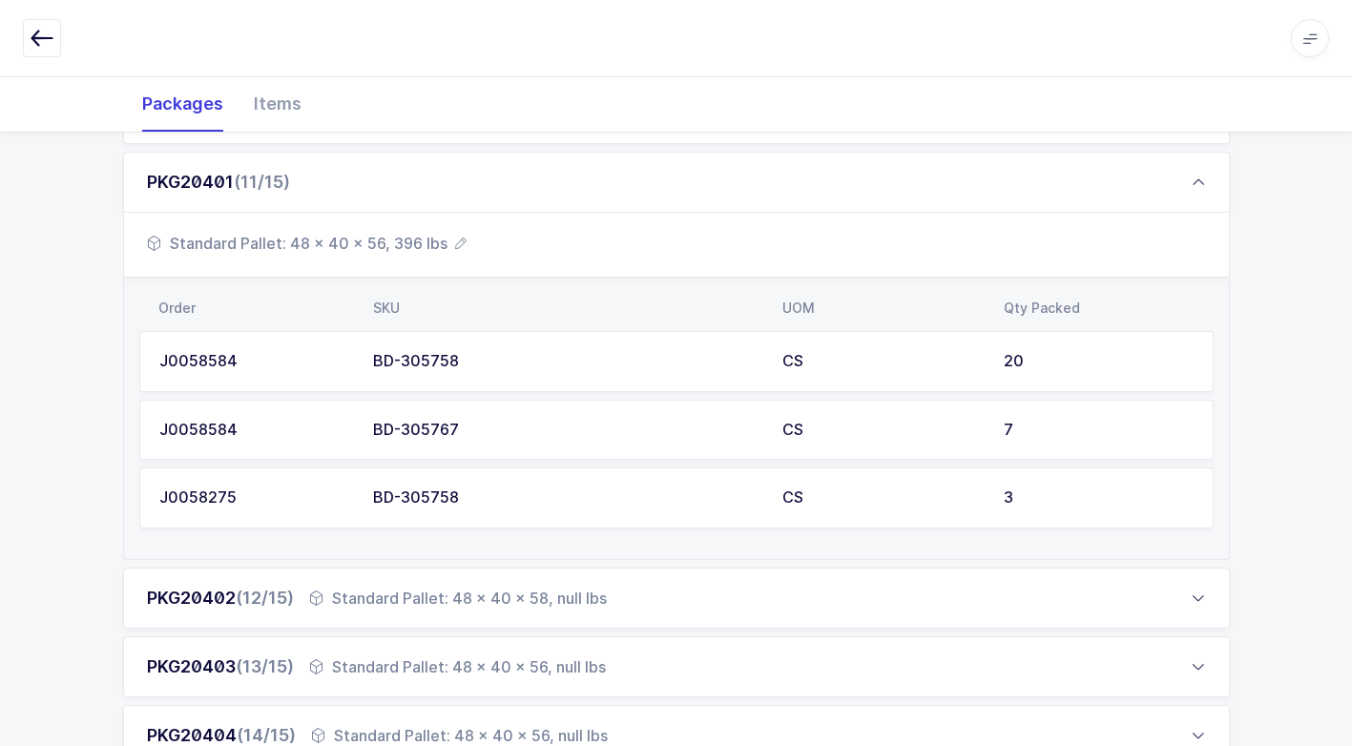
click at [456, 594] on div "Standard Pallet: 48 x 40 x 58, null lbs" at bounding box center [458, 598] width 298 height 23
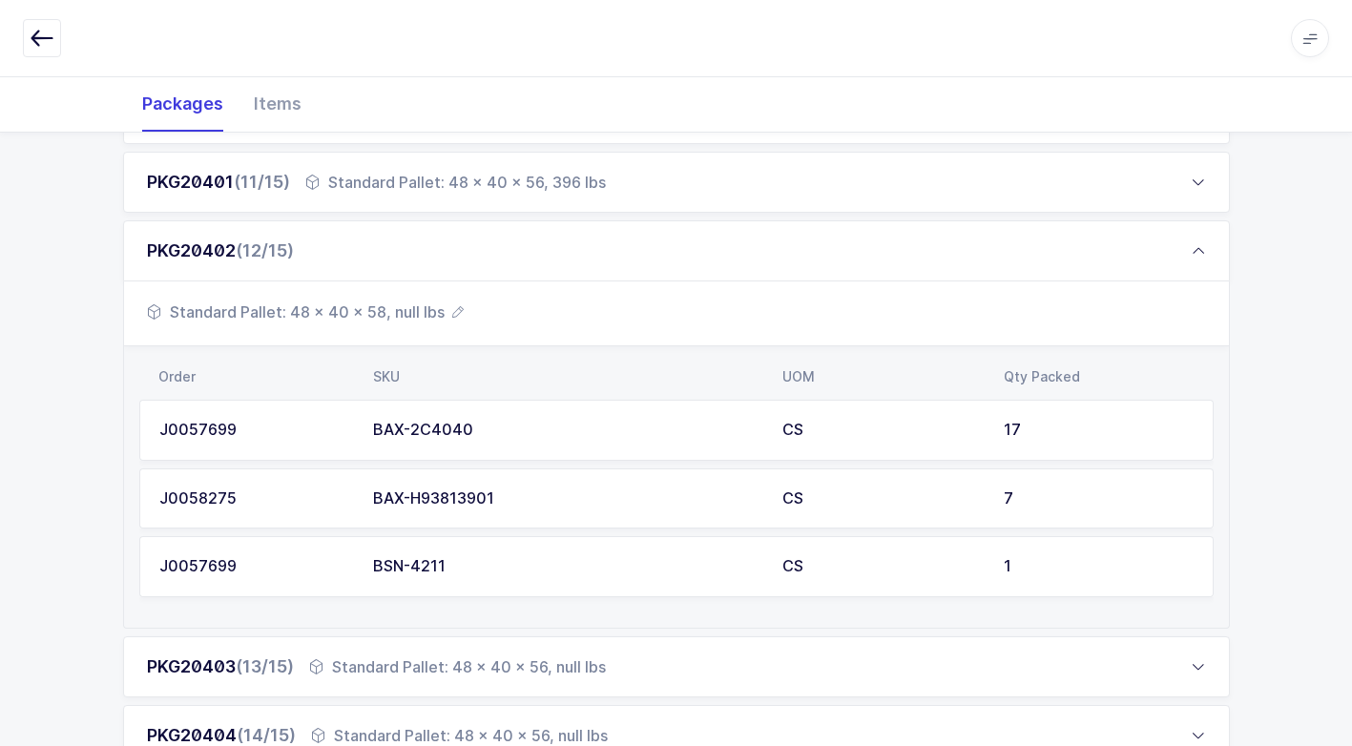
click at [375, 315] on span "Standard Pallet: 48 x 40 x 58, null lbs" at bounding box center [305, 311] width 317 height 23
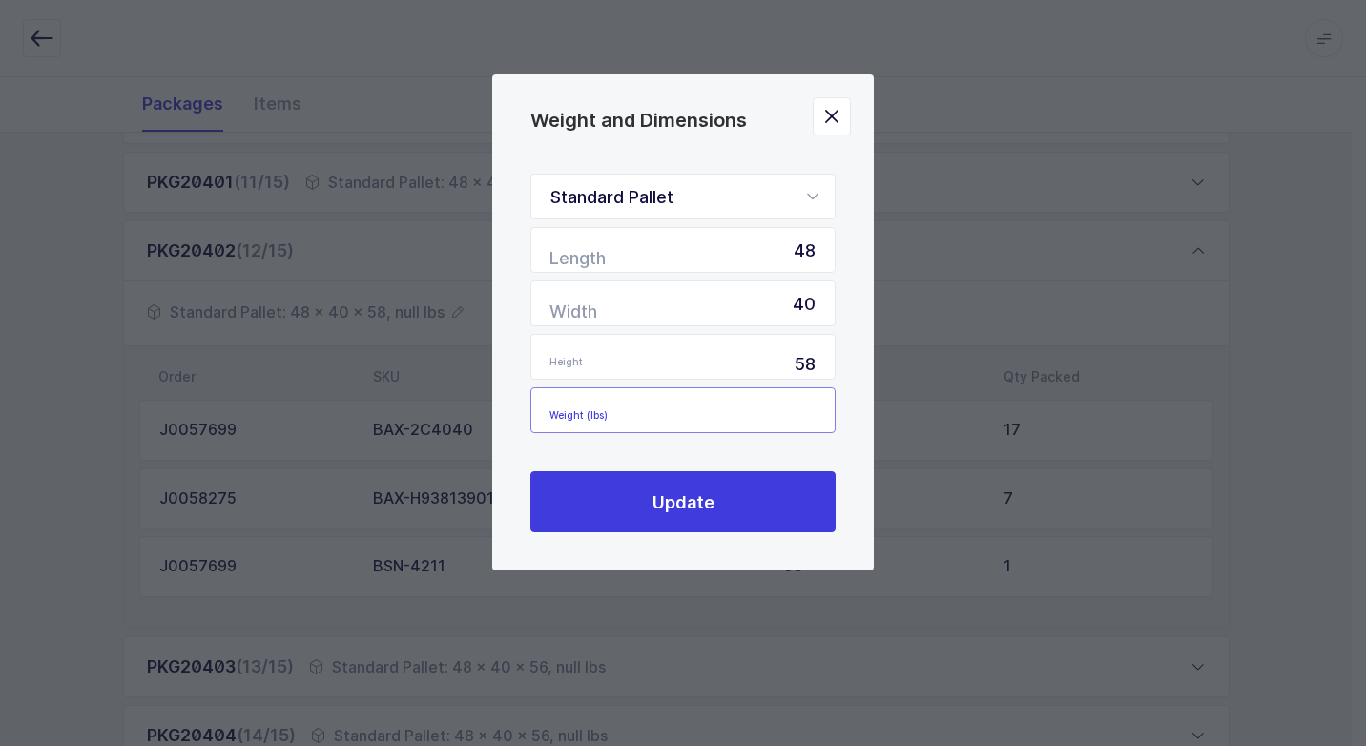
click at [735, 406] on input "Weight (lbs)" at bounding box center [682, 410] width 305 height 46
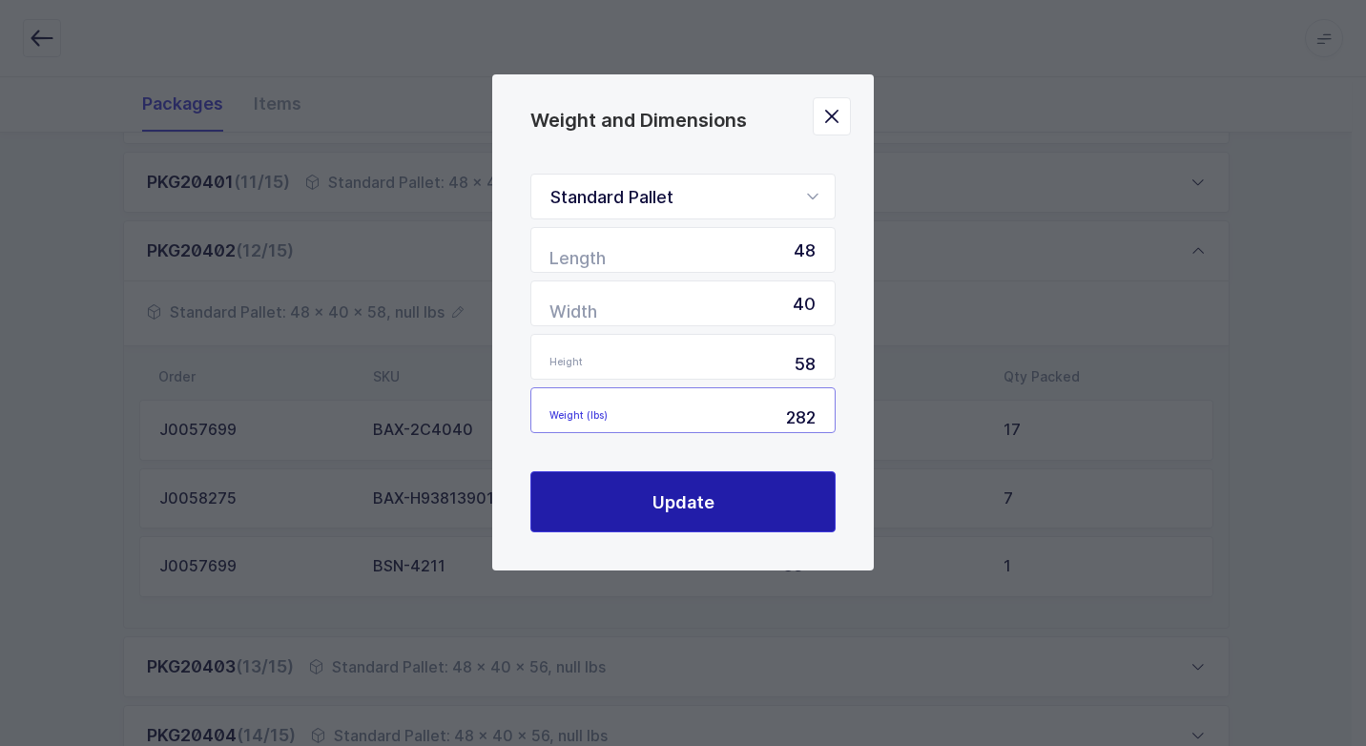
type input "282"
click at [686, 492] on span "Update" at bounding box center [683, 502] width 62 height 24
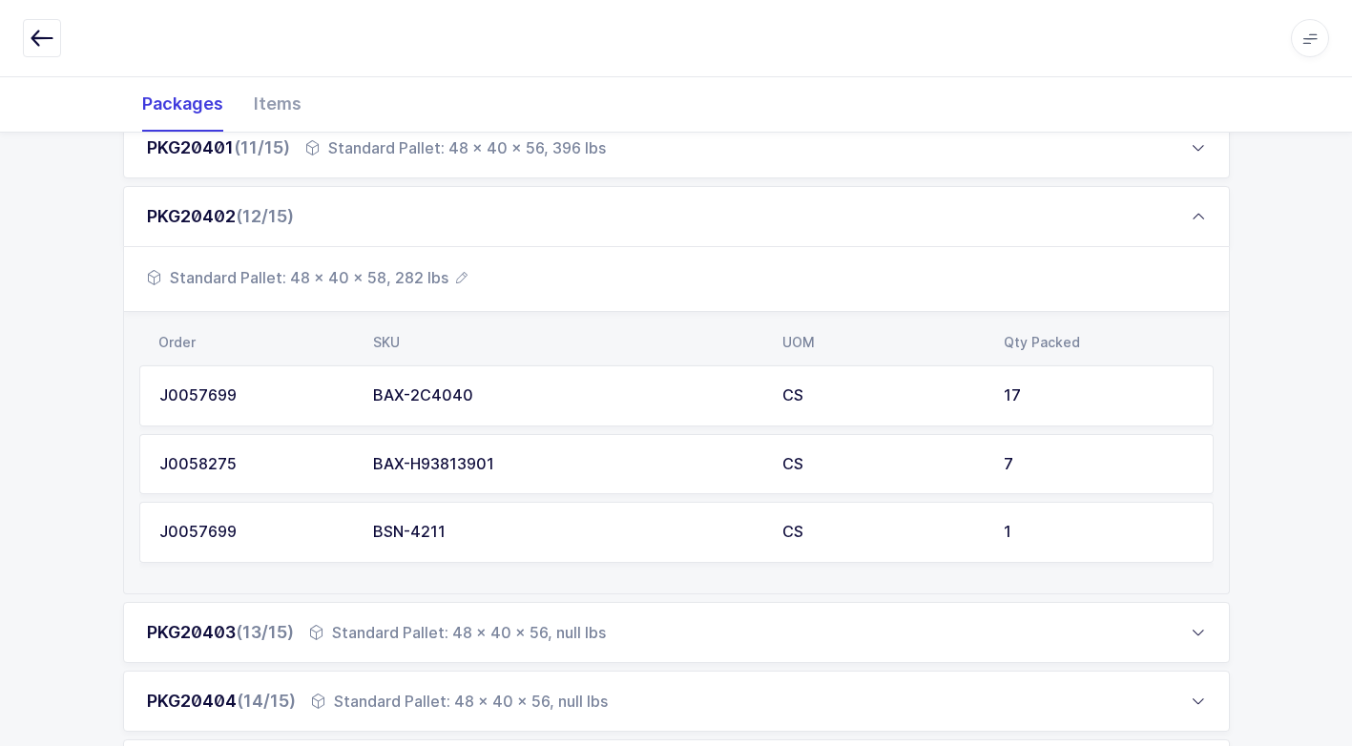
scroll to position [1053, 0]
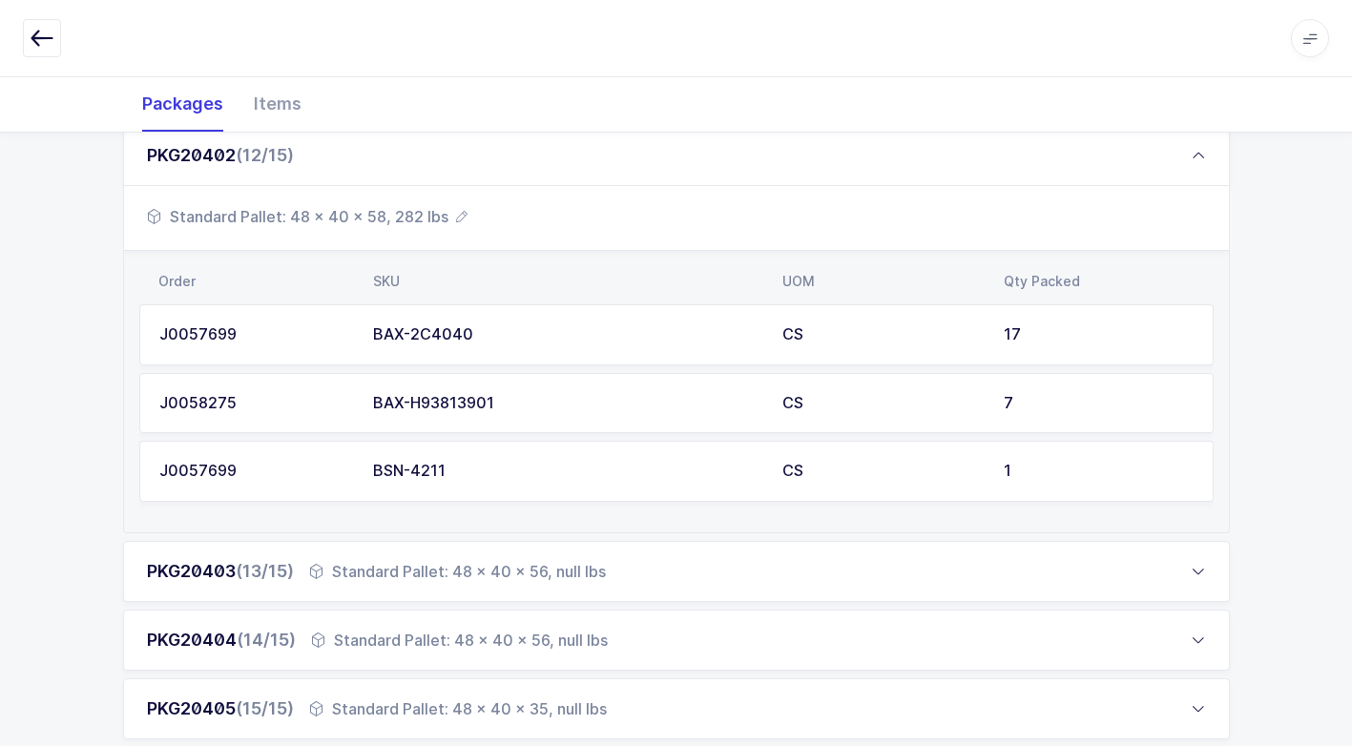
click at [474, 582] on div "Standard Pallet: 48 x 40 x 56, null lbs" at bounding box center [457, 571] width 297 height 23
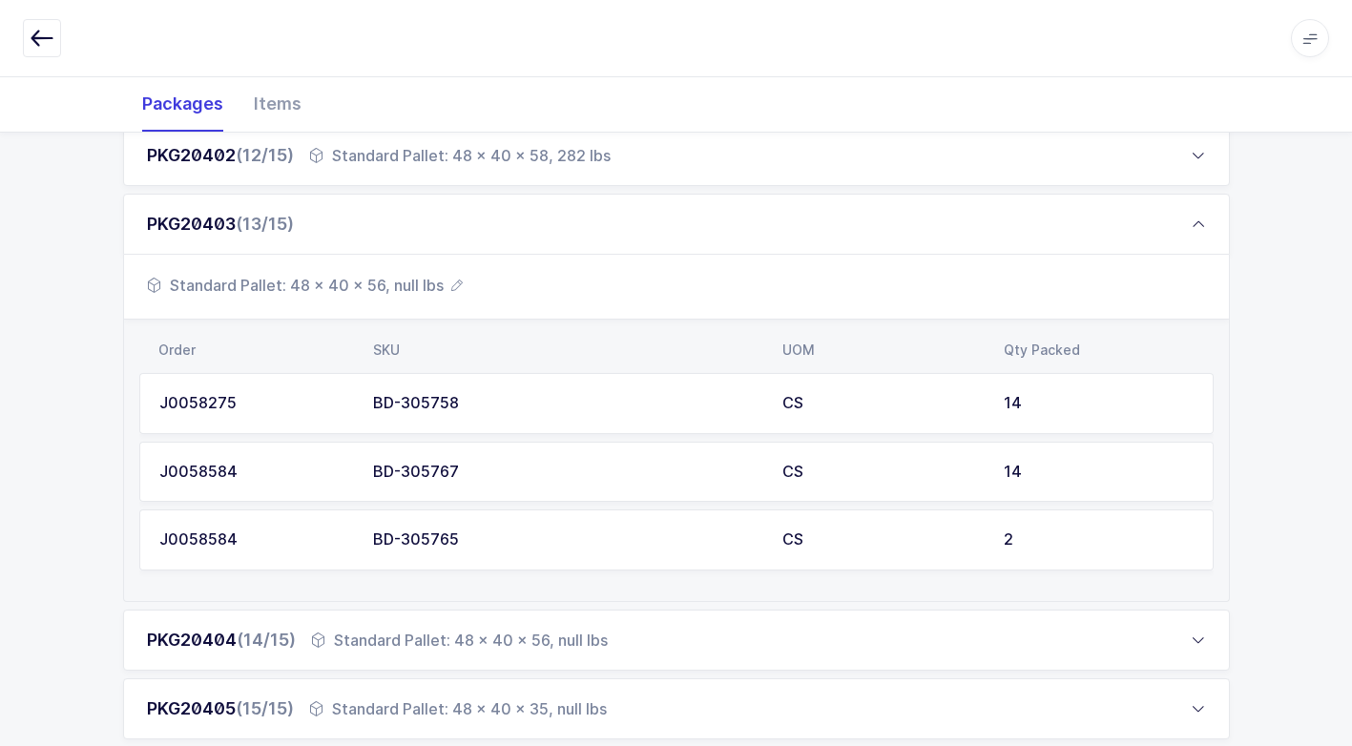
click at [399, 286] on span "Standard Pallet: 48 x 40 x 56, null lbs" at bounding box center [305, 285] width 316 height 23
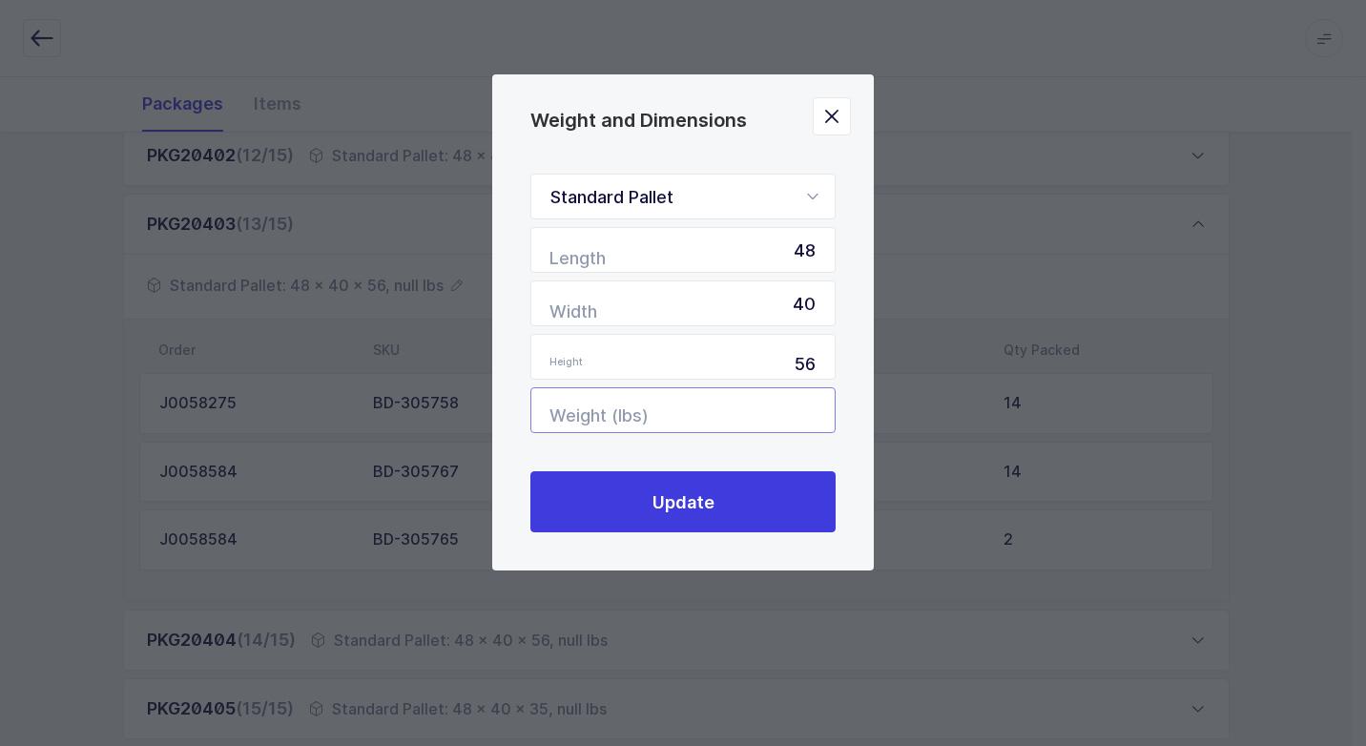
click at [776, 409] on input "Weight (lbs)" at bounding box center [682, 410] width 305 height 46
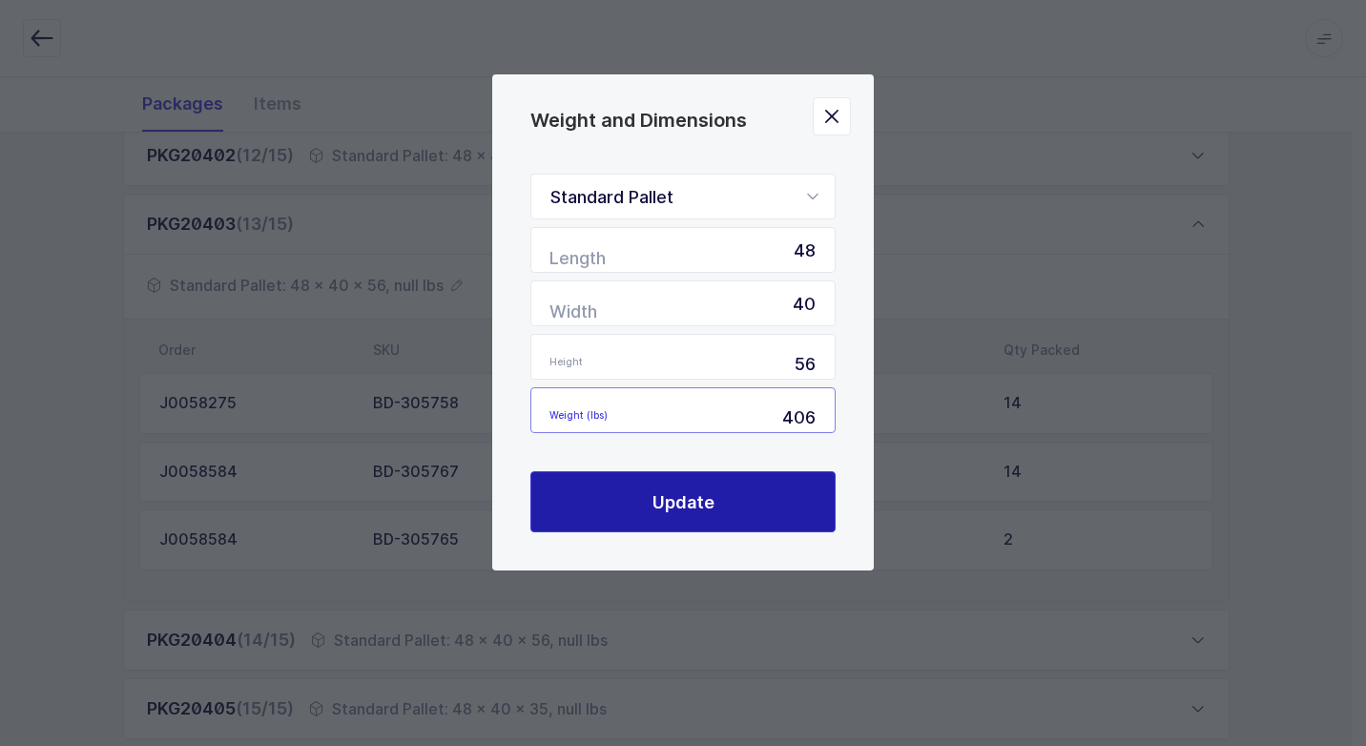
type input "406"
click at [730, 500] on button "Update" at bounding box center [682, 501] width 305 height 61
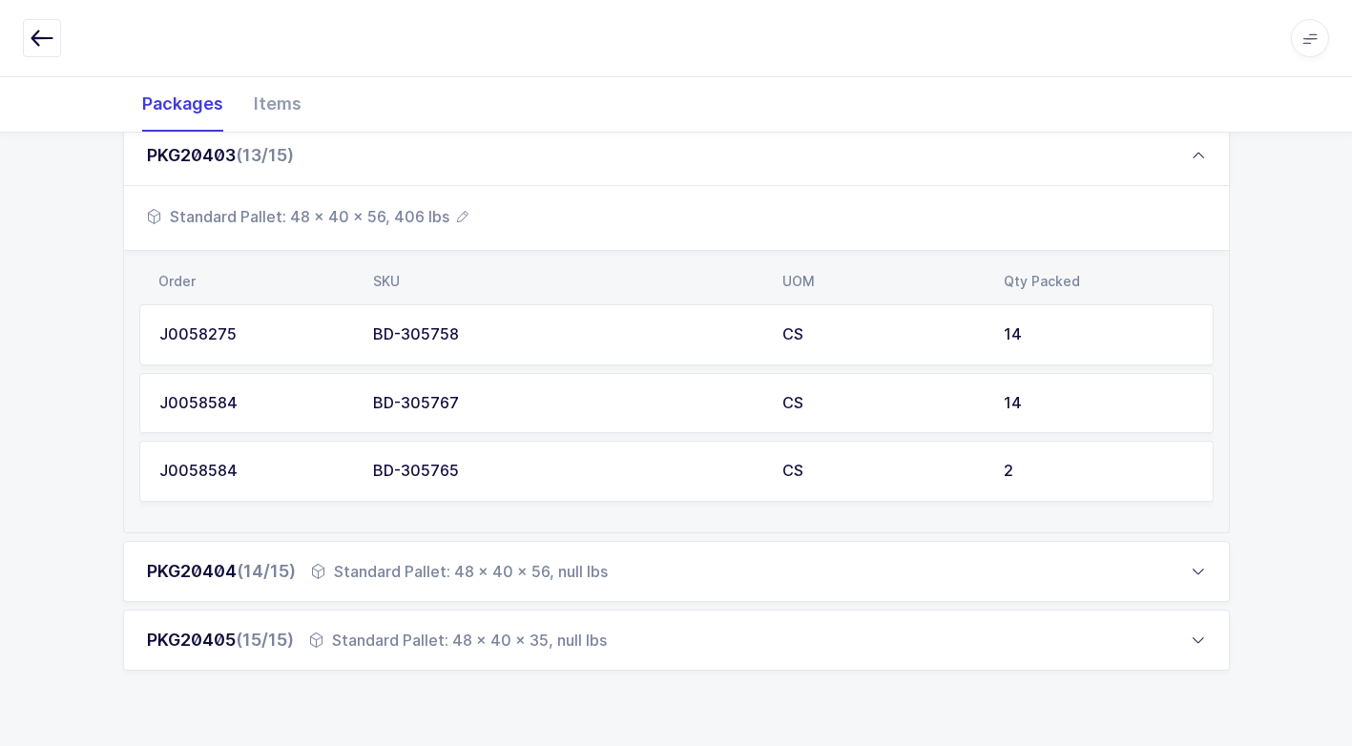
click at [450, 566] on div "Standard Pallet: 48 x 40 x 56, null lbs" at bounding box center [459, 571] width 297 height 23
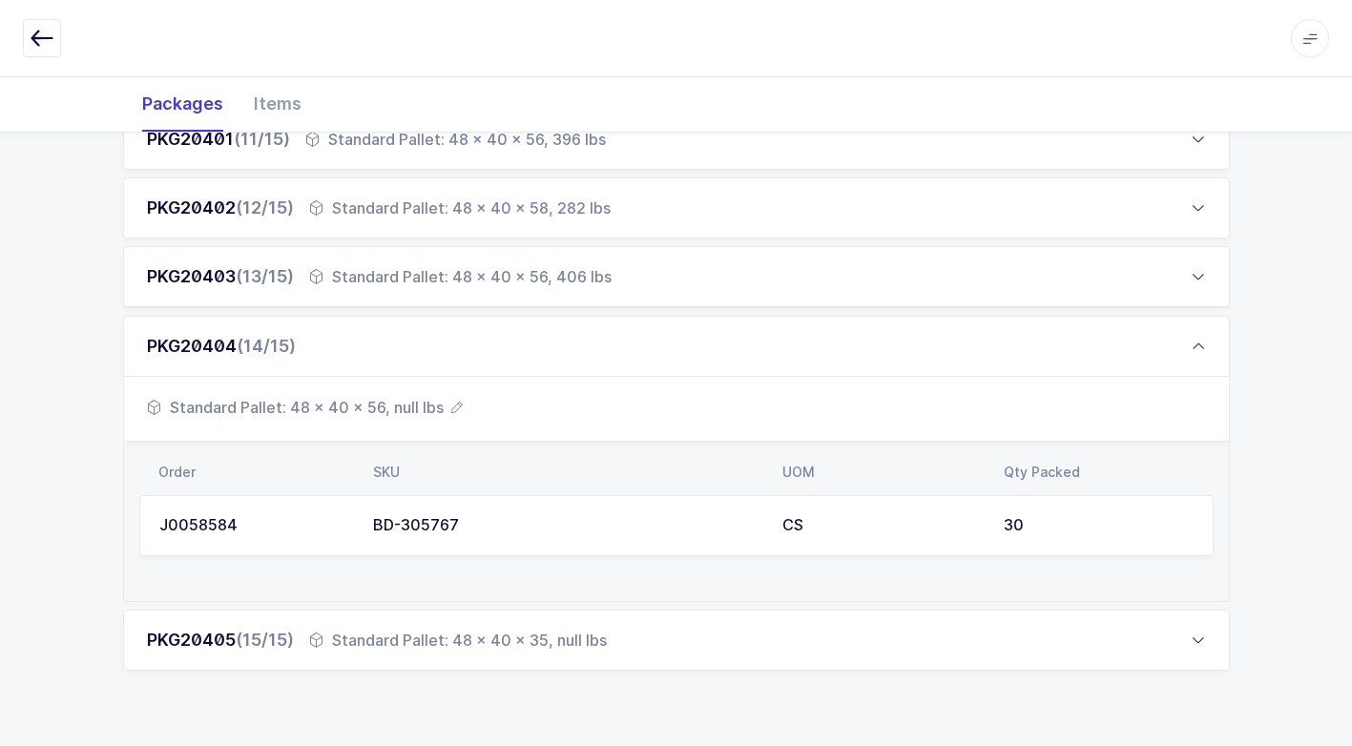
scroll to position [985, 0]
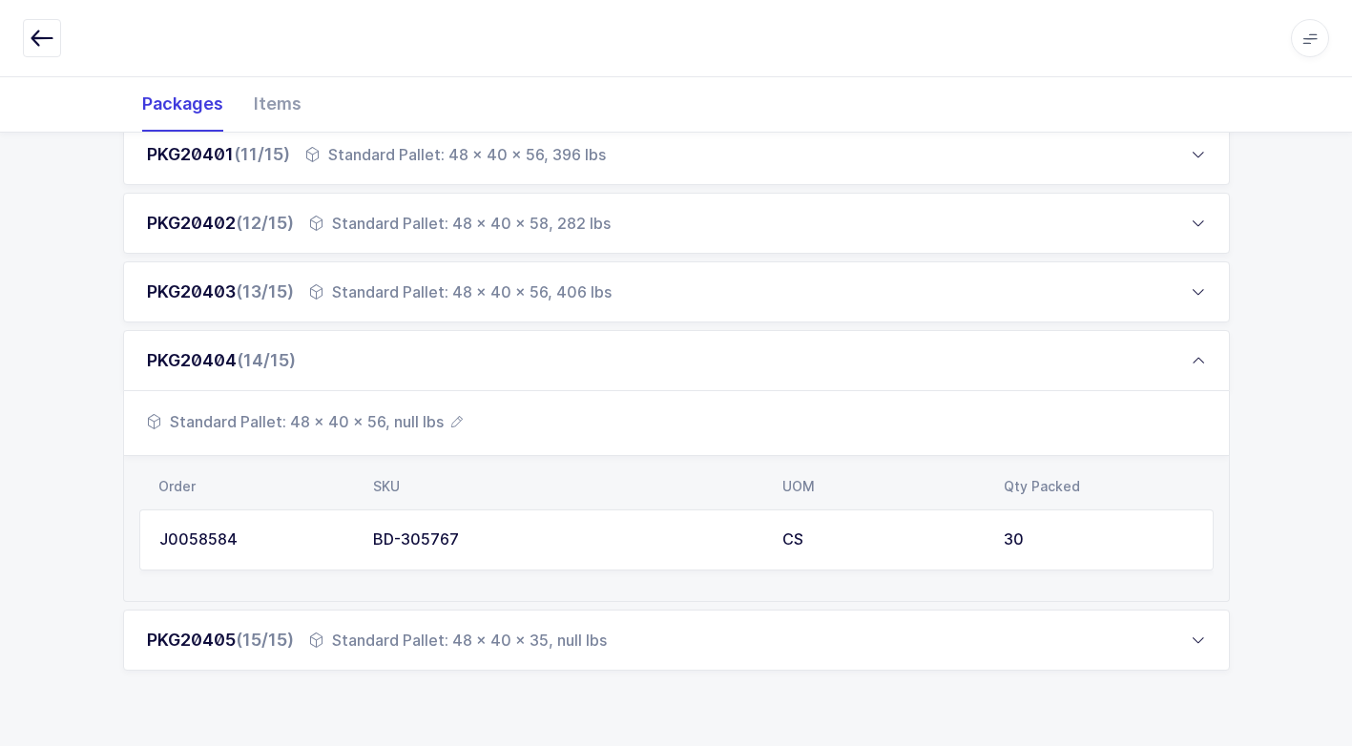
click at [392, 423] on span "Standard Pallet: 48 x 40 x 56, null lbs" at bounding box center [305, 421] width 316 height 23
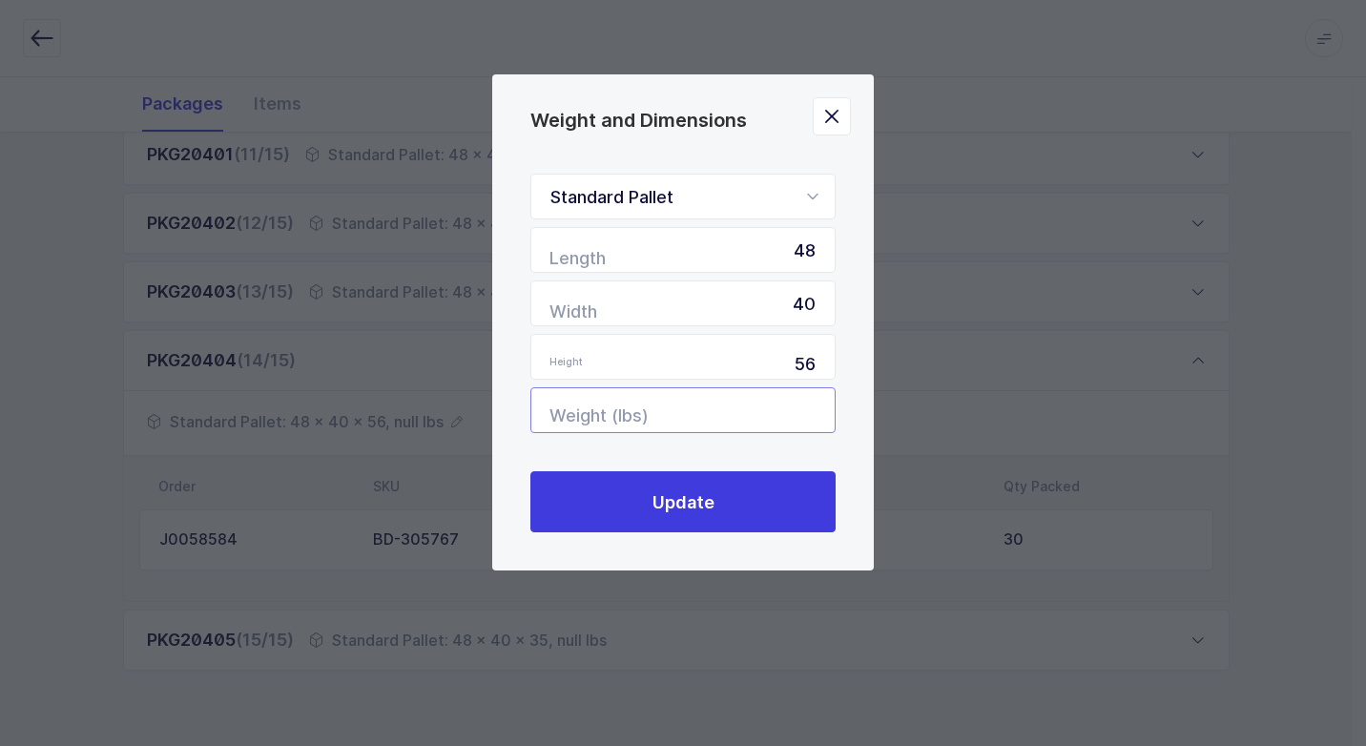
click at [733, 424] on input "Weight (lbs)" at bounding box center [682, 410] width 305 height 46
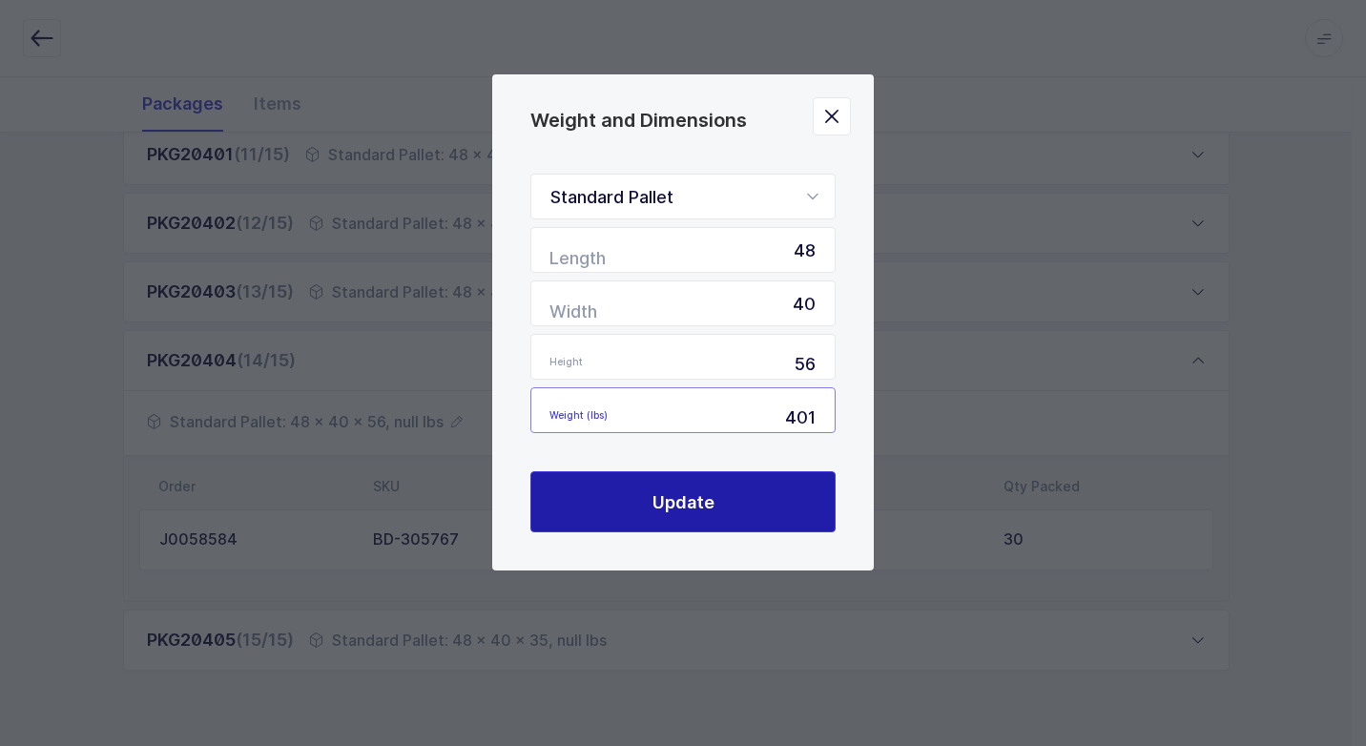
type input "401"
click at [753, 520] on button "Update" at bounding box center [682, 501] width 305 height 61
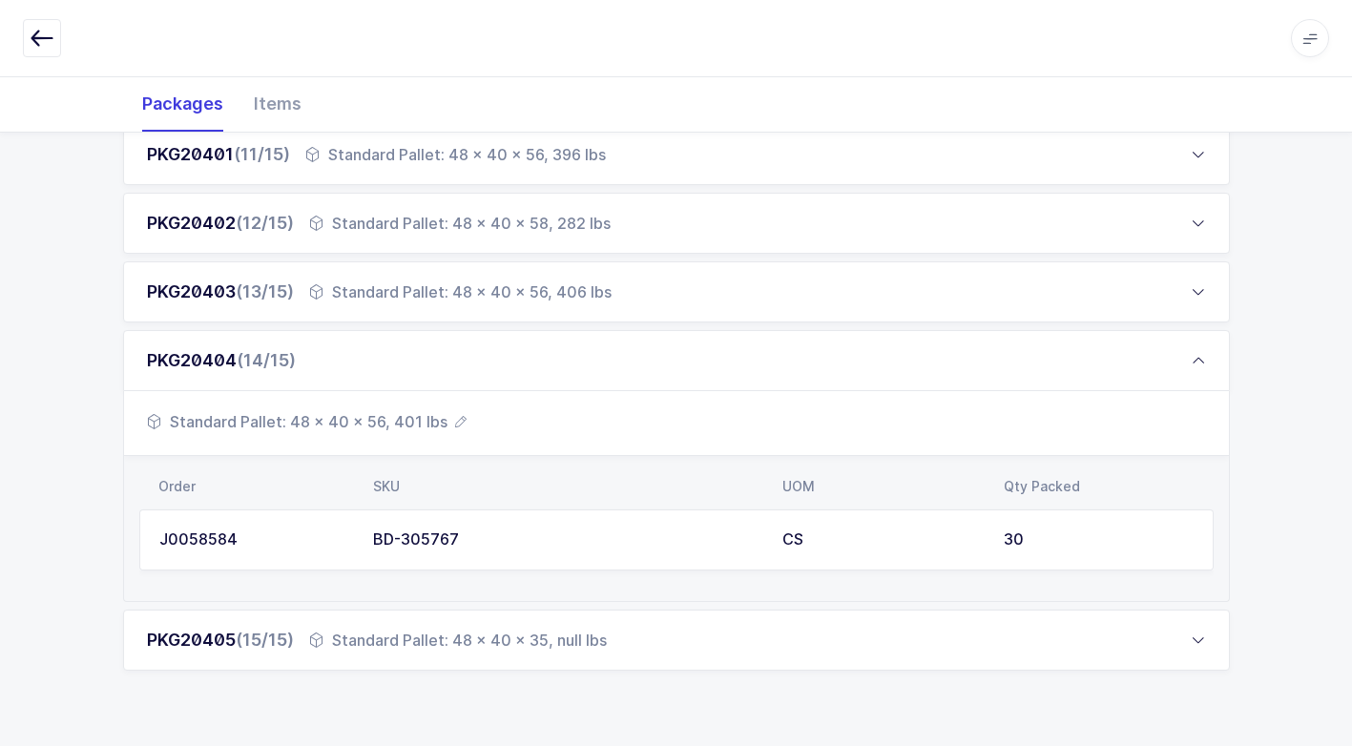
click at [503, 629] on div "Standard Pallet: 48 x 40 x 35, null lbs" at bounding box center [458, 640] width 298 height 23
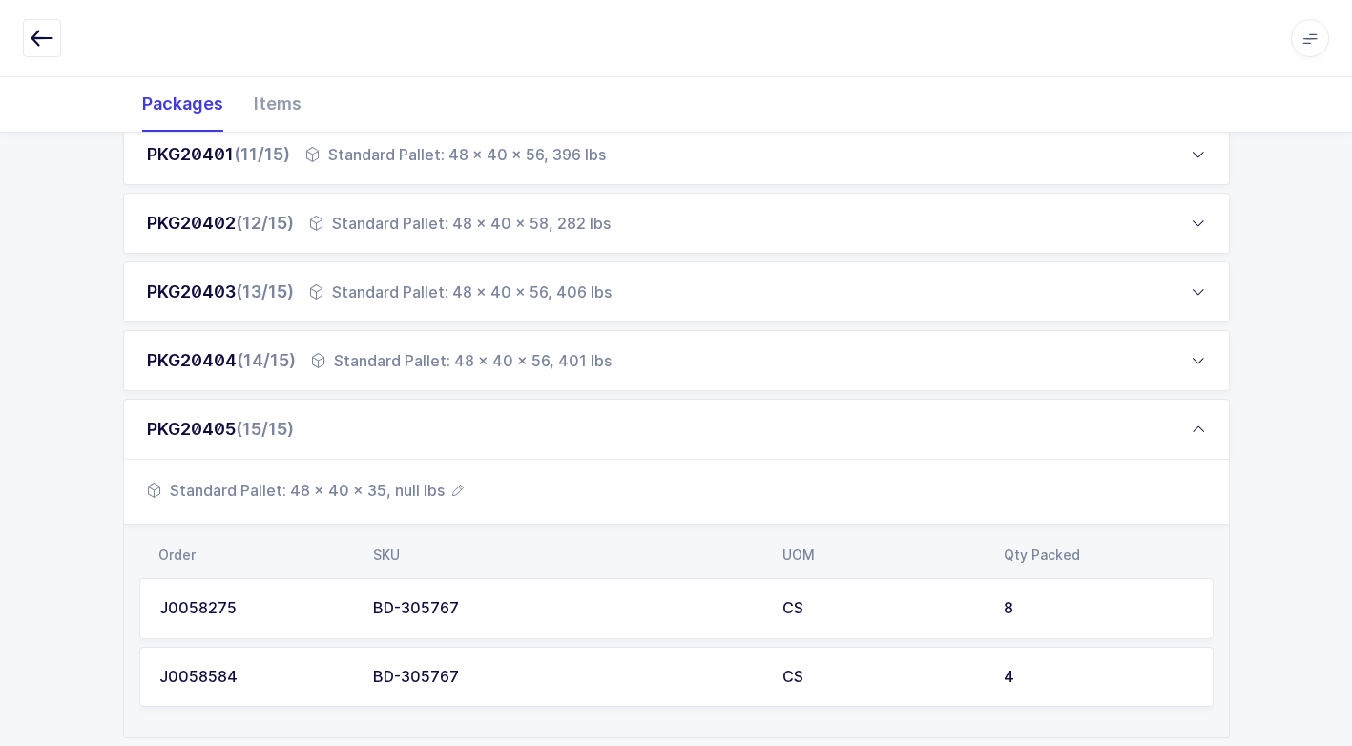
click at [439, 488] on span "Standard Pallet: 48 x 40 x 35, null lbs" at bounding box center [305, 490] width 317 height 23
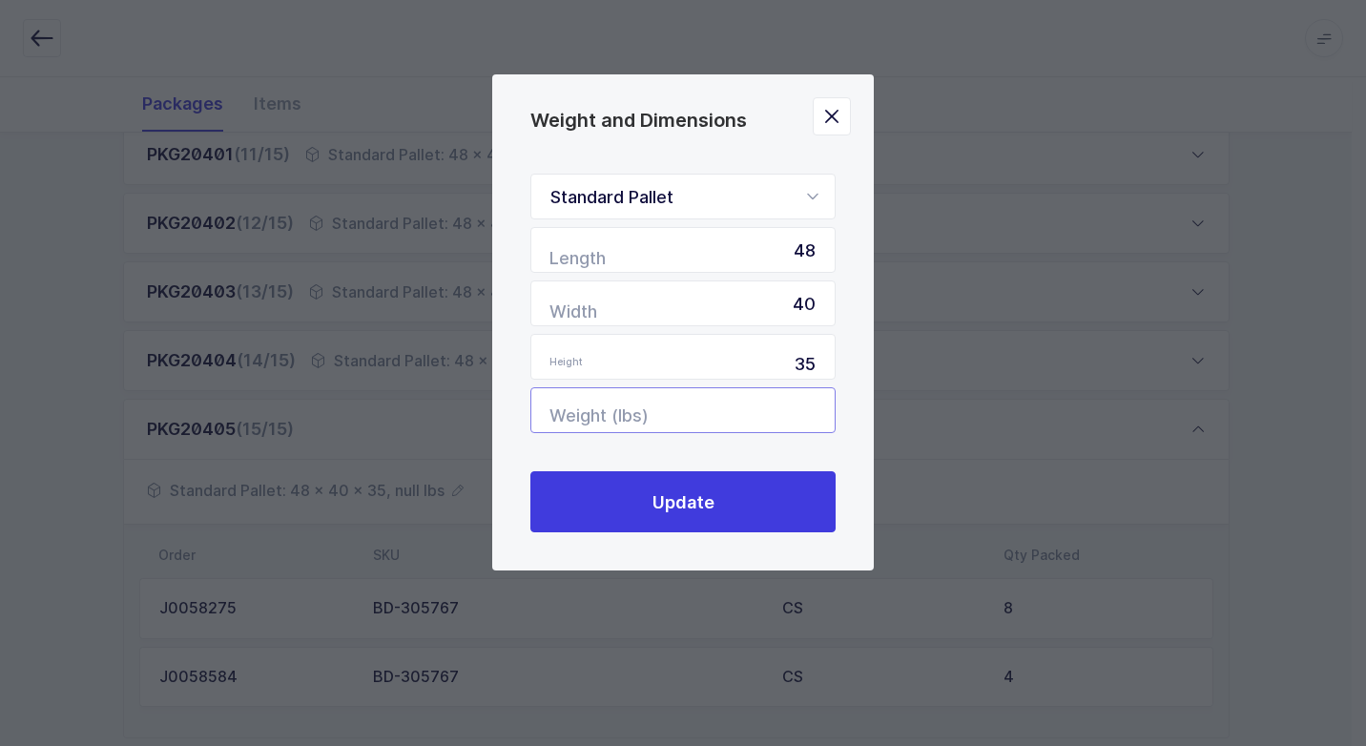
click at [779, 417] on input "Weight (lbs)" at bounding box center [682, 410] width 305 height 46
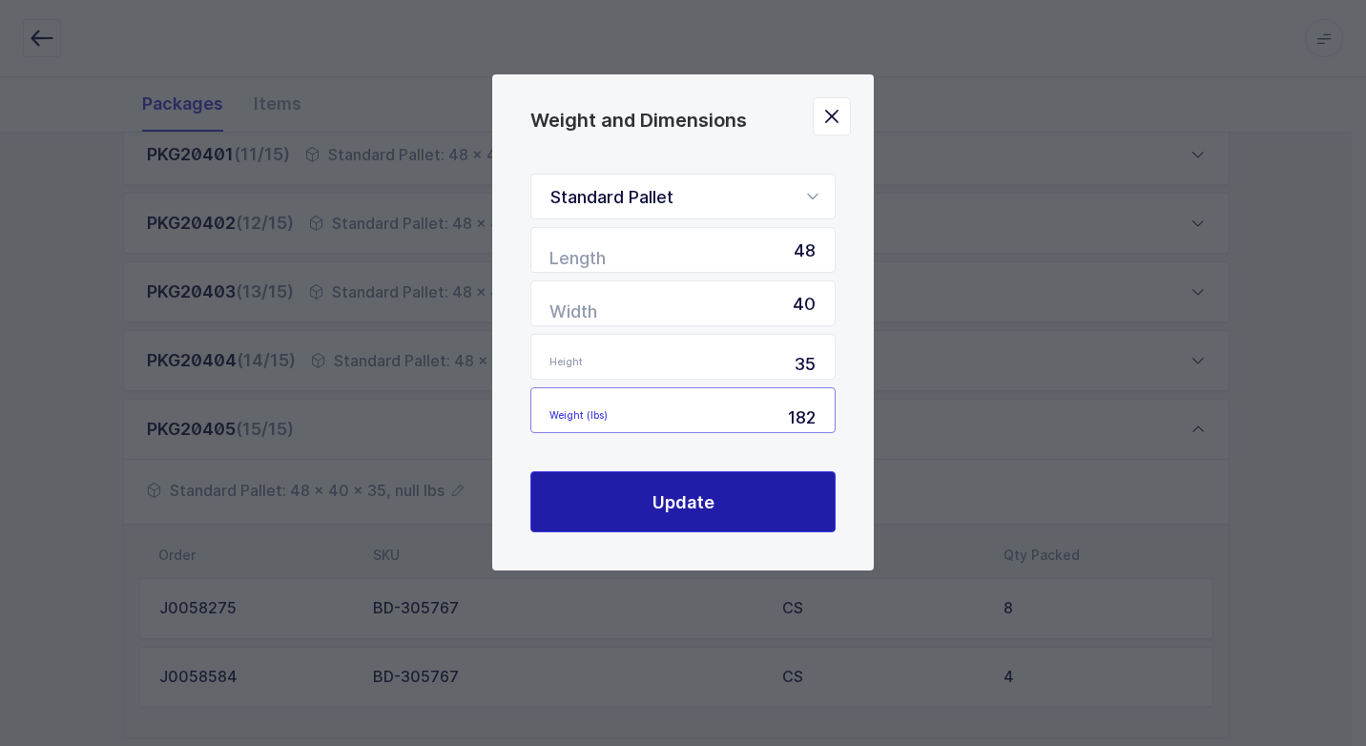
type input "182"
click at [731, 513] on button "Update" at bounding box center [682, 501] width 305 height 61
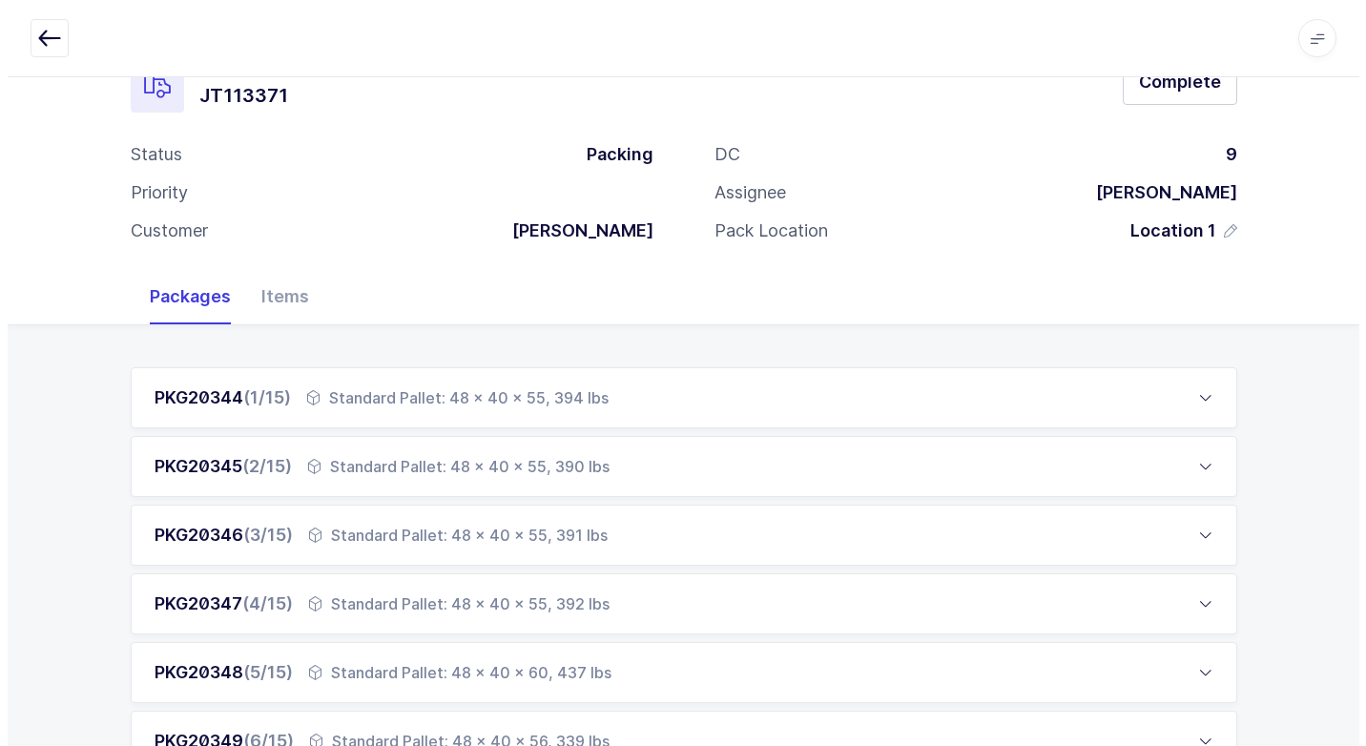
scroll to position [0, 0]
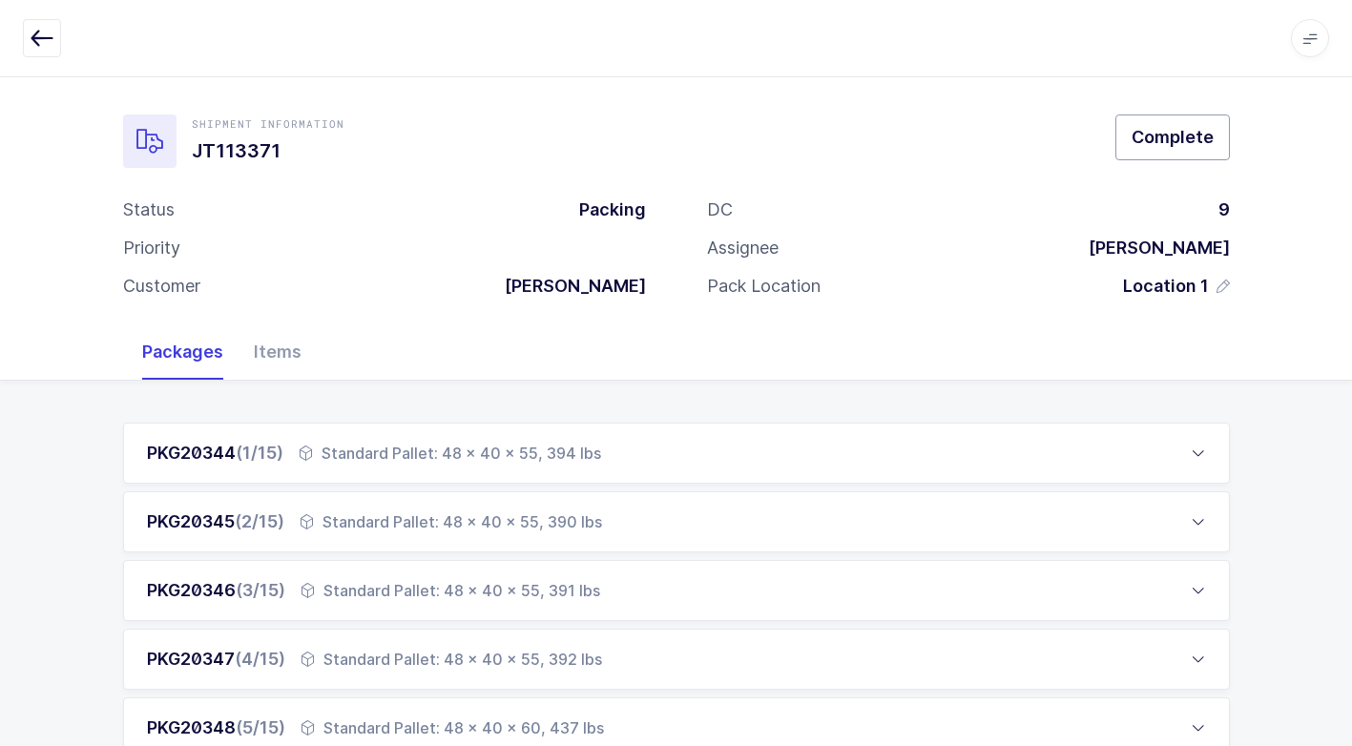
click at [1165, 141] on span "Complete" at bounding box center [1172, 137] width 82 height 24
